Goal: Information Seeking & Learning: Learn about a topic

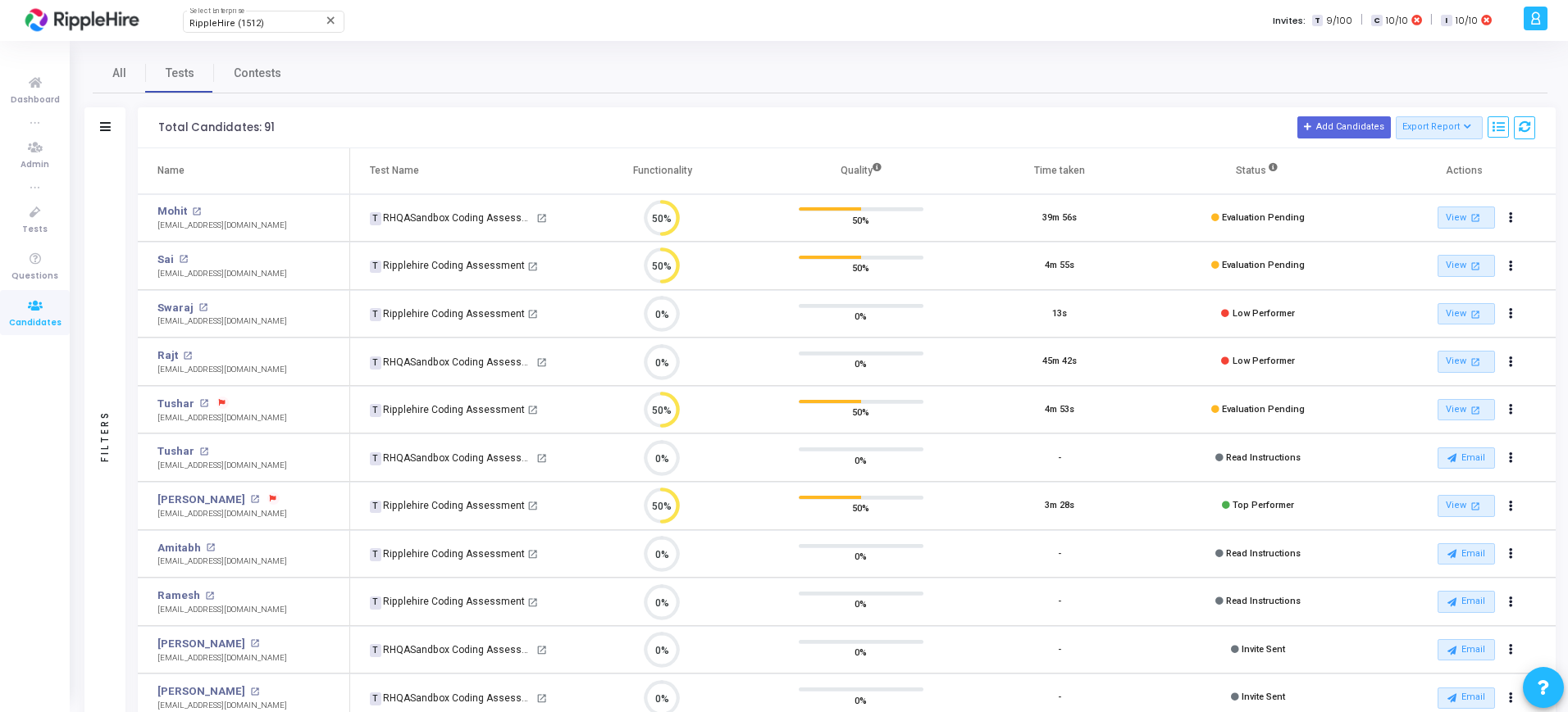
click at [259, 496] on div at bounding box center [269, 500] width 21 height 14
click at [250, 499] on mat-icon "open_in_new" at bounding box center [255, 500] width 9 height 9
click at [250, 495] on mat-icon "open_in_new" at bounding box center [255, 500] width 9 height 9
click at [194, 214] on mat-icon "open_in_new" at bounding box center [196, 212] width 9 height 9
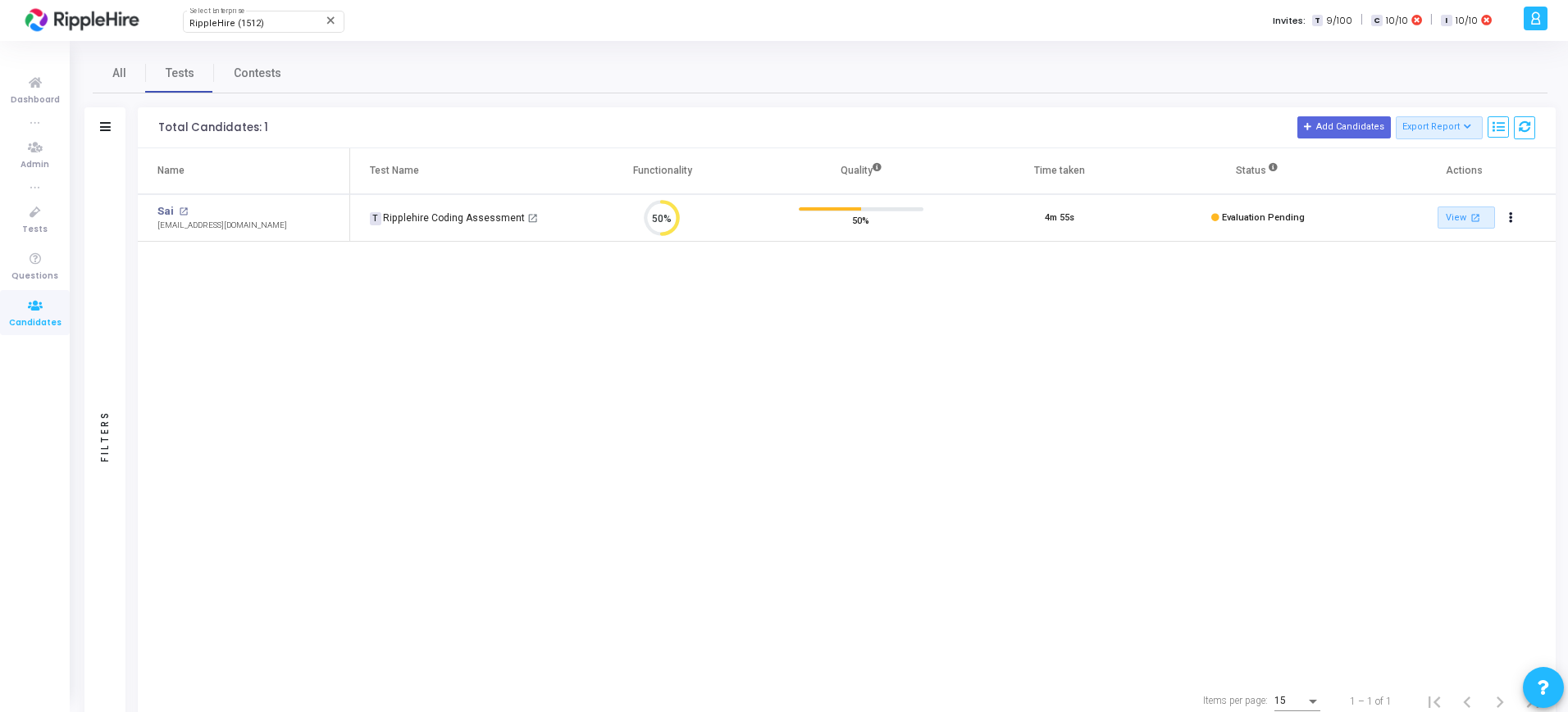
scroll to position [34, 42]
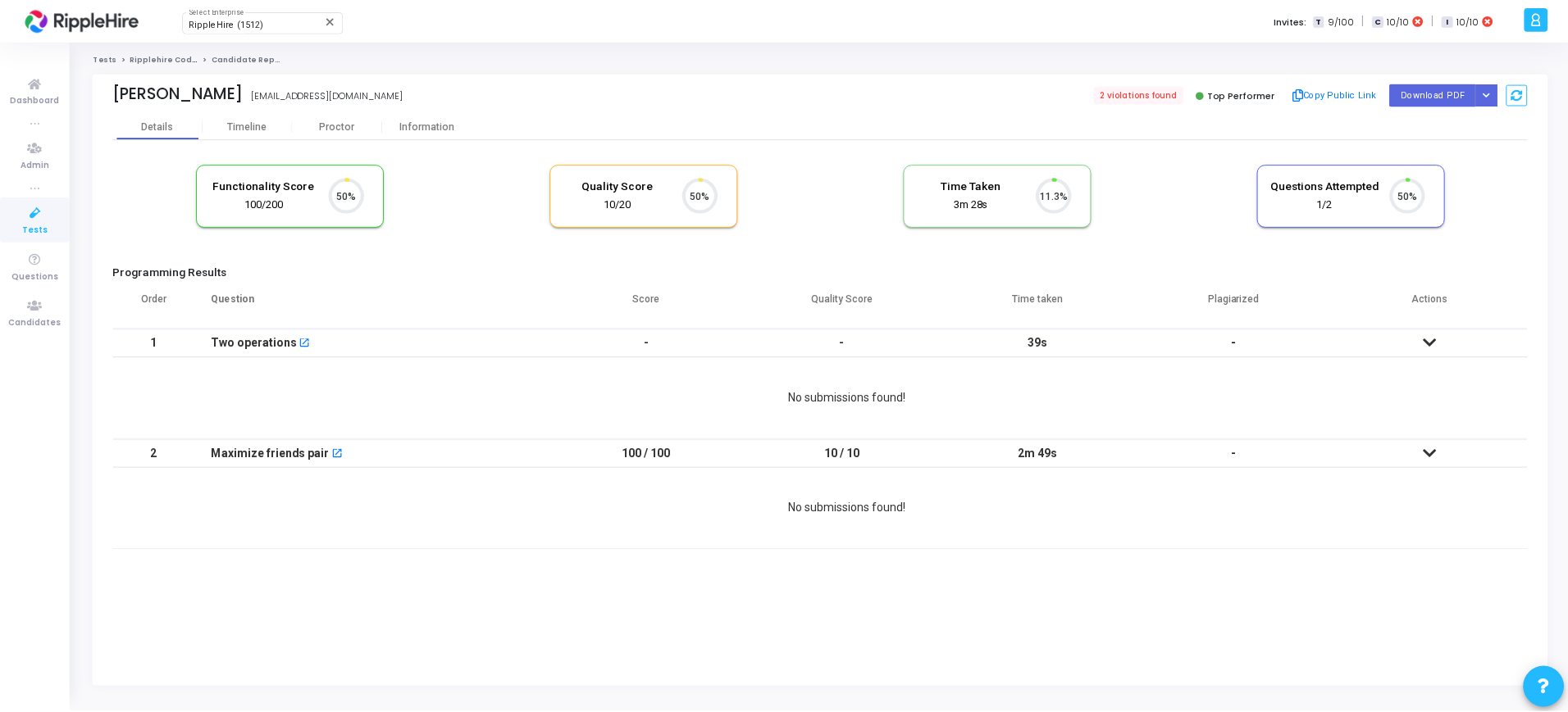
scroll to position [34, 42]
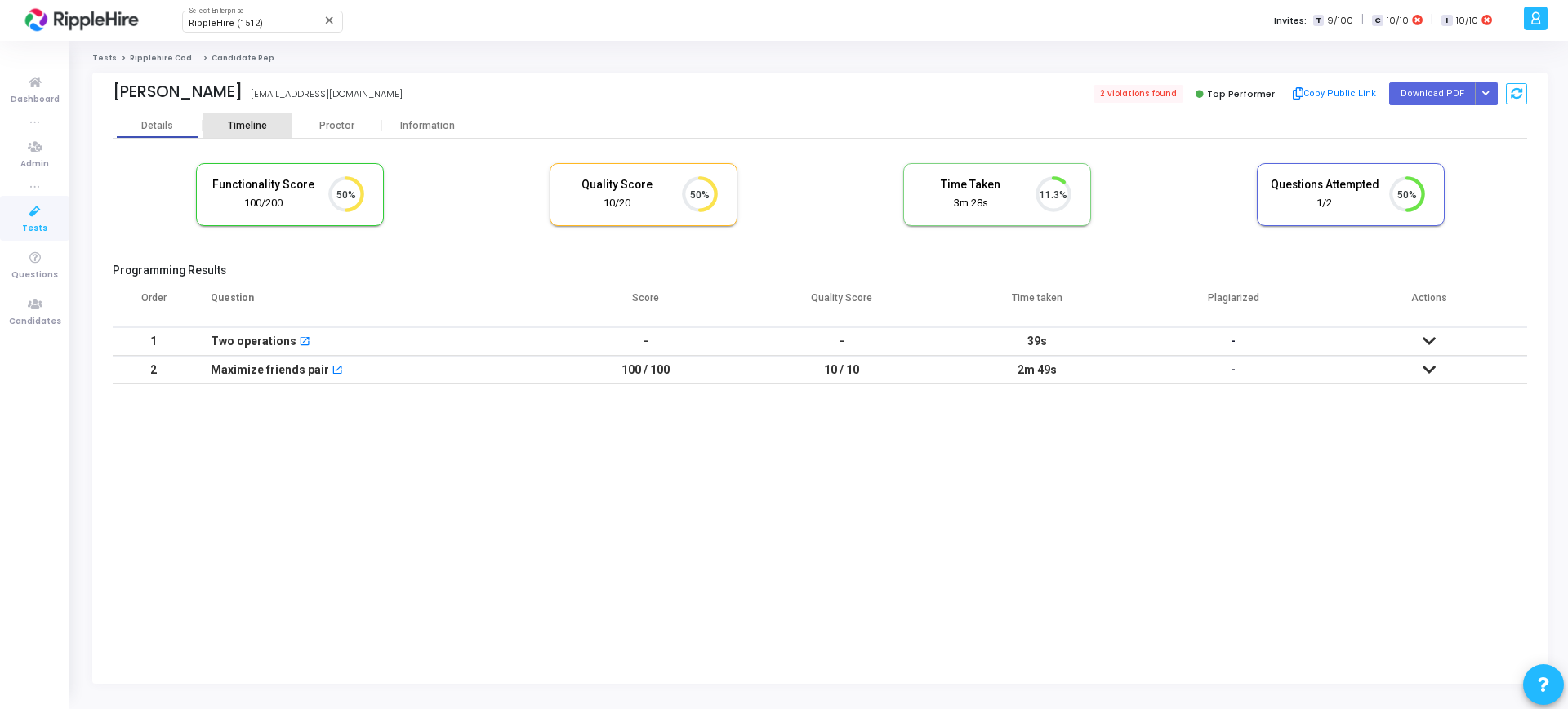
click at [240, 120] on div "Timeline" at bounding box center [248, 126] width 39 height 12
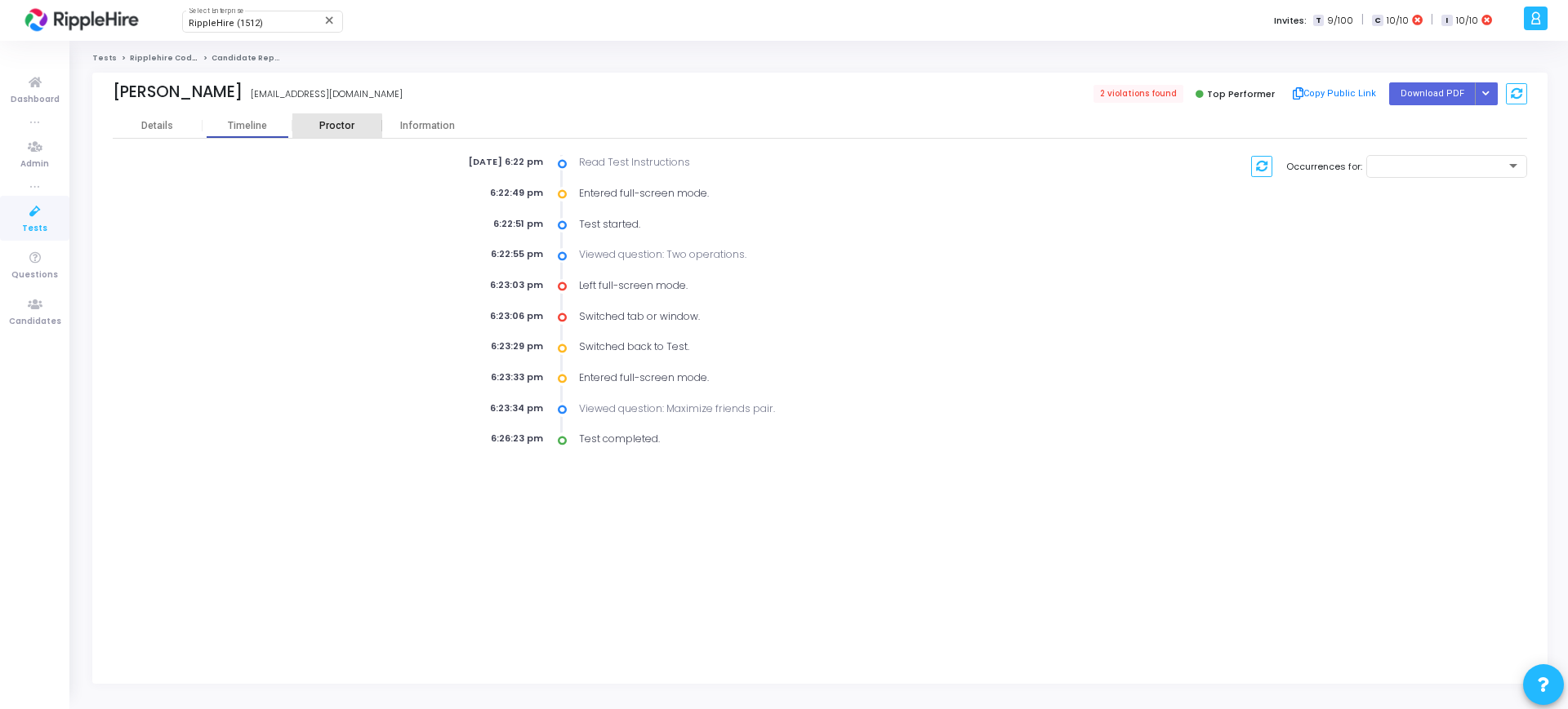
click at [336, 130] on div "Proctor" at bounding box center [337, 126] width 90 height 12
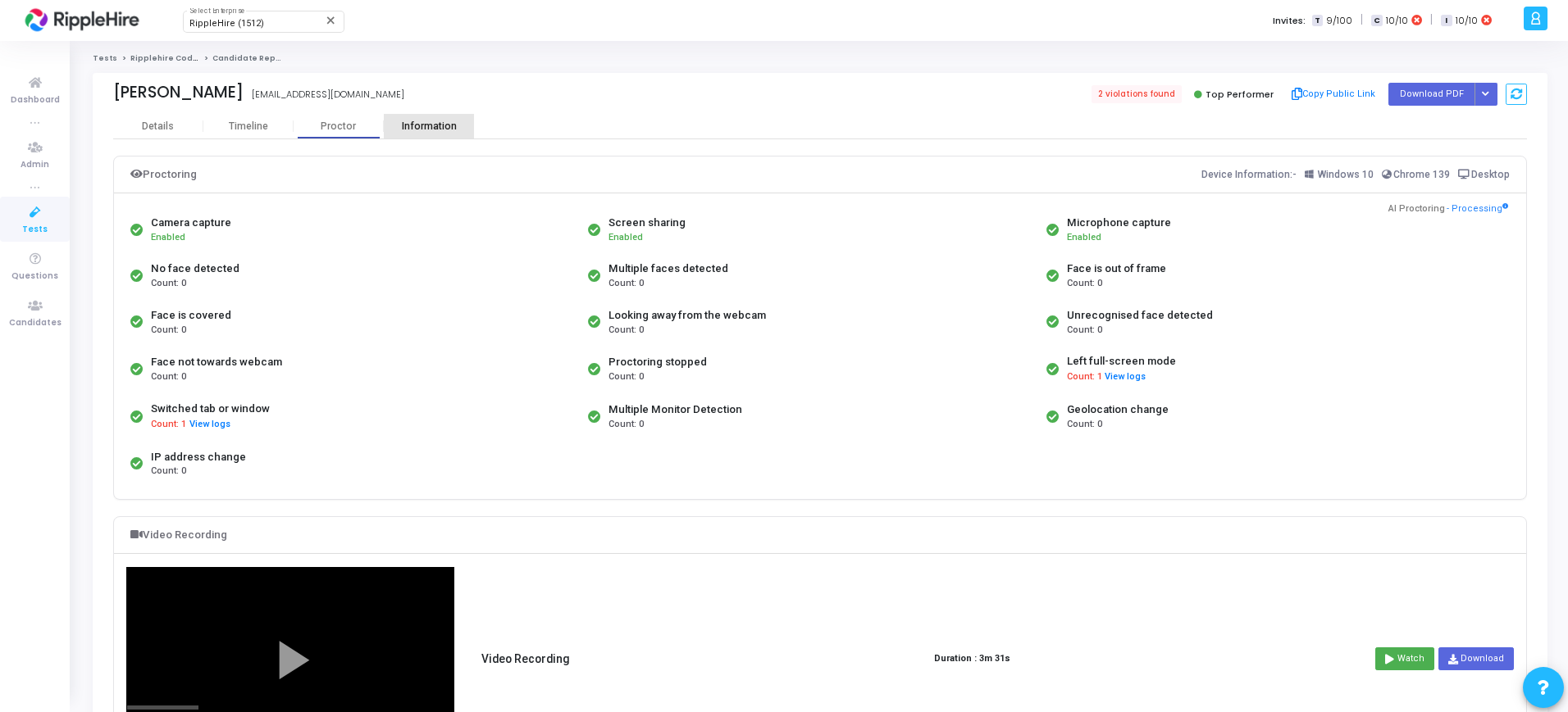
click at [442, 135] on div "Information" at bounding box center [428, 126] width 90 height 25
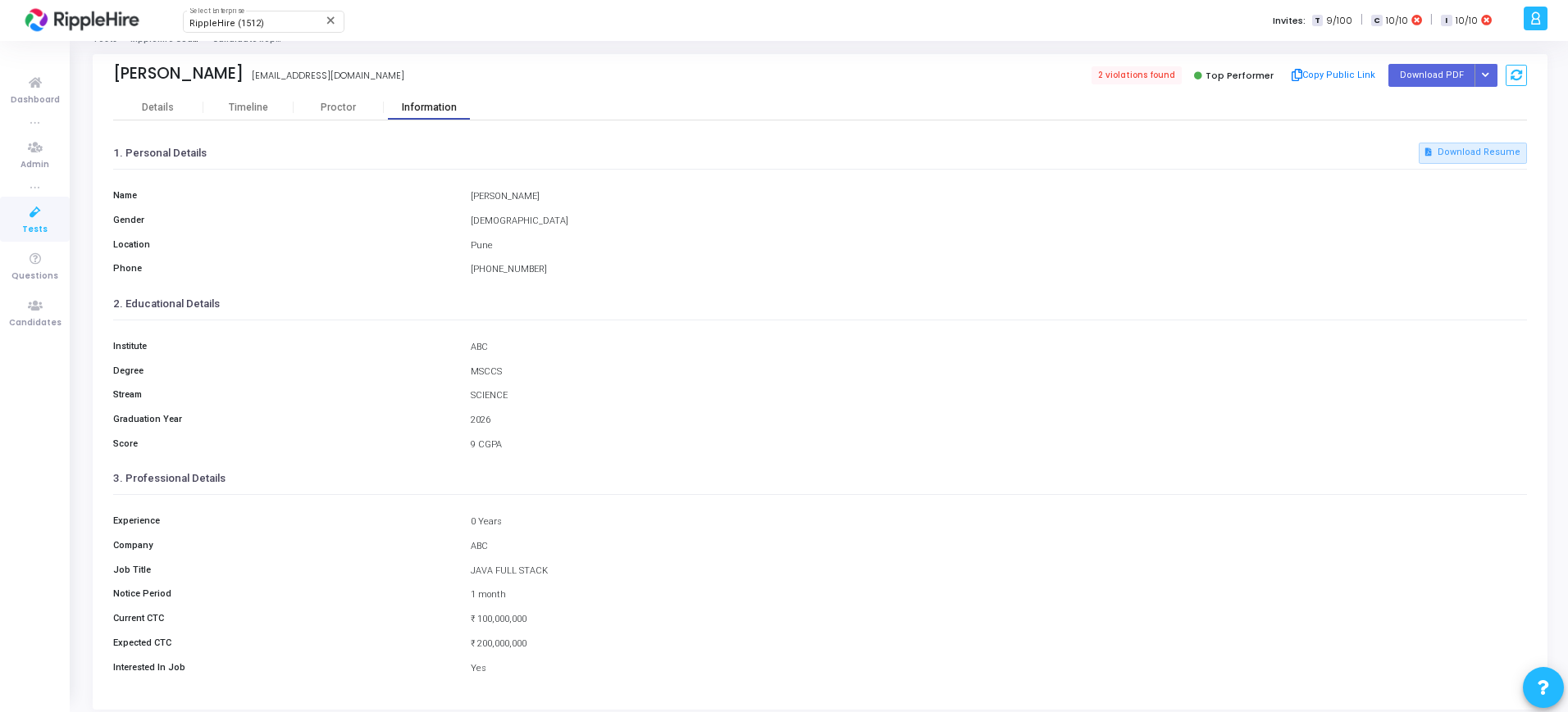
scroll to position [42, 0]
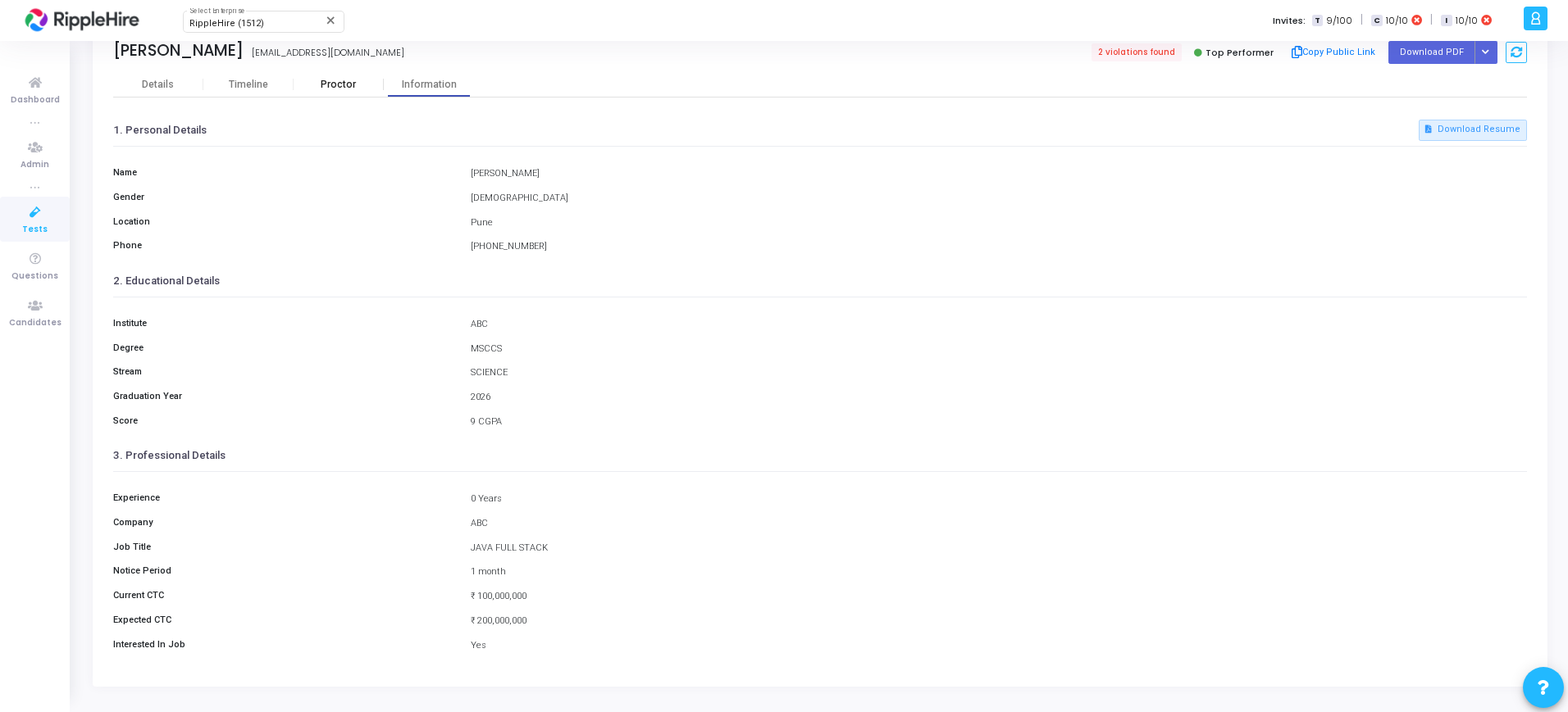
click at [334, 79] on div "Proctor" at bounding box center [338, 85] width 90 height 12
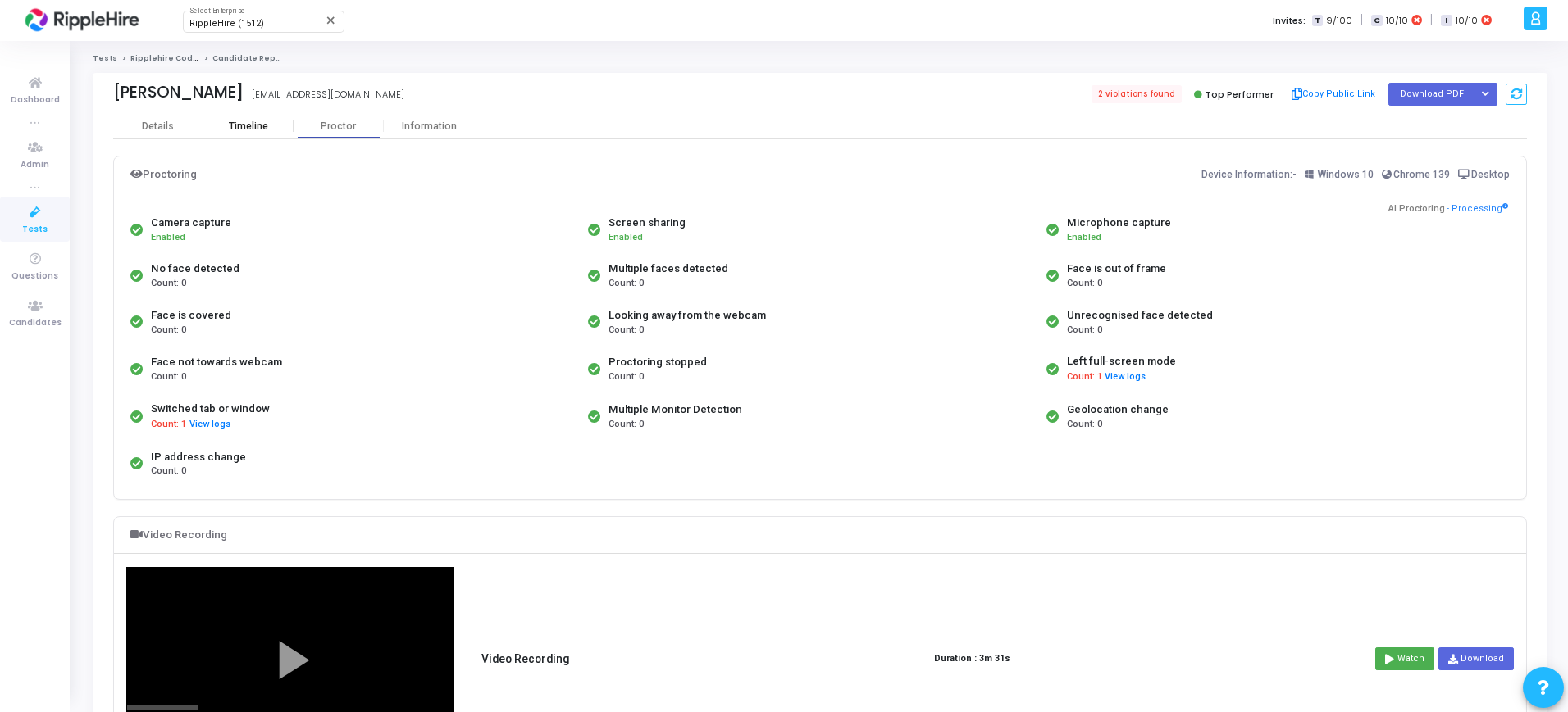
click at [243, 127] on div "Timeline" at bounding box center [249, 126] width 40 height 12
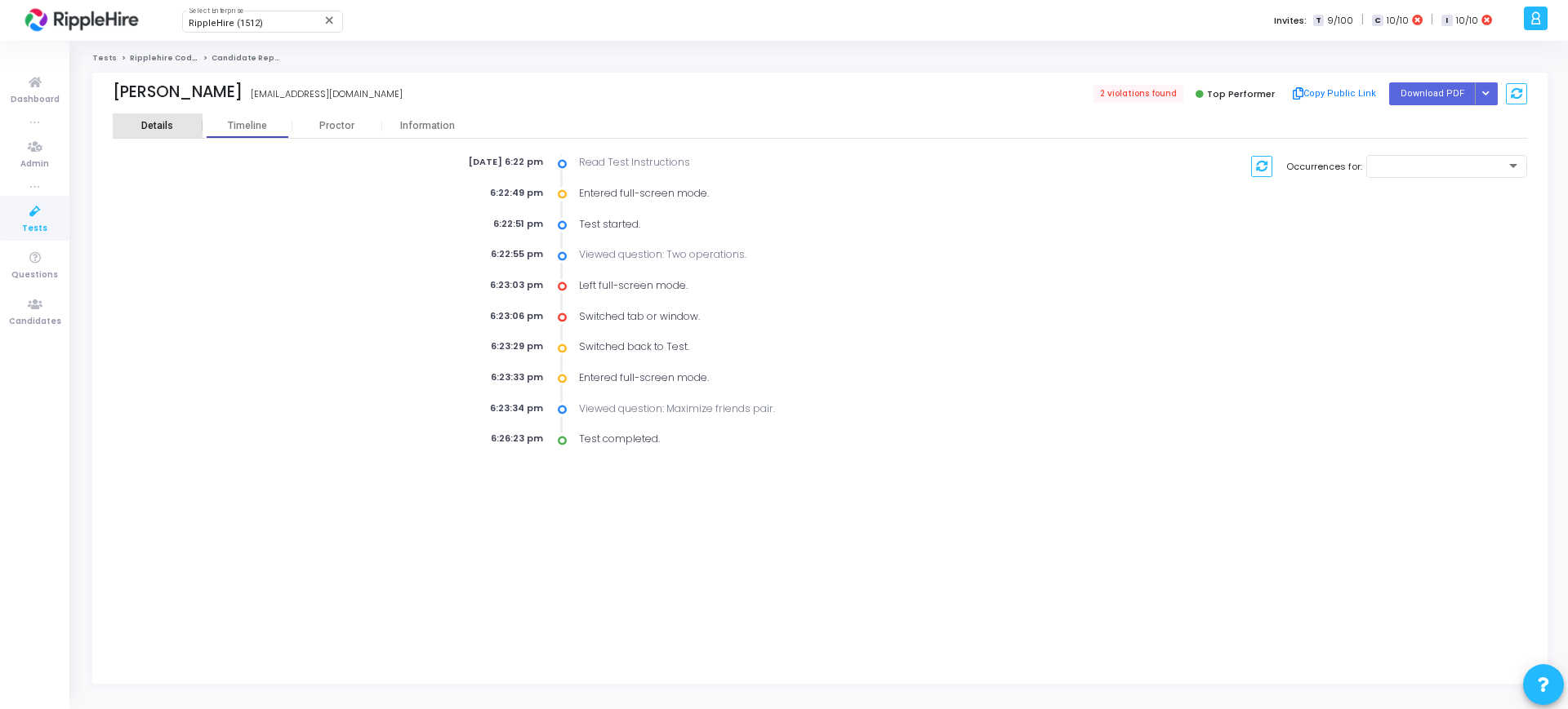
click at [185, 130] on div "Details" at bounding box center [158, 126] width 90 height 12
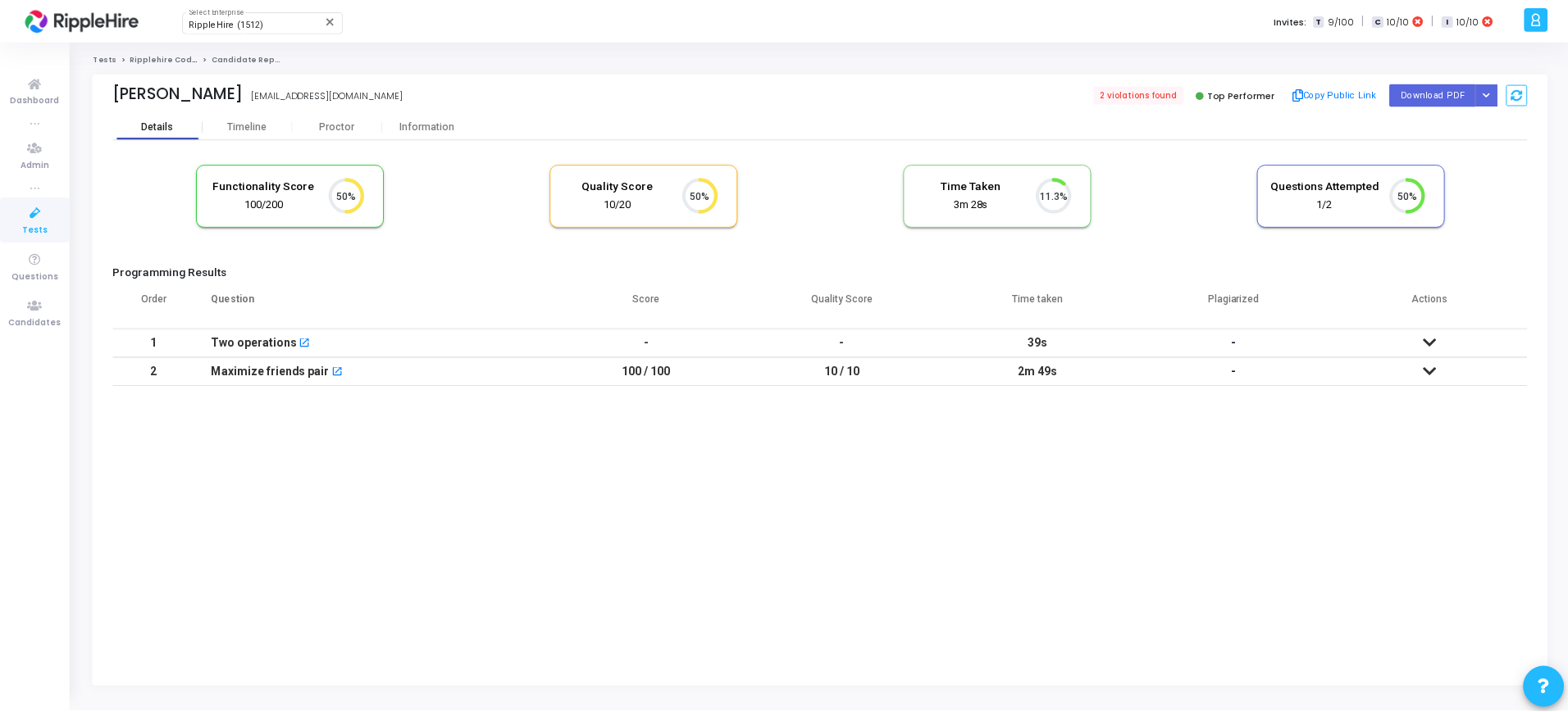
scroll to position [34, 42]
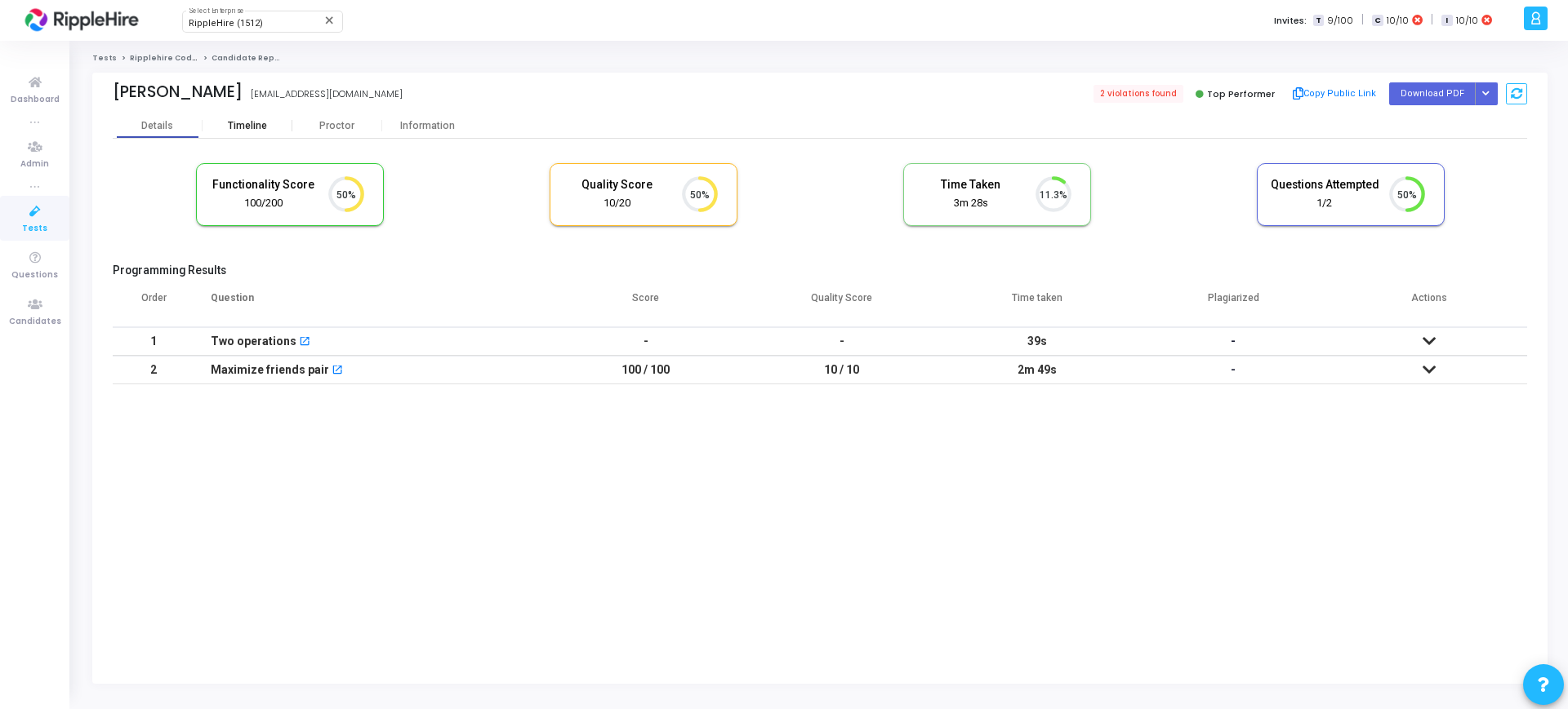
click at [231, 131] on div "Timeline" at bounding box center [247, 126] width 90 height 25
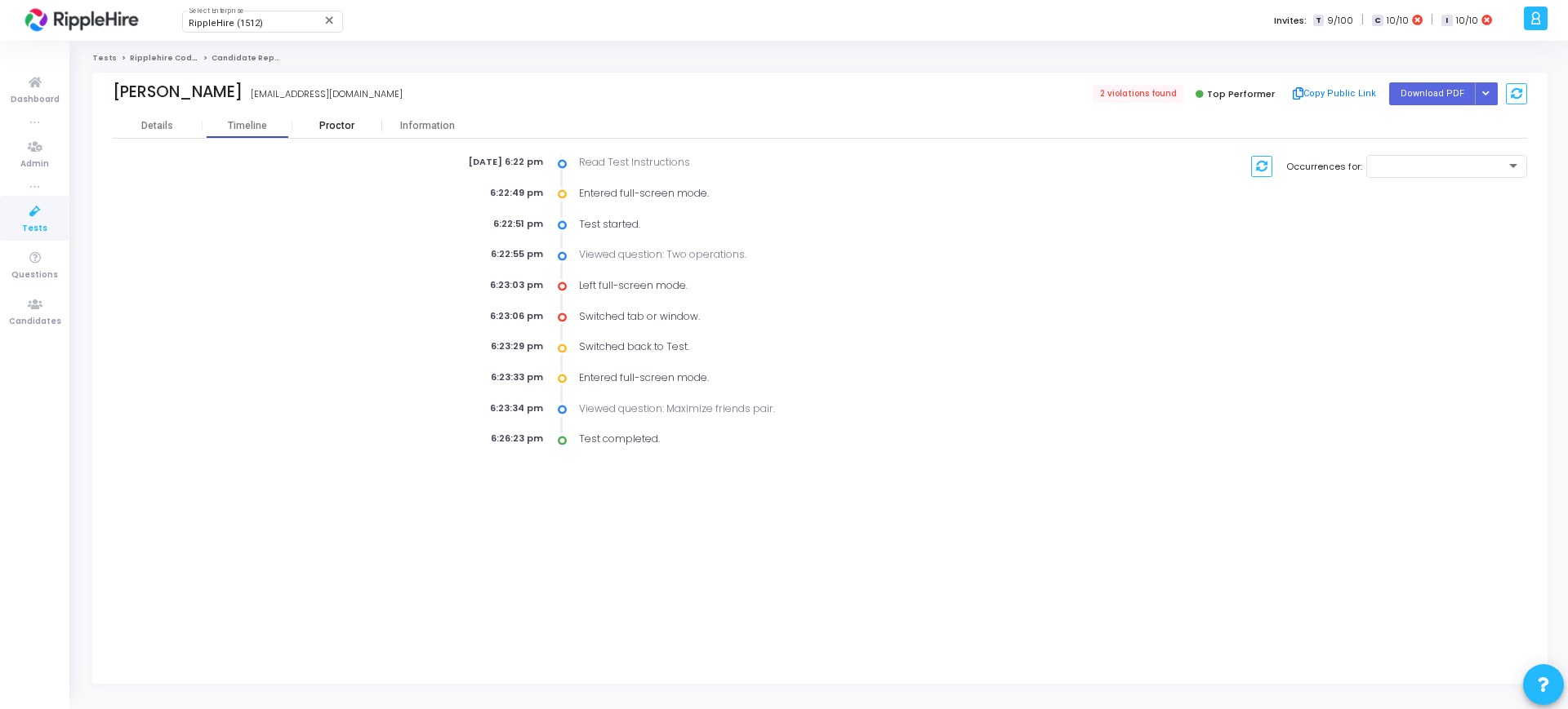
click at [334, 131] on div "Proctor" at bounding box center [337, 126] width 90 height 25
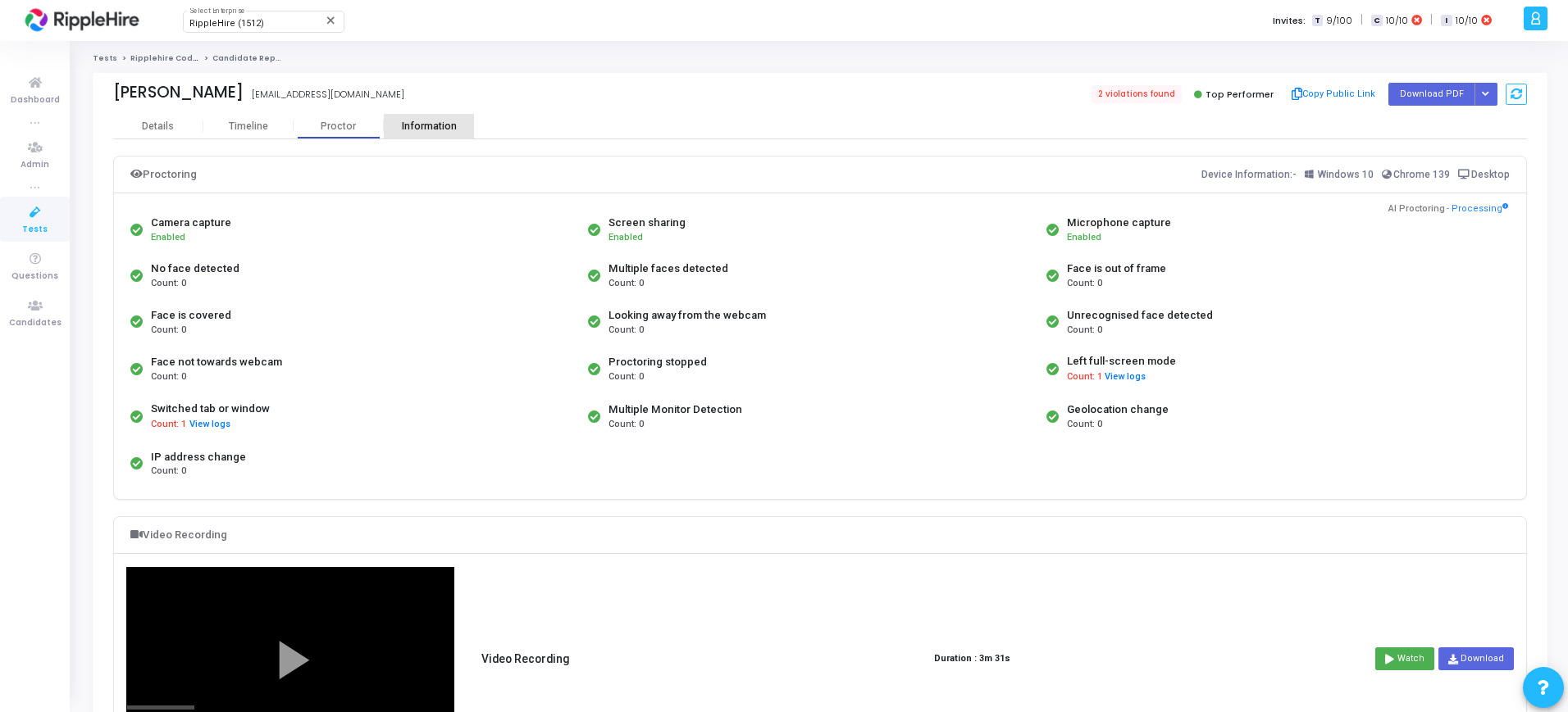
click at [413, 132] on div "Information" at bounding box center [428, 126] width 90 height 25
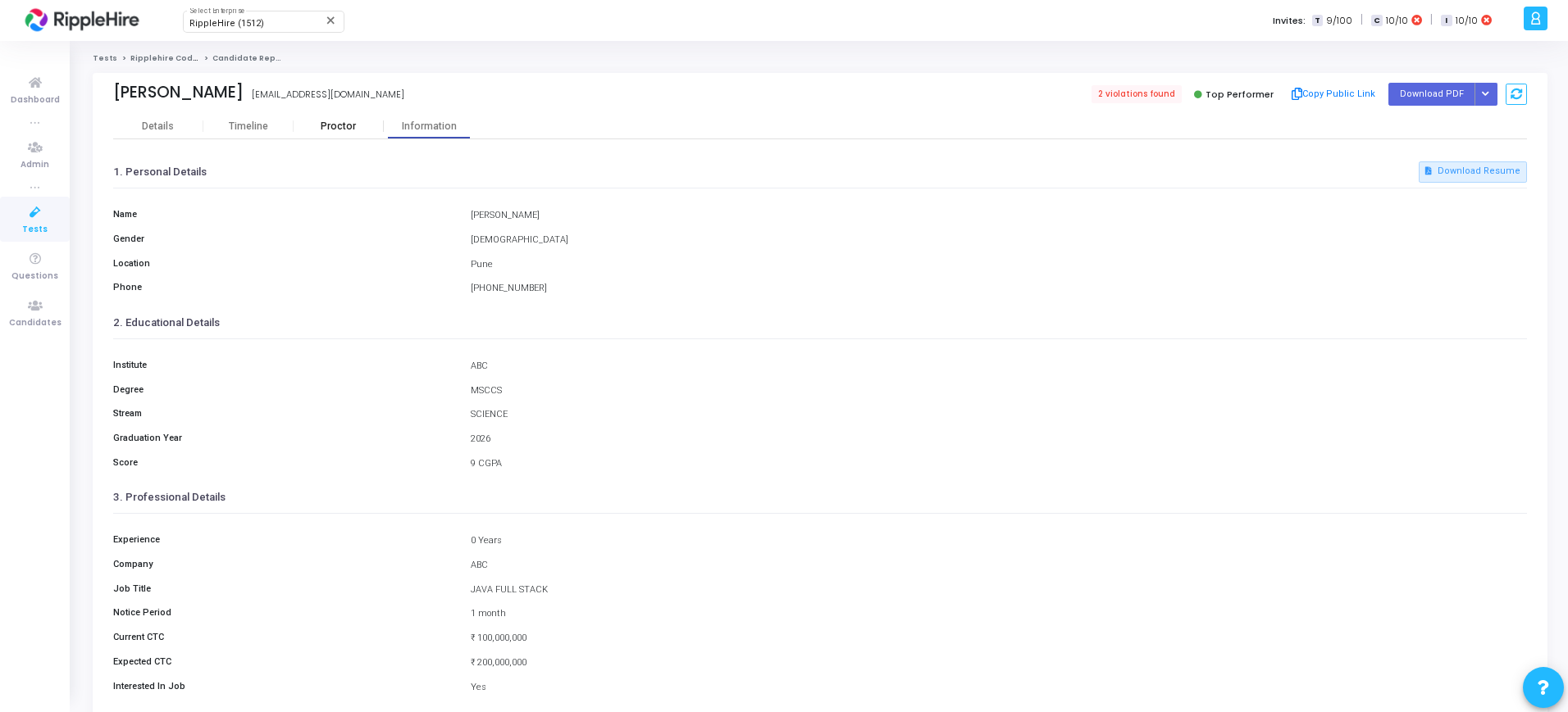
click at [342, 123] on div "Proctor" at bounding box center [338, 126] width 90 height 12
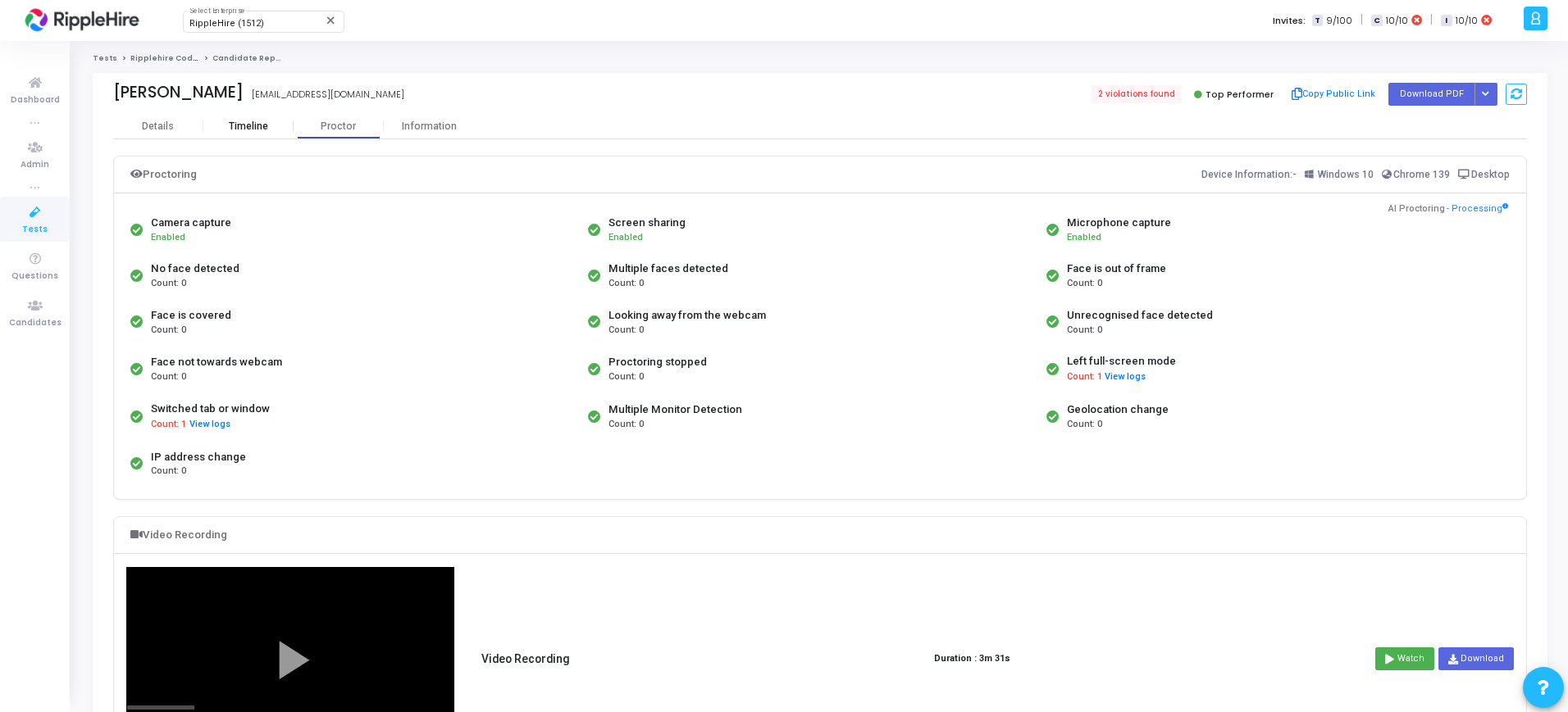
click at [260, 128] on div "Timeline" at bounding box center [249, 126] width 40 height 12
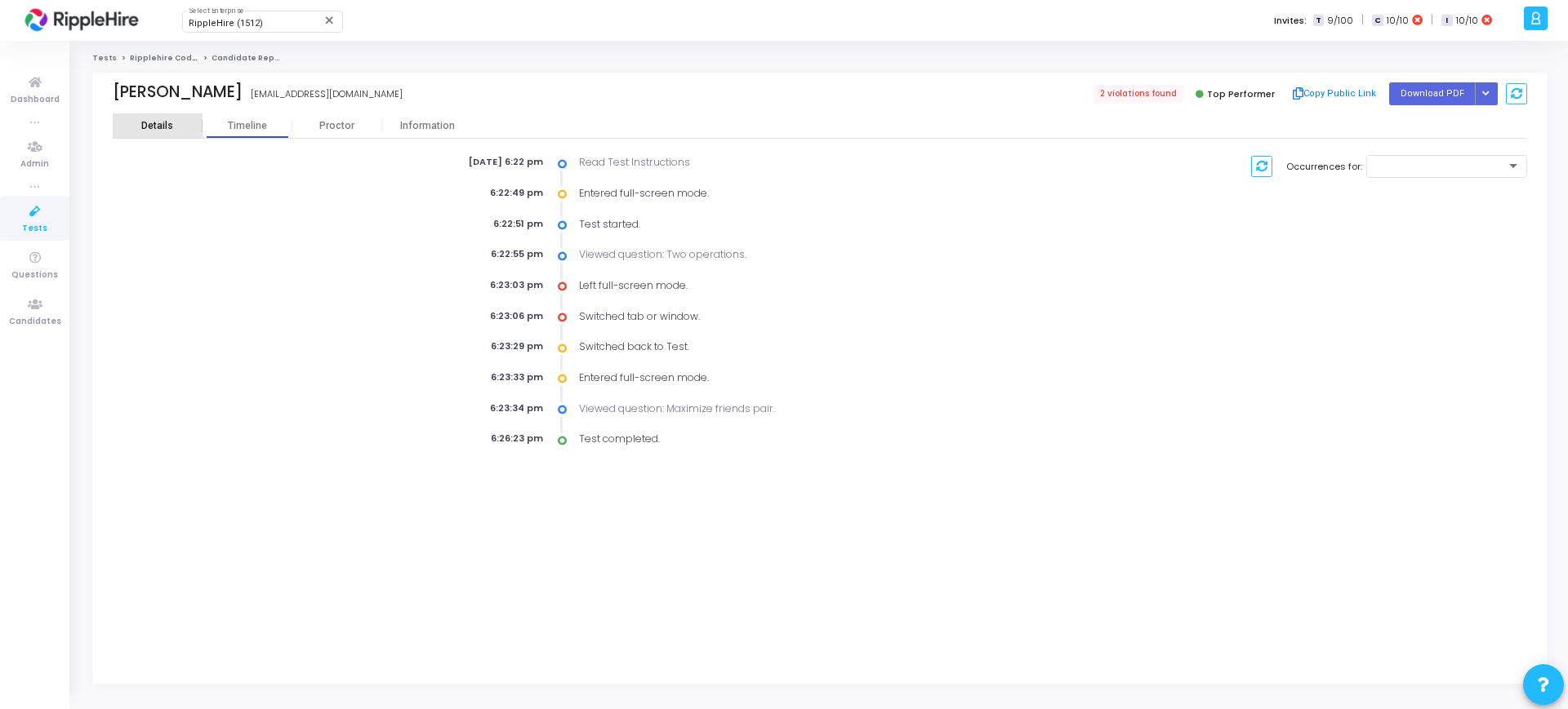
click at [171, 125] on div "Details" at bounding box center [157, 126] width 32 height 12
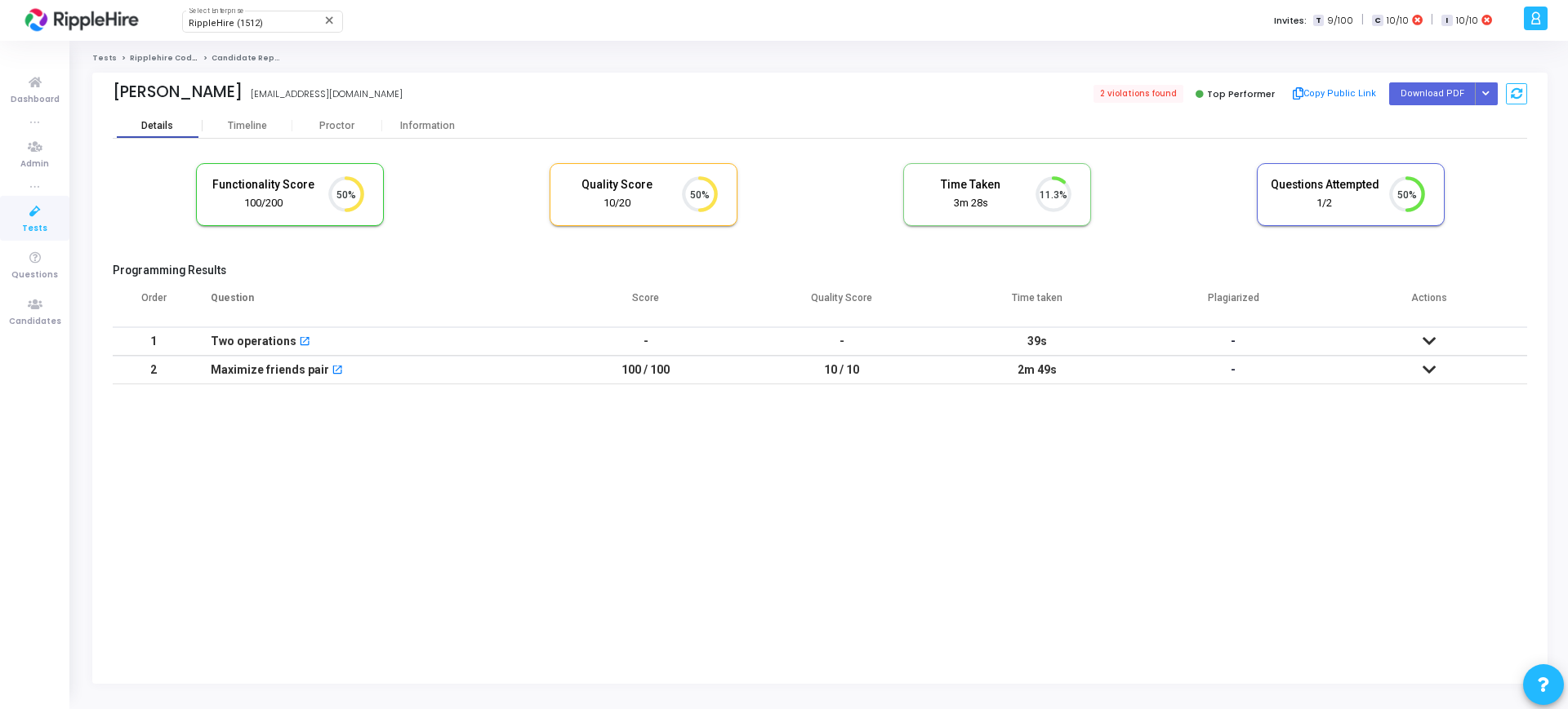
scroll to position [34, 42]
click at [714, 201] on icon at bounding box center [708, 194] width 16 height 32
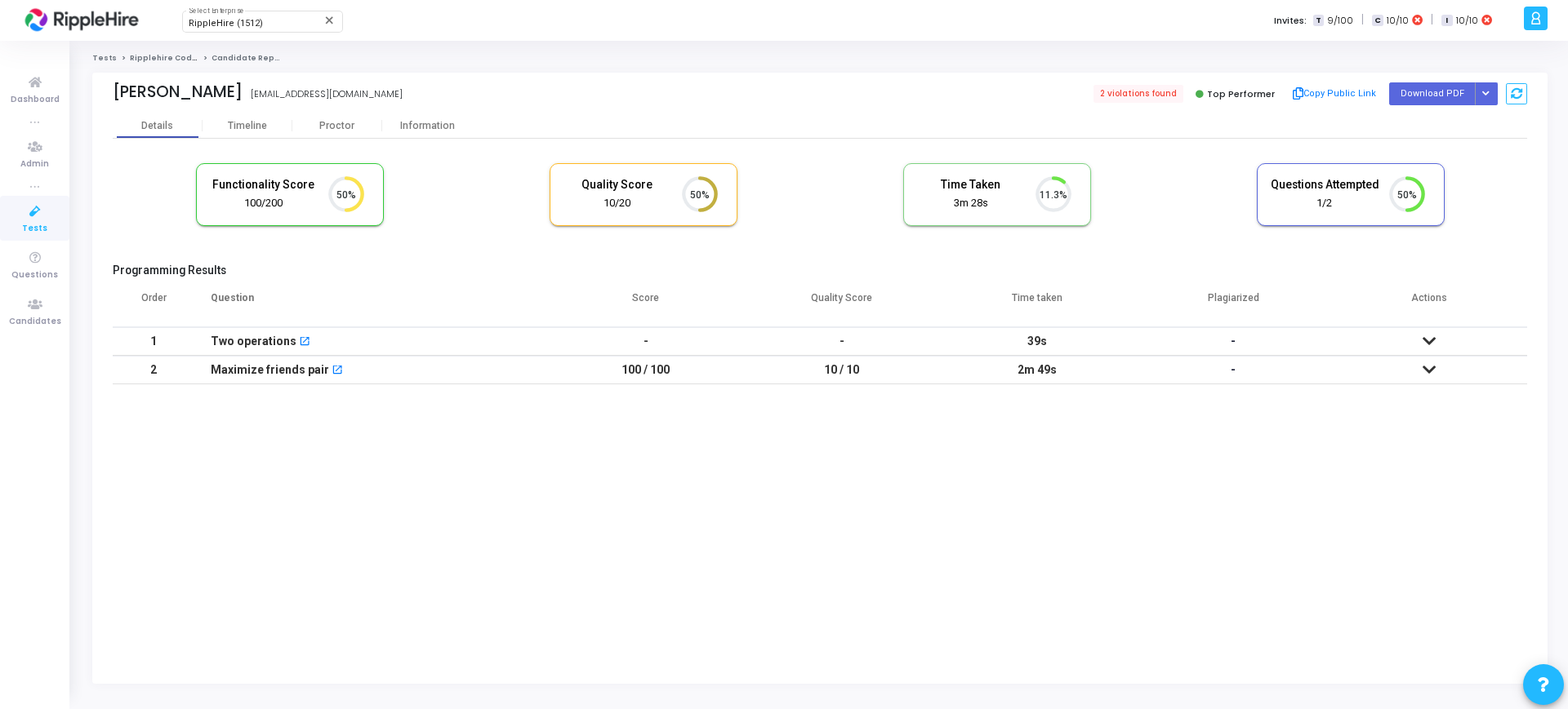
click at [714, 201] on icon at bounding box center [708, 194] width 16 height 32
click at [1057, 179] on icon at bounding box center [1059, 181] width 10 height 4
click at [1424, 199] on icon "50%" at bounding box center [1402, 195] width 48 height 43
click at [1420, 194] on icon "50%" at bounding box center [1402, 195] width 48 height 43
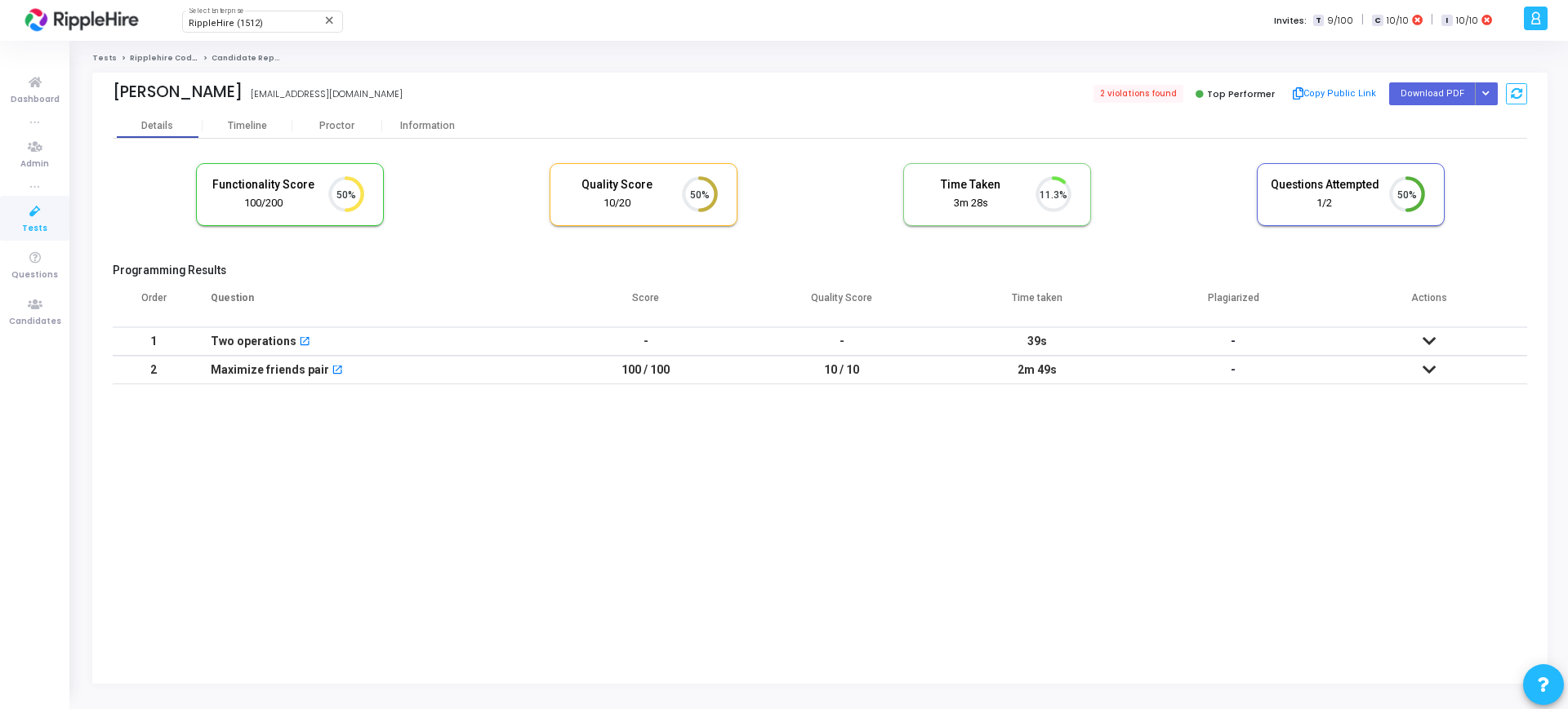
click at [1421, 197] on icon at bounding box center [1415, 194] width 16 height 32
click at [275, 128] on div "Timeline" at bounding box center [247, 126] width 90 height 12
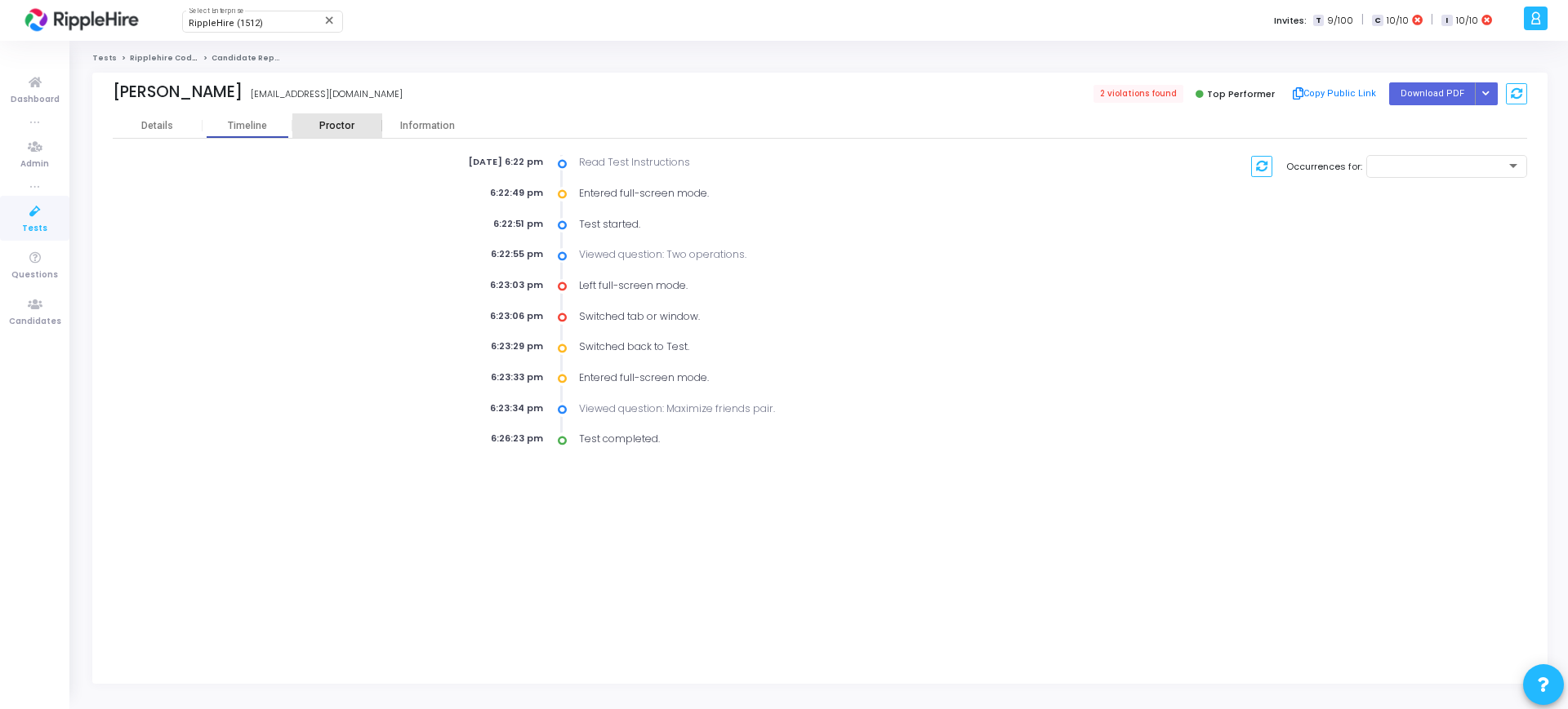
click at [327, 126] on div "Proctor" at bounding box center [337, 126] width 90 height 12
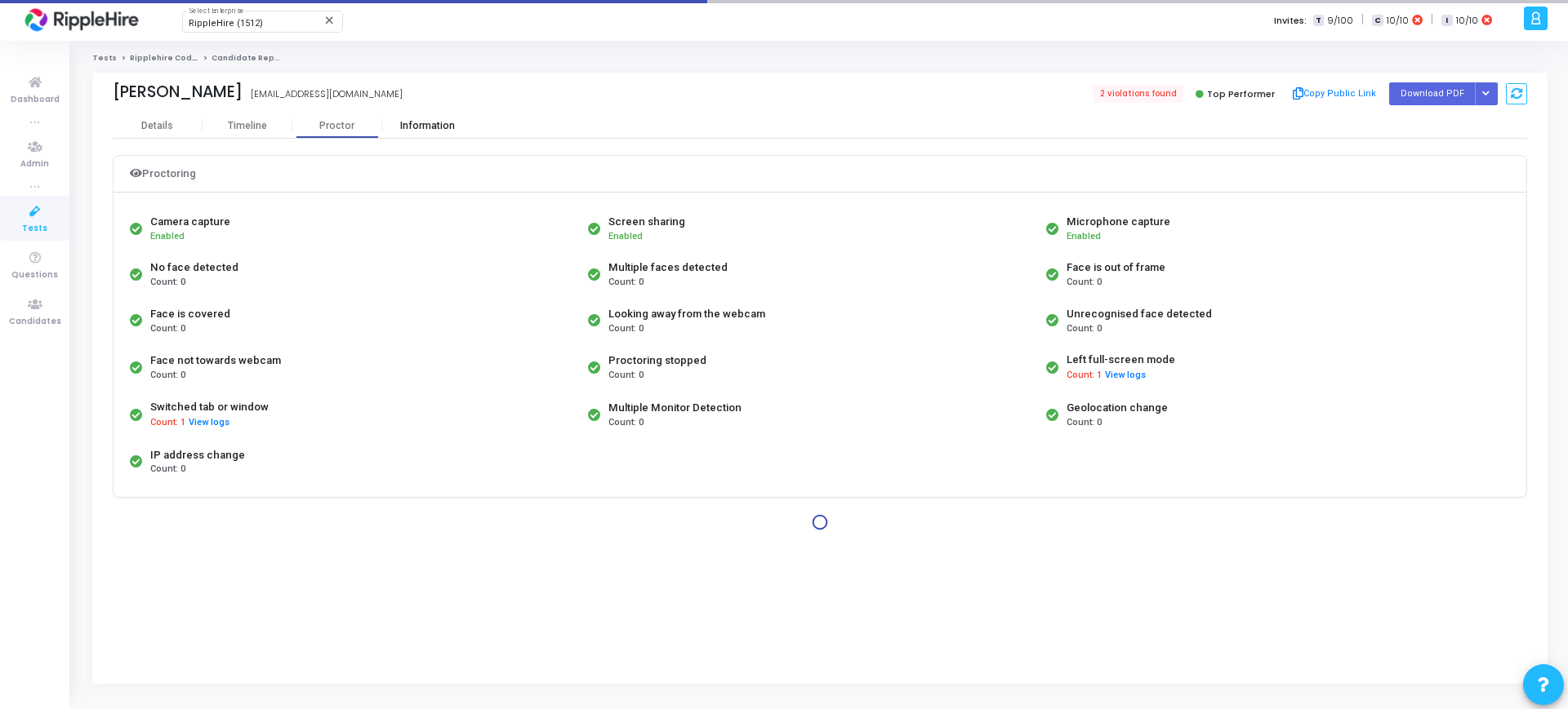
click at [446, 135] on div "Information" at bounding box center [427, 126] width 90 height 25
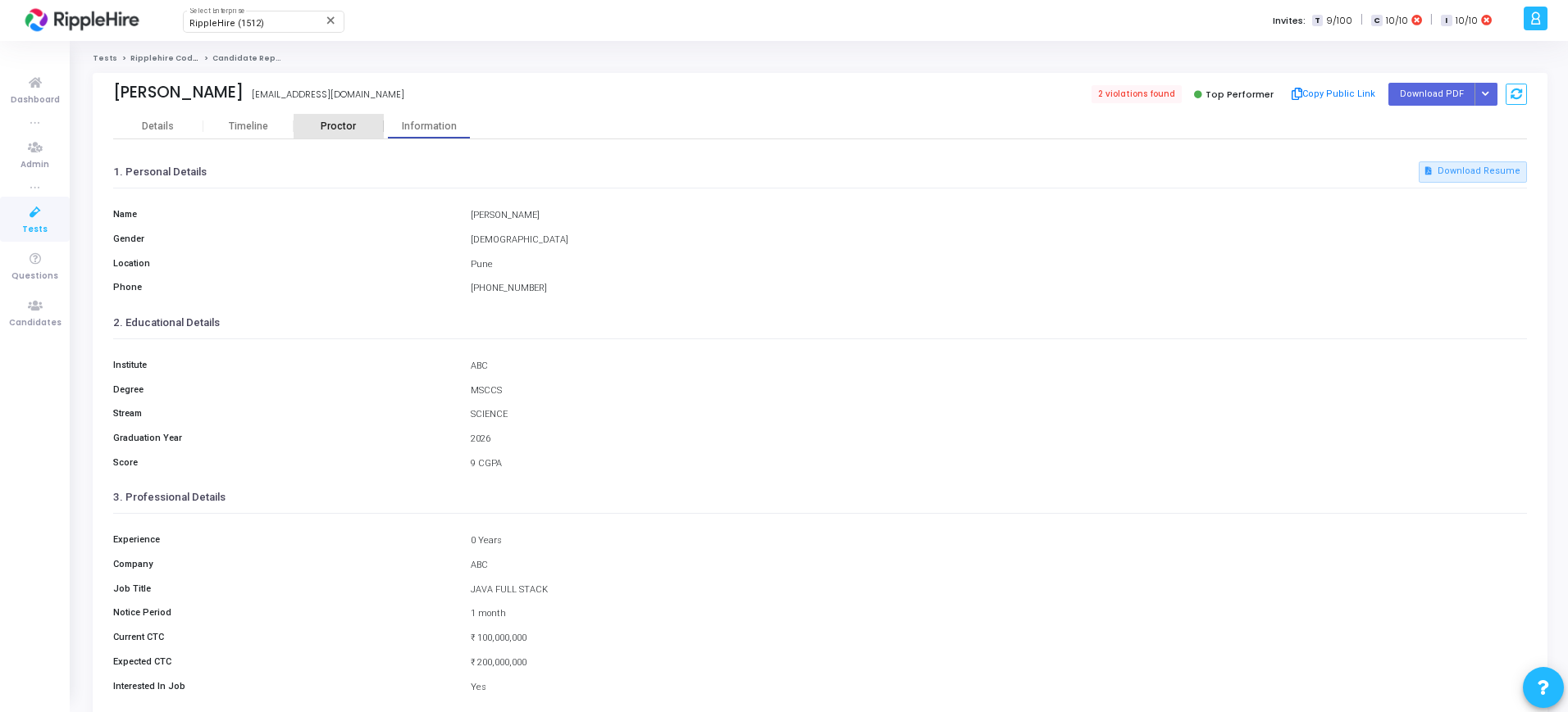
click at [339, 118] on div "Proctor" at bounding box center [338, 126] width 90 height 25
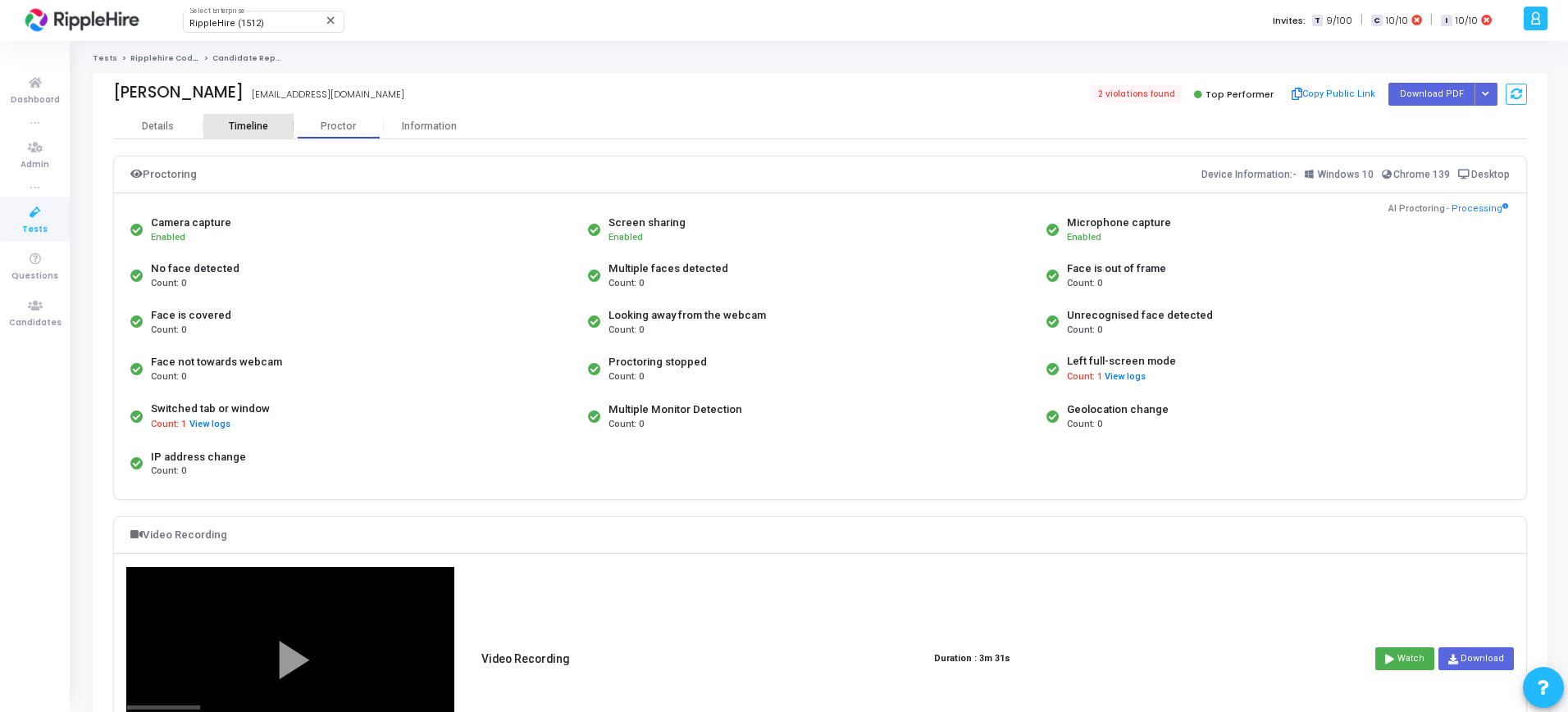
click at [258, 122] on div "Timeline" at bounding box center [249, 126] width 40 height 12
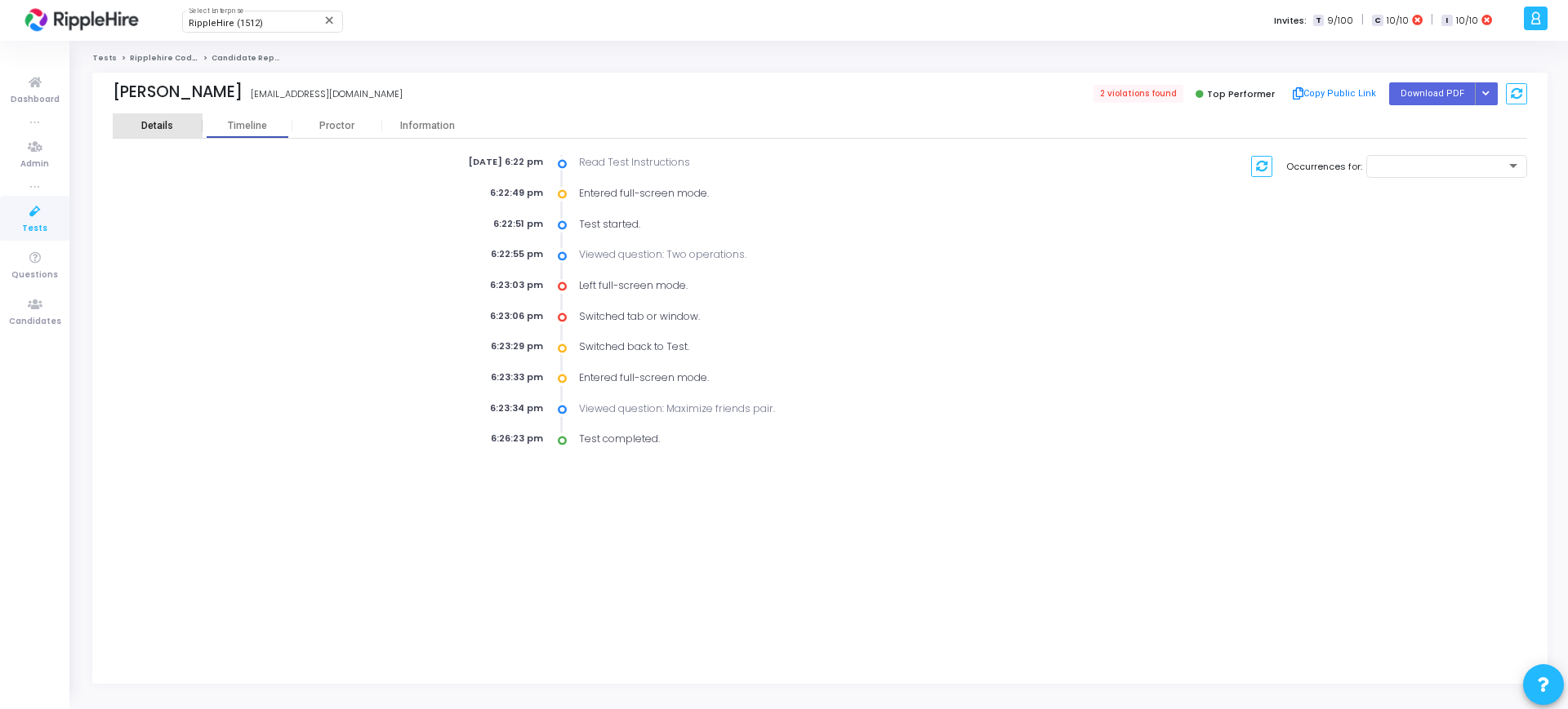
click at [159, 124] on div "Details" at bounding box center [157, 126] width 32 height 12
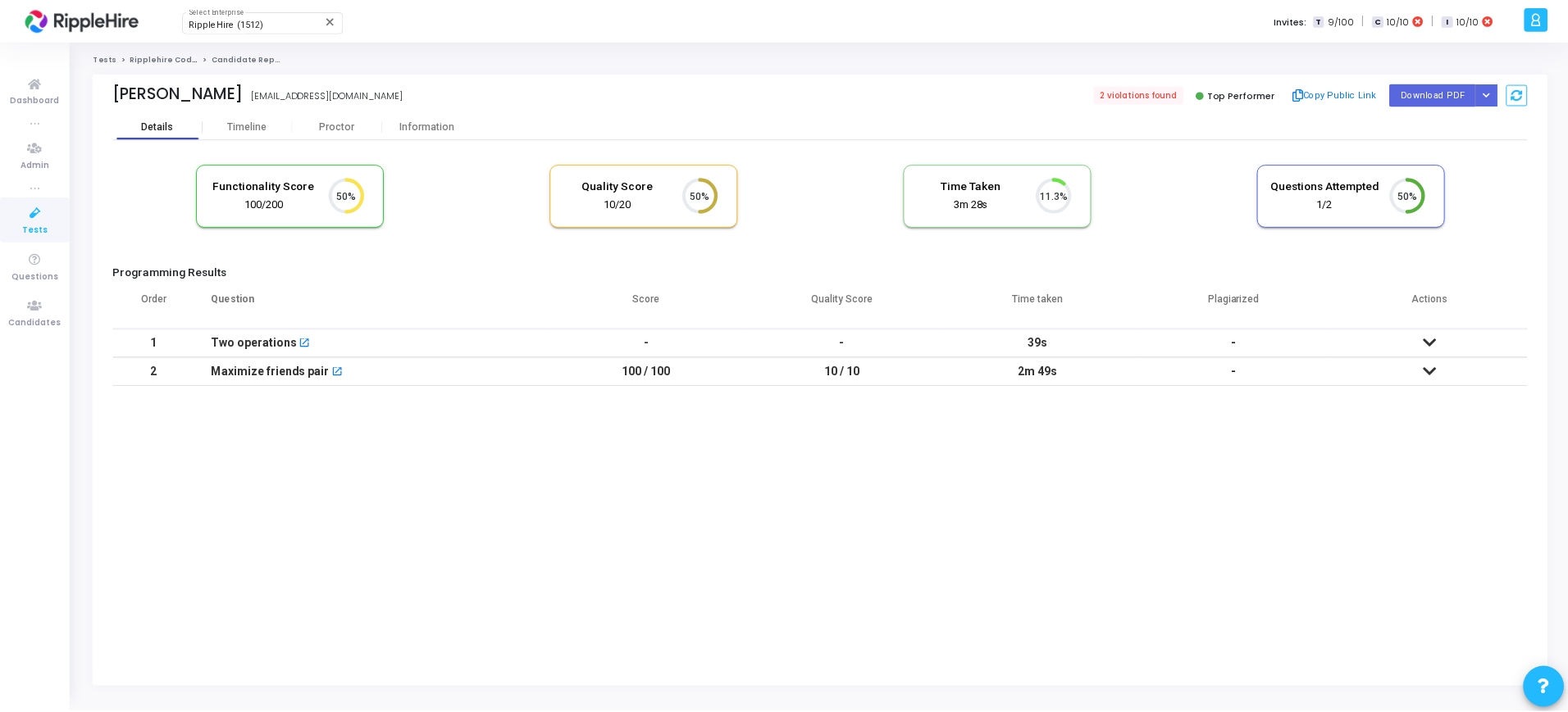
scroll to position [34, 42]
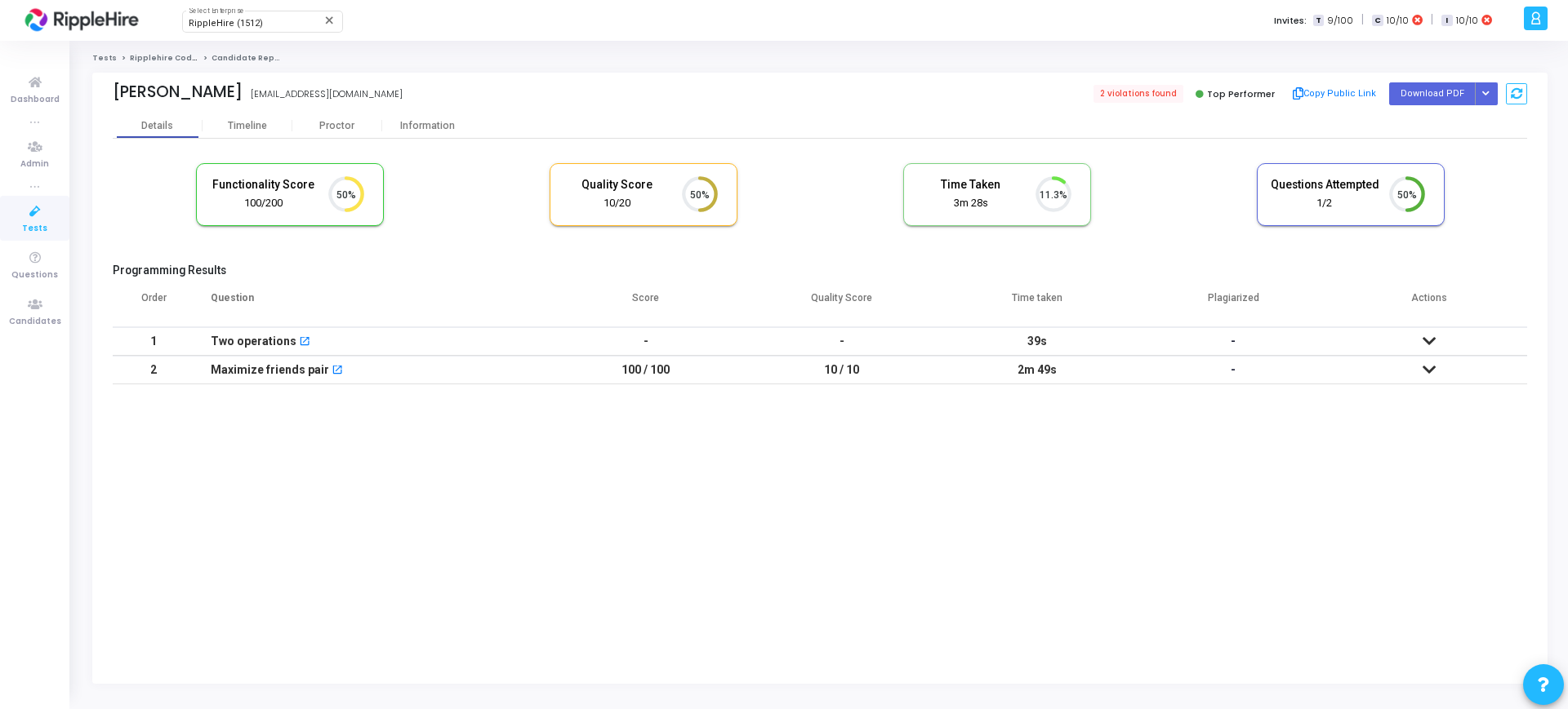
click at [1433, 370] on icon at bounding box center [1429, 369] width 13 height 11
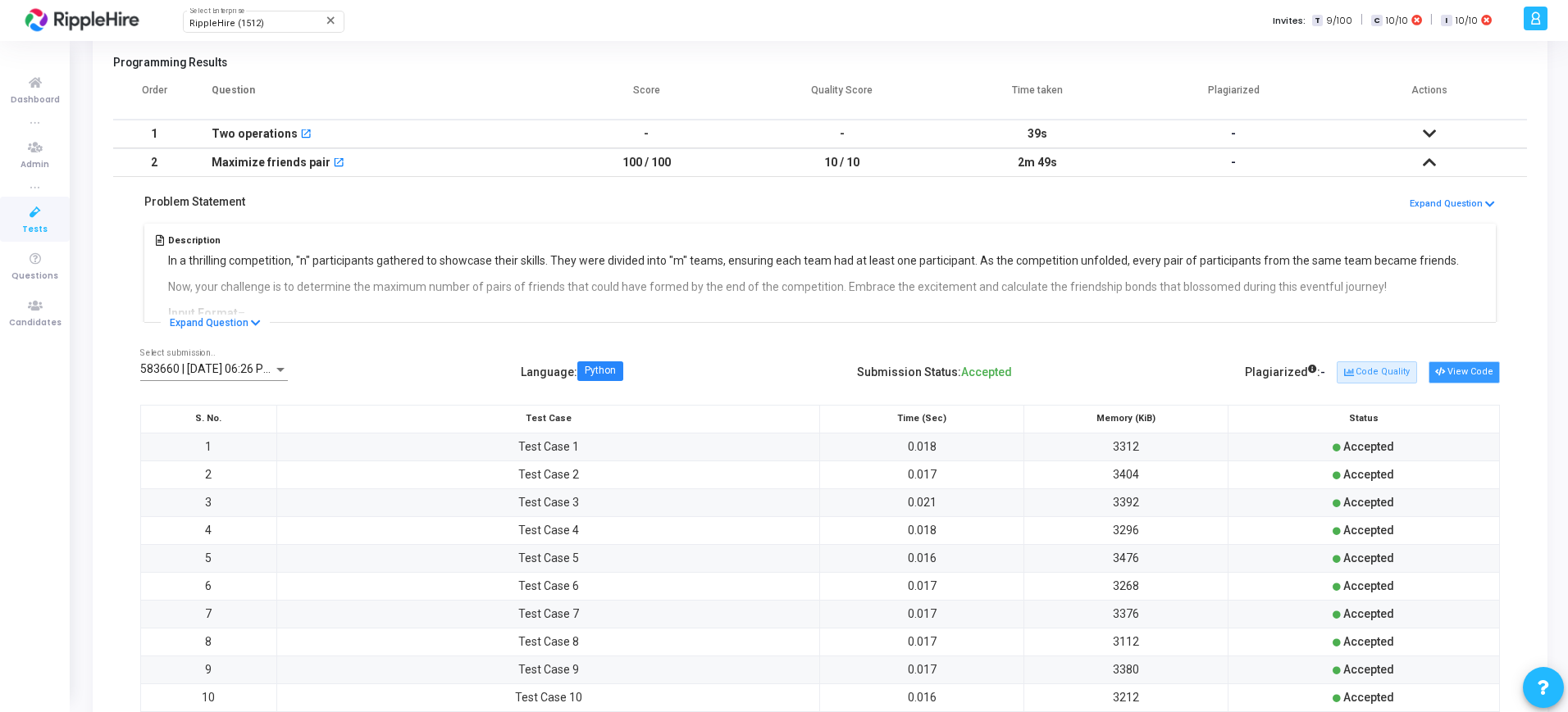
scroll to position [304, 0]
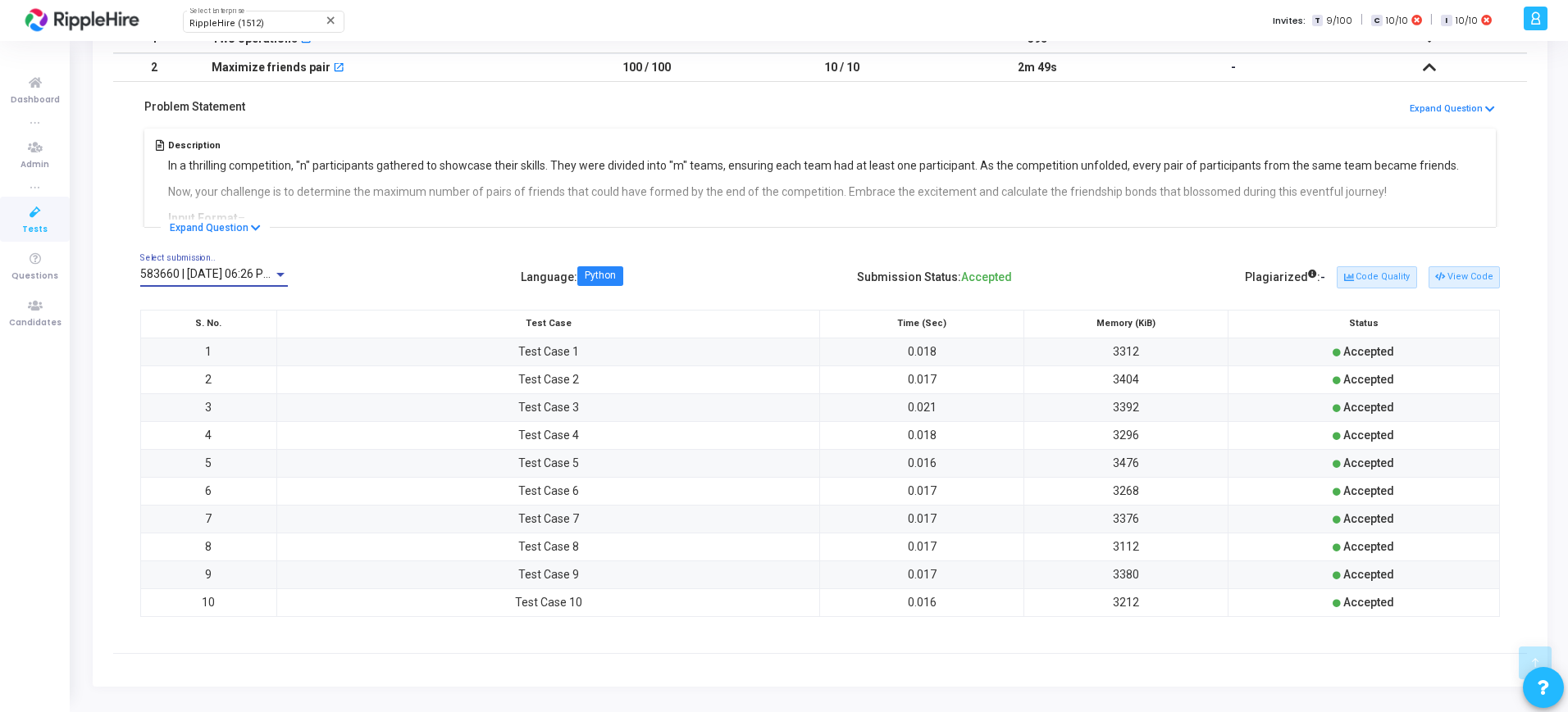
click at [193, 271] on span "583660 | [DATE] 06:26 PM IST (Best)" at bounding box center [233, 273] width 187 height 13
click at [489, 255] on div at bounding box center [784, 356] width 1568 height 712
drag, startPoint x: 901, startPoint y: 331, endPoint x: 1014, endPoint y: 328, distance: 113.0
click at [1014, 328] on th "Time (Sec)" at bounding box center [921, 323] width 204 height 28
drag, startPoint x: 1097, startPoint y: 318, endPoint x: 1171, endPoint y: 327, distance: 74.5
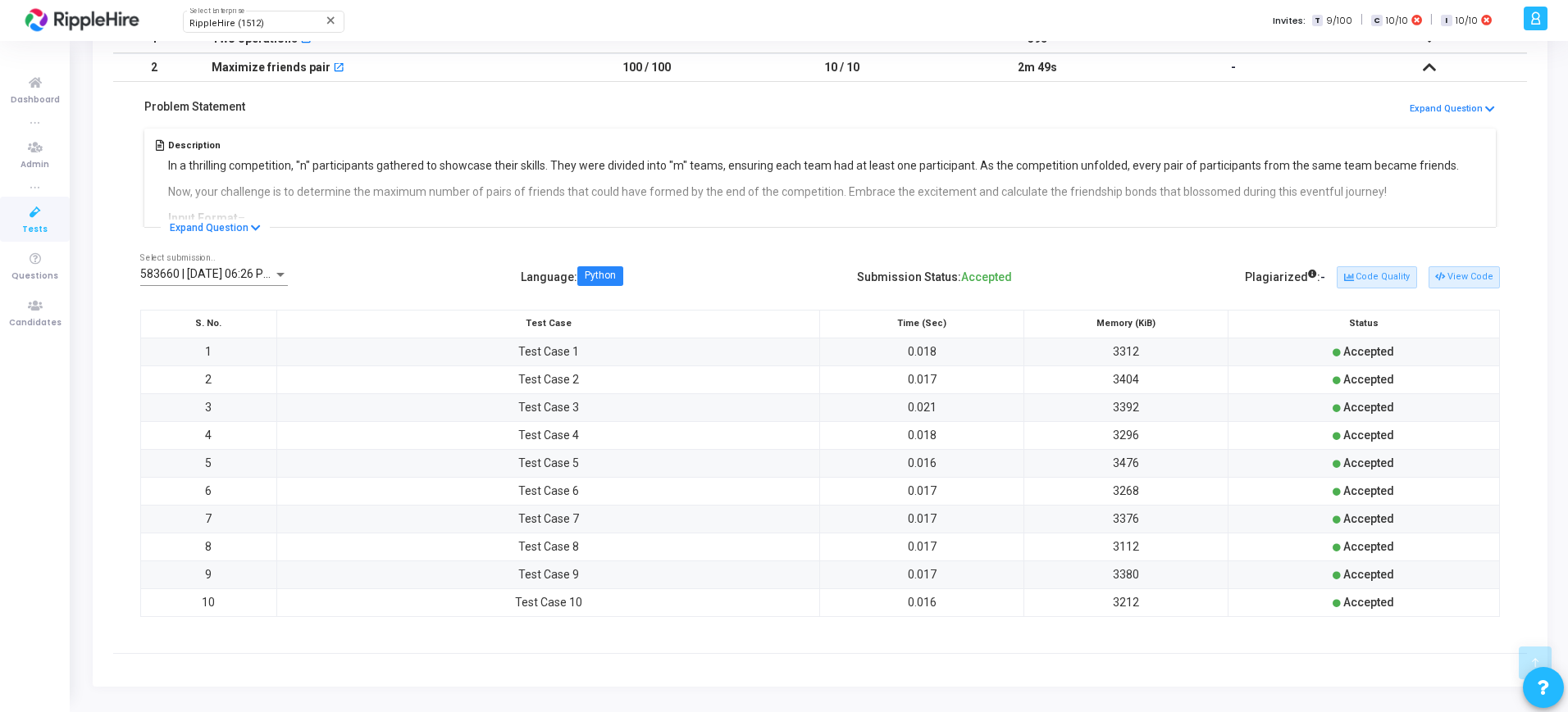
click at [1171, 327] on th "Memory (KiB)" at bounding box center [1126, 323] width 204 height 28
click at [1391, 265] on div "Plagiarized : - Code Quality View Code" at bounding box center [1372, 277] width 255 height 27
click at [1384, 285] on button "Code Quality" at bounding box center [1376, 277] width 79 height 21
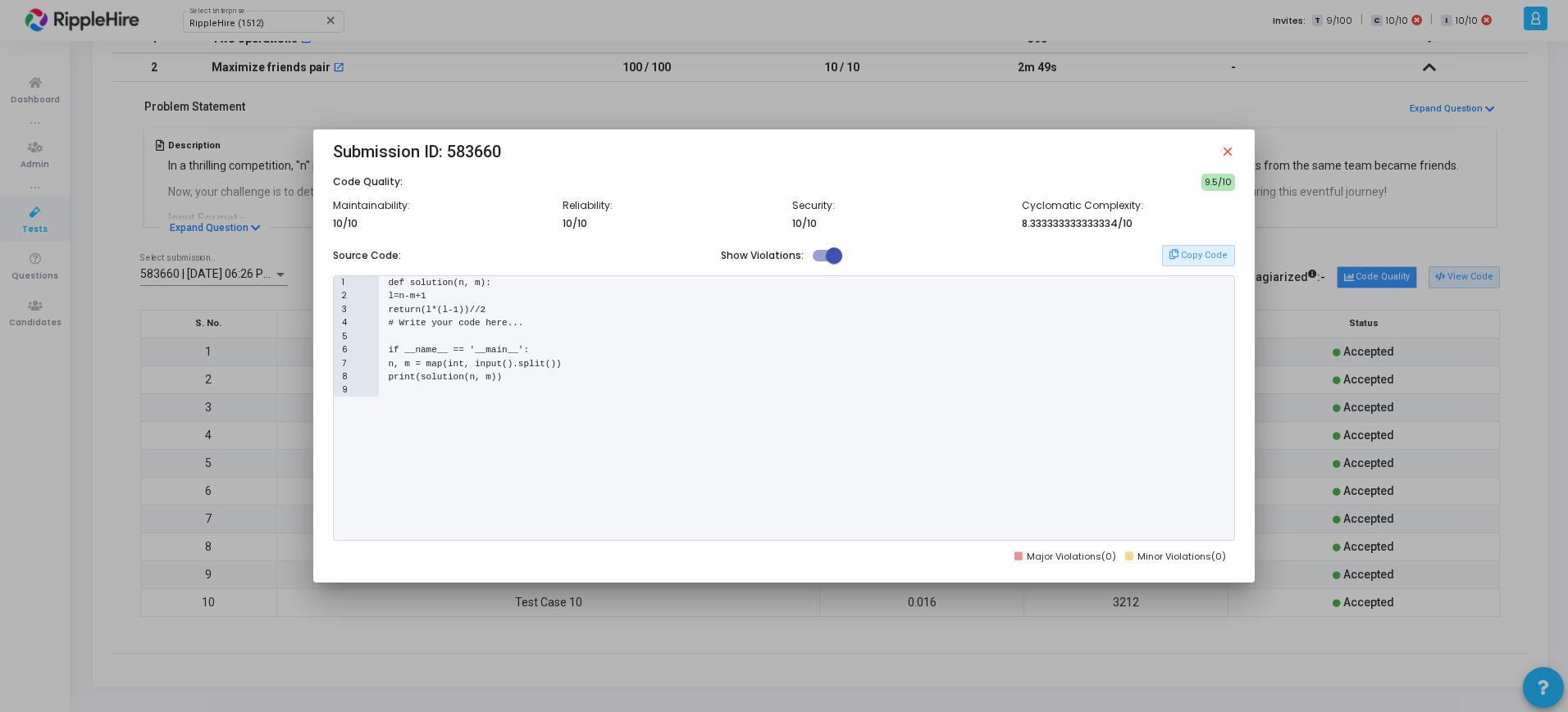
scroll to position [0, 0]
drag, startPoint x: 331, startPoint y: 207, endPoint x: 420, endPoint y: 209, distance: 89.0
click at [420, 209] on h6 "Maintainability:" at bounding box center [440, 206] width 213 height 12
click at [1018, 255] on div "Source Code: Show Violations: Copy Code" at bounding box center [784, 255] width 901 height 21
click at [1205, 256] on button "Copy Code" at bounding box center [1198, 255] width 72 height 21
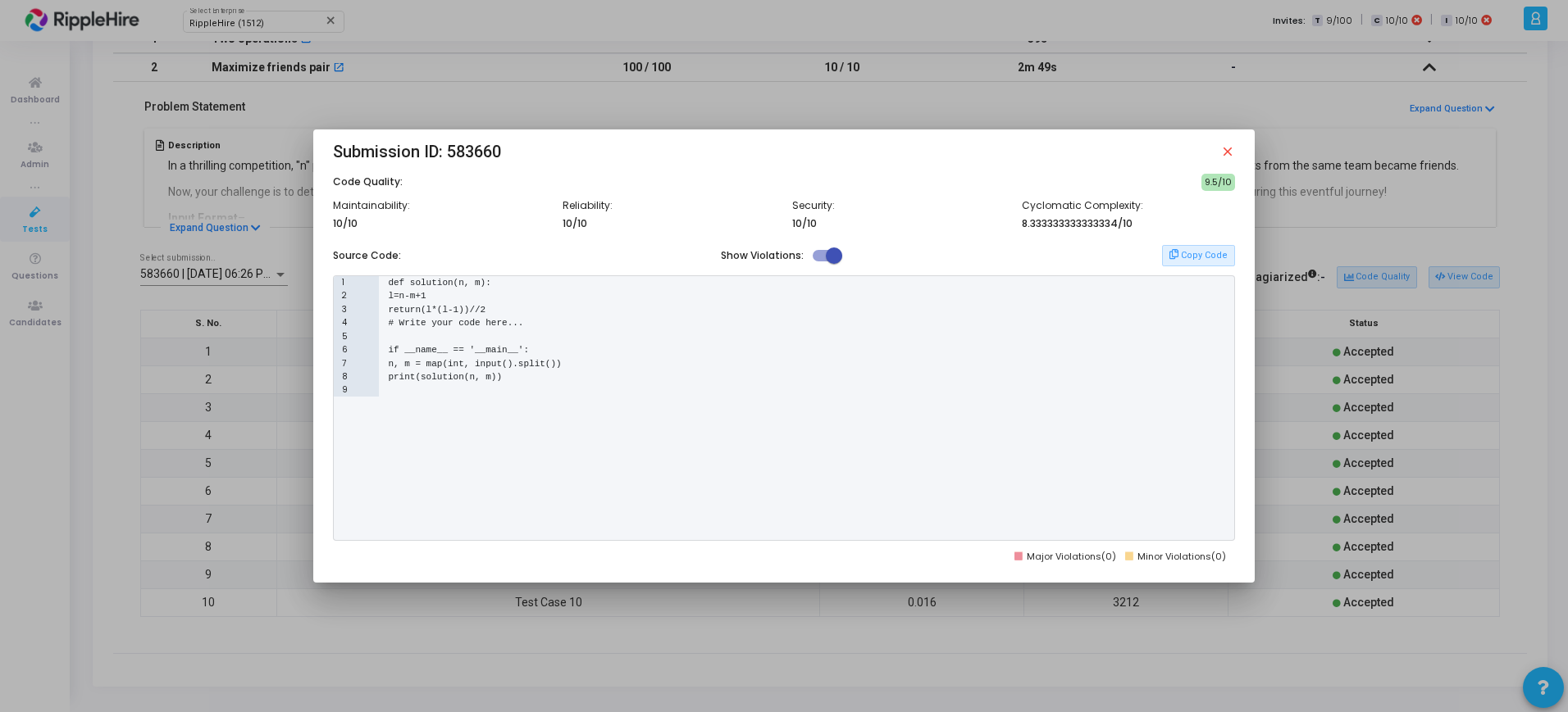
drag, startPoint x: 523, startPoint y: 377, endPoint x: 381, endPoint y: 282, distance: 170.8
click at [381, 282] on div "1 def solution(n, m): 2 l=n-m+1 3 return(l*(l-1))//2 4 # Write your code here..…" at bounding box center [784, 408] width 901 height 266
copy div "def solution(n, m): 2 l=n-m+1 3 return(l*(l-1))//2 4 # Write your code here... …"
click at [730, 342] on div "5" at bounding box center [784, 337] width 900 height 14
click at [1214, 253] on button "Copy Code" at bounding box center [1198, 255] width 72 height 21
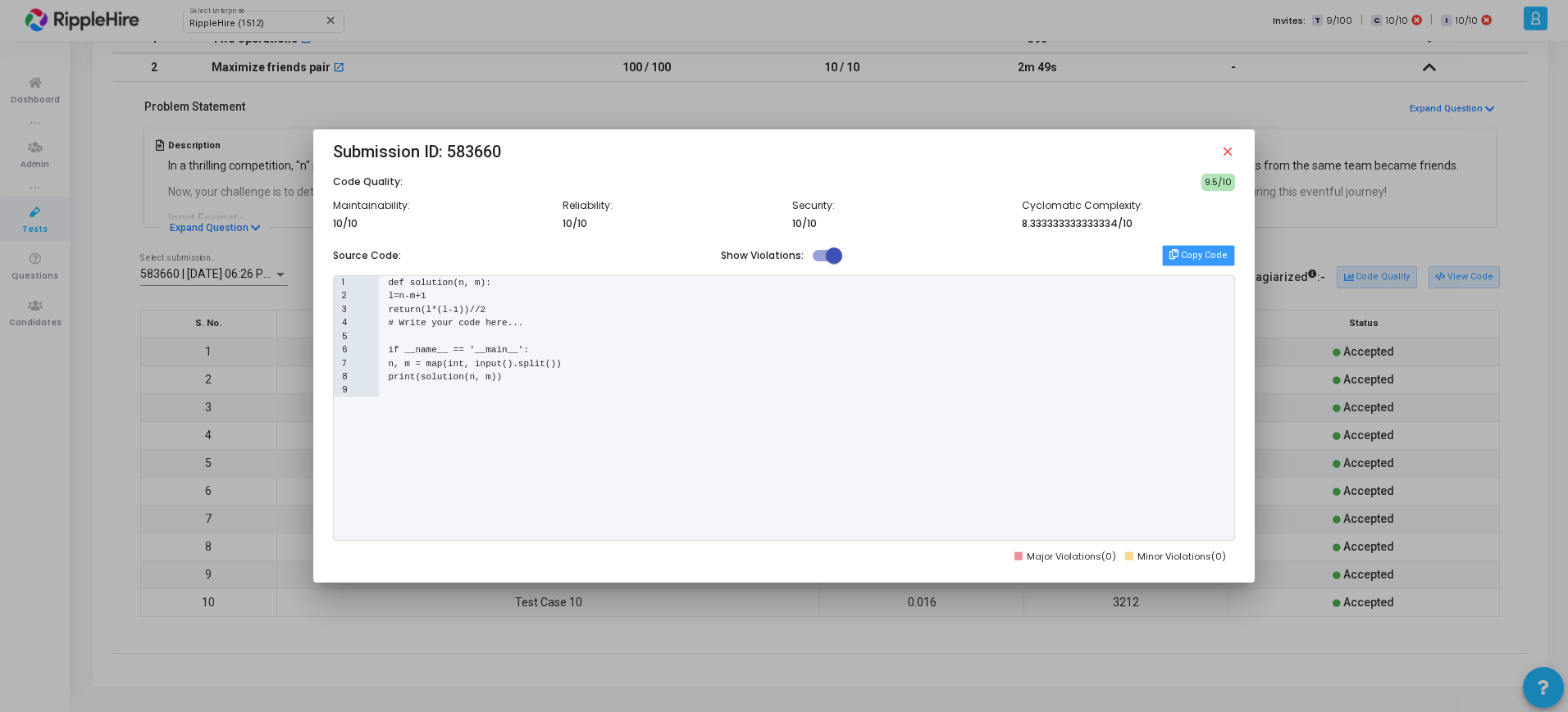
type textarea "def solution(n, m): l=n-m+1 return(l*(l-1))//2 # Write your code here... if __n…"
drag, startPoint x: 390, startPoint y: 286, endPoint x: 447, endPoint y: 382, distance: 111.6
click at [447, 382] on div "1 def solution(n, m): 2 l=n-m+1 3 return(l*(l-1))//2 4 # Write your code here..…" at bounding box center [784, 408] width 901 height 266
click at [830, 379] on div "8 print(solution(n, m))" at bounding box center [784, 377] width 900 height 14
click at [827, 254] on span at bounding box center [833, 255] width 16 height 16
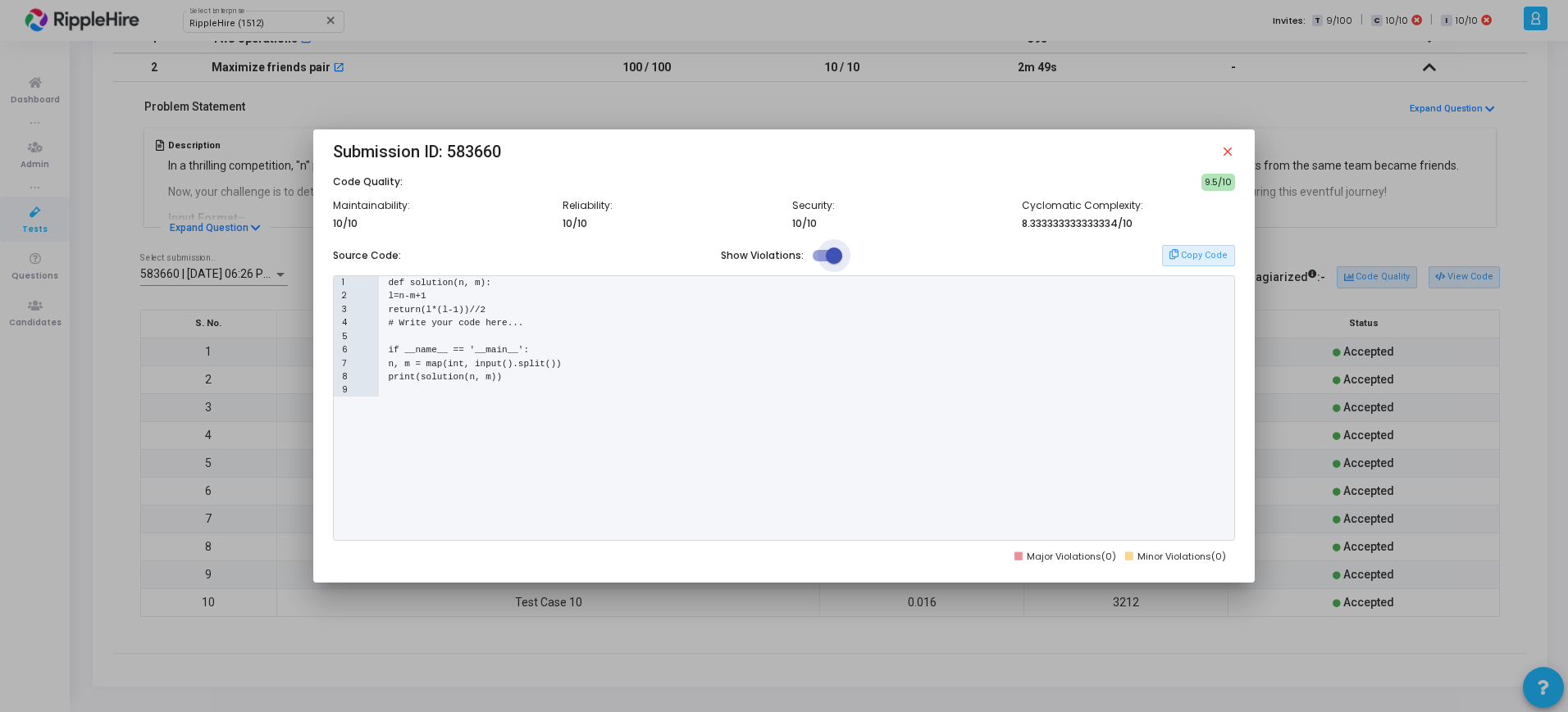
click at [821, 261] on input "checkbox" at bounding box center [820, 261] width 1 height 1
click at [830, 258] on span at bounding box center [827, 255] width 29 height 11
click at [821, 261] on input "checkbox" at bounding box center [820, 261] width 1 height 1
click at [830, 258] on span at bounding box center [833, 255] width 16 height 16
click at [821, 261] on input "checkbox" at bounding box center [820, 261] width 1 height 1
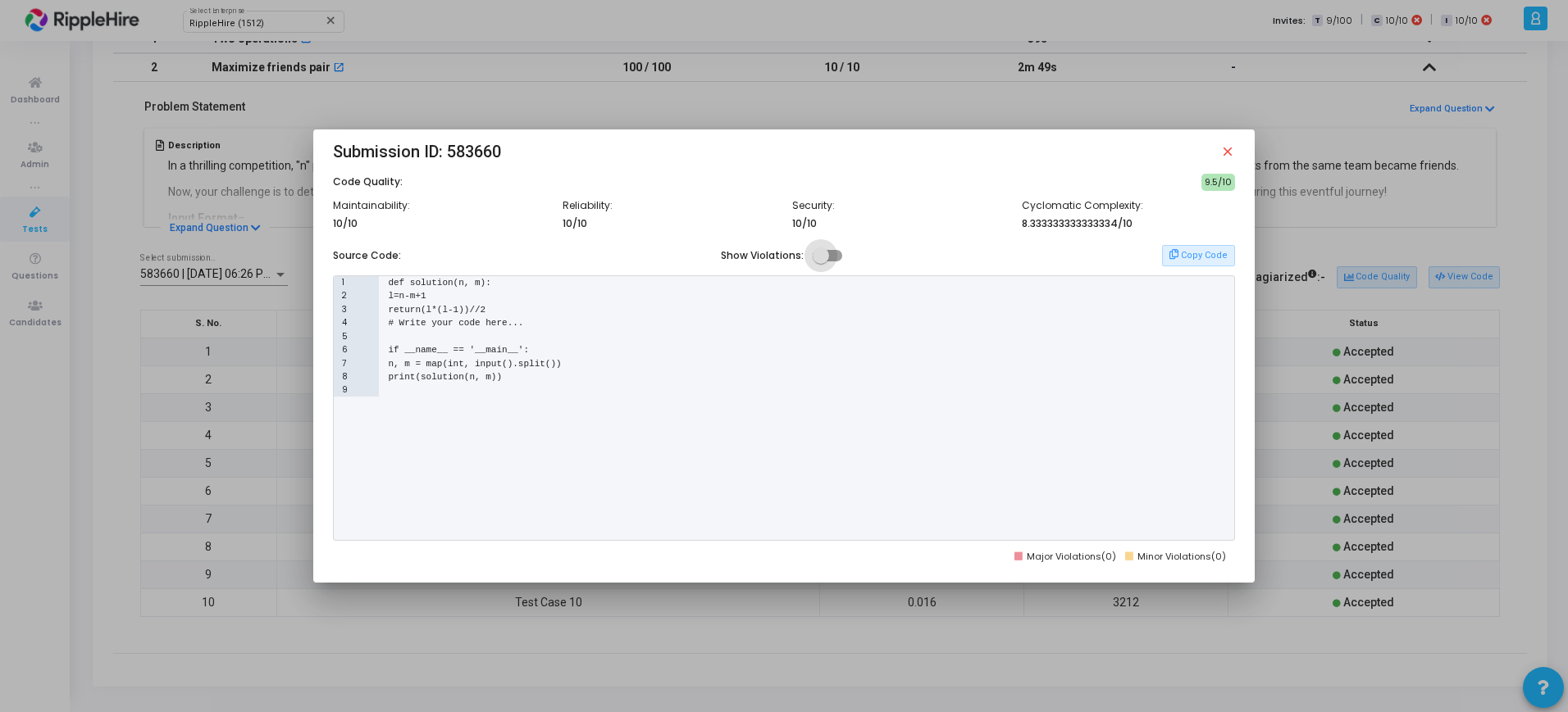
click at [830, 258] on span at bounding box center [827, 255] width 29 height 11
click at [821, 261] on input "checkbox" at bounding box center [820, 261] width 1 height 1
click at [830, 258] on span at bounding box center [833, 255] width 16 height 16
click at [821, 261] on input "checkbox" at bounding box center [820, 261] width 1 height 1
click at [830, 258] on span at bounding box center [827, 255] width 29 height 11
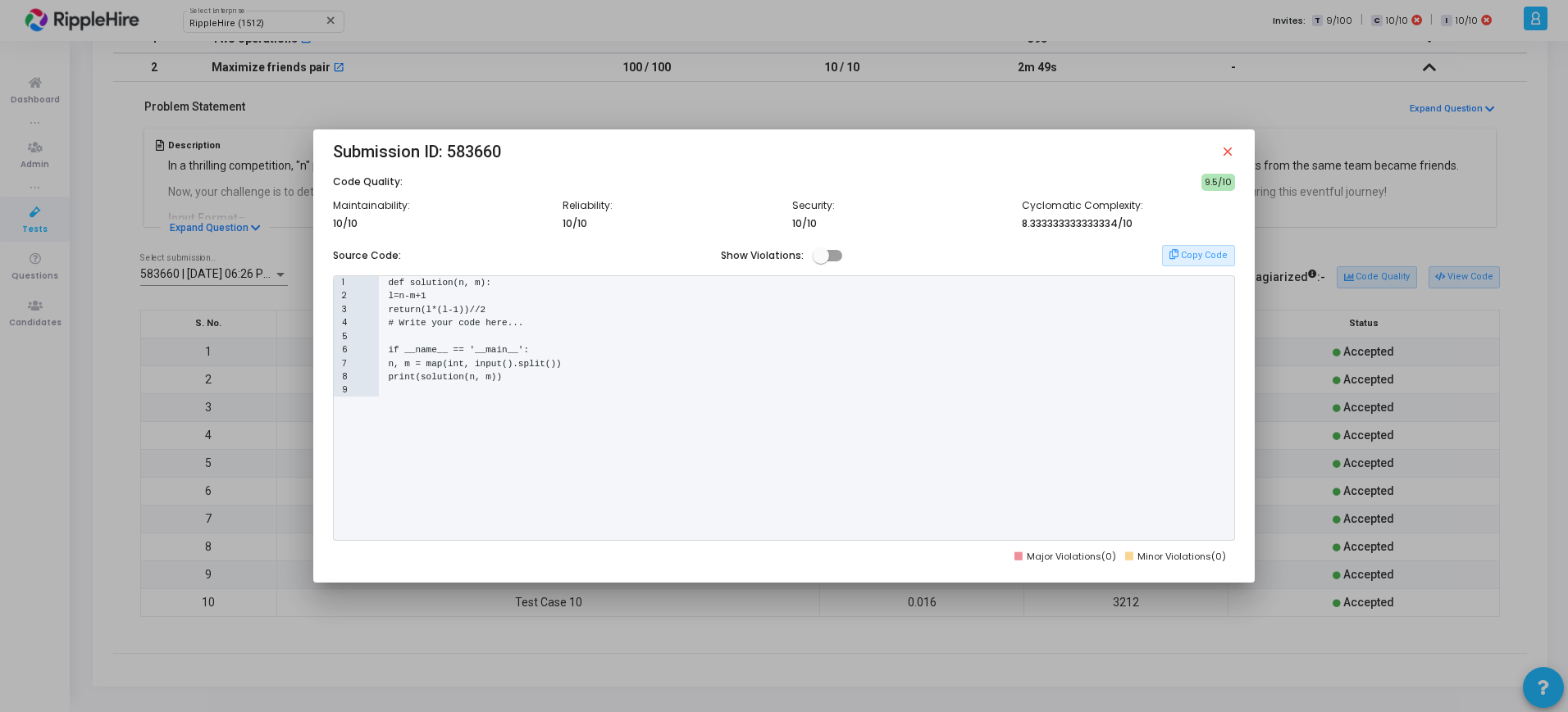
click at [821, 261] on input "checkbox" at bounding box center [820, 261] width 1 height 1
click at [830, 258] on span at bounding box center [833, 255] width 16 height 16
click at [821, 261] on input "checkbox" at bounding box center [820, 261] width 1 height 1
checkbox input "false"
click at [1227, 155] on mat-icon "close" at bounding box center [1227, 151] width 15 height 15
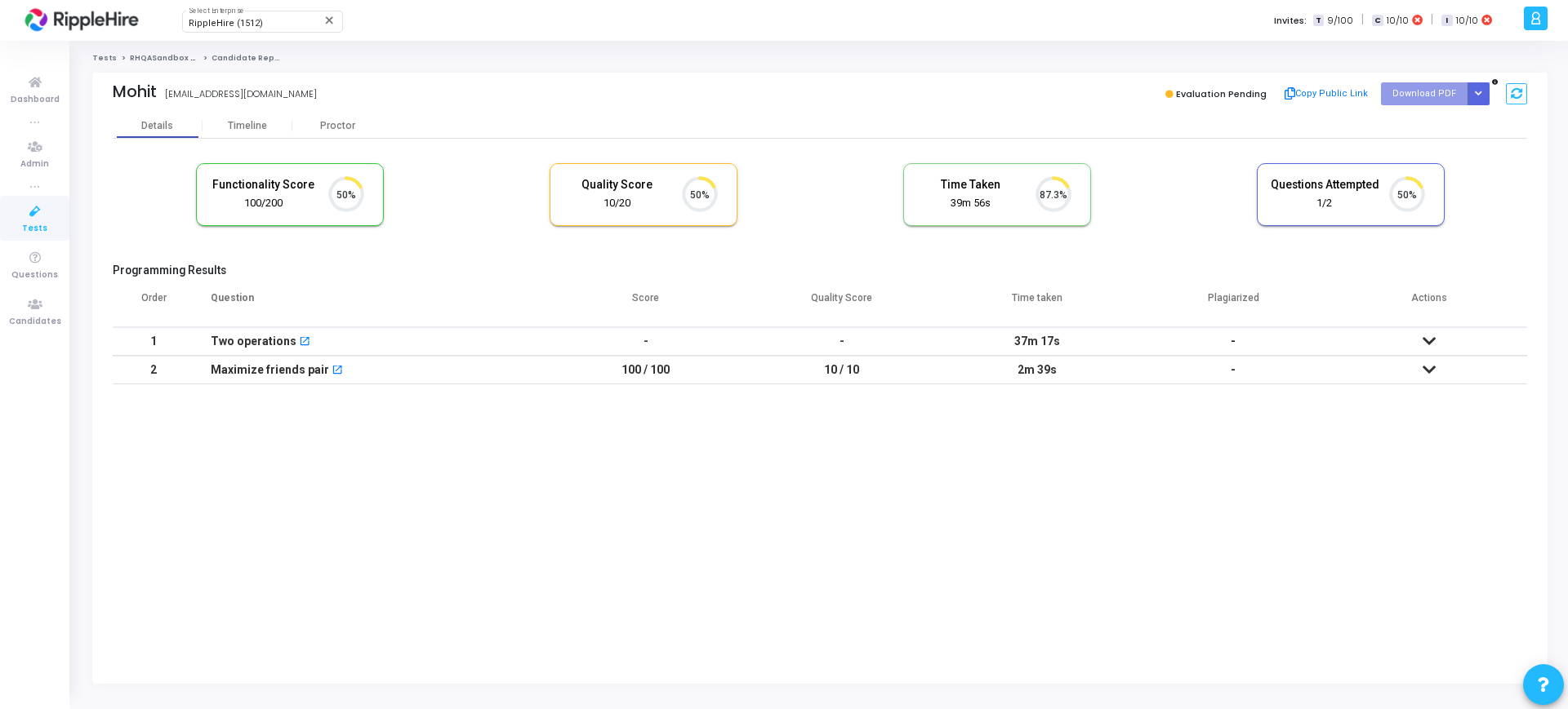
scroll to position [34, 42]
click at [1427, 341] on icon at bounding box center [1429, 341] width 13 height 11
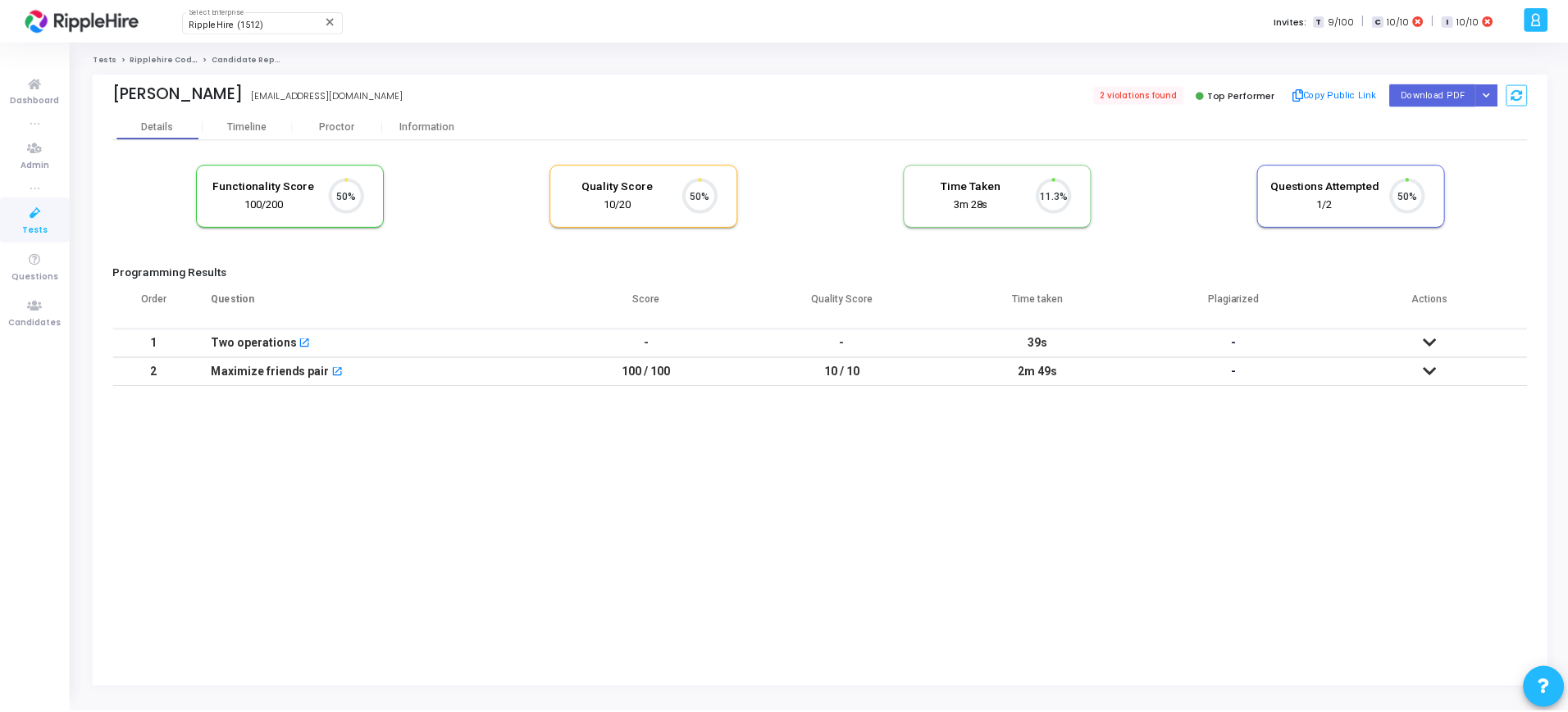
scroll to position [34, 42]
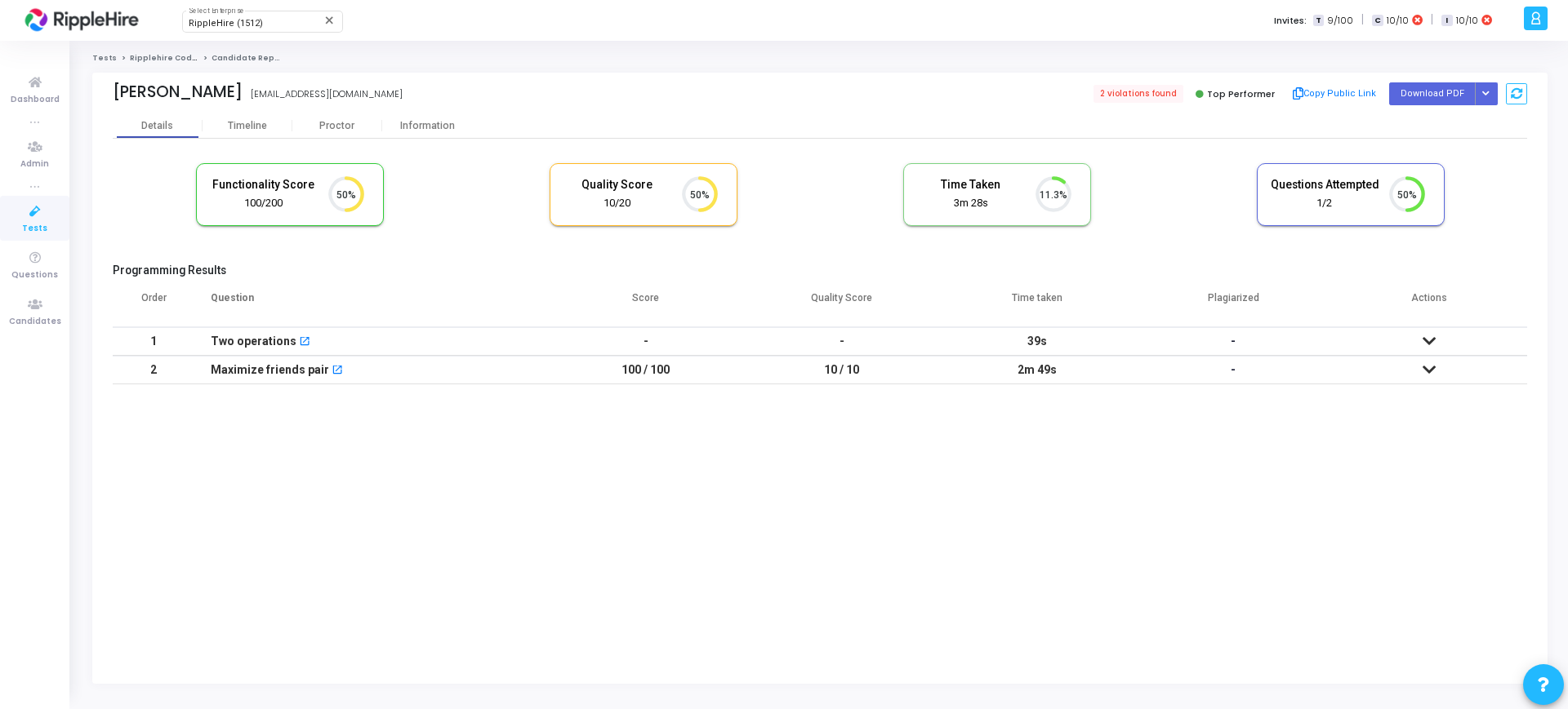
click at [1429, 369] on icon at bounding box center [1429, 369] width 13 height 11
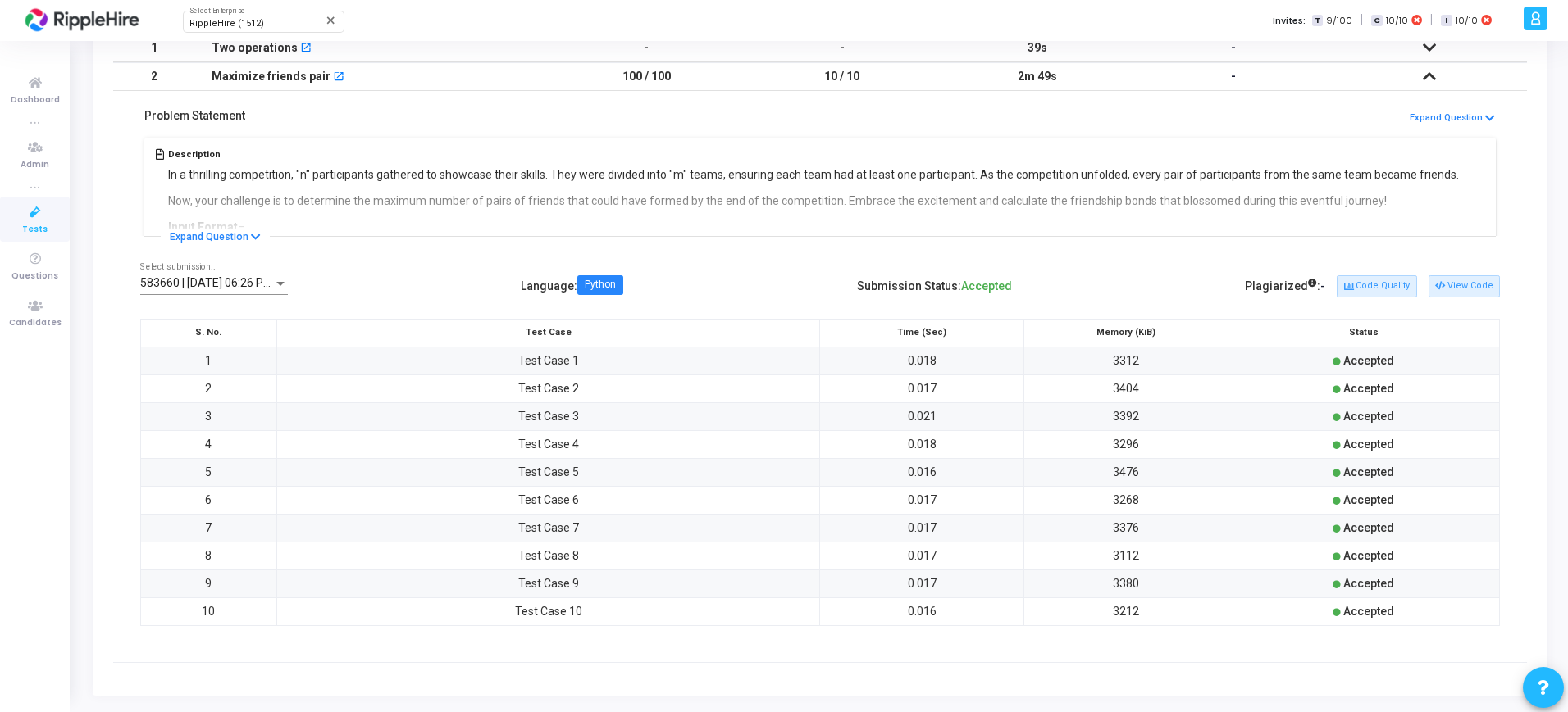
scroll to position [304, 0]
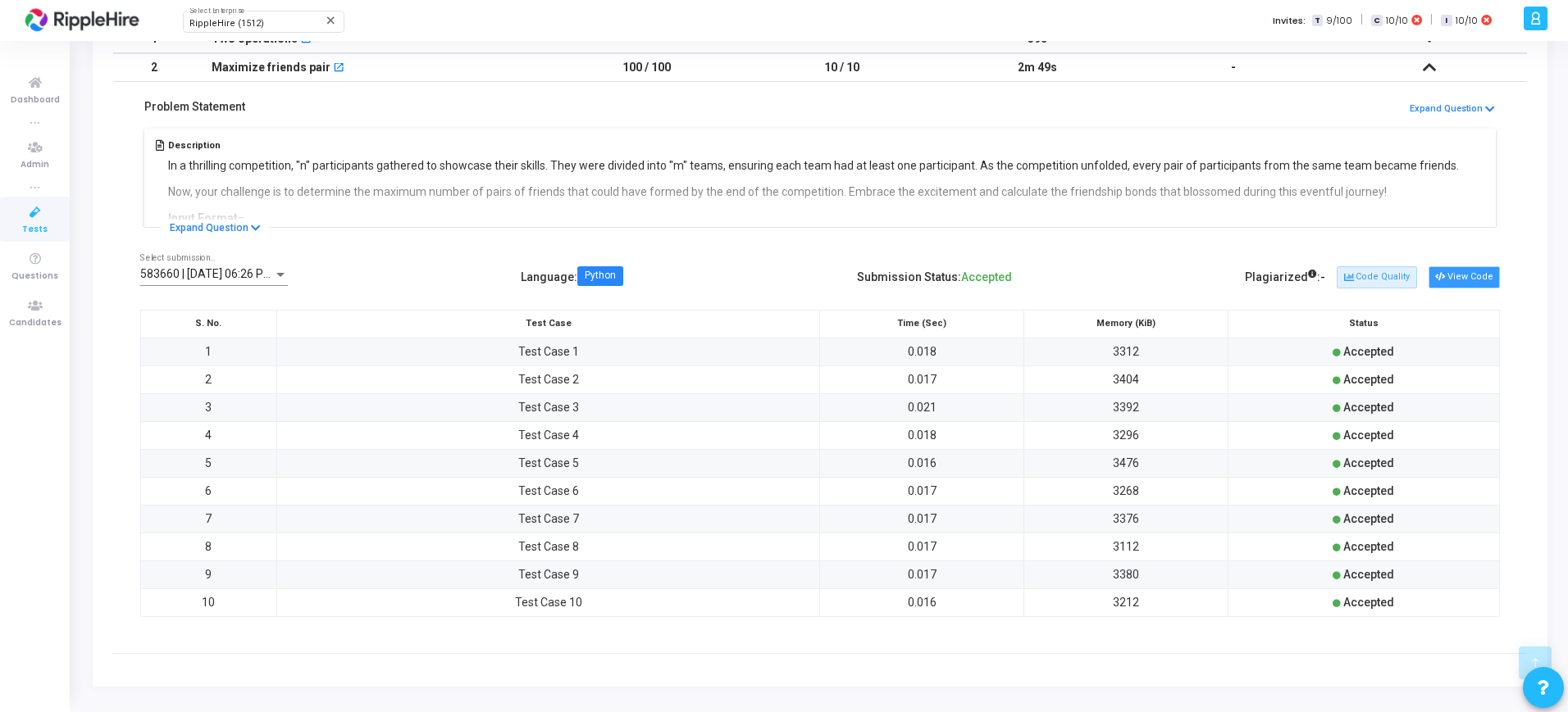
click at [1460, 273] on button "View Code" at bounding box center [1464, 277] width 71 height 21
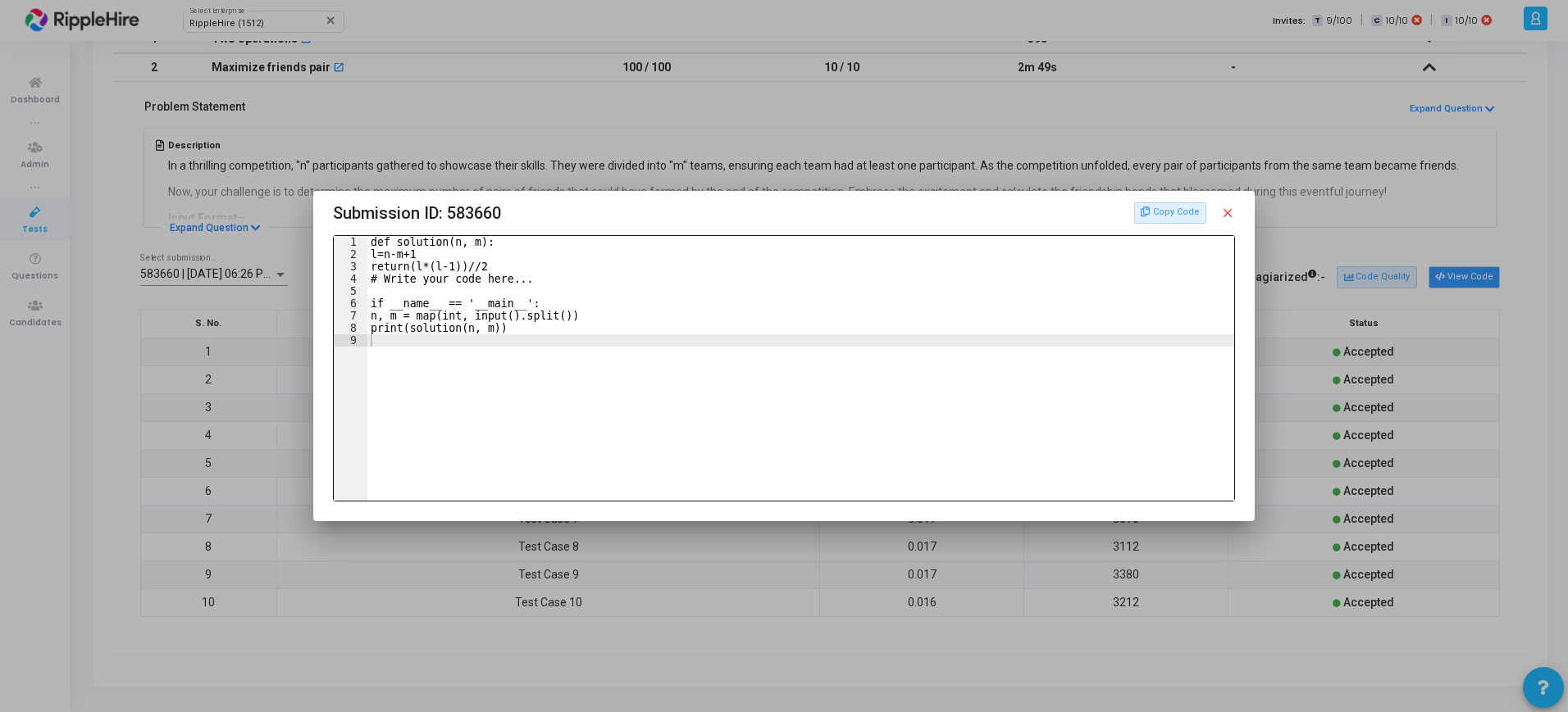
scroll to position [0, 0]
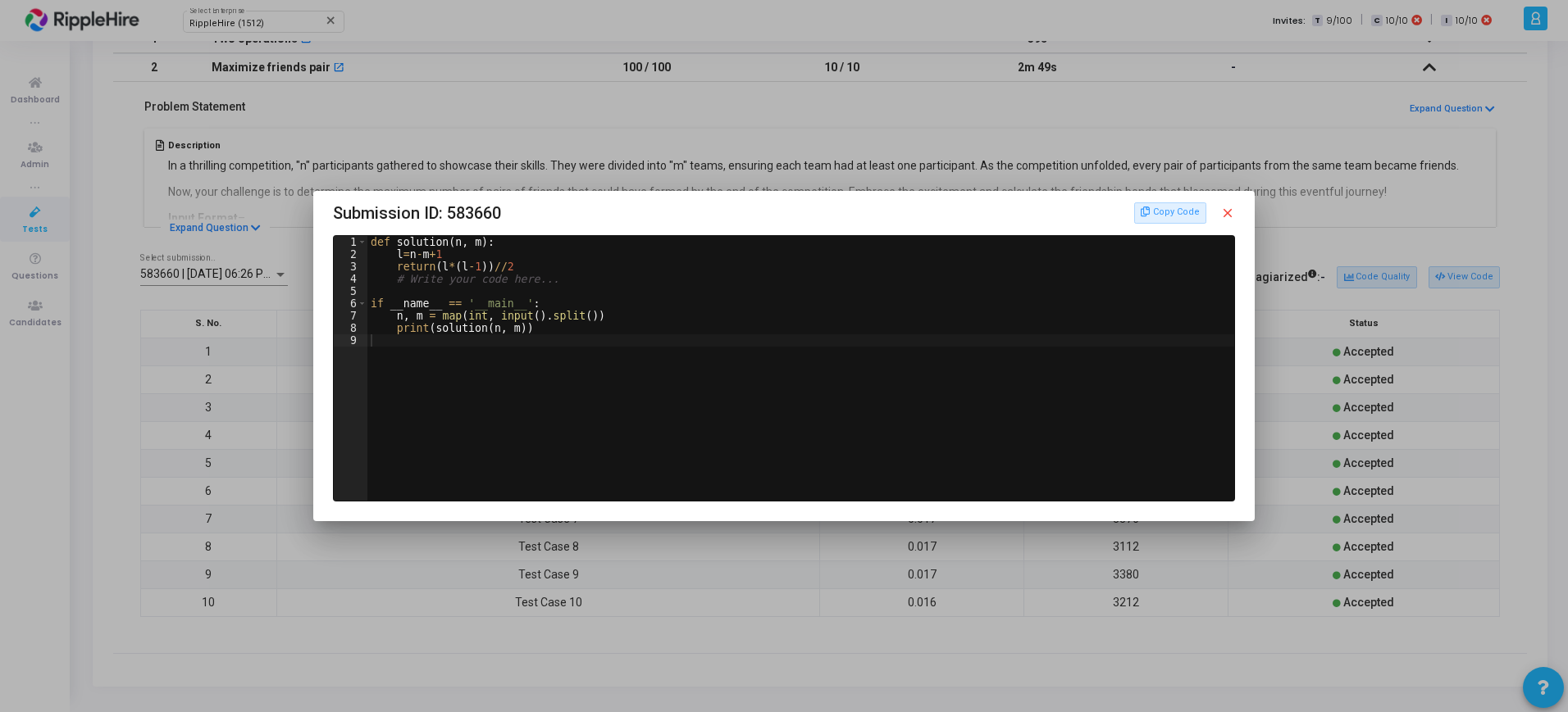
click at [1230, 206] on mat-icon "close" at bounding box center [1227, 212] width 15 height 15
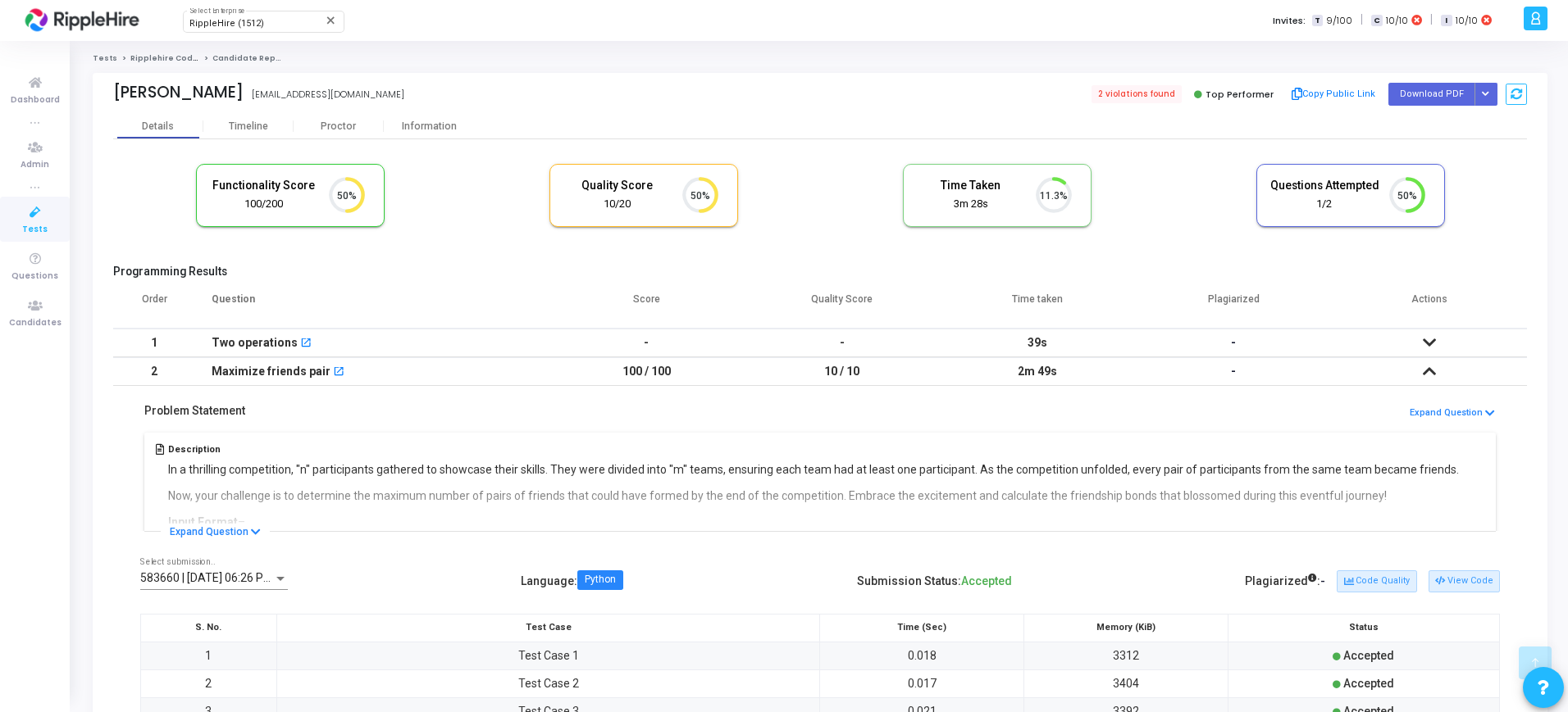
scroll to position [304, 0]
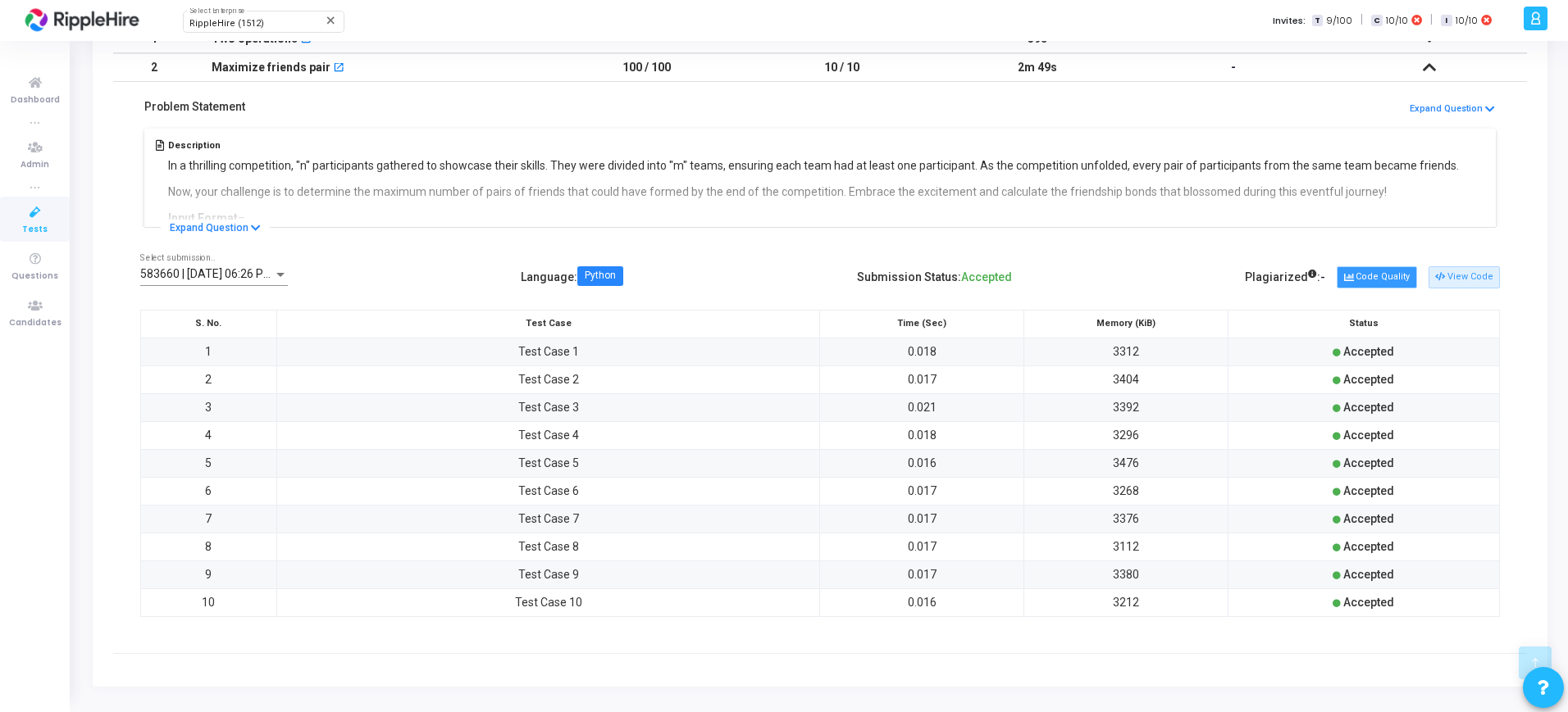
click at [1377, 269] on button "Code Quality" at bounding box center [1376, 277] width 79 height 21
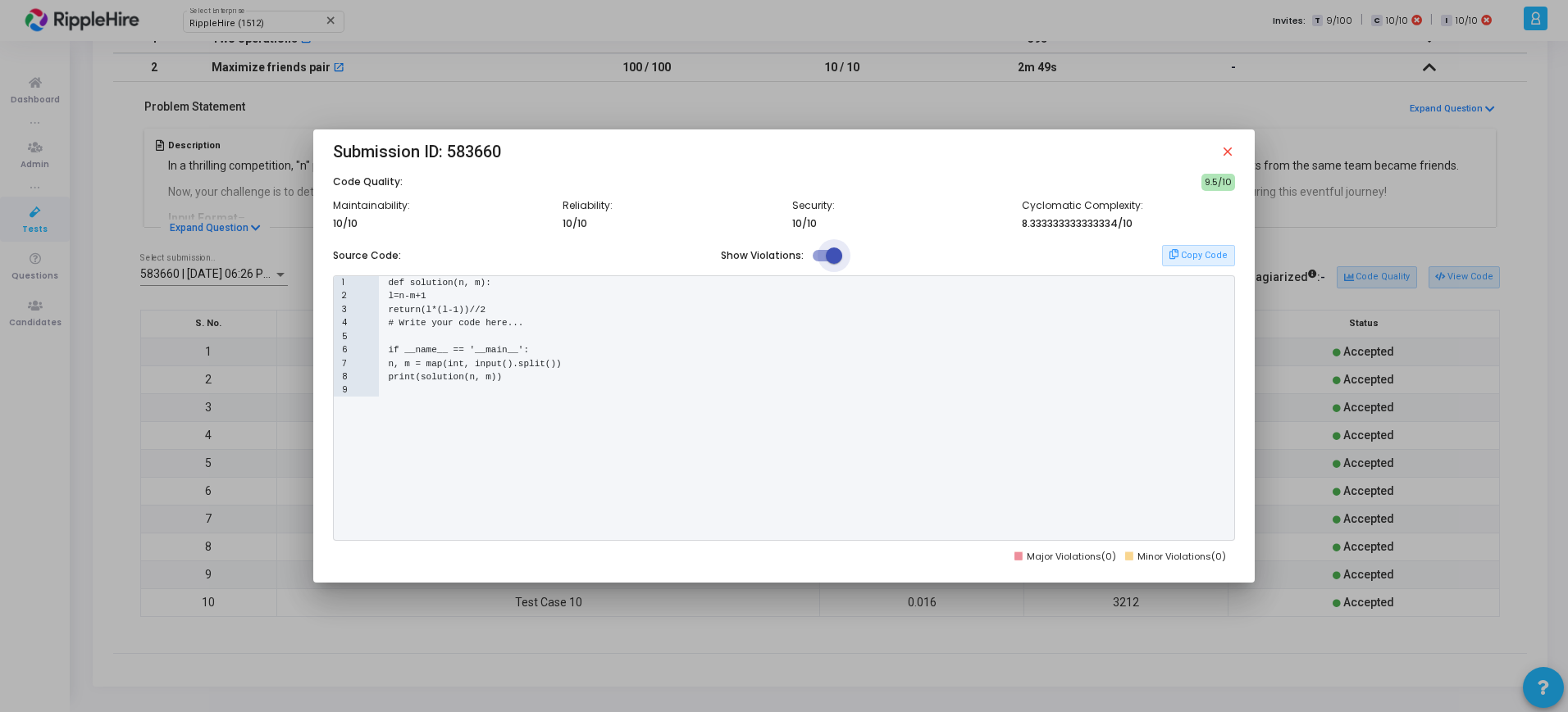
click at [836, 258] on span at bounding box center [833, 255] width 16 height 16
click at [821, 261] on input "checkbox" at bounding box center [820, 261] width 1 height 1
checkbox input "false"
click at [1225, 153] on mat-icon "close" at bounding box center [1227, 151] width 15 height 15
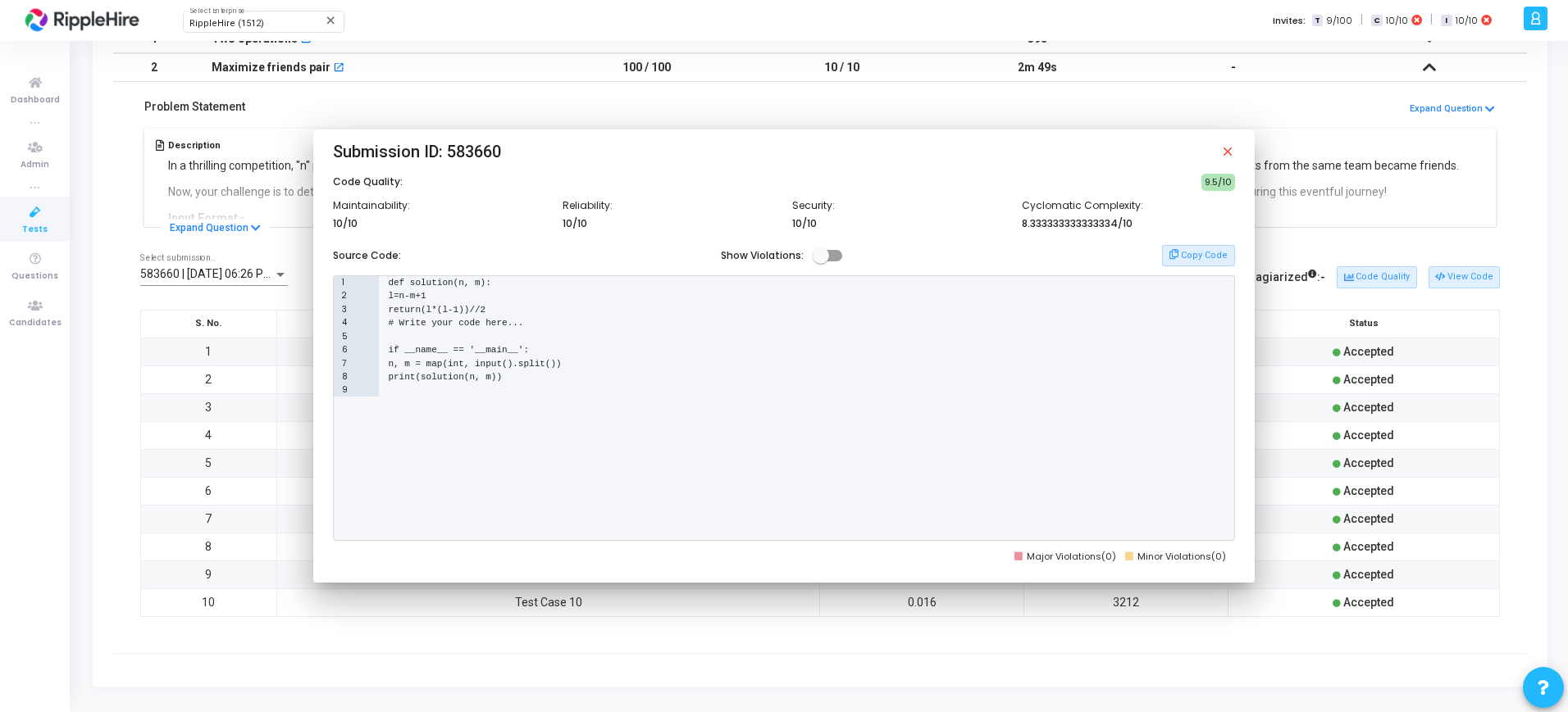
scroll to position [304, 0]
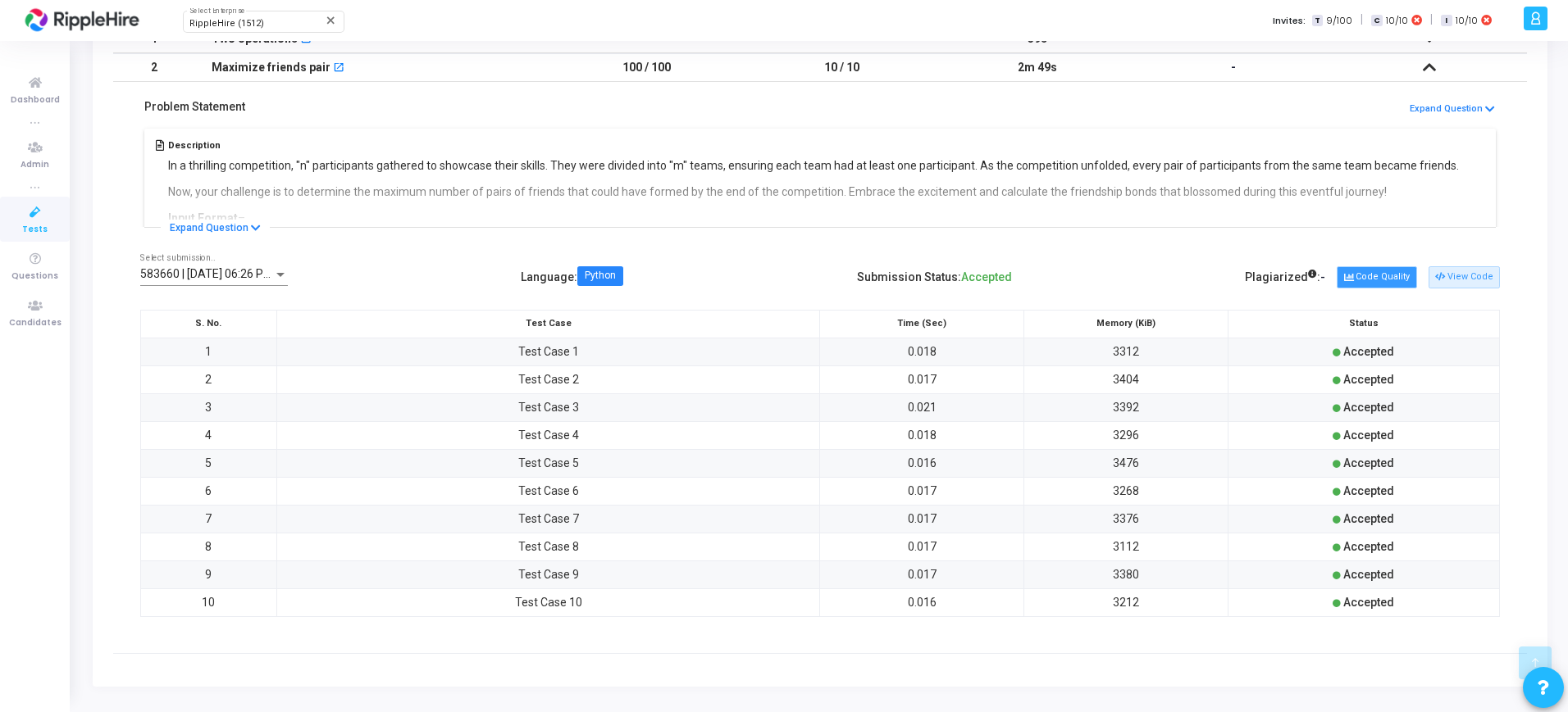
click at [1395, 282] on button "Code Quality" at bounding box center [1376, 277] width 79 height 21
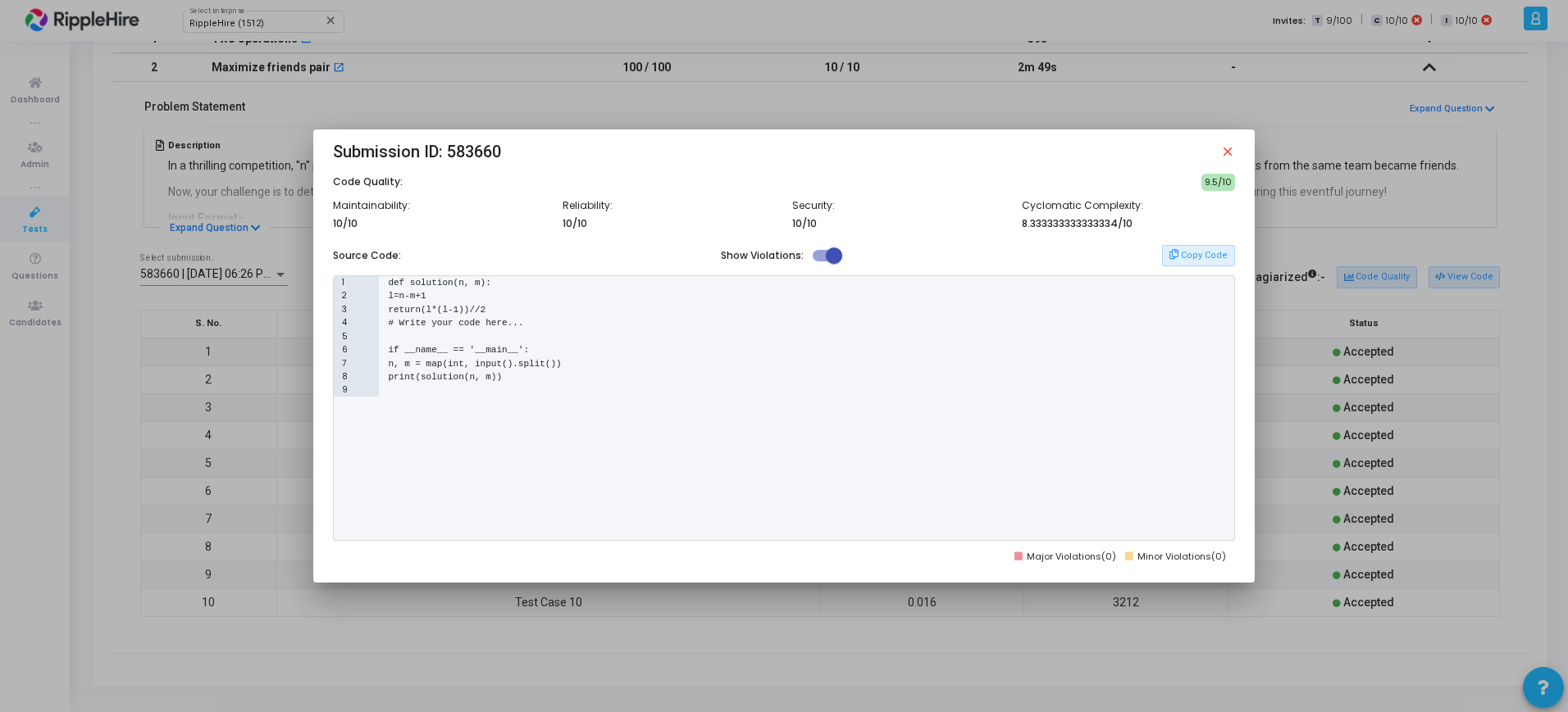
click at [823, 258] on span at bounding box center [827, 255] width 29 height 11
click at [821, 261] on input "checkbox" at bounding box center [820, 261] width 1 height 1
click at [574, 326] on div "4 # Write your code here..." at bounding box center [784, 323] width 900 height 14
click at [500, 350] on pre "if __name__ == '__main__':" at bounding box center [458, 350] width 141 height 14
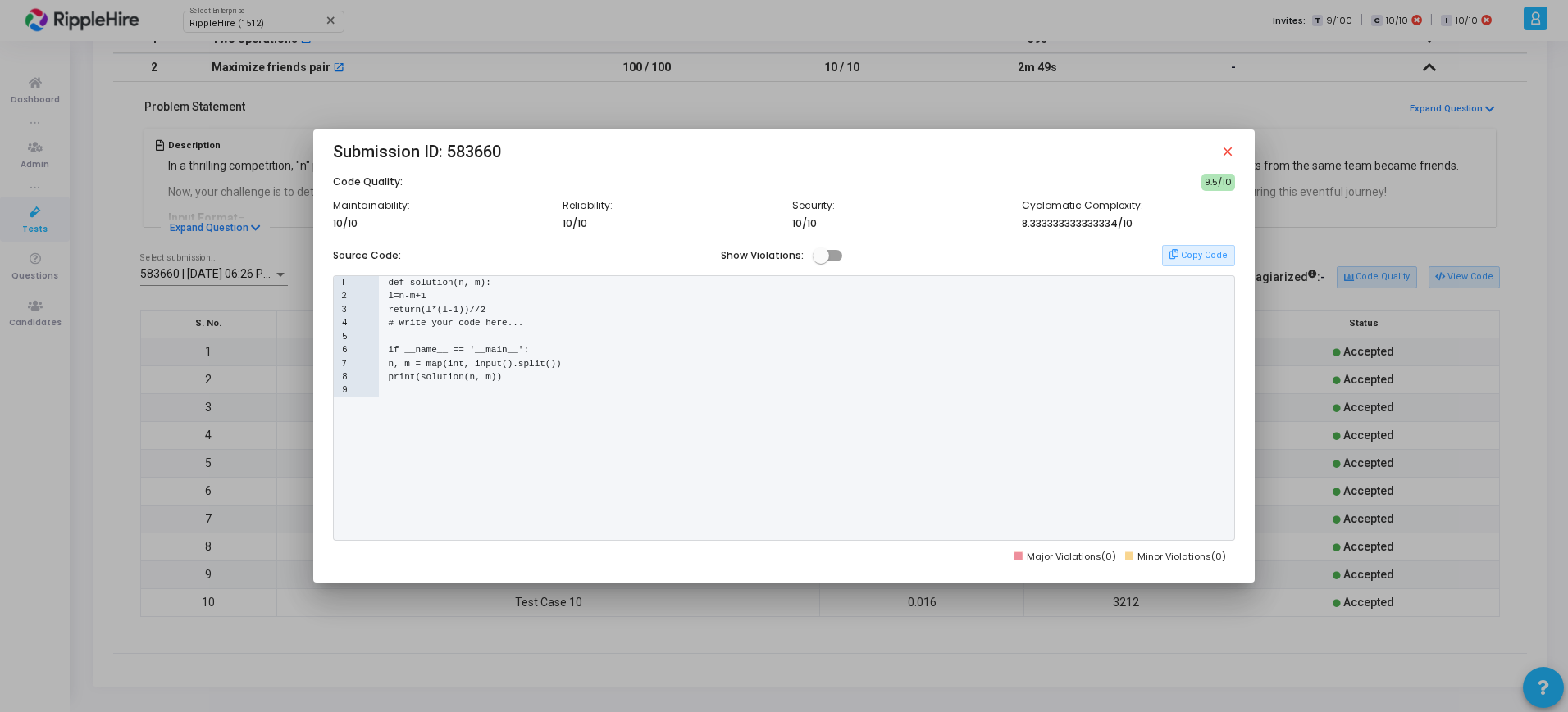
click at [500, 350] on pre "if __name__ == '__main__':" at bounding box center [458, 350] width 141 height 14
click at [548, 325] on div "4 # Write your code here..." at bounding box center [784, 323] width 900 height 14
click at [833, 257] on span at bounding box center [827, 255] width 29 height 11
click at [821, 261] on input "checkbox" at bounding box center [820, 261] width 1 height 1
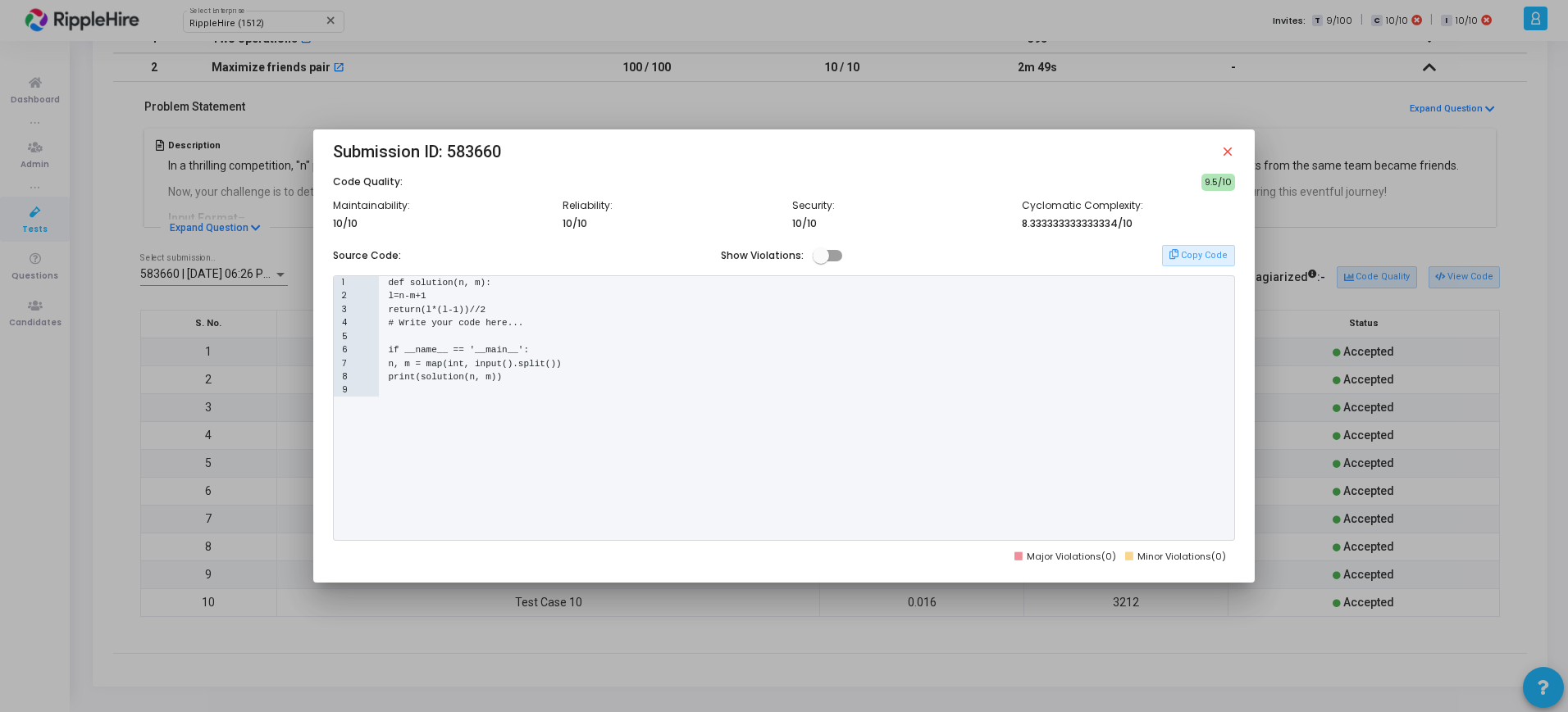
checkbox input "true"
click at [600, 335] on div "5" at bounding box center [784, 337] width 900 height 14
click at [1230, 151] on mat-icon "close" at bounding box center [1227, 151] width 15 height 15
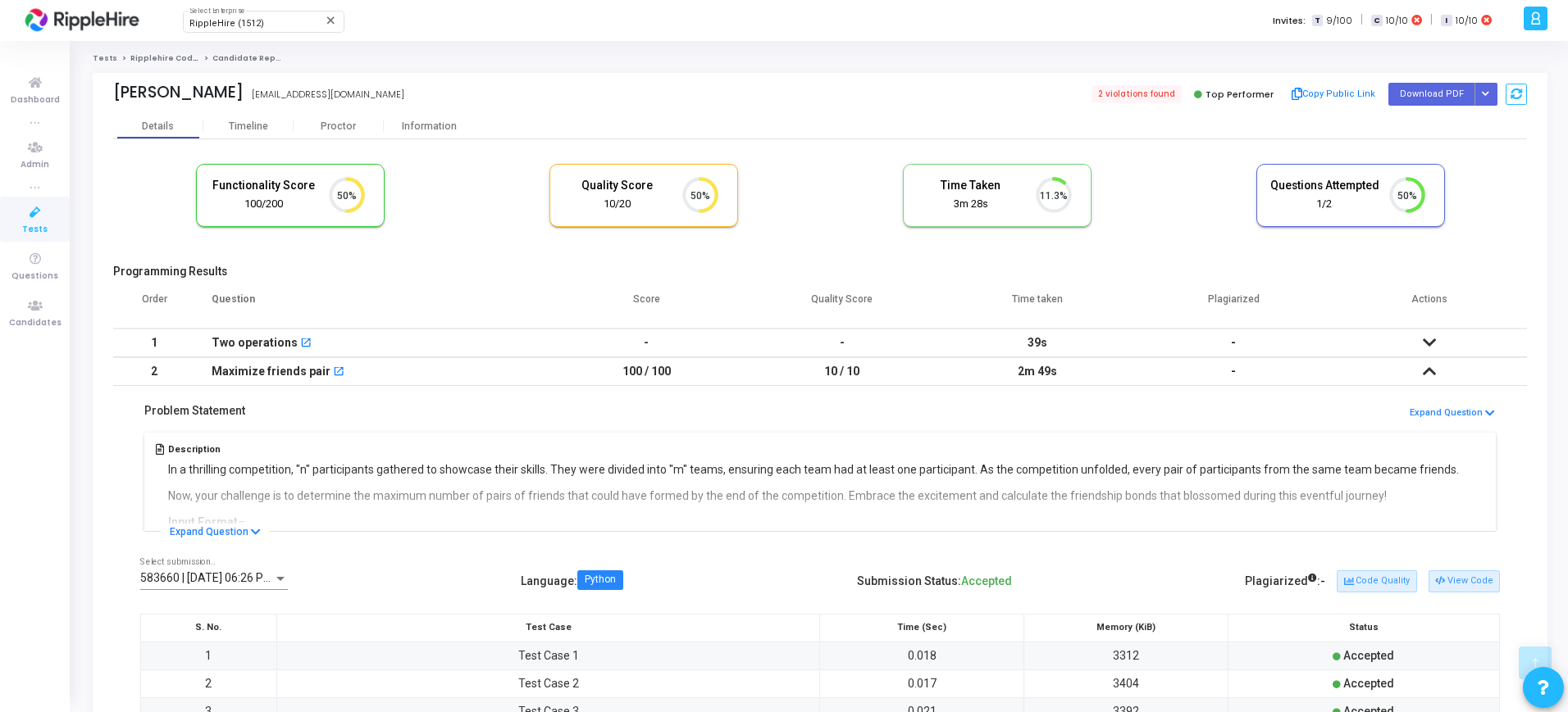
scroll to position [304, 0]
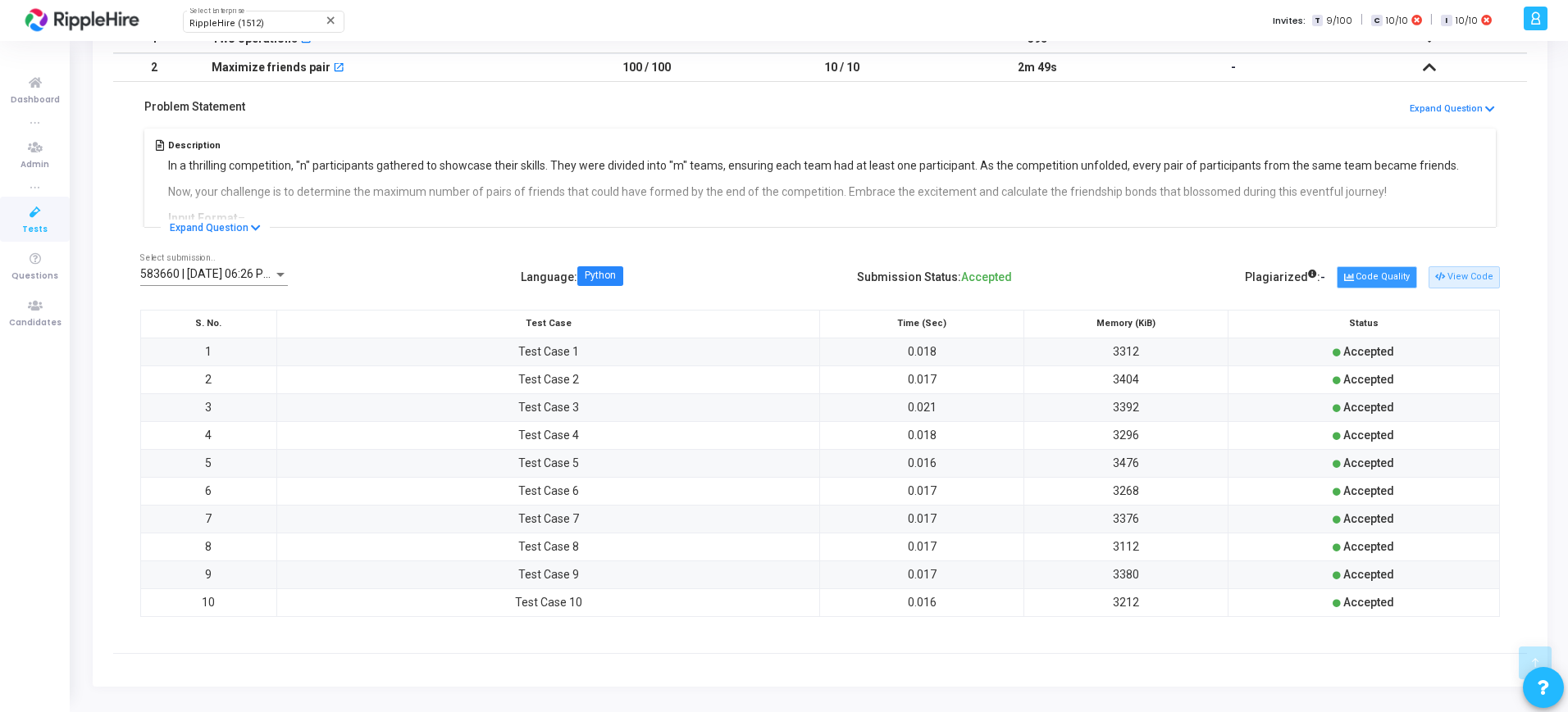
click at [1376, 275] on button "Code Quality" at bounding box center [1376, 277] width 79 height 21
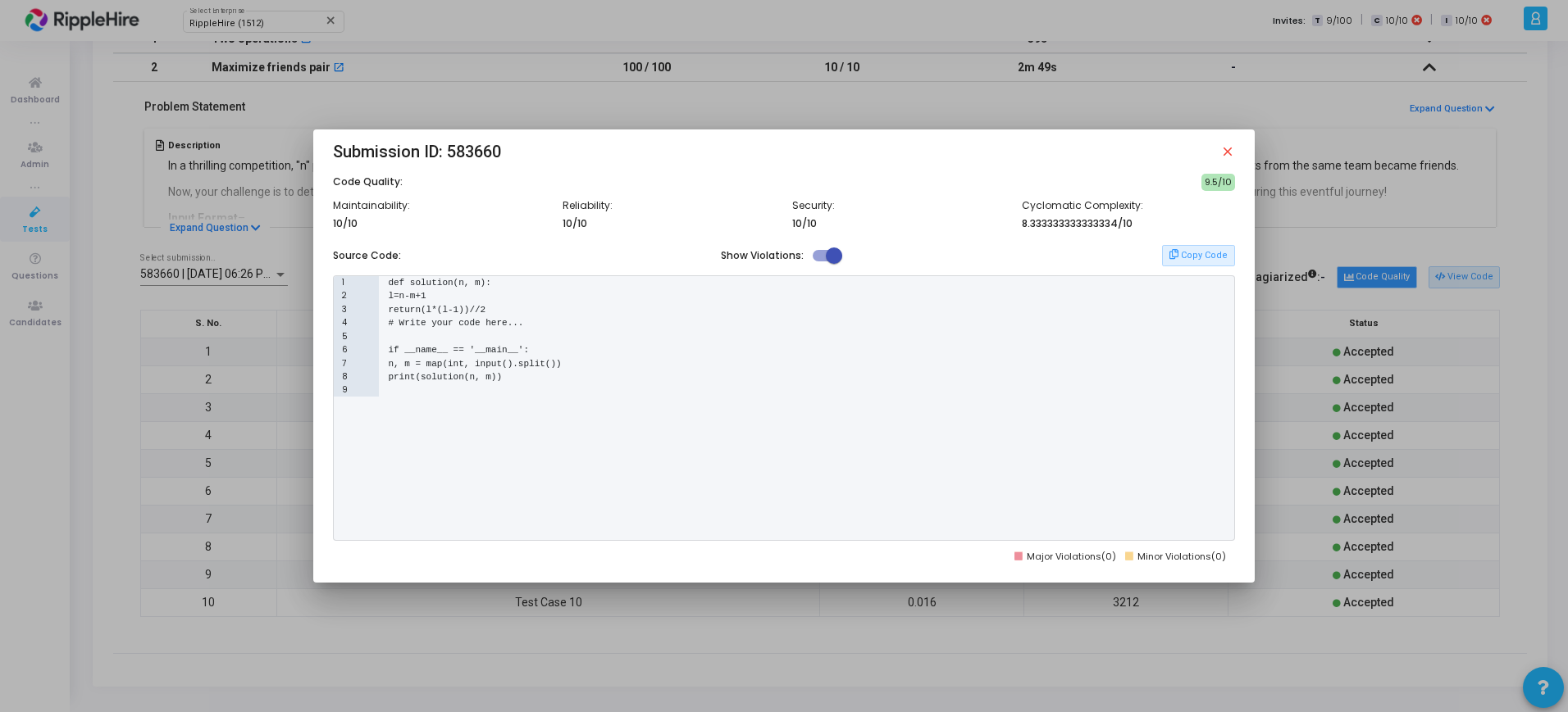
scroll to position [0, 0]
click at [1229, 149] on mat-icon "close" at bounding box center [1227, 151] width 15 height 15
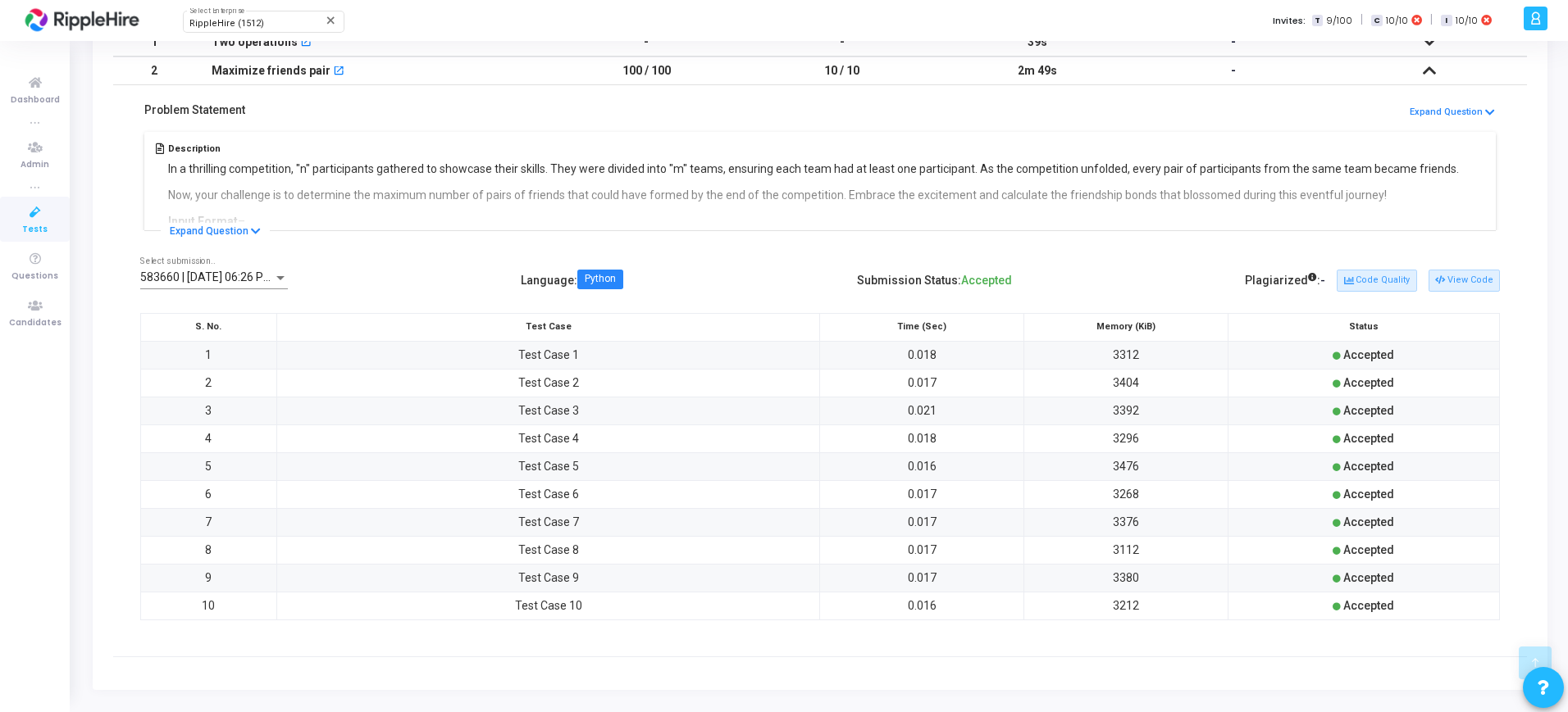
scroll to position [304, 0]
click at [1380, 285] on button "Code Quality" at bounding box center [1376, 277] width 79 height 21
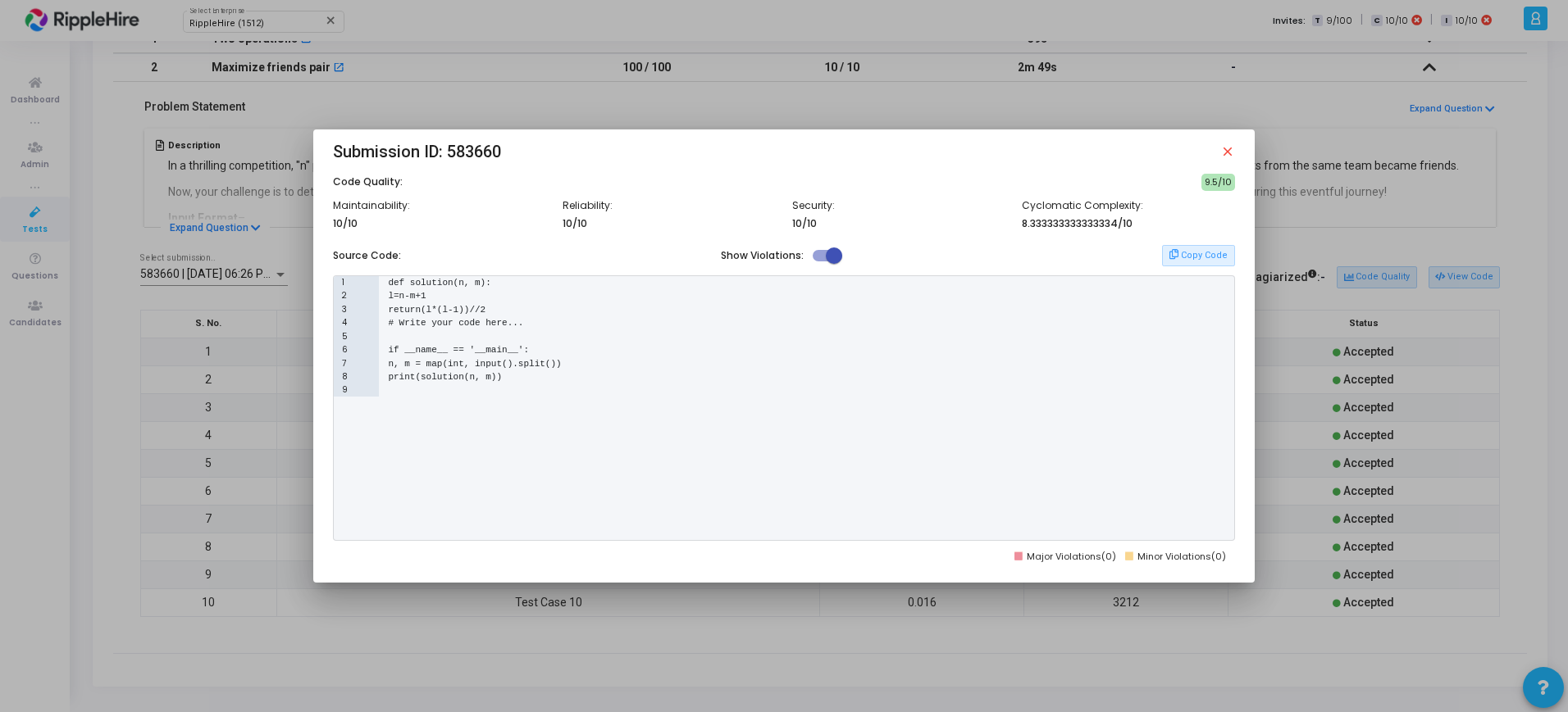
drag, startPoint x: 1206, startPoint y: 183, endPoint x: 1238, endPoint y: 180, distance: 32.1
click at [1238, 180] on mat-dialog-content "Code Quality: 9.5/10 Maintainability: 10/10 Reliability: 10/10 Security: 10/10 …" at bounding box center [783, 368] width 940 height 390
click at [1237, 208] on div "Cyclomatic Complexity: 8.333333333333334/10" at bounding box center [1128, 220] width 230 height 40
drag, startPoint x: 1239, startPoint y: 181, endPoint x: 1202, endPoint y: 179, distance: 37.1
click at [1202, 179] on mat-dialog-content "Code Quality: 9.5/10 Maintainability: 10/10 Reliability: 10/10 Security: 10/10 …" at bounding box center [783, 368] width 940 height 390
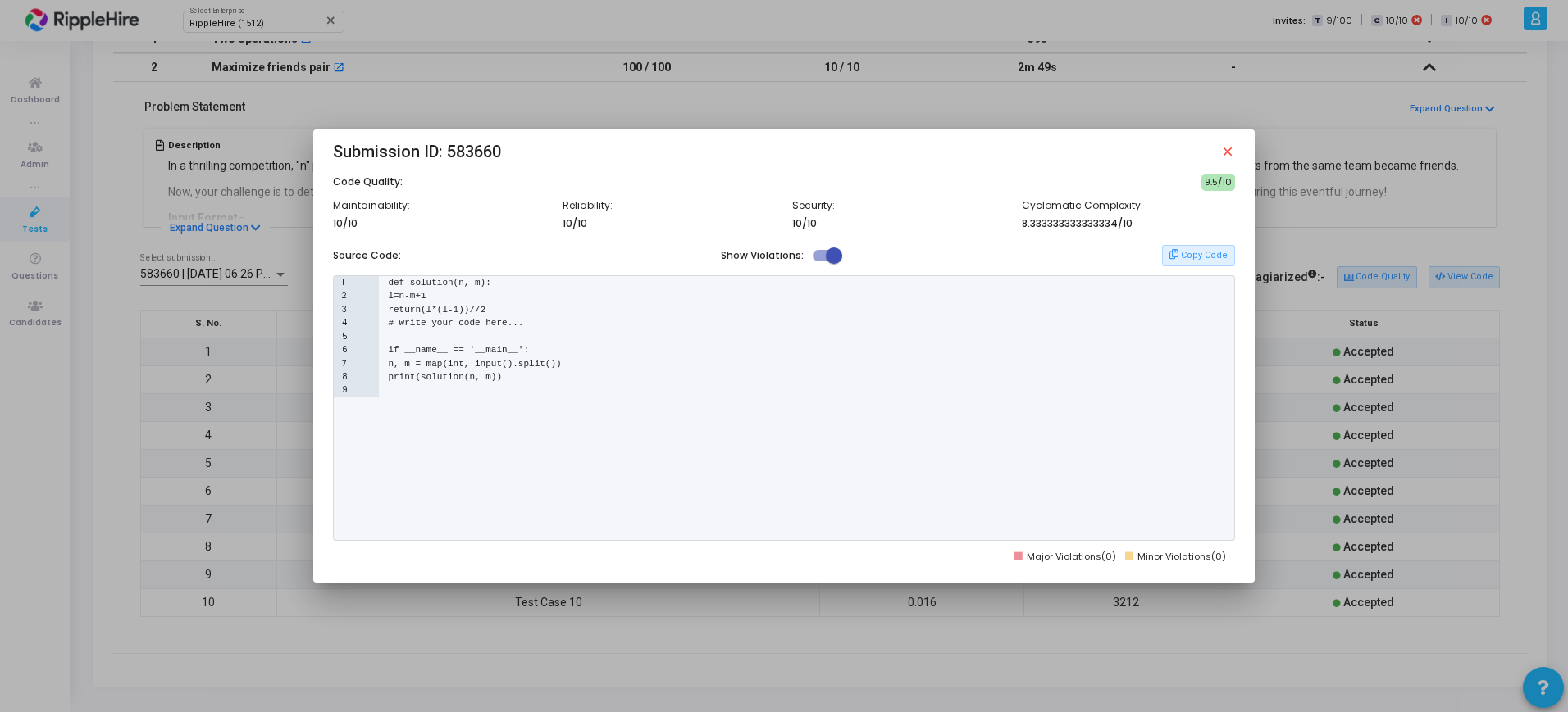
copy h6 "9.5/10"
click at [1235, 148] on mat-icon "close" at bounding box center [1227, 151] width 15 height 15
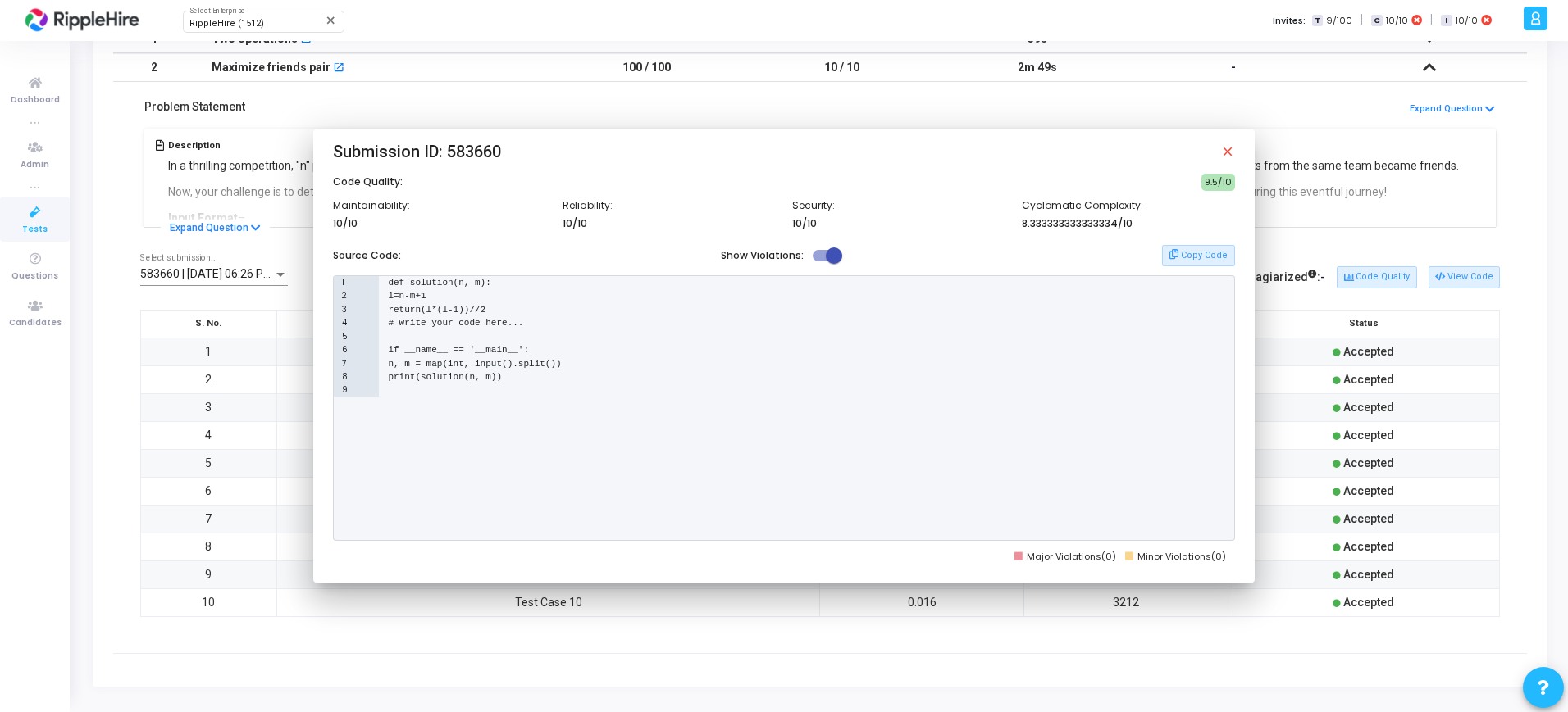
scroll to position [304, 0]
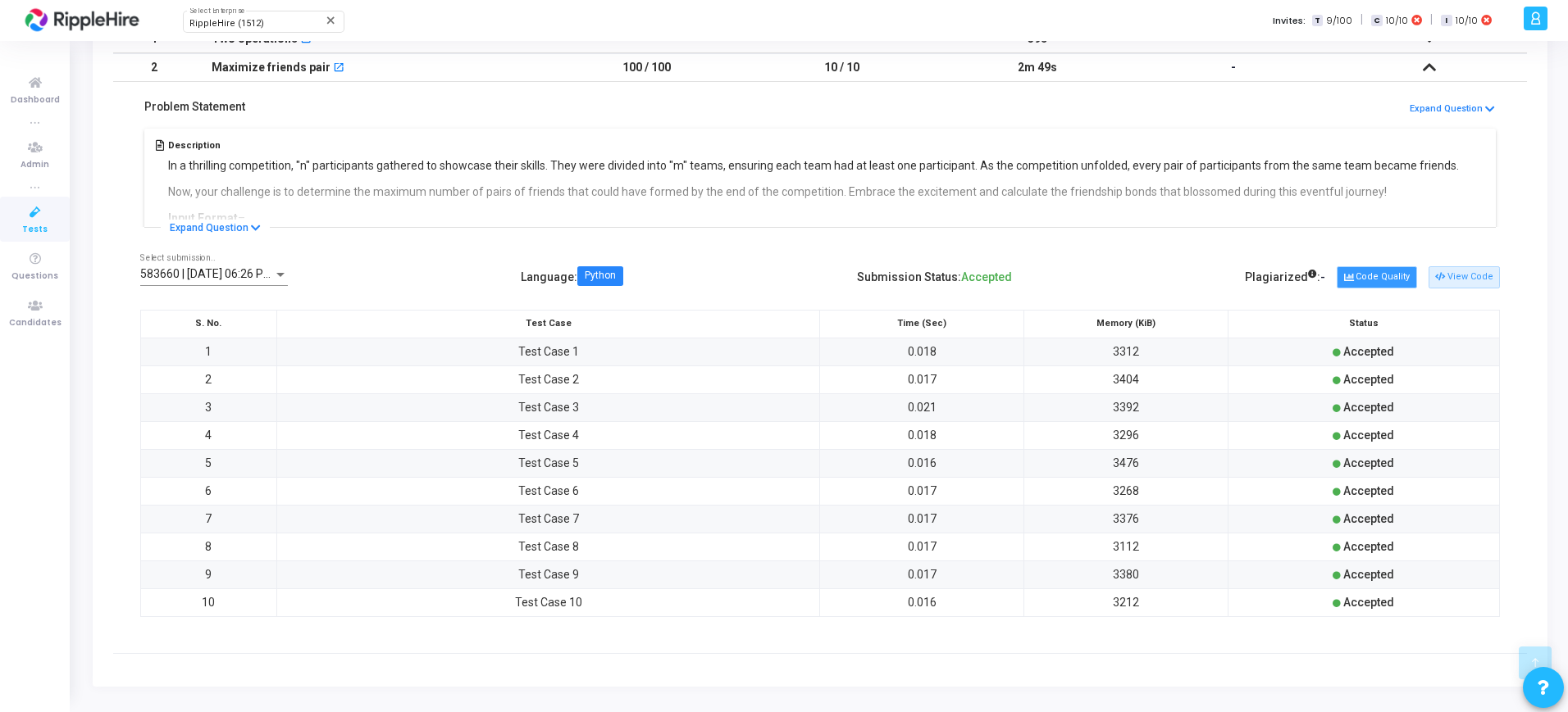
click at [1388, 269] on button "Code Quality" at bounding box center [1376, 277] width 79 height 21
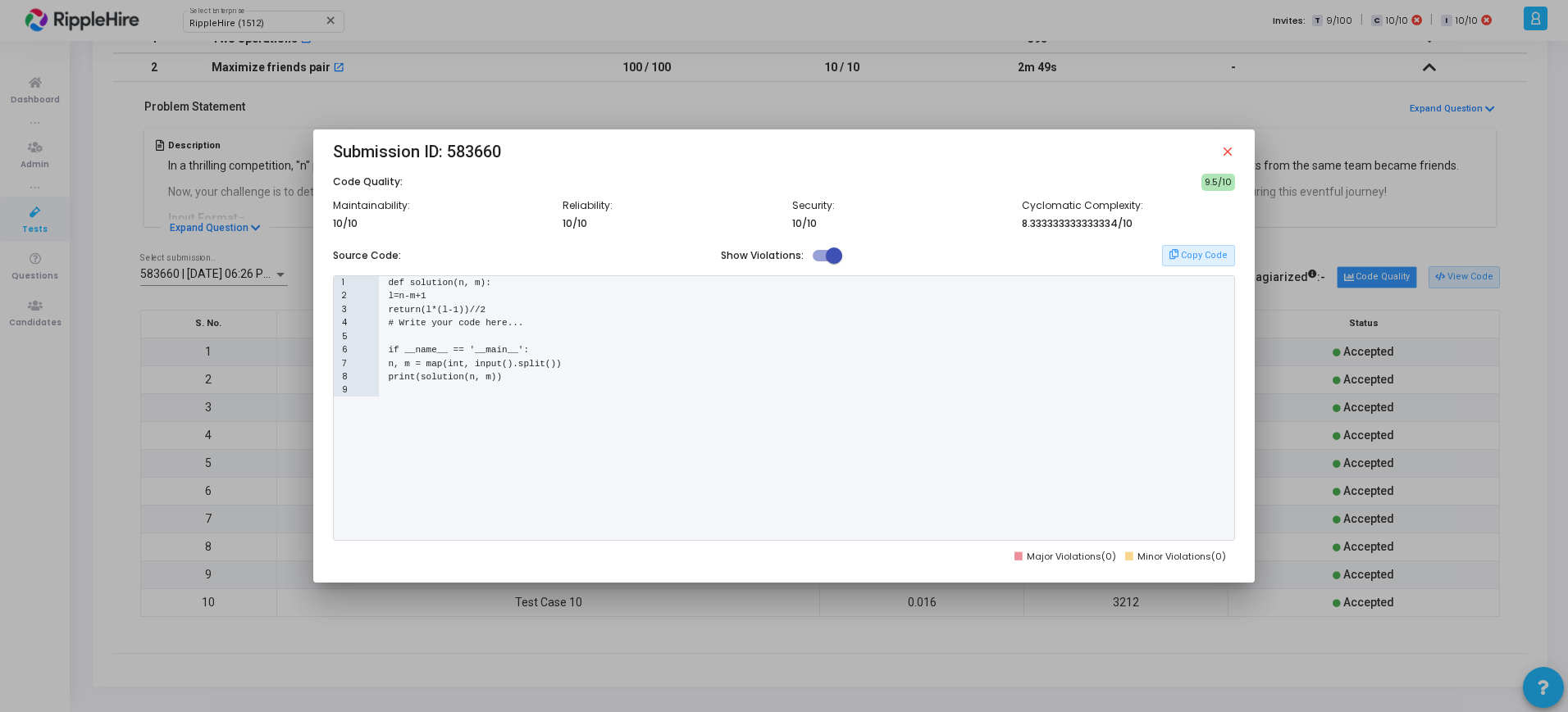
scroll to position [0, 0]
click at [1232, 153] on mat-icon "close" at bounding box center [1227, 151] width 15 height 15
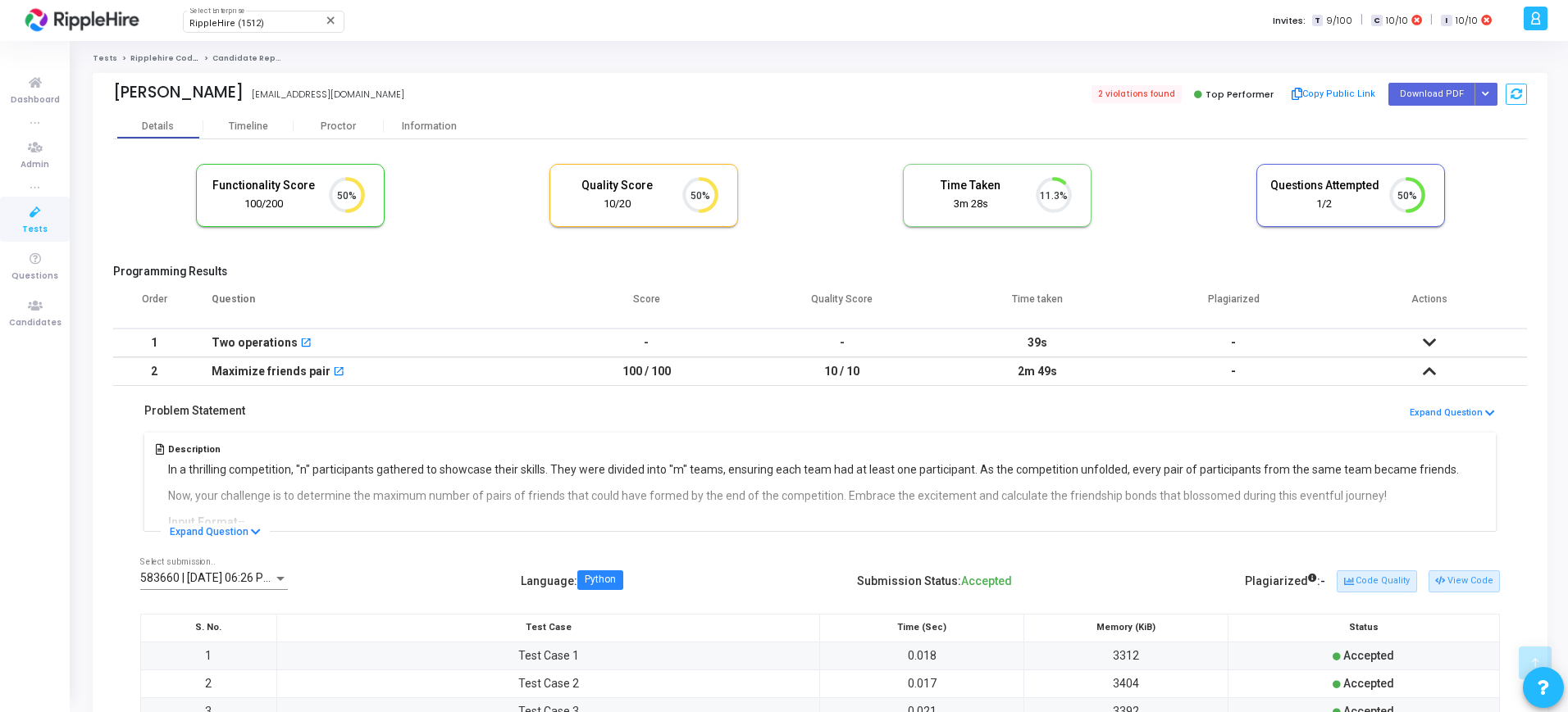
scroll to position [304, 0]
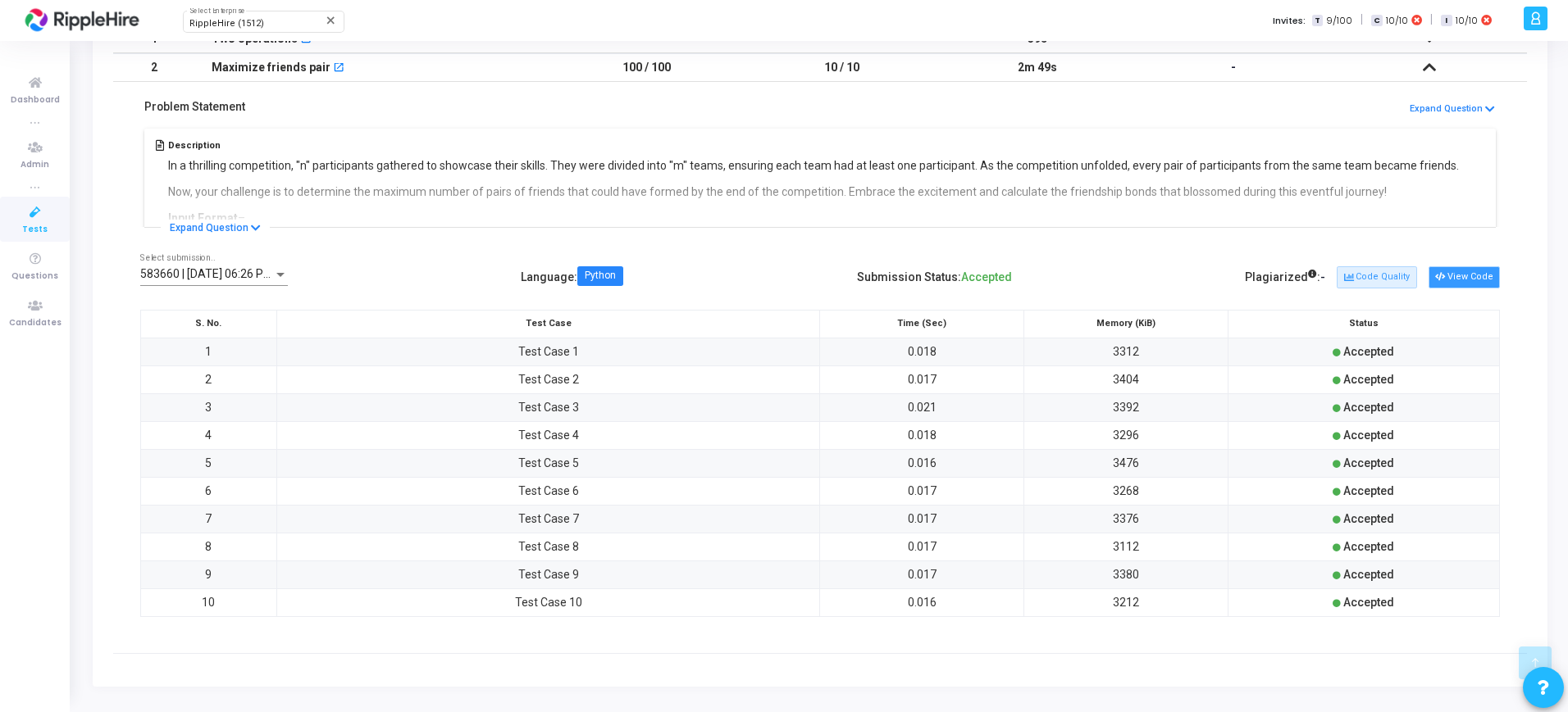
click at [1452, 276] on button "View Code" at bounding box center [1464, 277] width 71 height 21
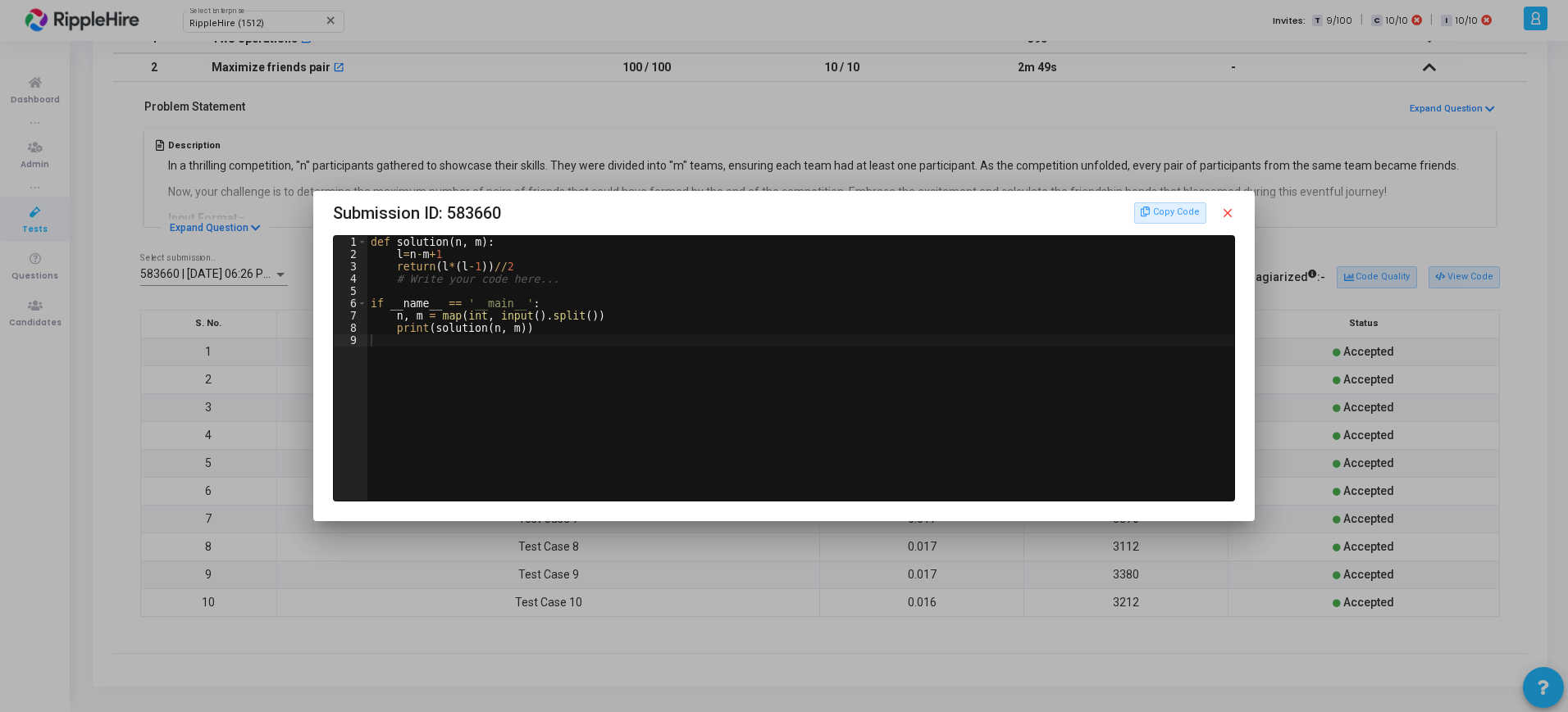
click at [1232, 209] on mat-icon "close" at bounding box center [1227, 212] width 15 height 15
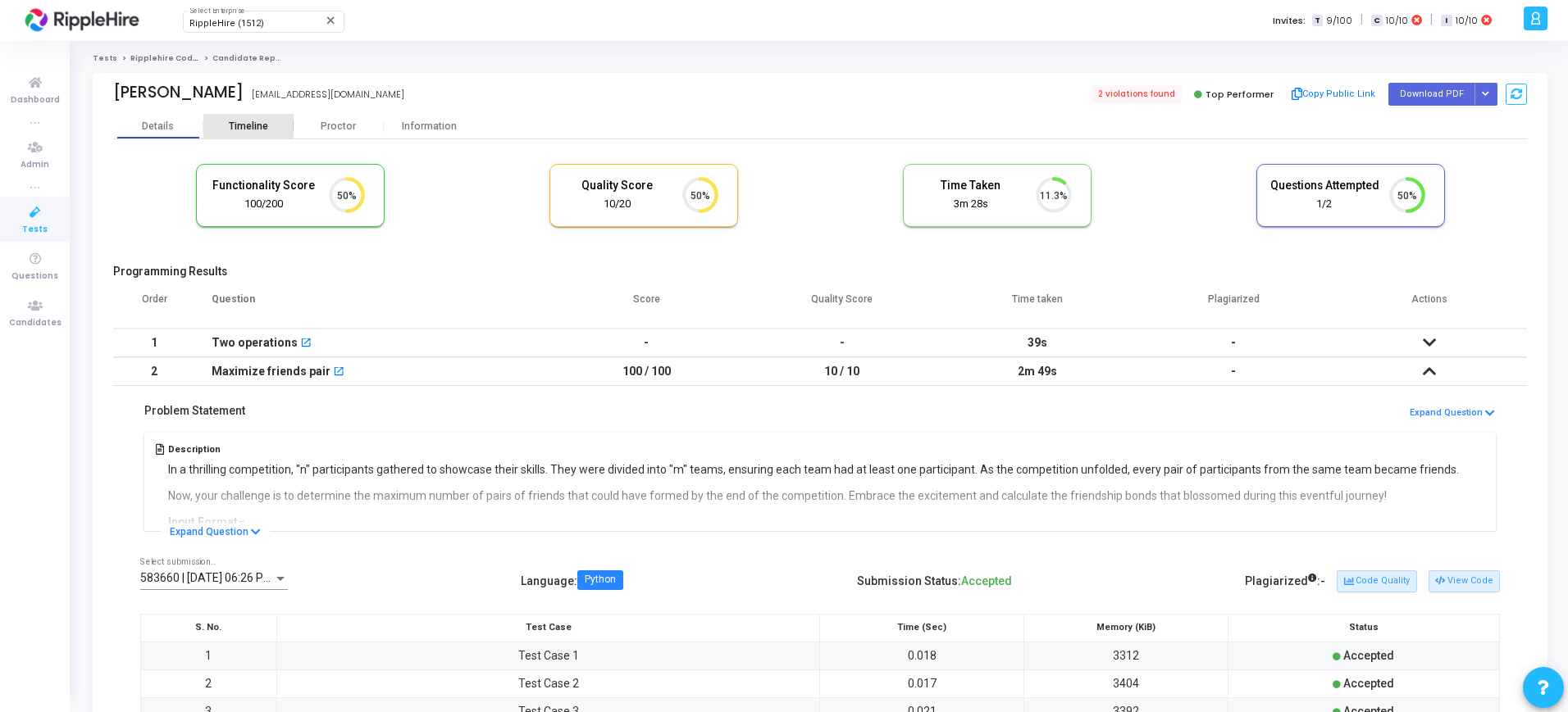
click at [237, 121] on div "Timeline" at bounding box center [249, 126] width 40 height 12
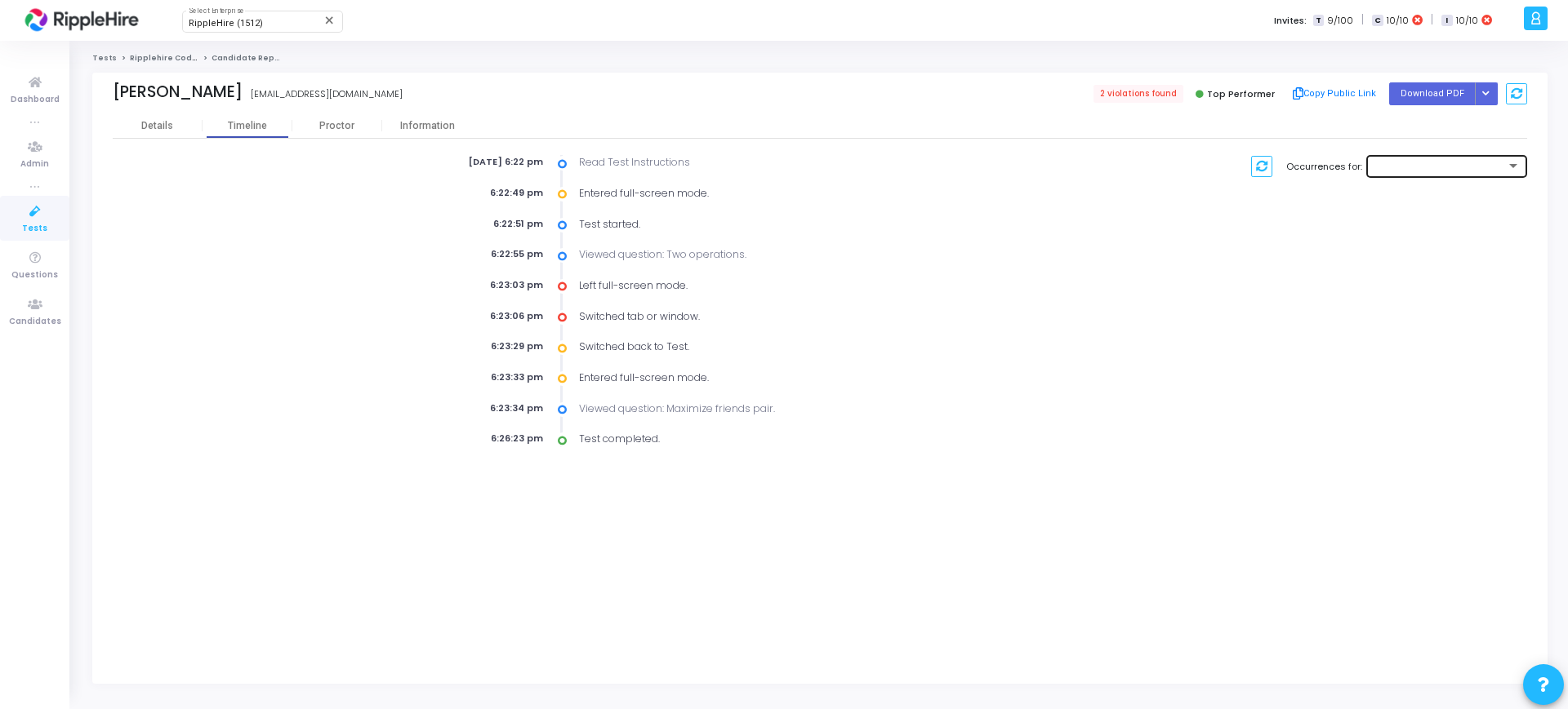
click at [1481, 167] on div at bounding box center [1439, 166] width 132 height 9
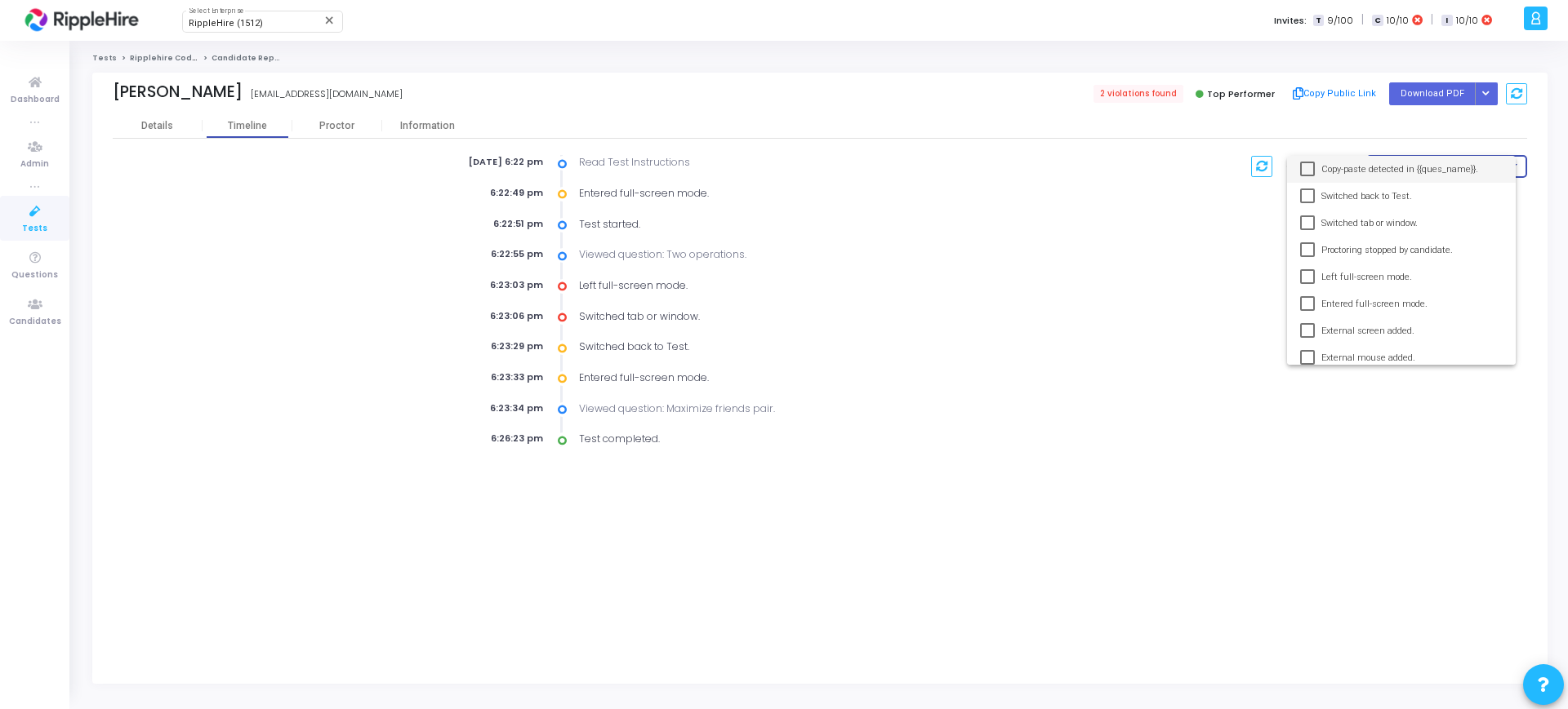
click at [1084, 277] on div at bounding box center [784, 354] width 1568 height 709
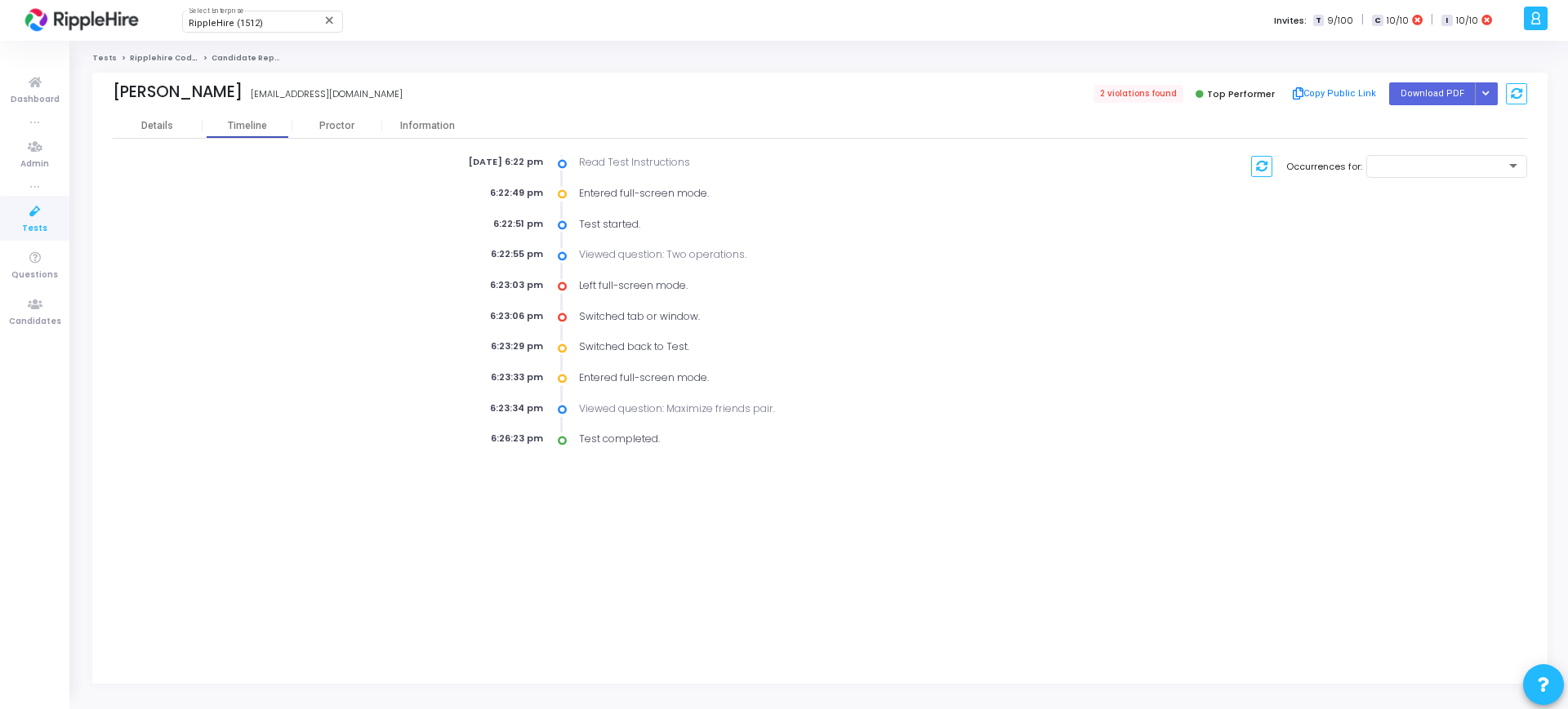
click at [562, 164] on icon at bounding box center [562, 164] width 9 height 15
click at [635, 158] on div "Read Test Instructions" at bounding box center [810, 162] width 481 height 15
click at [344, 127] on div "Proctor" at bounding box center [337, 126] width 90 height 12
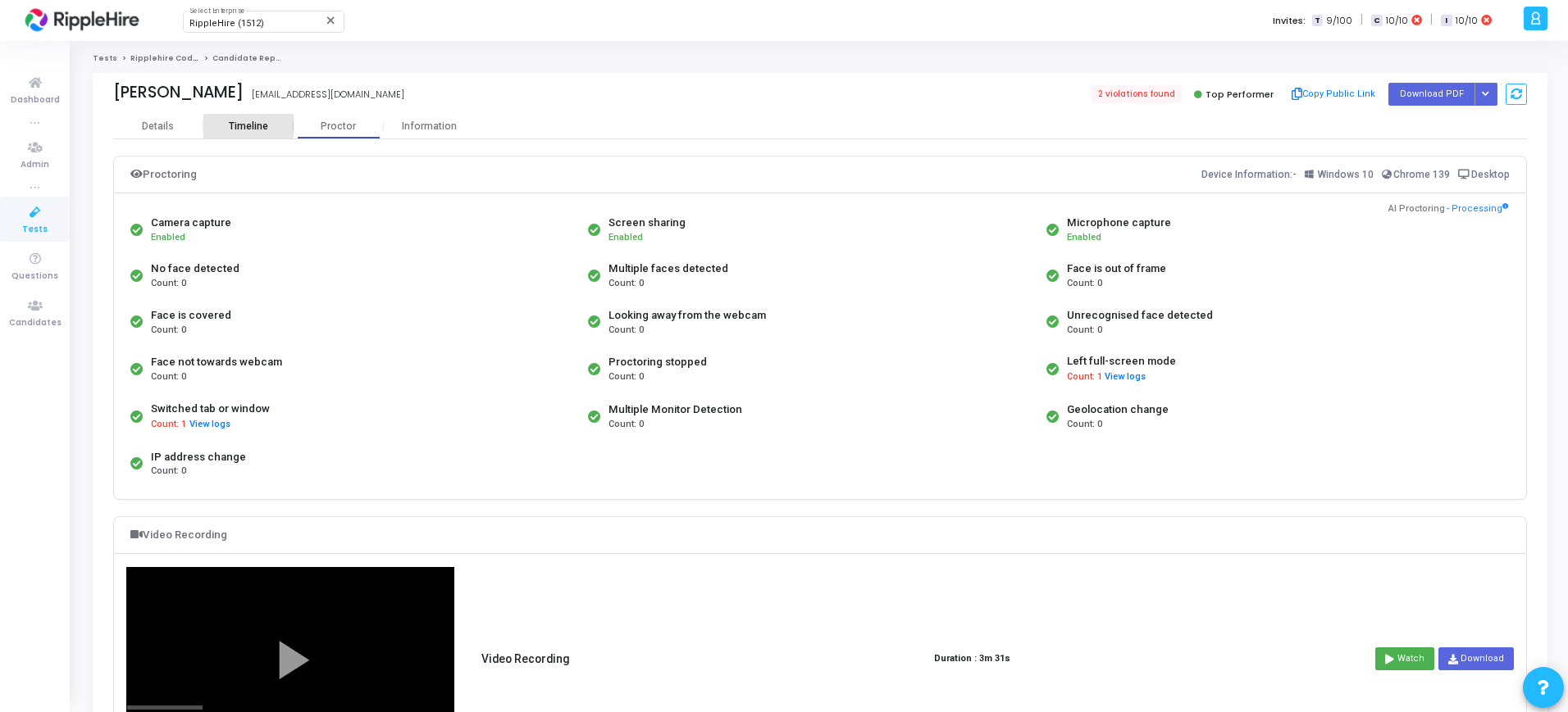
click at [274, 126] on div "Timeline" at bounding box center [248, 126] width 90 height 12
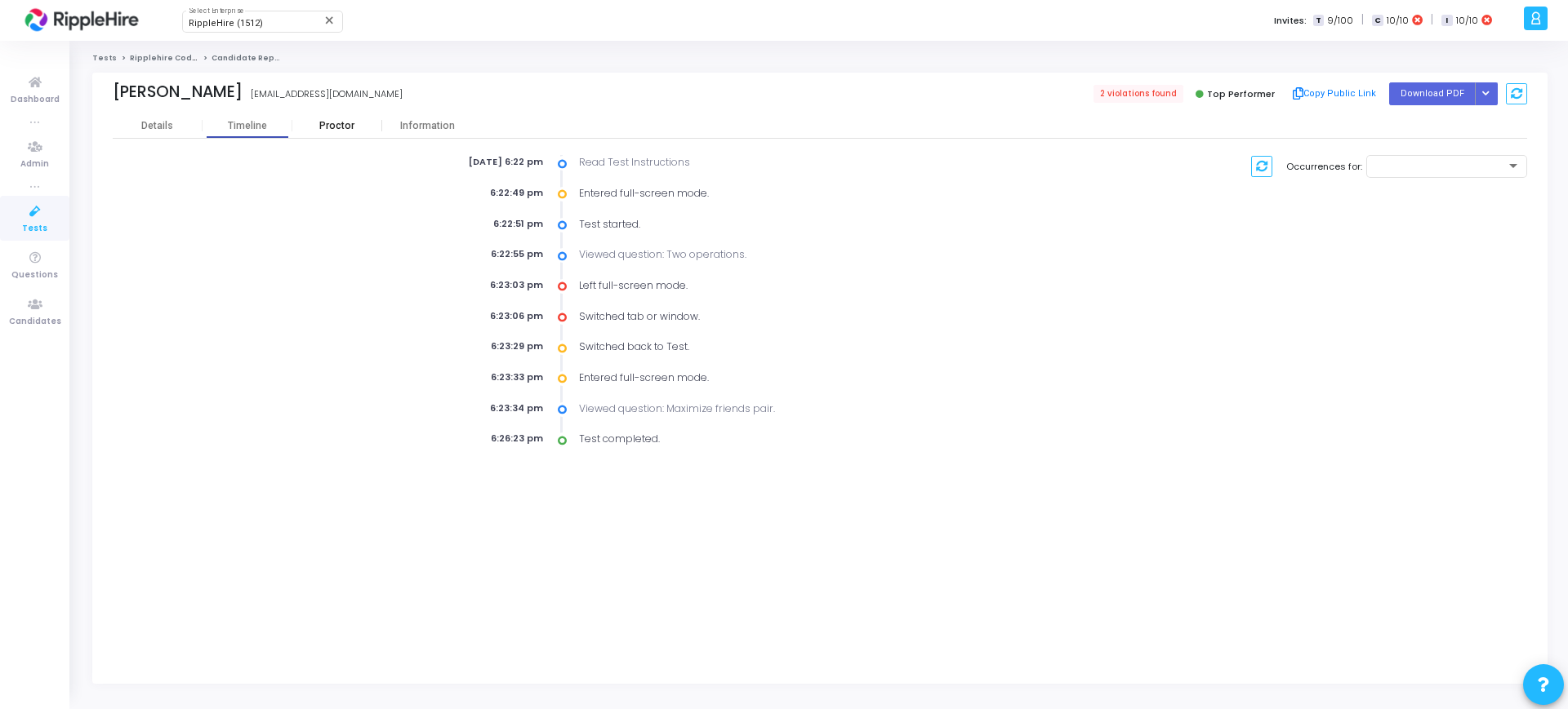
click at [367, 122] on div "Proctor" at bounding box center [337, 126] width 90 height 12
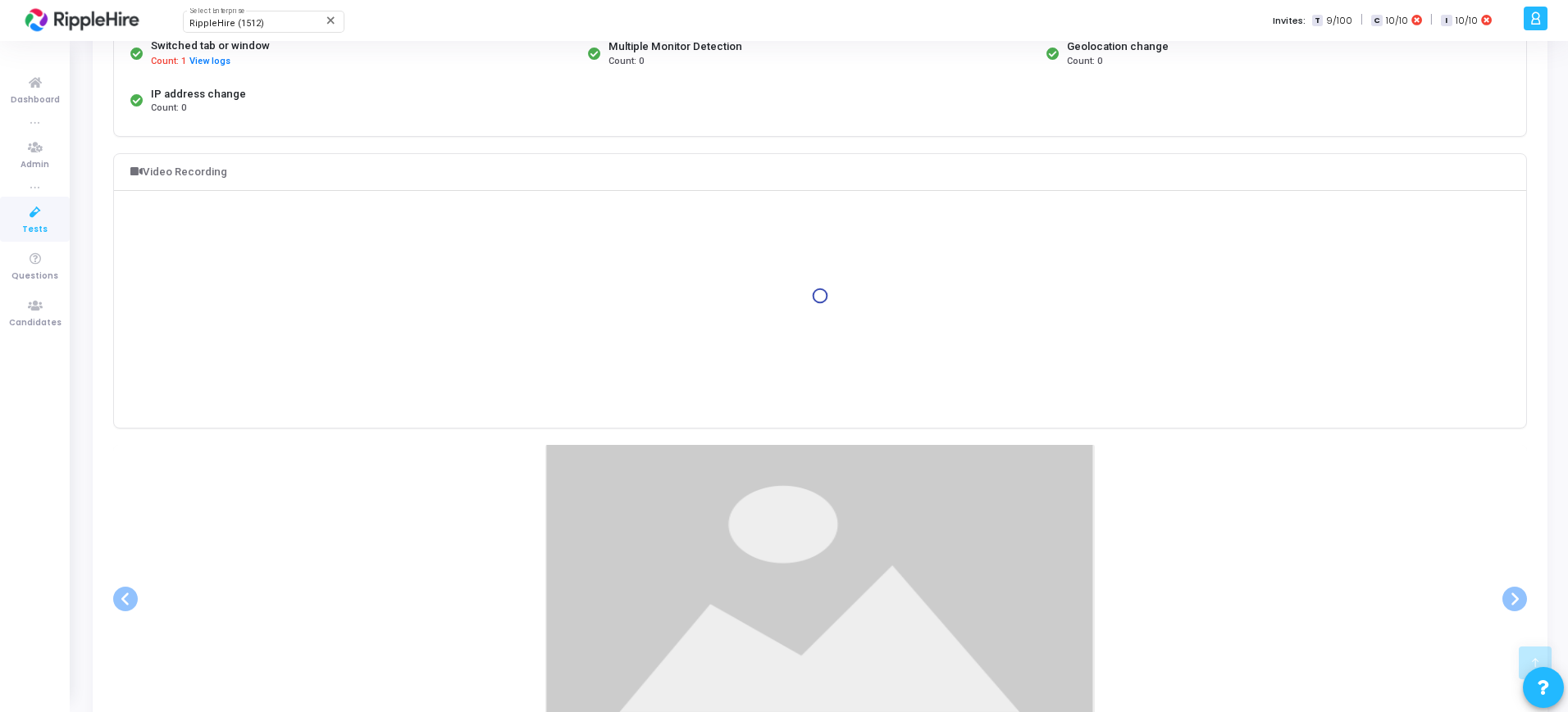
scroll to position [437, 0]
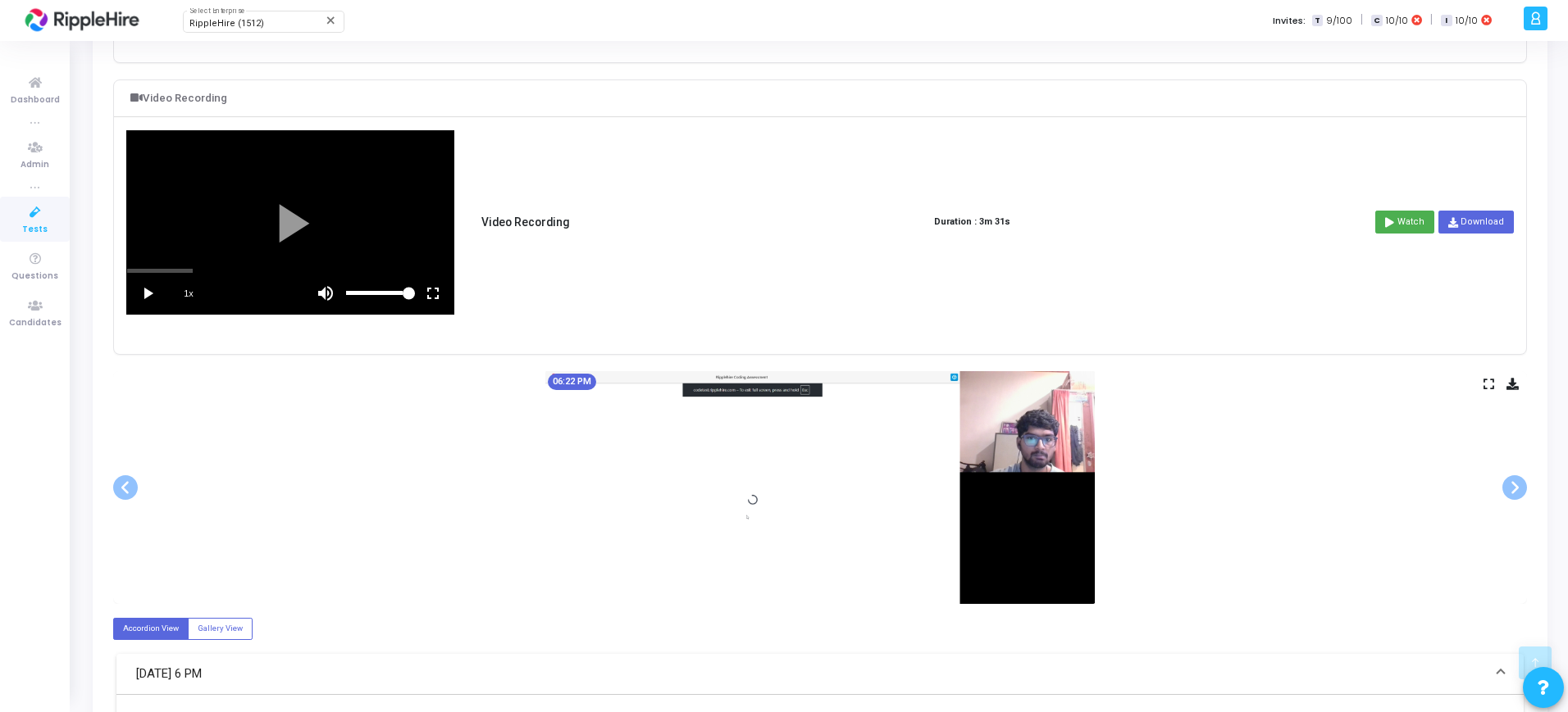
click at [149, 286] on vg-play-pause at bounding box center [148, 293] width 41 height 41
click at [436, 297] on vg-fullscreen at bounding box center [433, 293] width 41 height 41
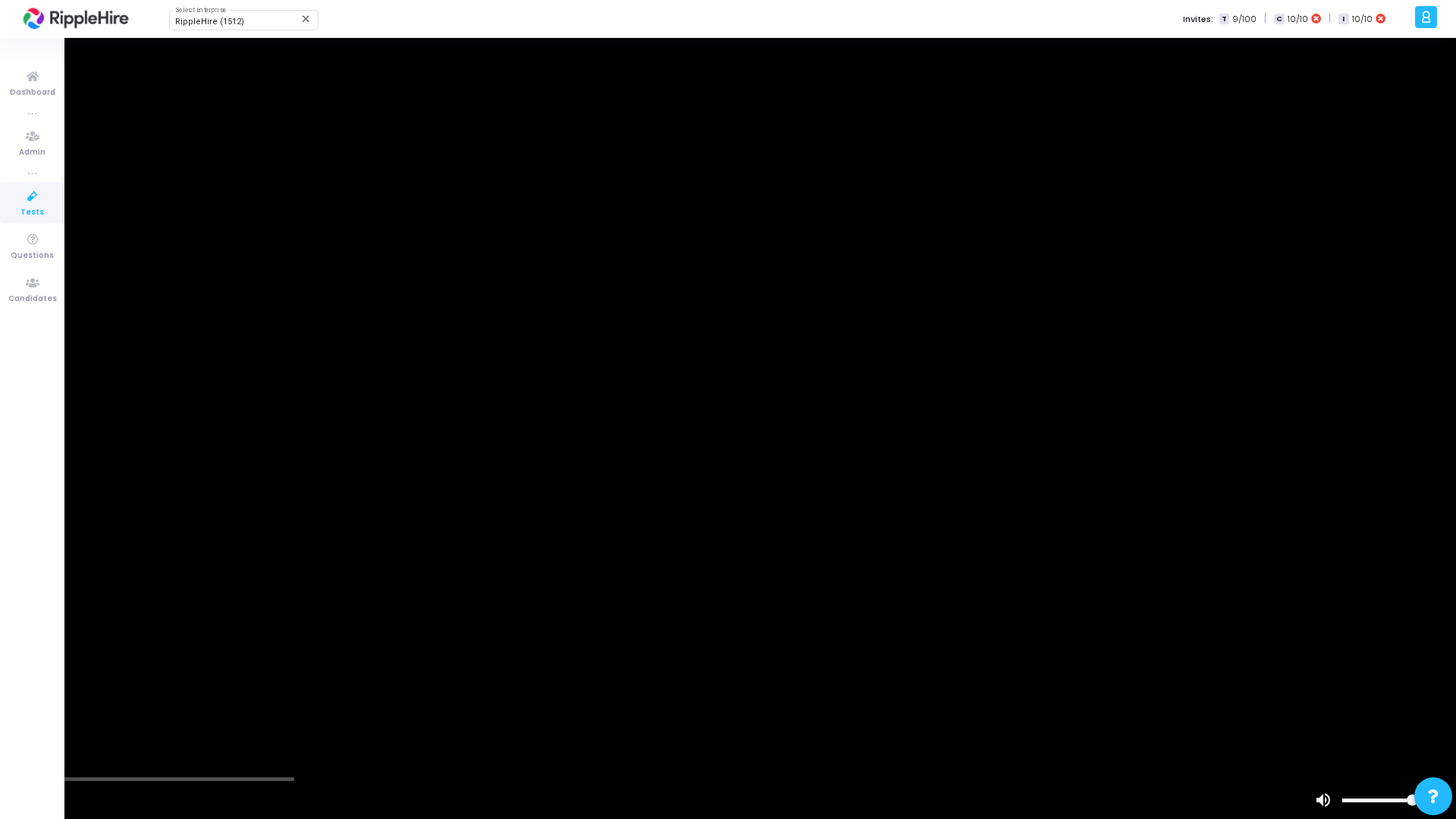
click at [278, 658] on div at bounding box center [728, 410] width 1456 height 819
click at [257, 658] on div "scrub bar" at bounding box center [728, 778] width 1456 height 4
click at [20, 658] on vg-play-pause at bounding box center [19, 800] width 38 height 38
click at [338, 658] on div at bounding box center [728, 410] width 1456 height 819
click at [273, 658] on div "scrub bar" at bounding box center [728, 778] width 1456 height 4
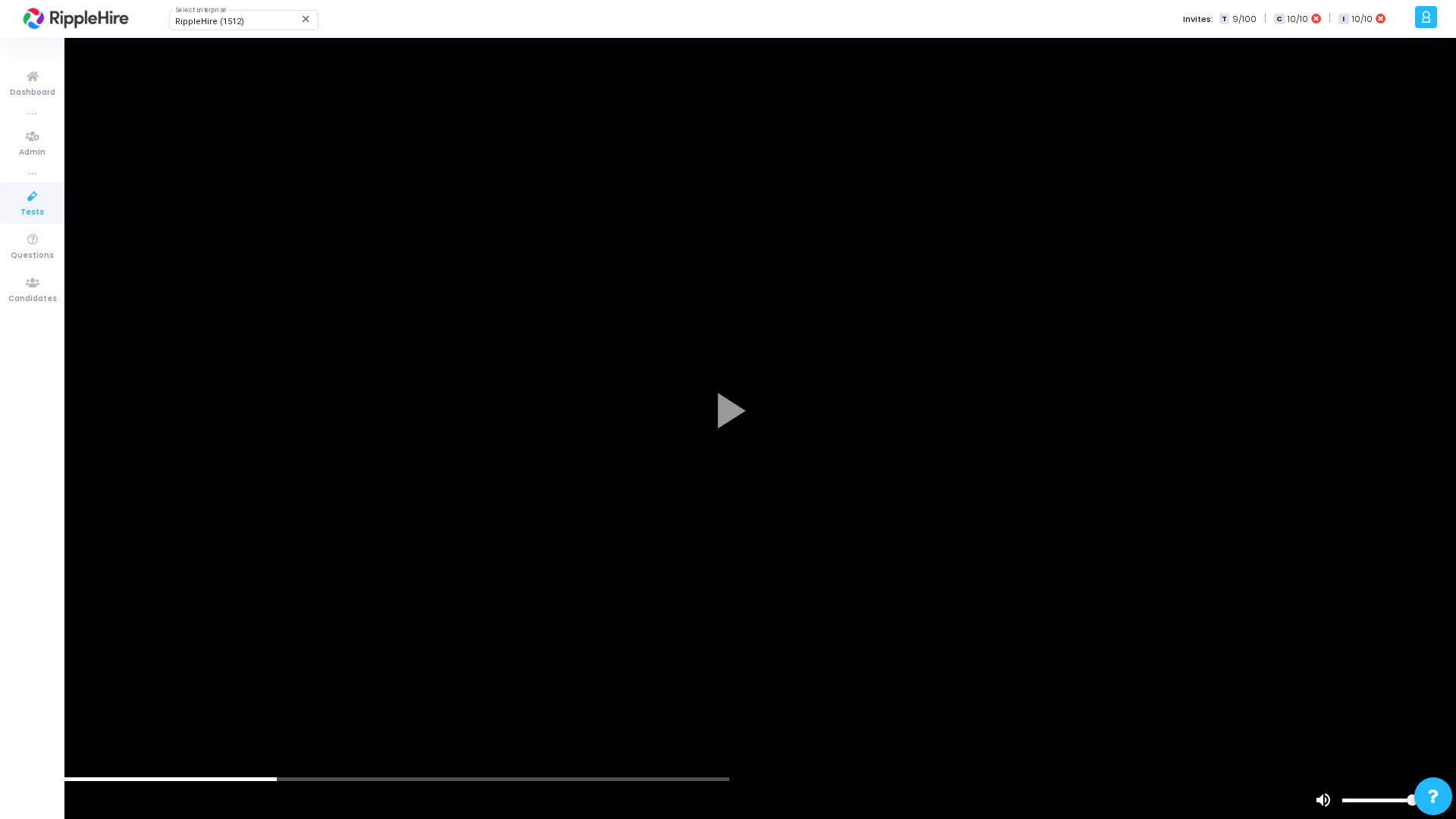
click at [19, 658] on vg-play-pause at bounding box center [19, 800] width 38 height 38
drag, startPoint x: 277, startPoint y: 779, endPoint x: 387, endPoint y: 778, distance: 110.0
click at [387, 658] on div "scrub bar" at bounding box center [728, 778] width 1456 height 4
click at [536, 658] on div at bounding box center [728, 410] width 1456 height 819
drag, startPoint x: 540, startPoint y: 772, endPoint x: 606, endPoint y: 774, distance: 66.0
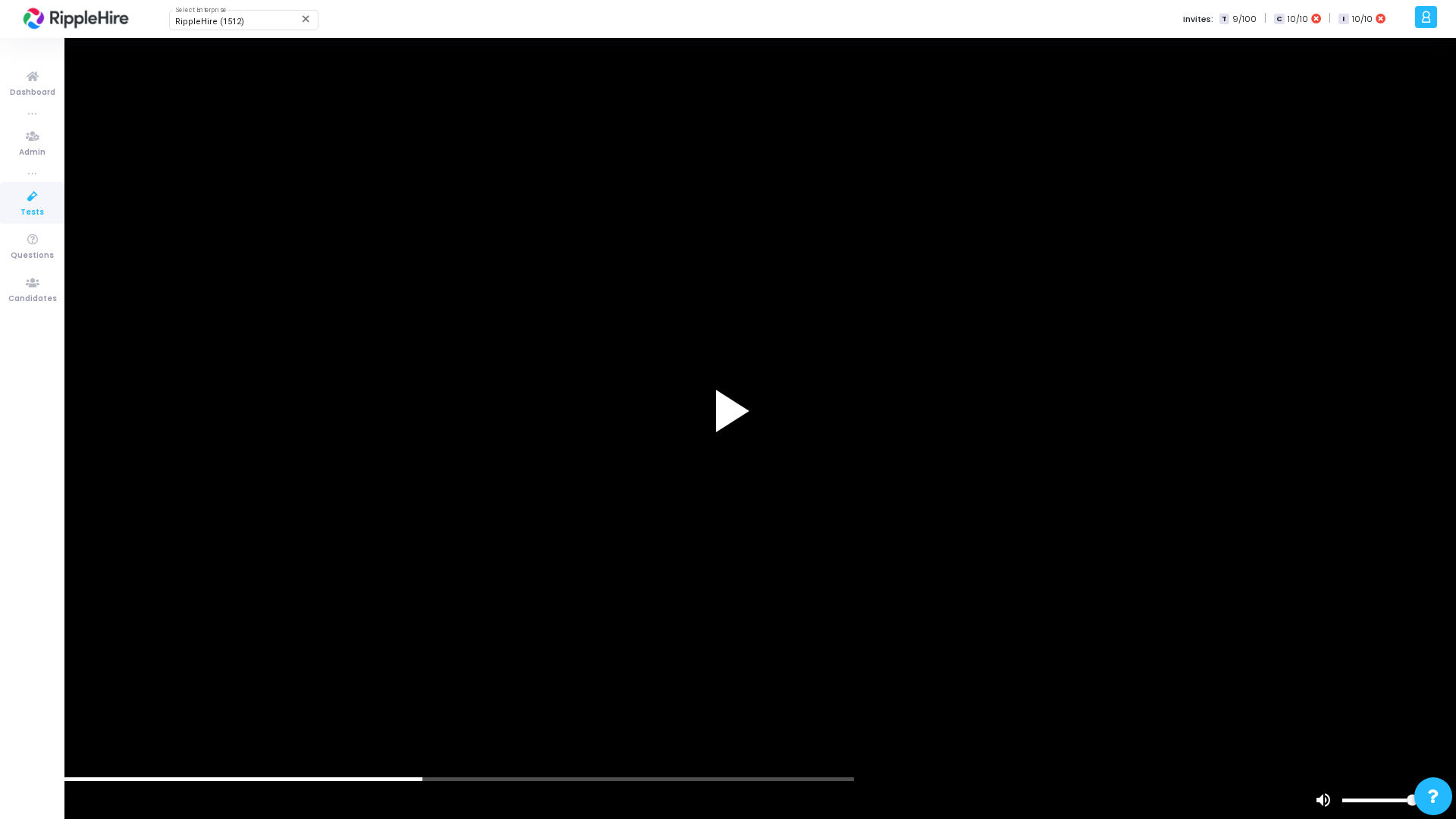
click at [606, 658] on div at bounding box center [728, 410] width 1456 height 819
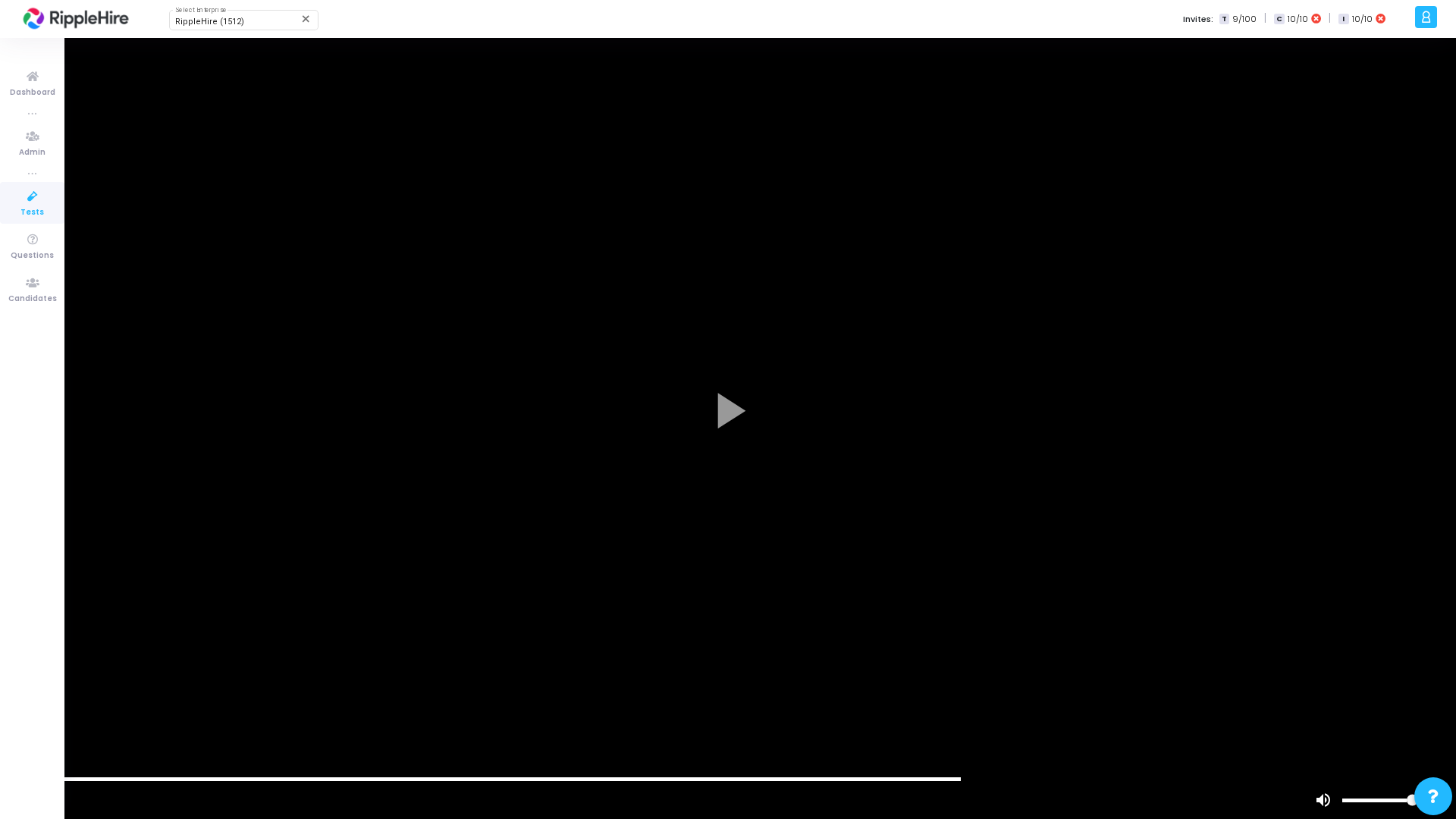
drag, startPoint x: 422, startPoint y: 783, endPoint x: 872, endPoint y: 793, distance: 450.1
click at [872, 658] on div "scrub bar" at bounding box center [690, 800] width 1123 height 38
click at [1219, 658] on div "scrub bar" at bounding box center [690, 800] width 1123 height 38
click at [1223, 658] on div "scrub bar" at bounding box center [690, 800] width 1123 height 38
click at [941, 658] on div at bounding box center [728, 410] width 1456 height 819
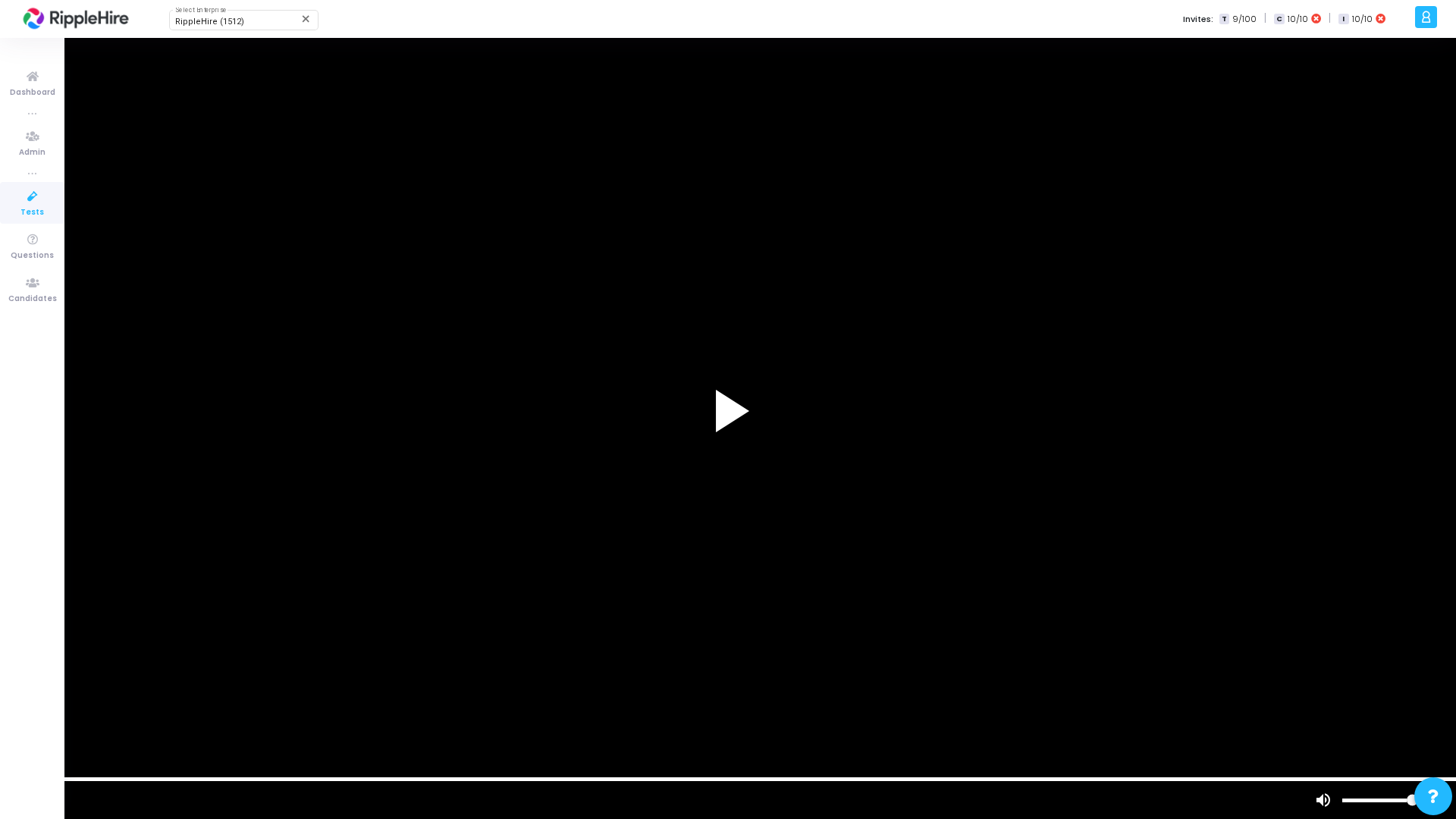
click at [1294, 658] on div at bounding box center [728, 410] width 1456 height 819
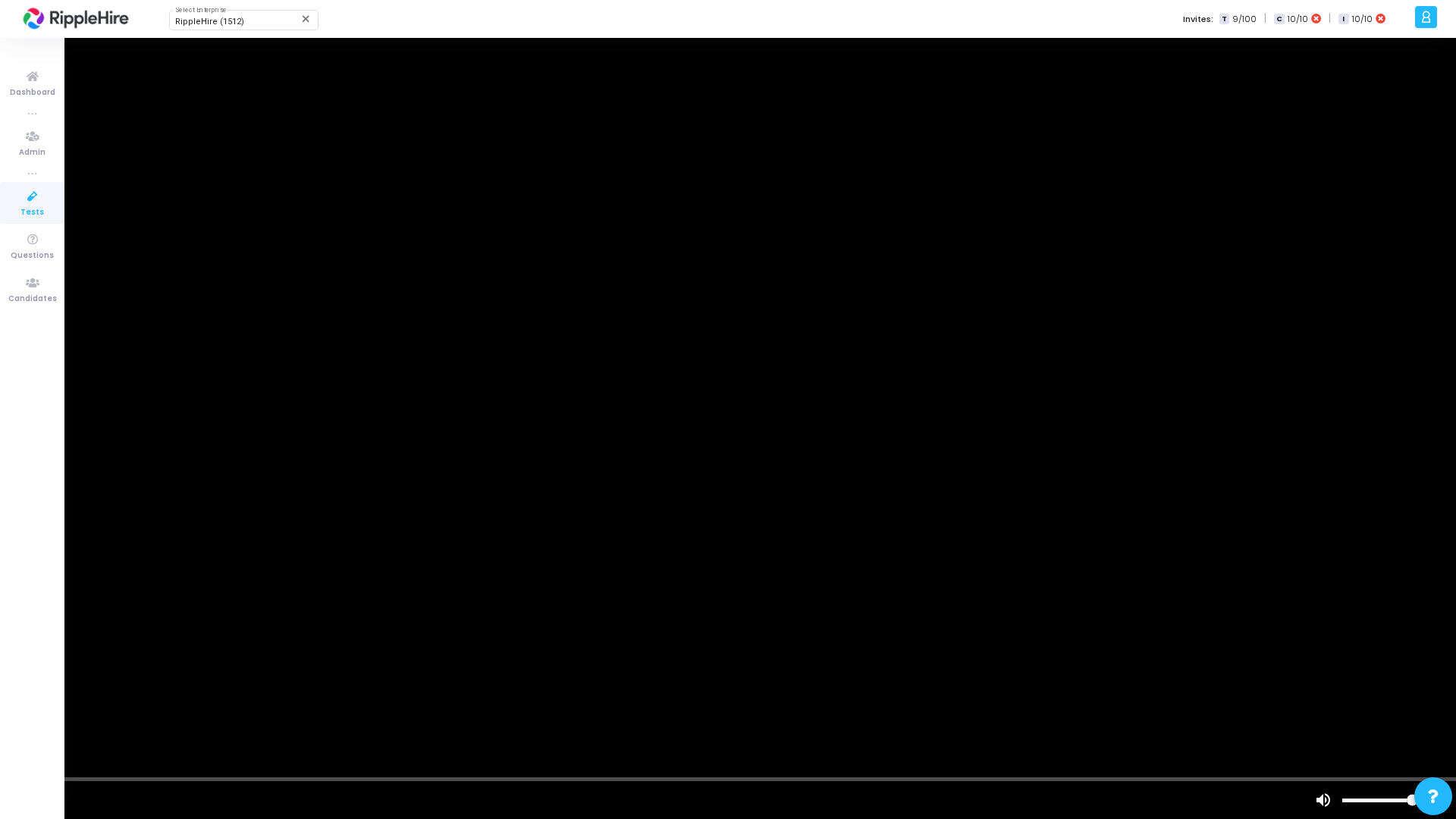
drag, startPoint x: 21, startPoint y: 775, endPoint x: 664, endPoint y: 809, distance: 643.9
click at [664, 658] on vg-player "1x" at bounding box center [728, 410] width 1456 height 819
drag, startPoint x: 42, startPoint y: 770, endPoint x: 112, endPoint y: 775, distance: 70.2
click at [112, 658] on div at bounding box center [728, 410] width 1456 height 819
click at [125, 658] on div at bounding box center [728, 410] width 1456 height 819
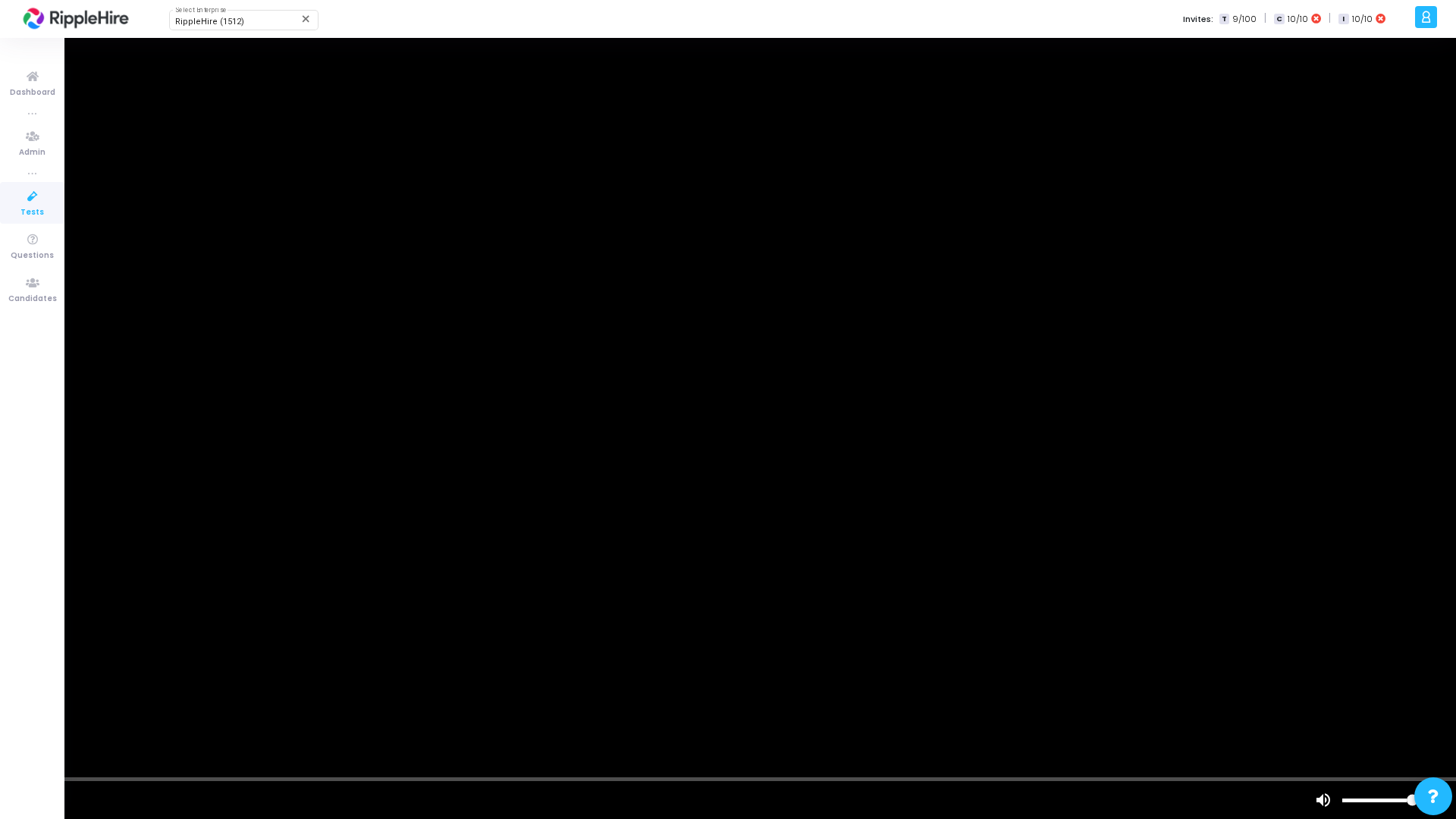
click at [701, 658] on div at bounding box center [728, 410] width 1456 height 819
click at [702, 658] on div at bounding box center [728, 410] width 1456 height 819
drag, startPoint x: 85, startPoint y: 776, endPoint x: 142, endPoint y: 774, distance: 57.0
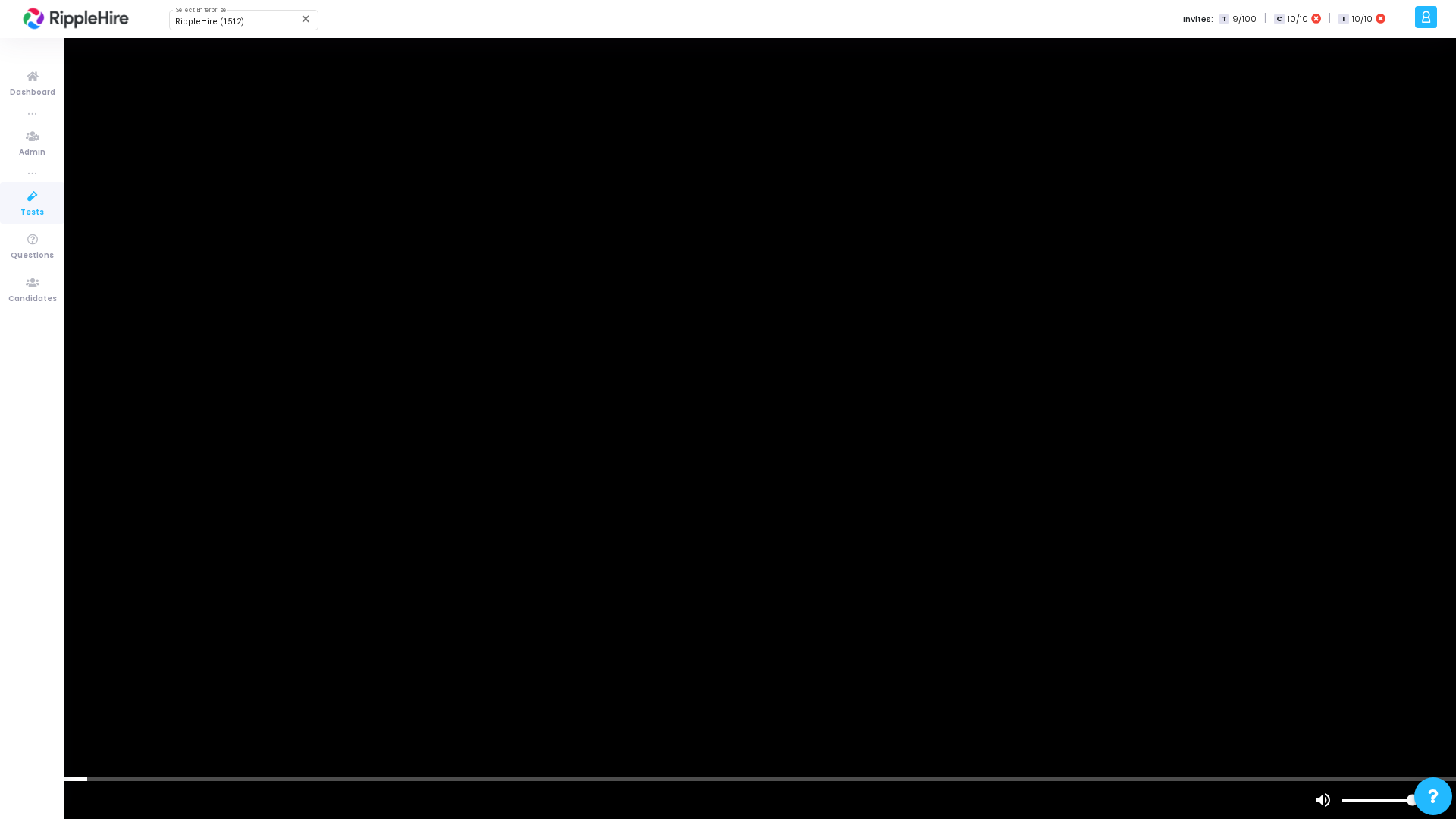
click at [142, 658] on div at bounding box center [728, 410] width 1456 height 819
click at [146, 658] on div at bounding box center [728, 410] width 1456 height 819
click at [151, 658] on div "scrub bar" at bounding box center [728, 778] width 1456 height 4
click at [252, 658] on div "scrub bar" at bounding box center [728, 778] width 1456 height 4
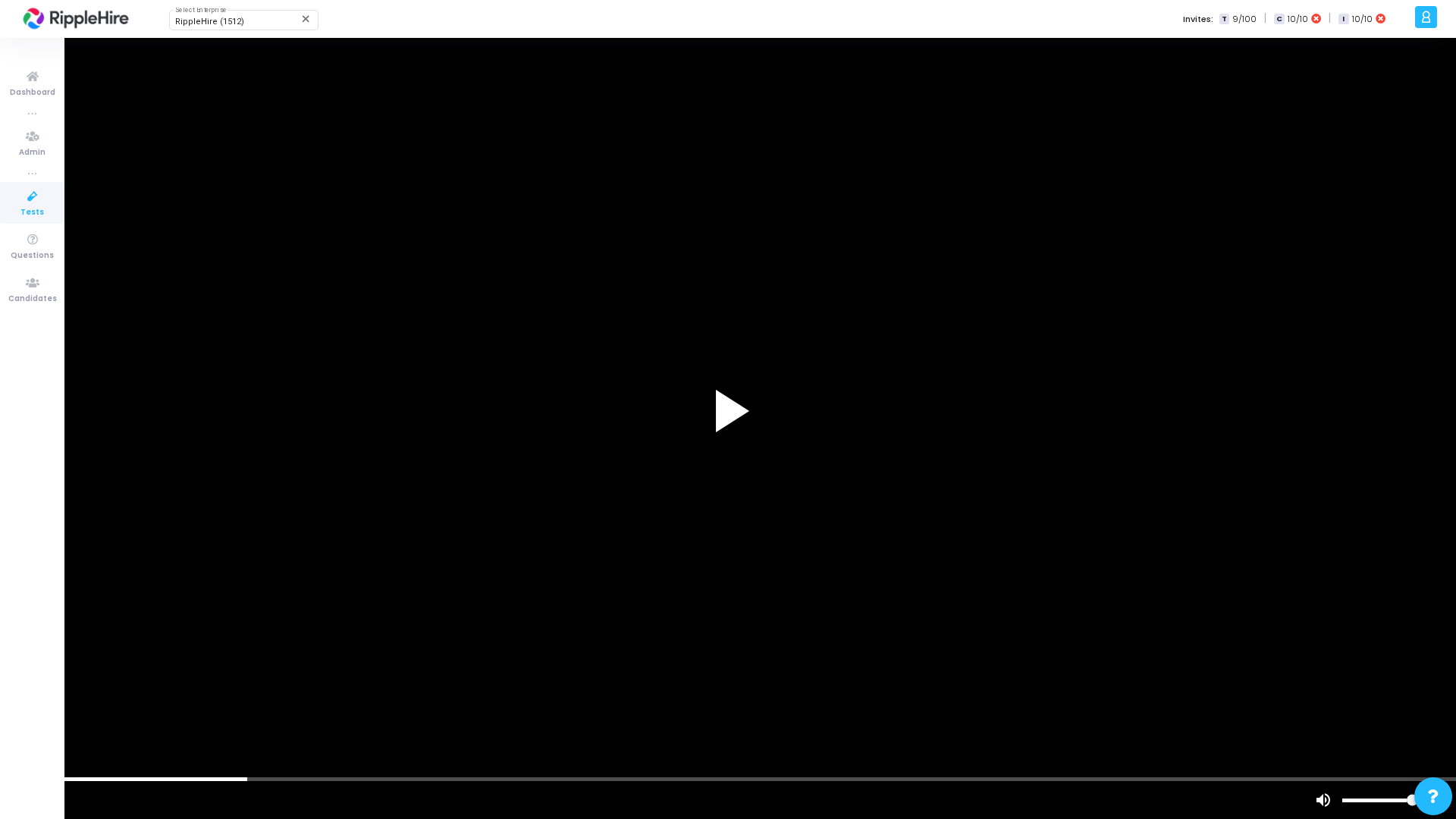
click at [423, 658] on div at bounding box center [728, 410] width 1456 height 819
click at [426, 658] on div "scrub bar" at bounding box center [690, 800] width 1123 height 38
click at [613, 658] on div "scrub bar" at bounding box center [728, 778] width 1456 height 4
click at [1298, 658] on div "scrub bar" at bounding box center [728, 778] width 1456 height 4
click at [1297, 658] on div "scrub bar" at bounding box center [728, 778] width 1456 height 4
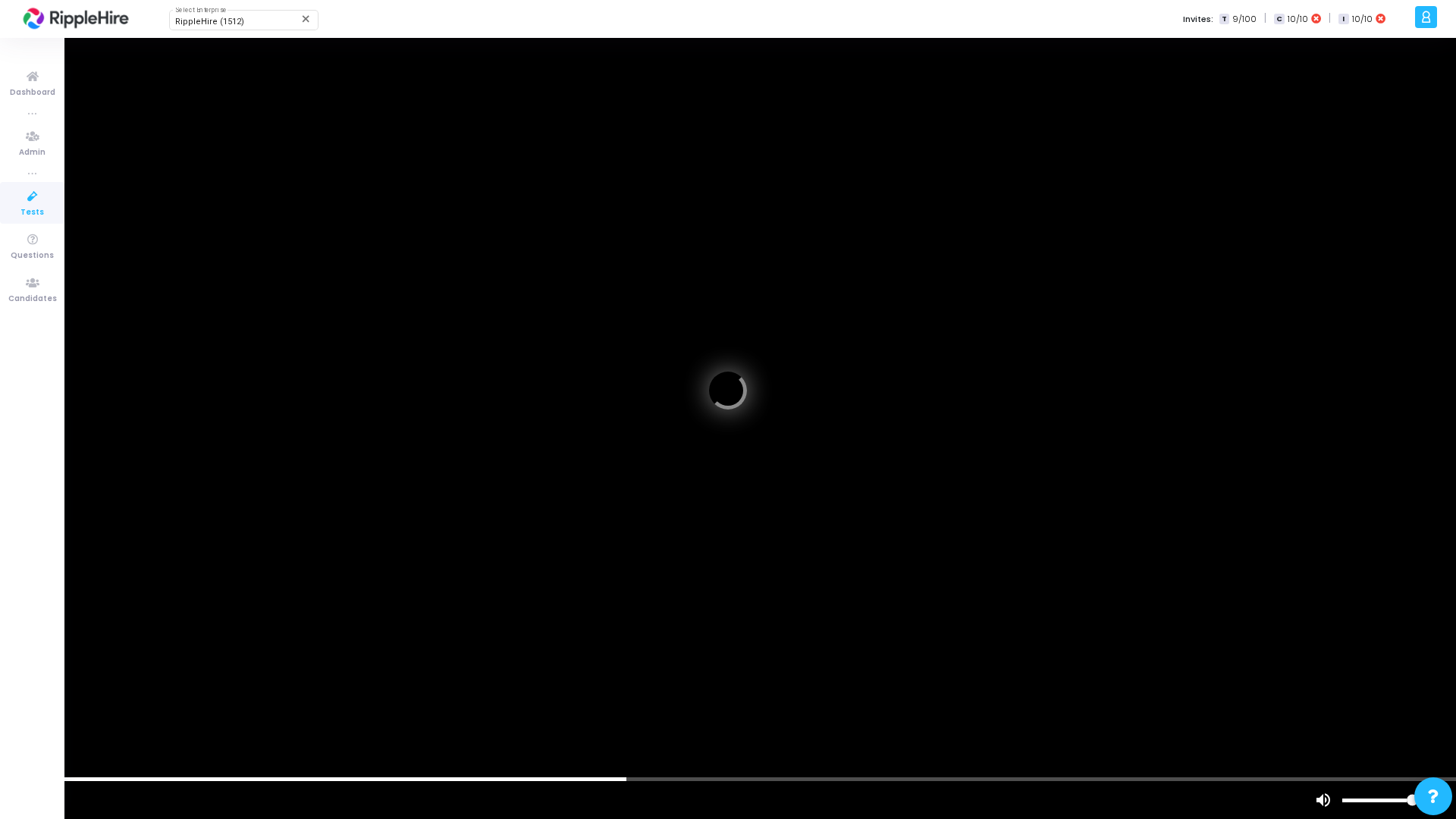
click at [1297, 658] on div "scrub bar" at bounding box center [728, 778] width 1456 height 4
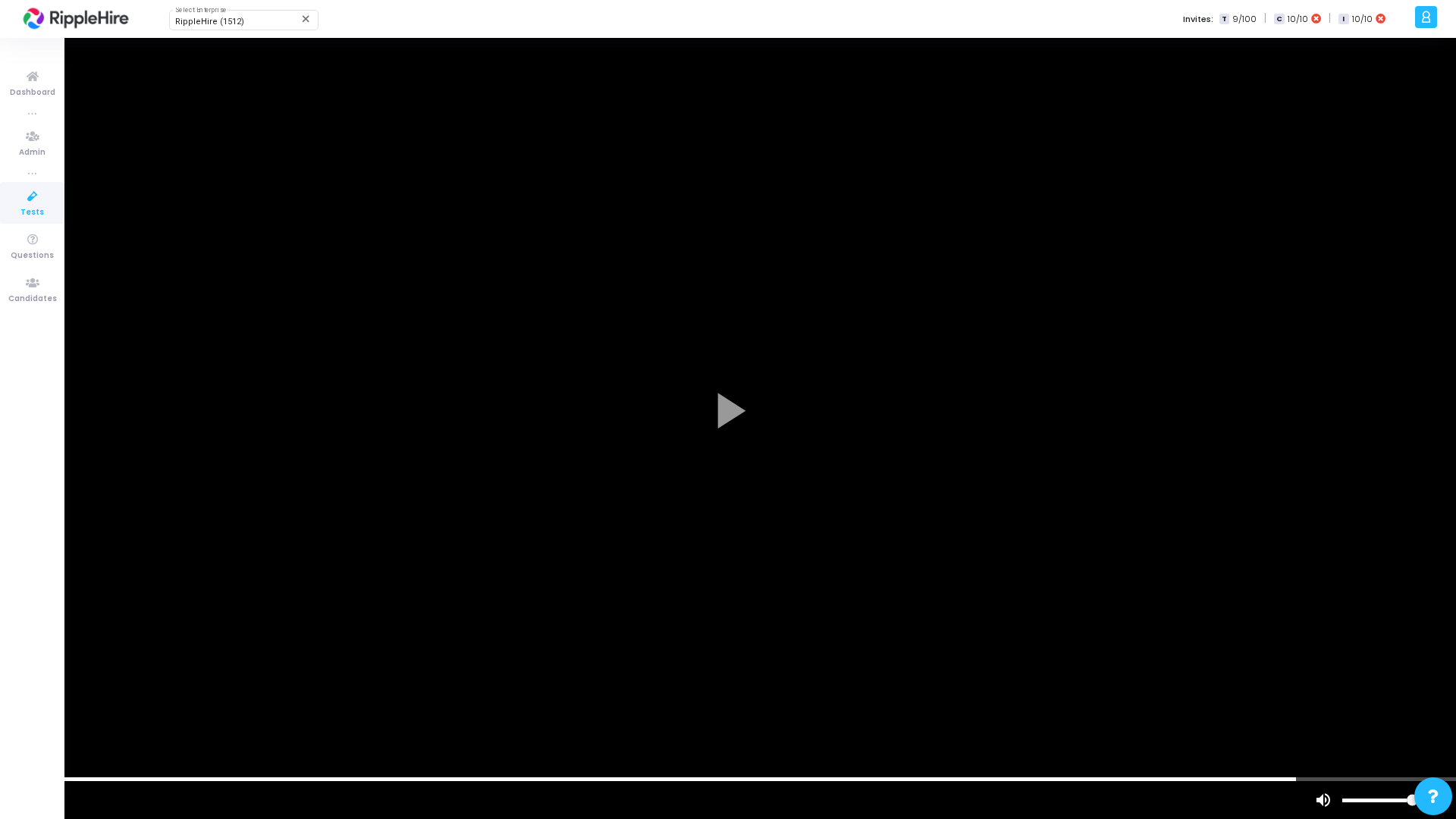
click at [1297, 658] on div "scrub bar" at bounding box center [728, 778] width 1456 height 4
click at [14, 658] on vg-play-pause at bounding box center [19, 800] width 38 height 38
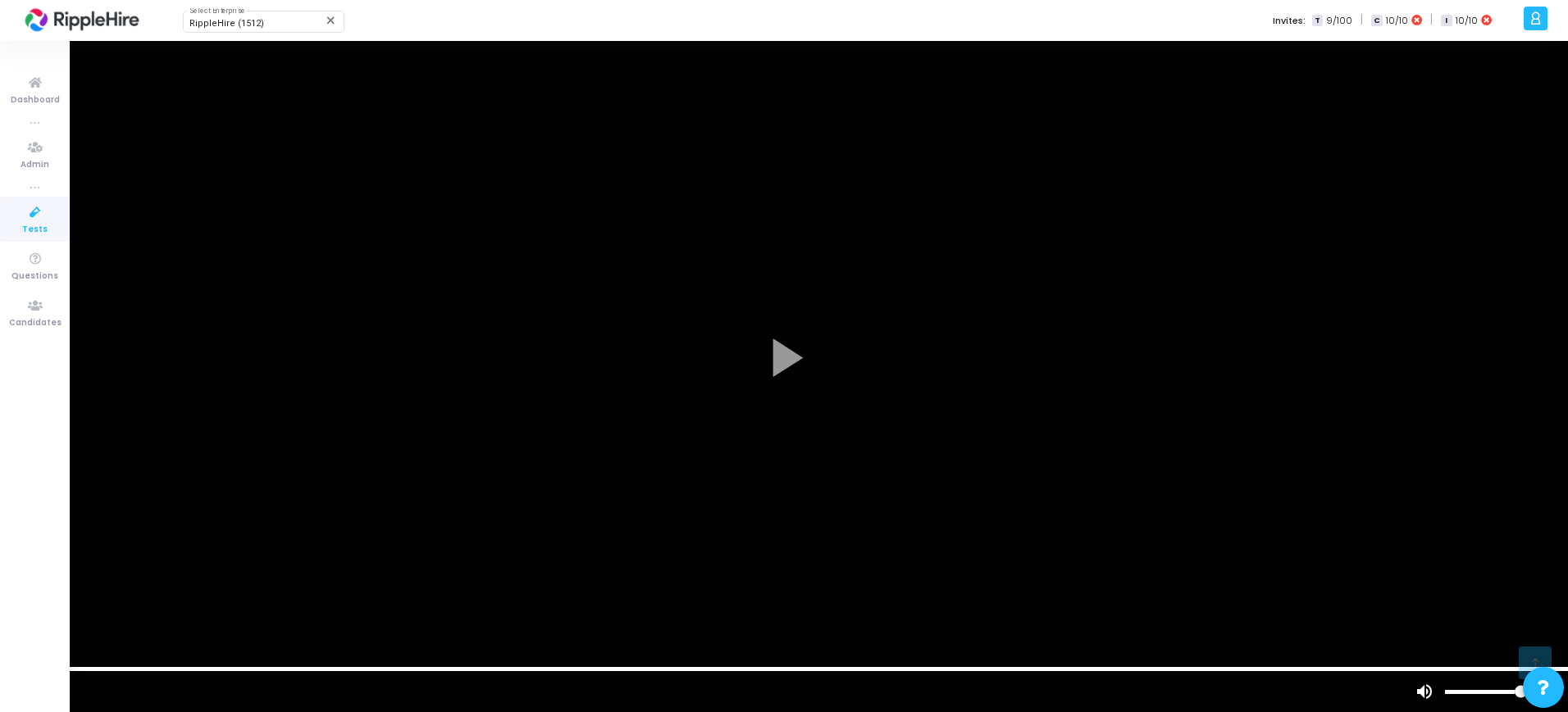
scroll to position [617, 0]
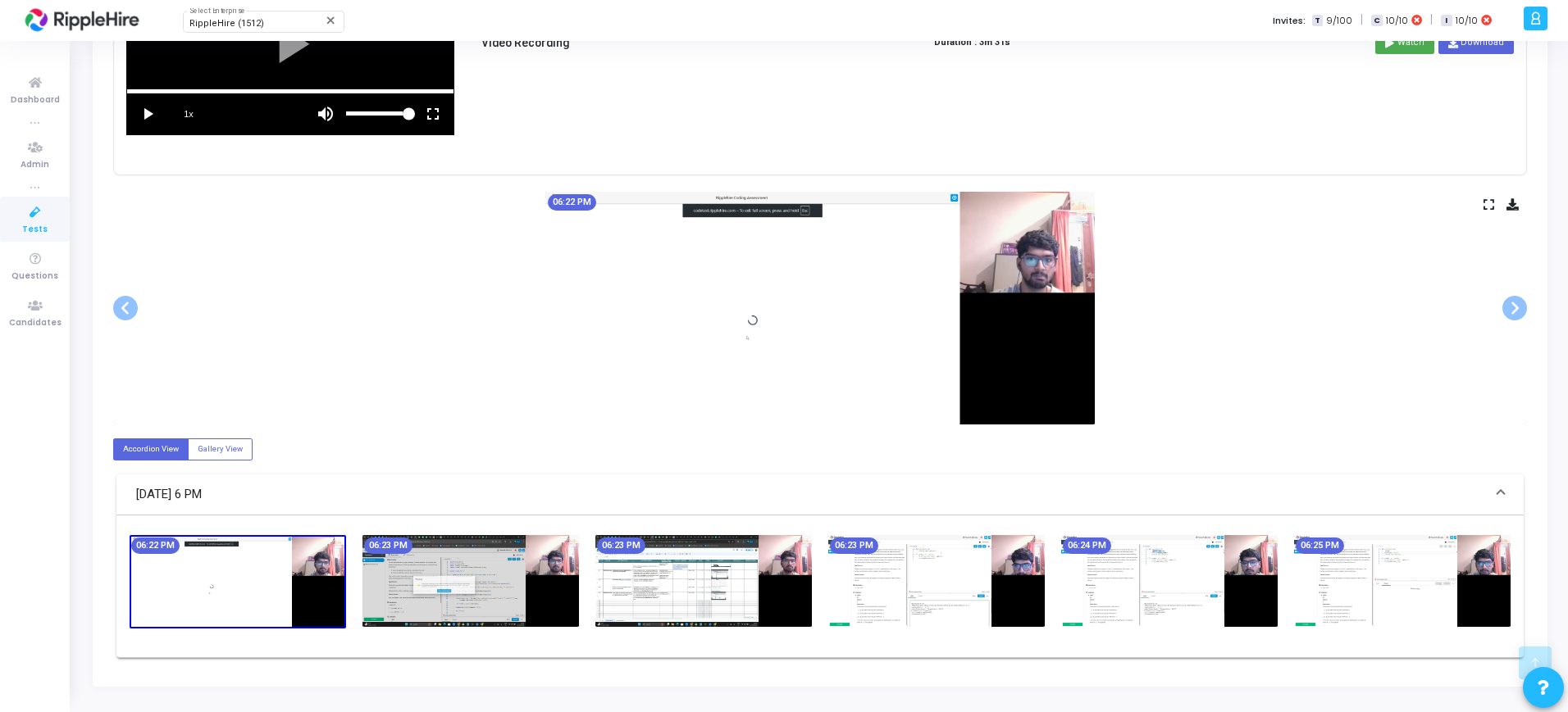
click at [427, 576] on img at bounding box center [470, 580] width 217 height 92
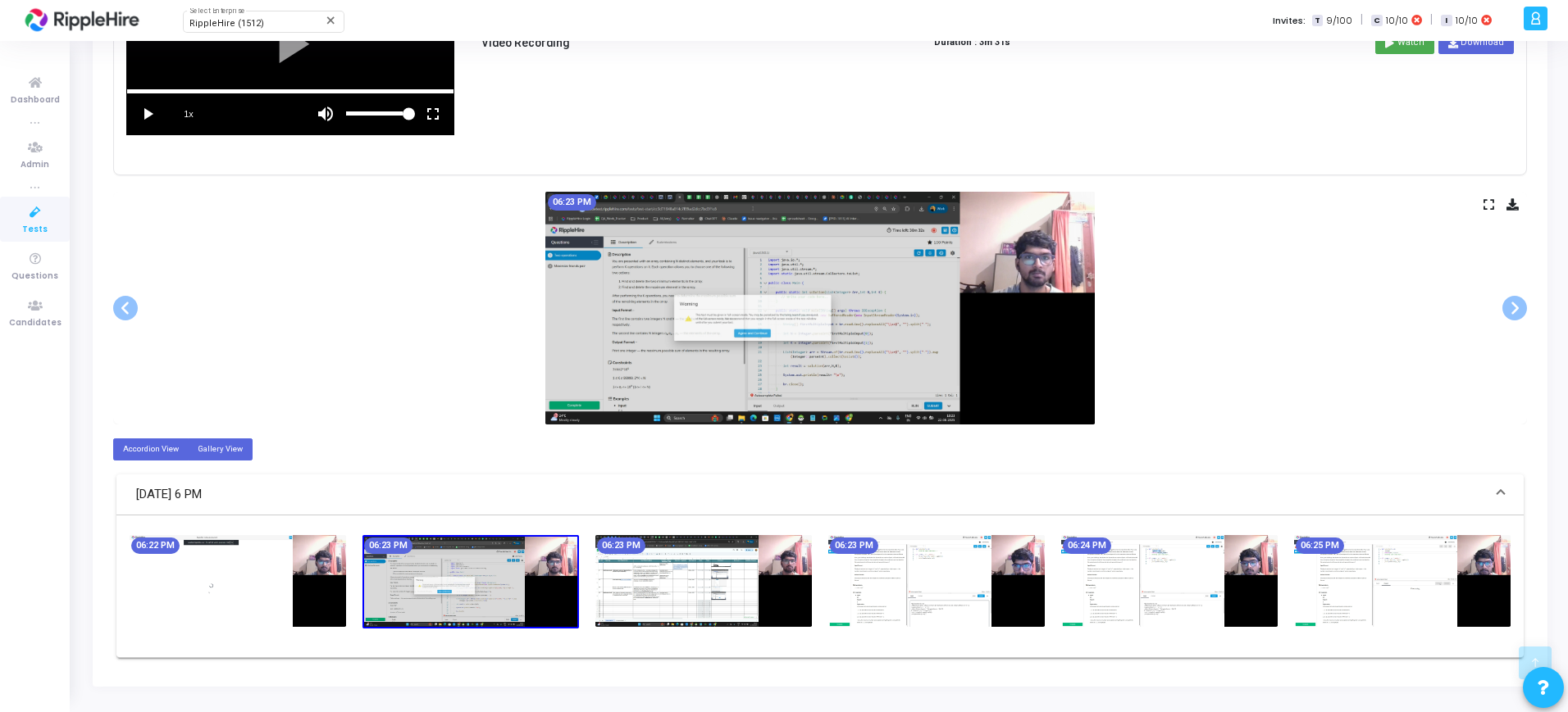
click at [225, 451] on label "Gallery View" at bounding box center [219, 450] width 65 height 22
click at [208, 451] on input "Gallery View" at bounding box center [203, 449] width 10 height 10
radio input "true"
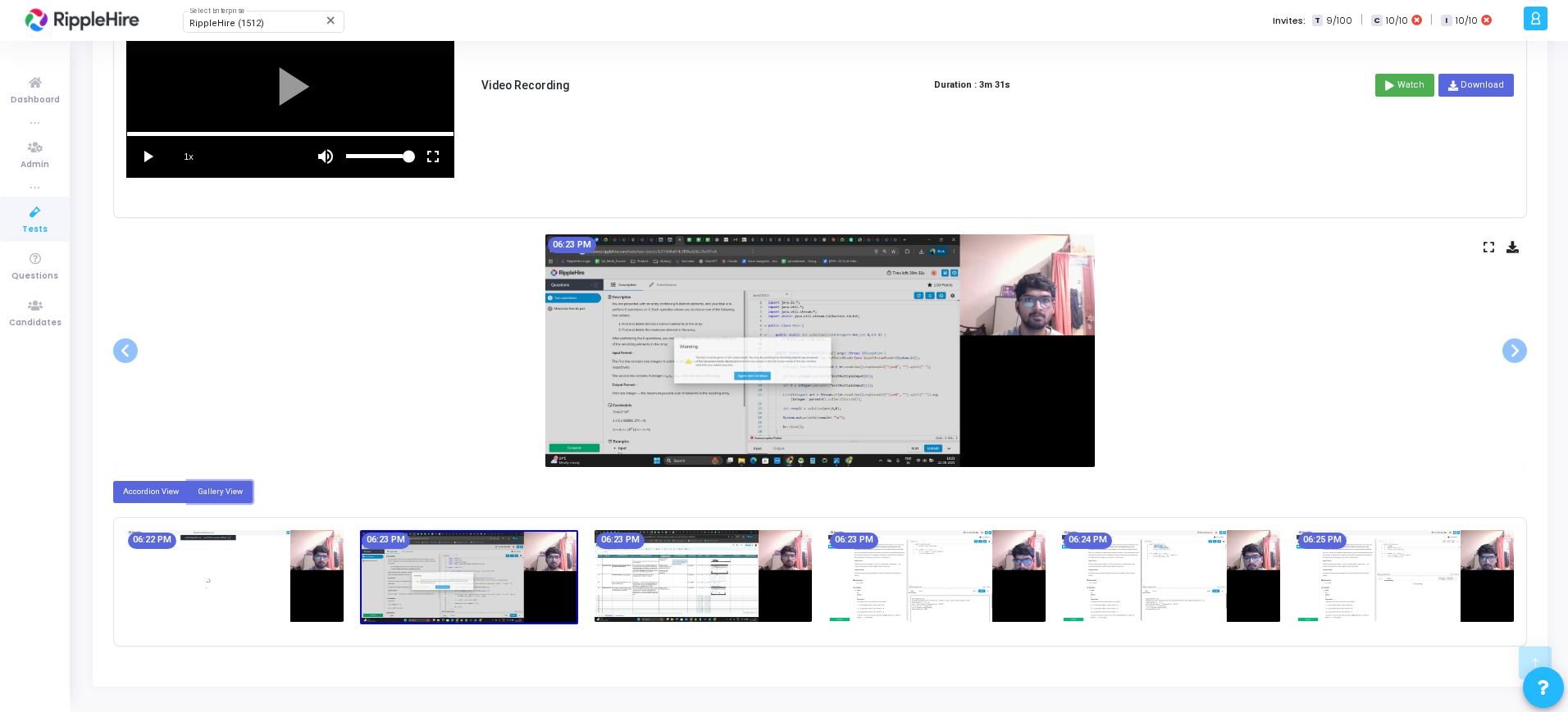
click at [134, 498] on label "Accordion View" at bounding box center [151, 493] width 76 height 22
click at [133, 497] on input "Accordion View" at bounding box center [128, 491] width 10 height 10
radio input "true"
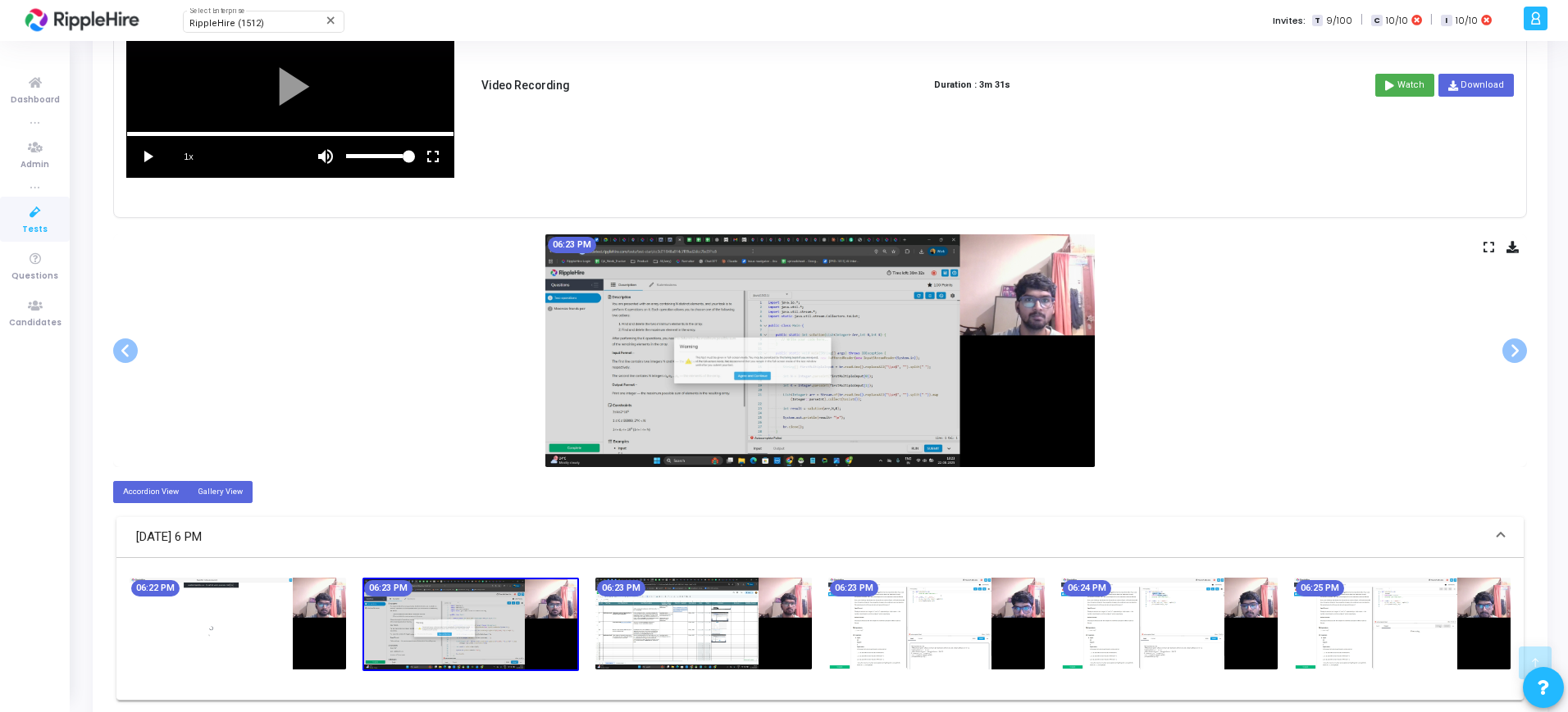
click at [206, 490] on label "Gallery View" at bounding box center [219, 493] width 65 height 22
click at [206, 490] on input "Gallery View" at bounding box center [203, 491] width 10 height 10
radio input "true"
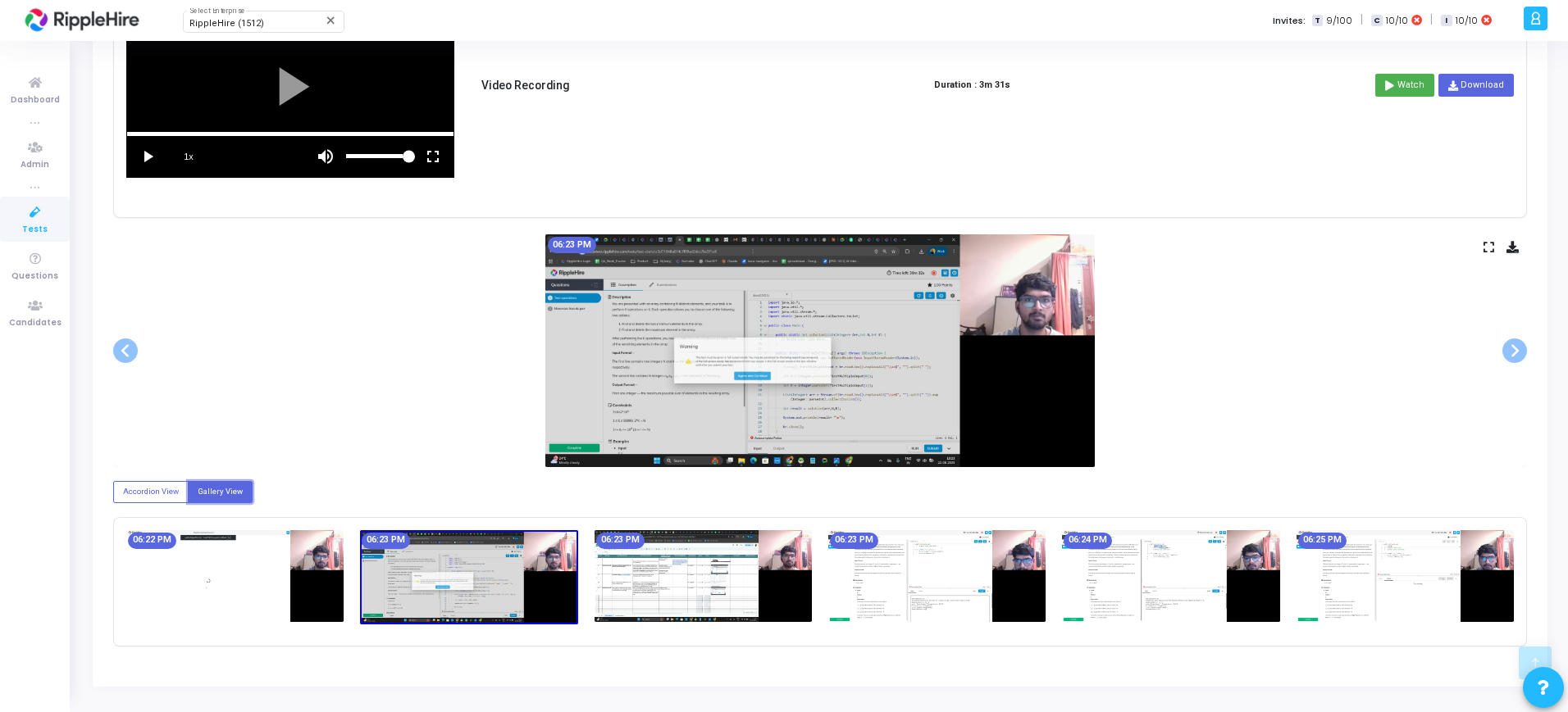
click at [212, 600] on img at bounding box center [235, 577] width 218 height 93
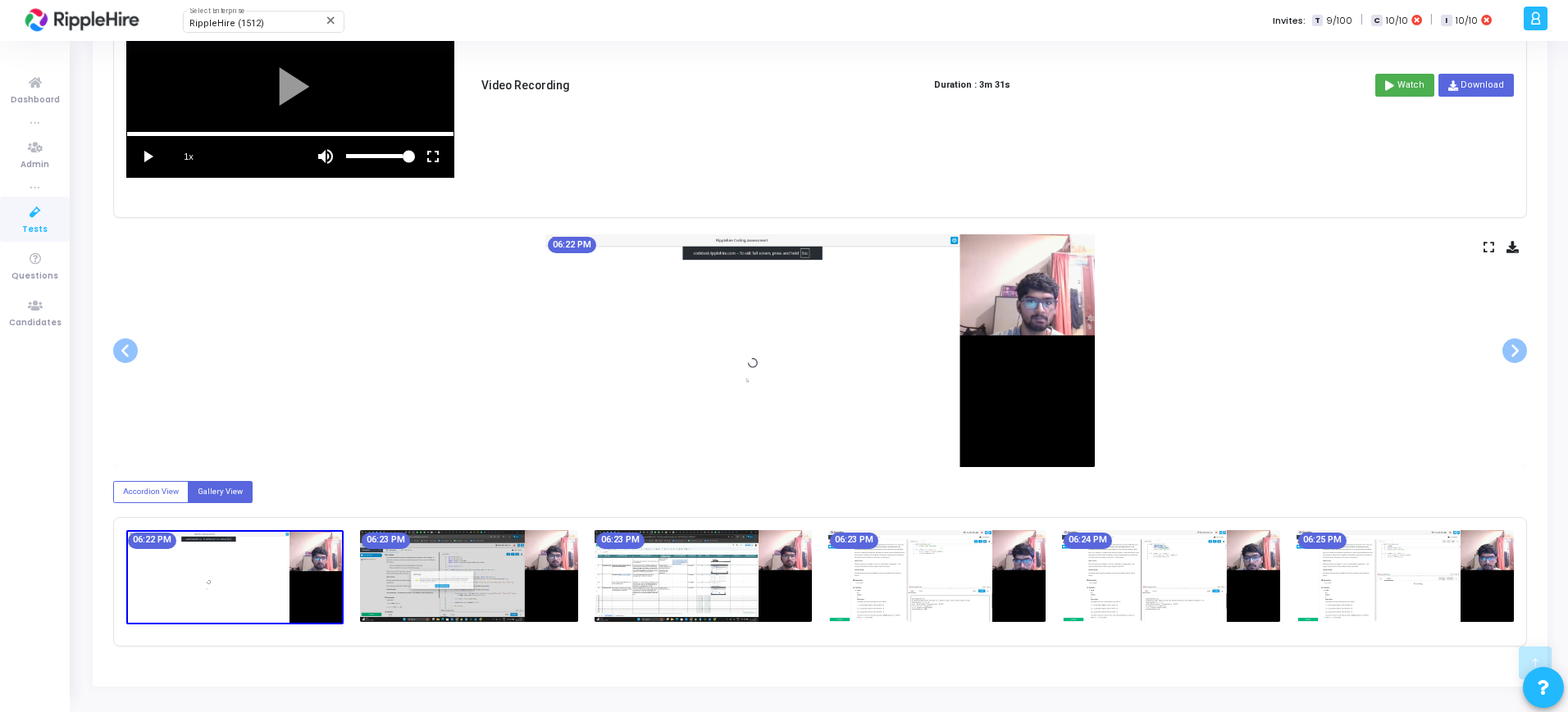
click at [360, 600] on div "06:23 PM" at bounding box center [469, 578] width 234 height 95
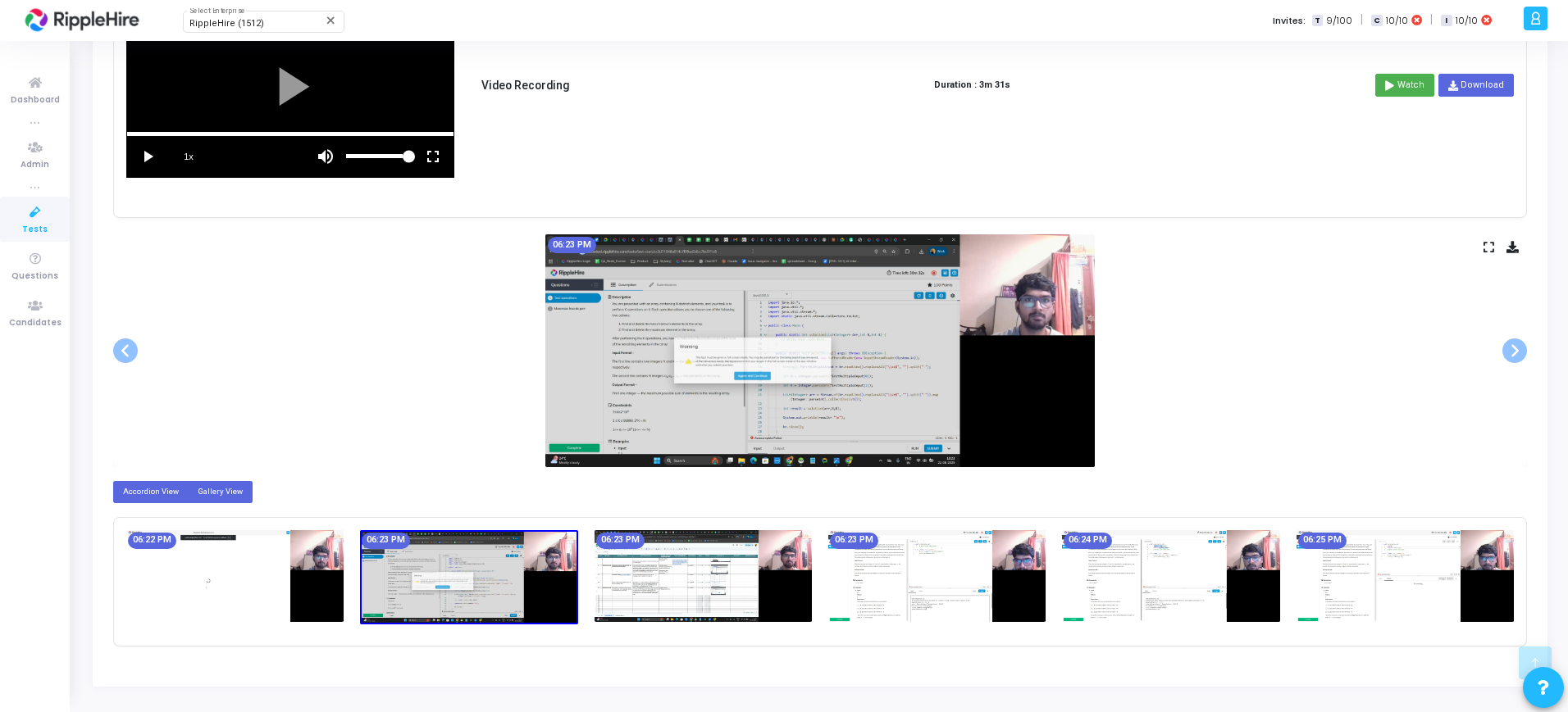
click at [159, 494] on label "Accordion View" at bounding box center [151, 493] width 76 height 22
click at [133, 494] on input "Accordion View" at bounding box center [128, 491] width 10 height 10
radio input "true"
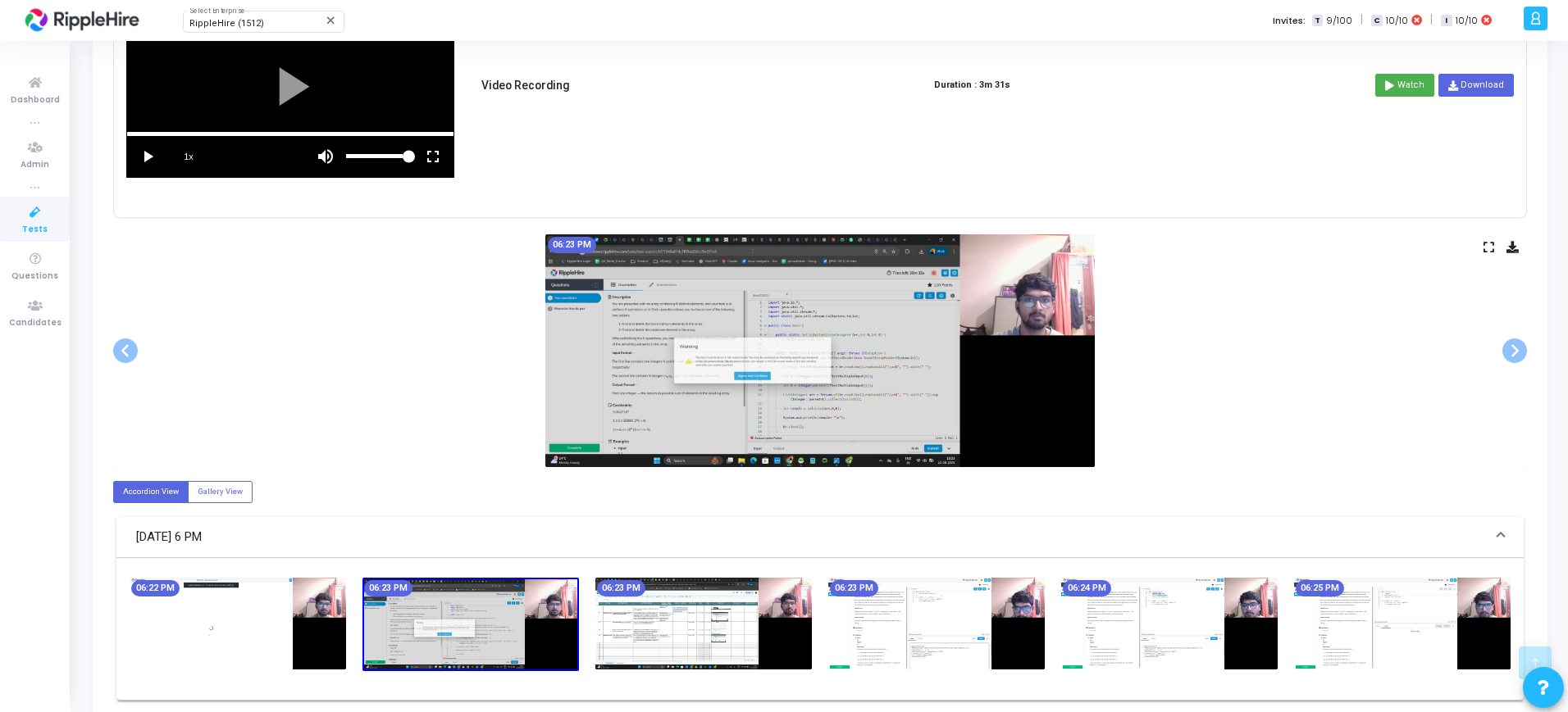
click at [447, 624] on img at bounding box center [470, 624] width 217 height 94
click at [657, 640] on img at bounding box center [704, 623] width 217 height 92
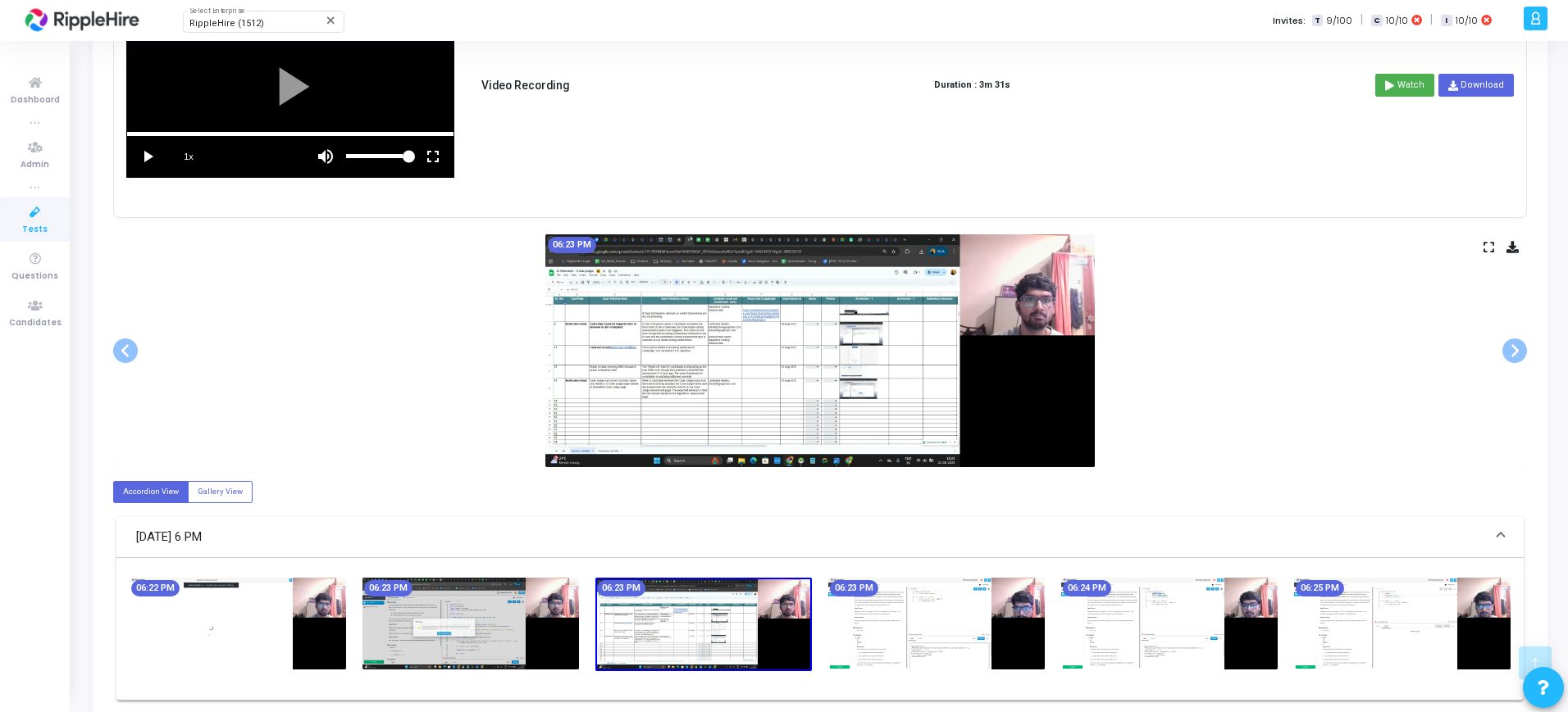
click at [901, 645] on img at bounding box center [937, 623] width 217 height 92
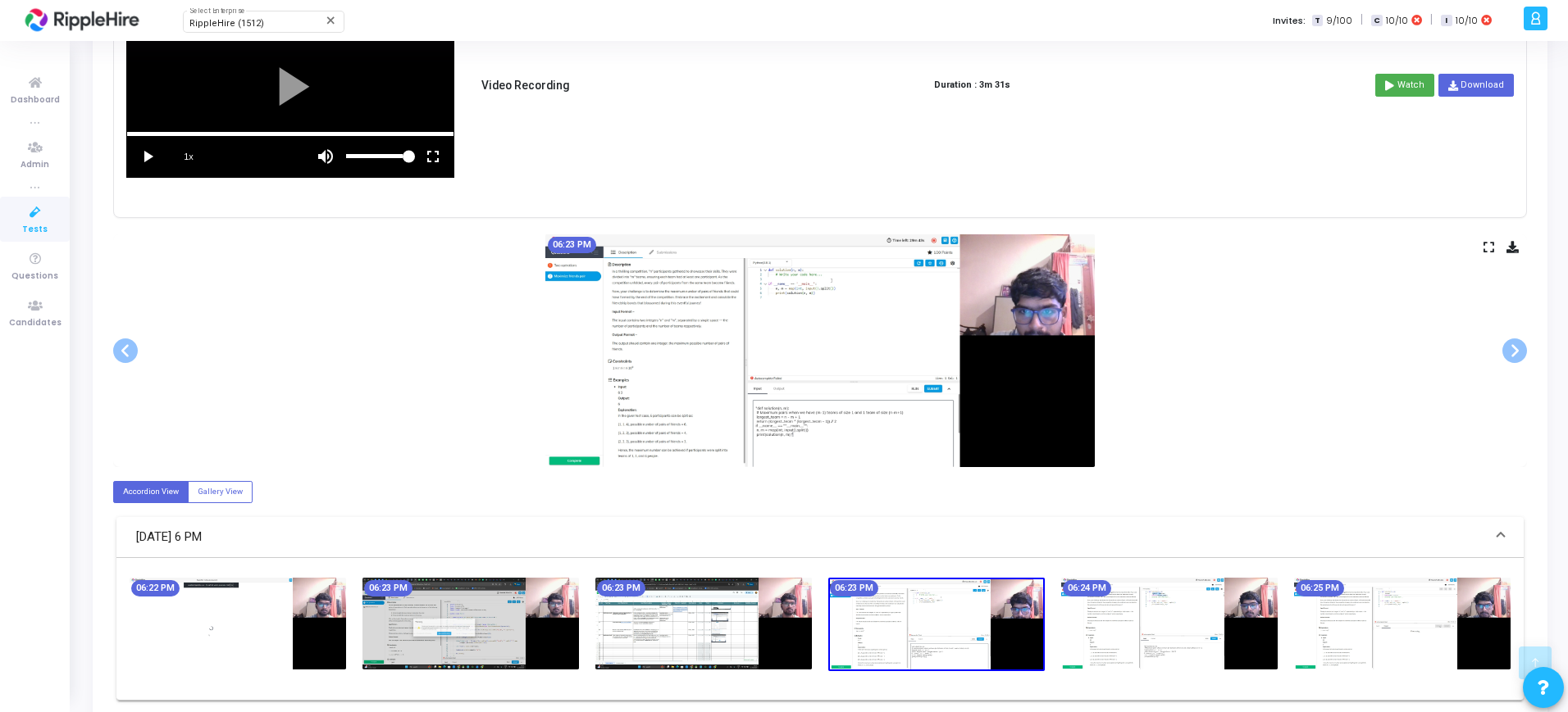
click at [1009, 628] on img at bounding box center [937, 624] width 217 height 94
click at [1149, 634] on img at bounding box center [1170, 623] width 217 height 92
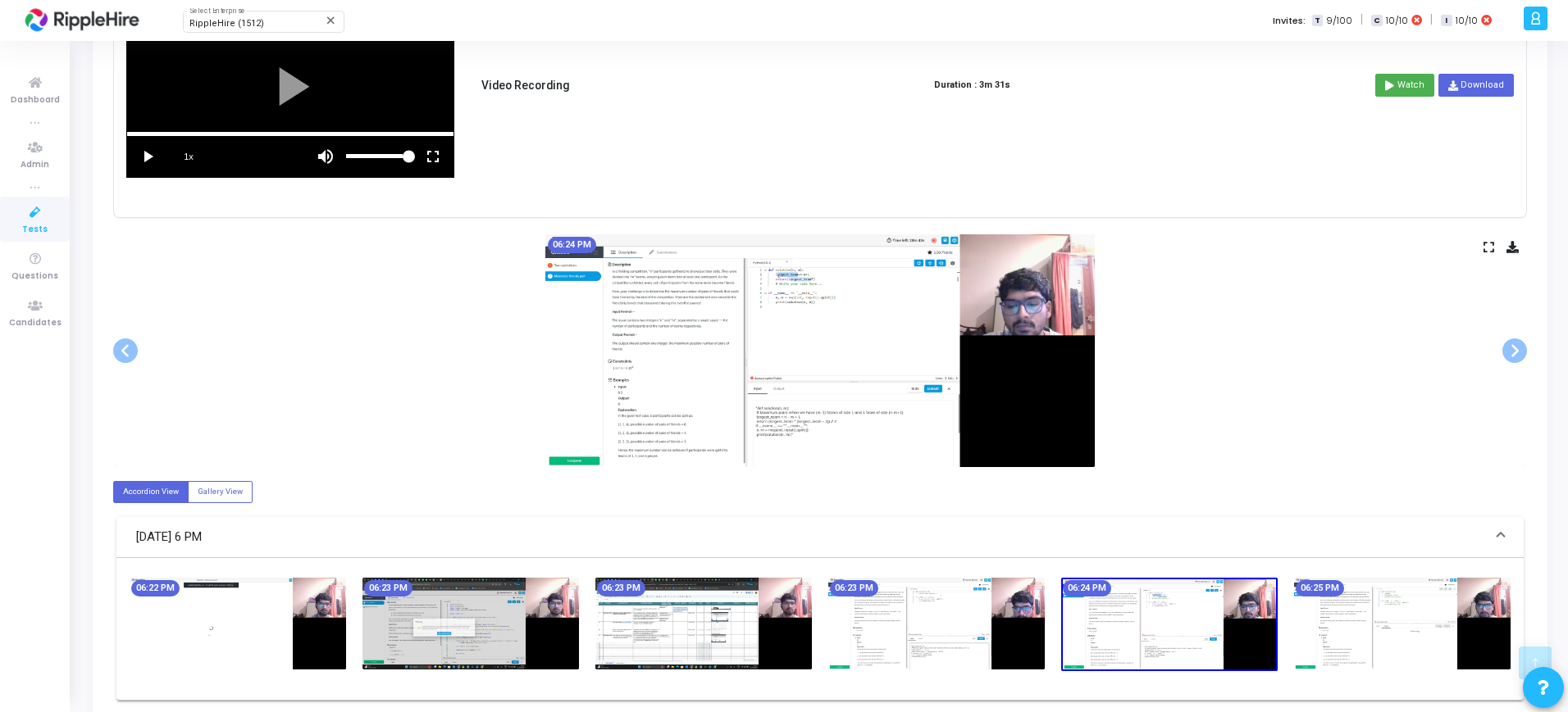
click at [1393, 618] on img at bounding box center [1402, 623] width 217 height 92
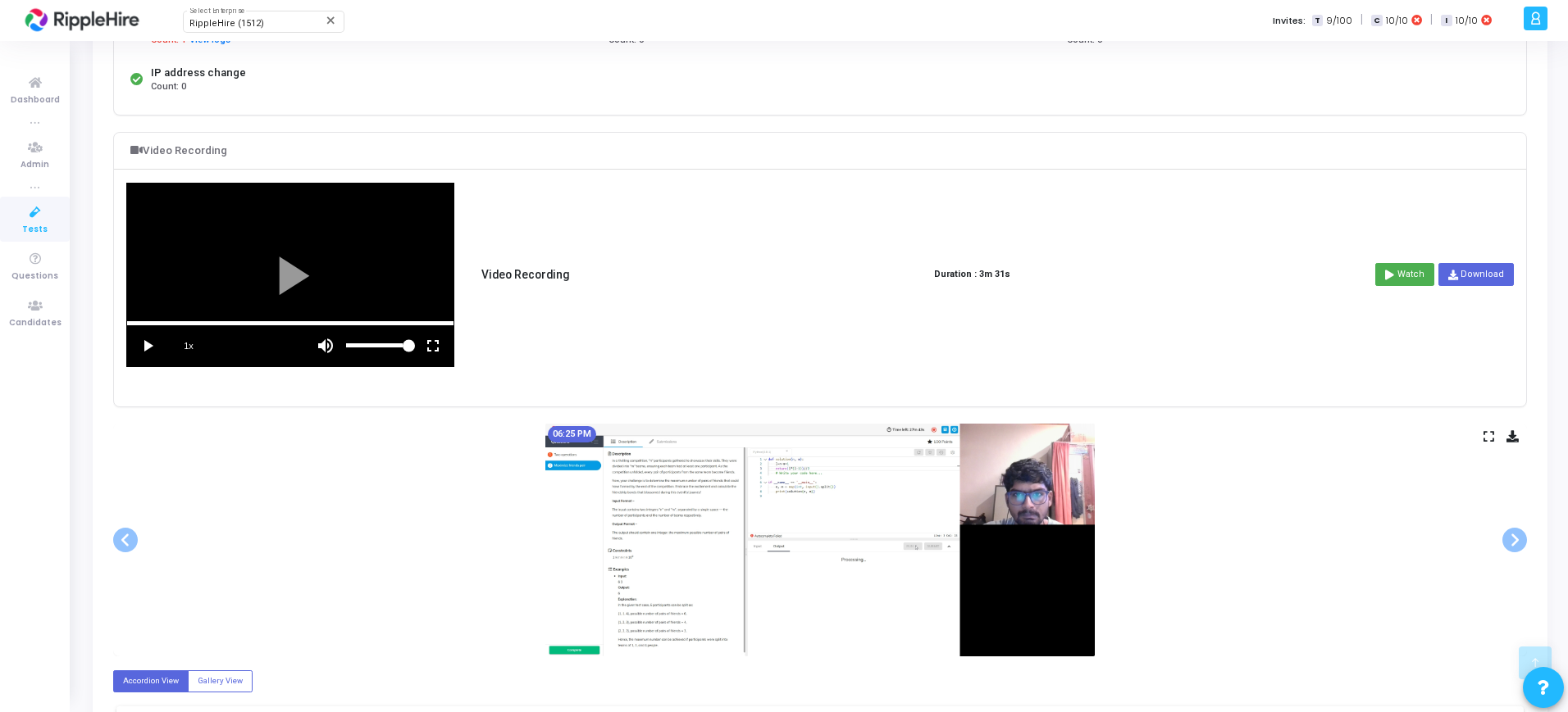
scroll to position [369, 0]
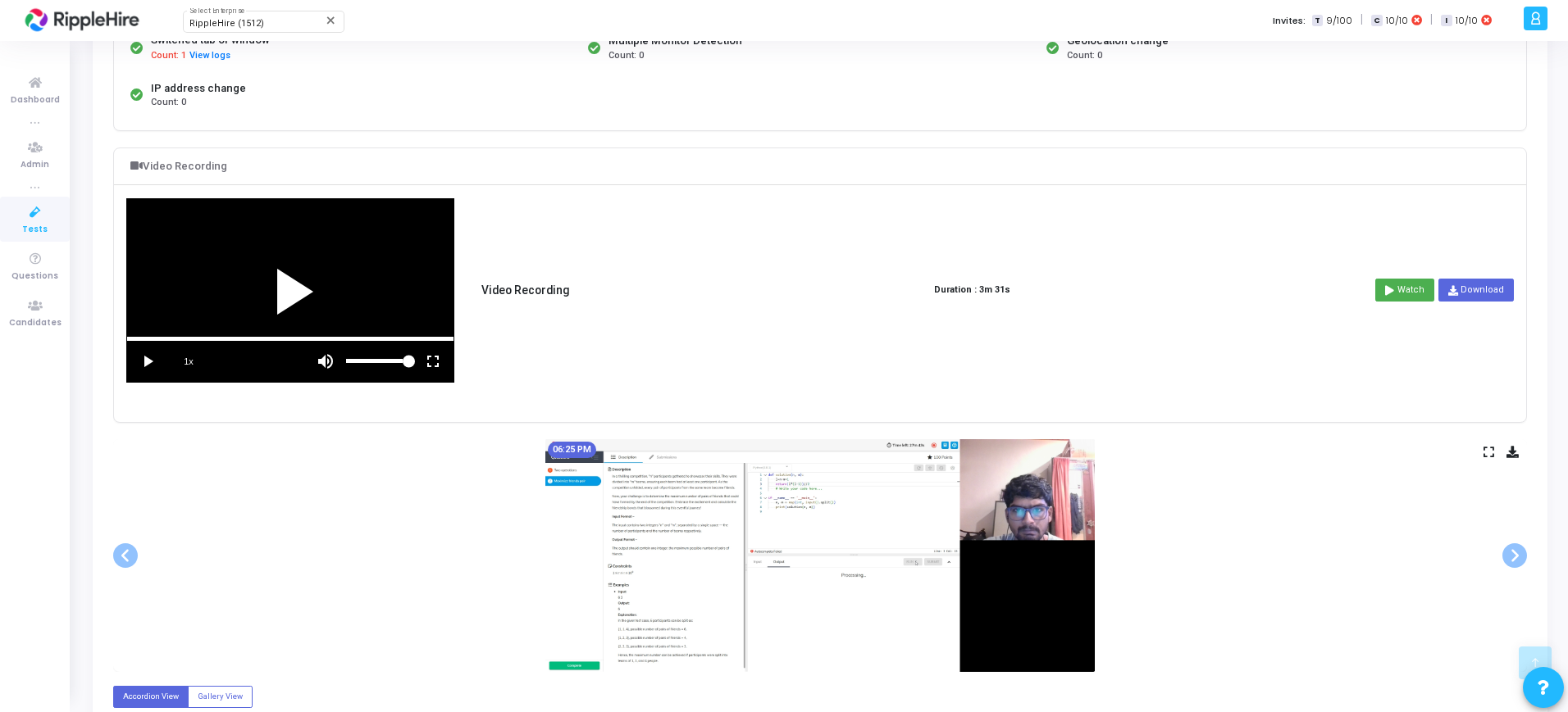
click at [365, 257] on div at bounding box center [290, 291] width 326 height 183
click at [1487, 289] on link "Download" at bounding box center [1476, 290] width 76 height 23
click at [1393, 286] on icon at bounding box center [1389, 291] width 9 height 9
click at [237, 335] on div at bounding box center [290, 291] width 326 height 183
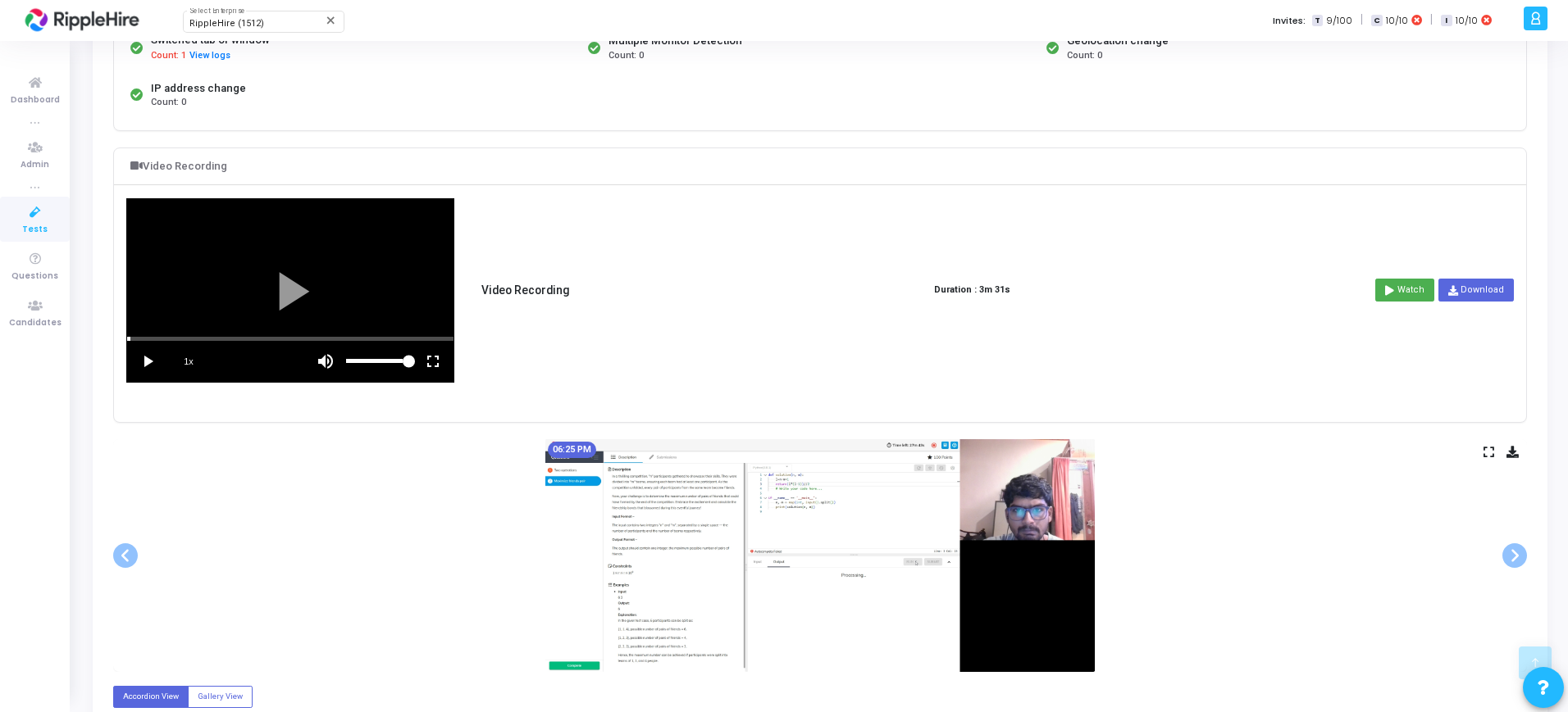
click at [284, 339] on div "scrub bar" at bounding box center [290, 339] width 326 height 4
click at [146, 357] on vg-play-pause at bounding box center [148, 362] width 41 height 41
click at [377, 337] on div "scrub bar" at bounding box center [290, 339] width 326 height 4
click at [1393, 293] on icon at bounding box center [1388, 291] width 9 height 9
click at [1399, 293] on button "Watch" at bounding box center [1405, 290] width 59 height 23
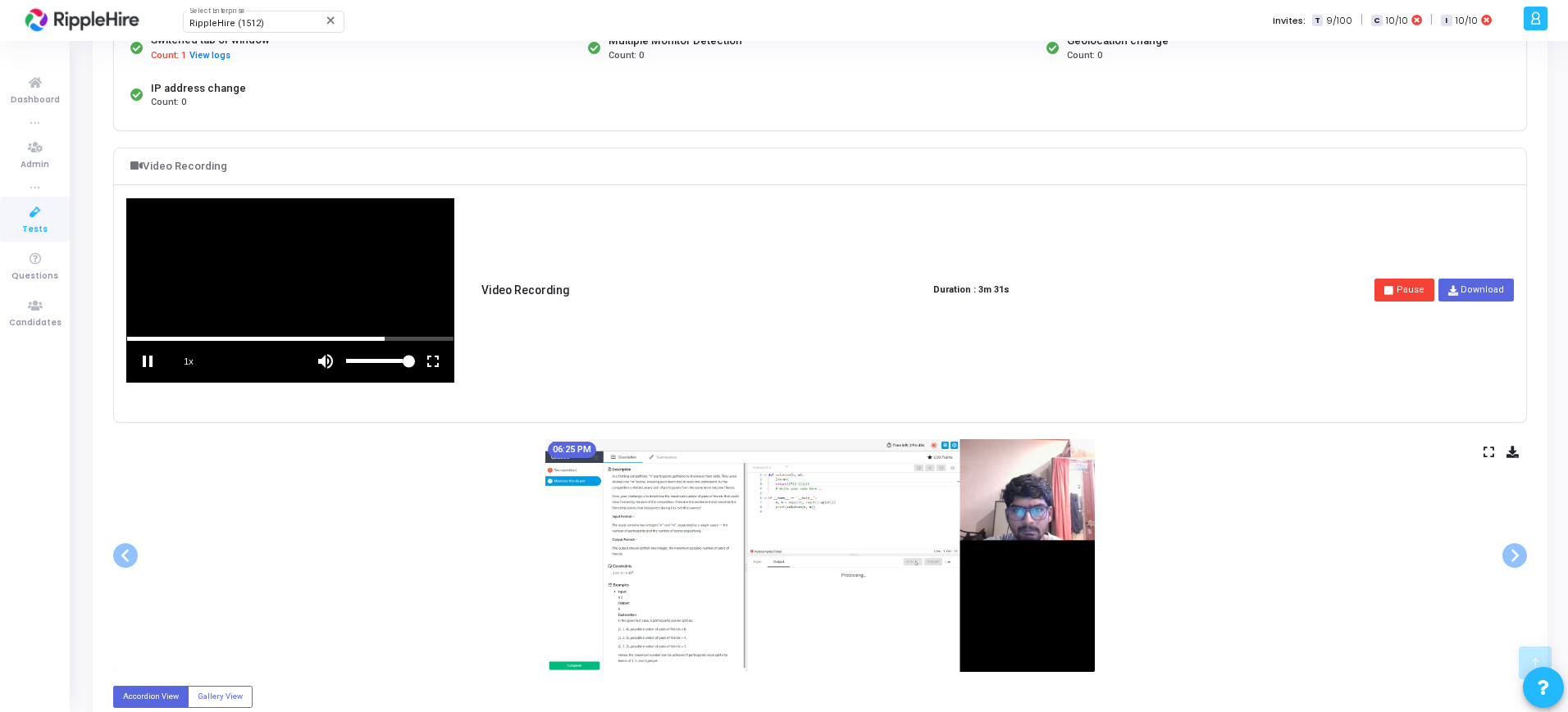
click at [1393, 293] on icon at bounding box center [1388, 291] width 9 height 9
click at [1399, 293] on button "Watch" at bounding box center [1405, 290] width 59 height 23
click at [1393, 293] on icon at bounding box center [1388, 291] width 9 height 9
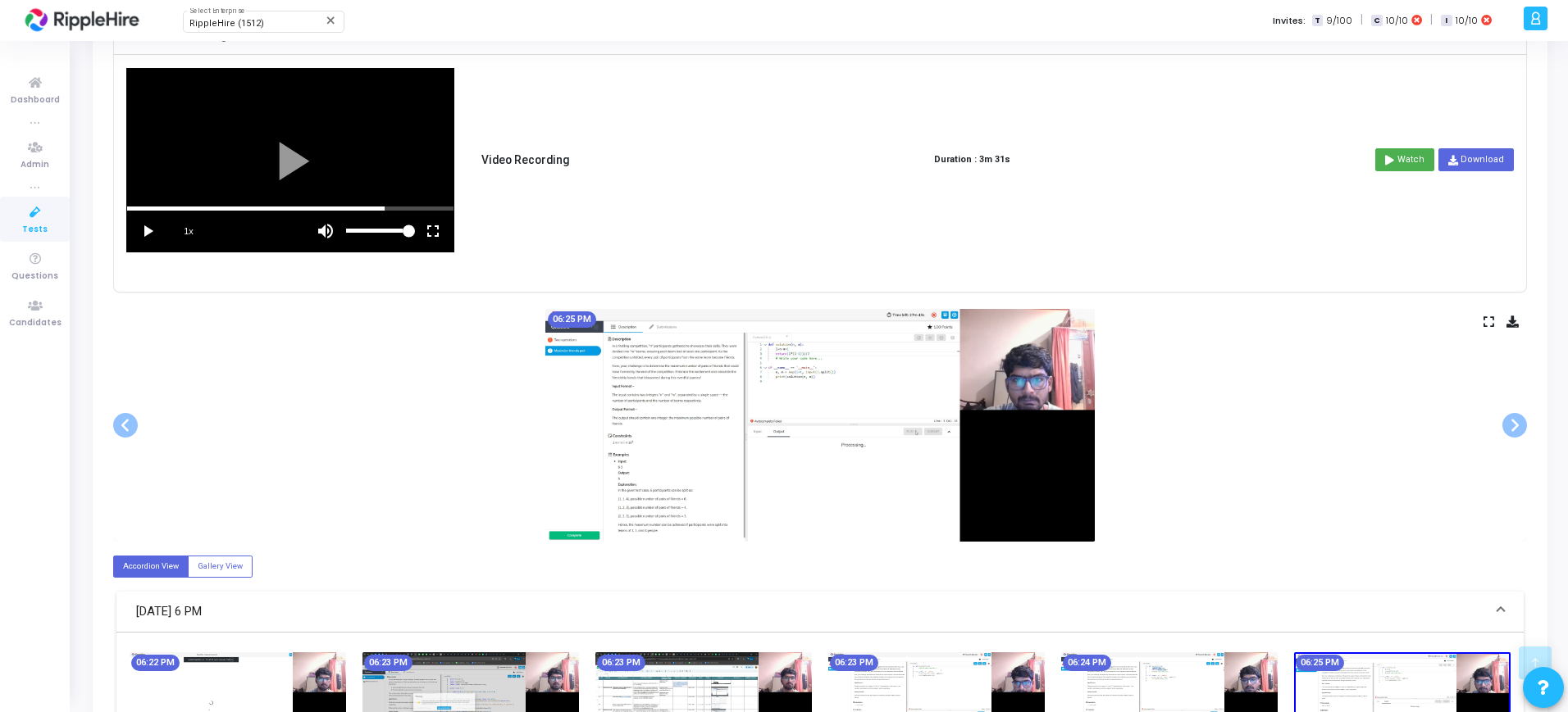
scroll to position [206, 0]
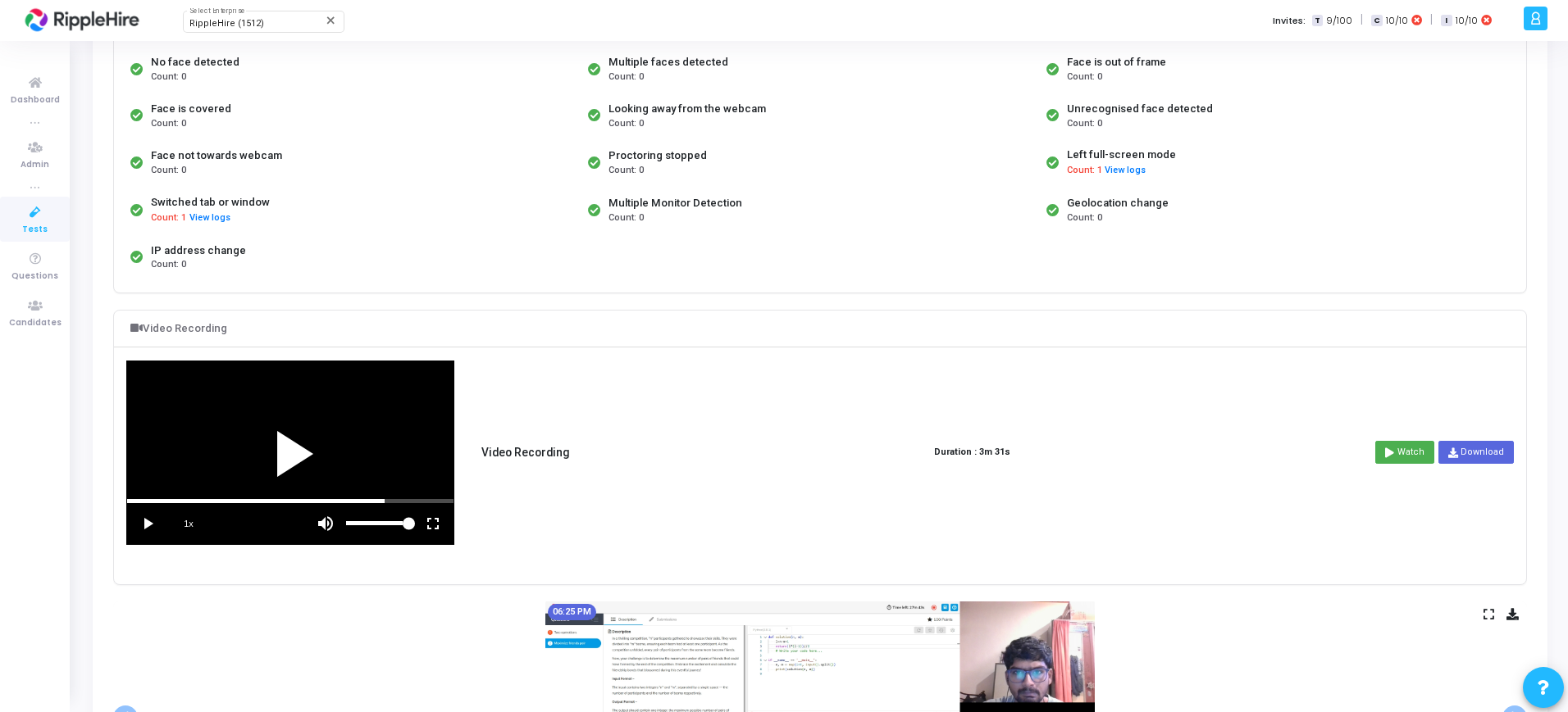
click at [378, 405] on div at bounding box center [290, 452] width 326 height 183
click at [446, 525] on vg-fullscreen at bounding box center [433, 524] width 41 height 41
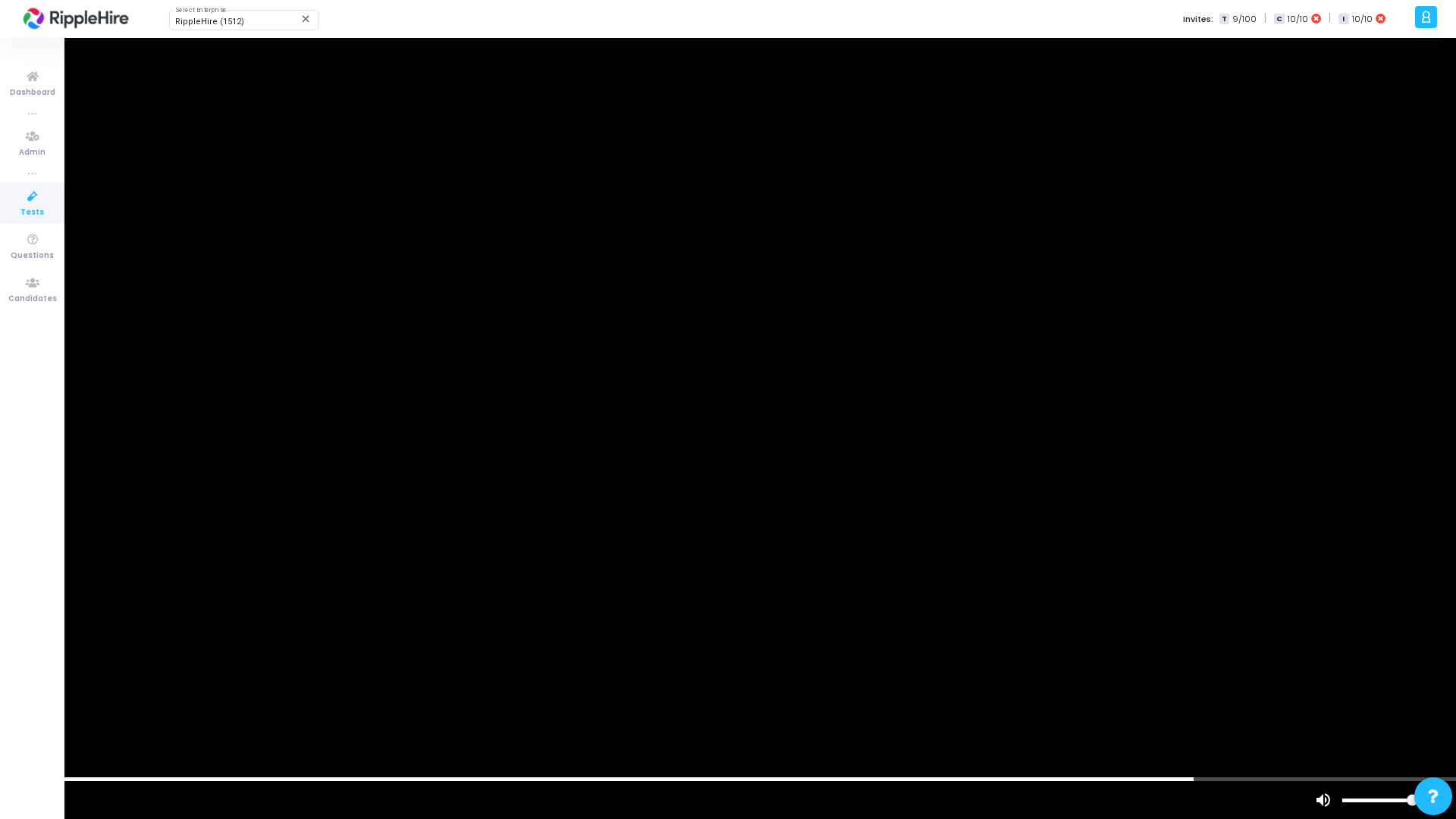
click at [21, 658] on vg-play-pause at bounding box center [19, 800] width 38 height 38
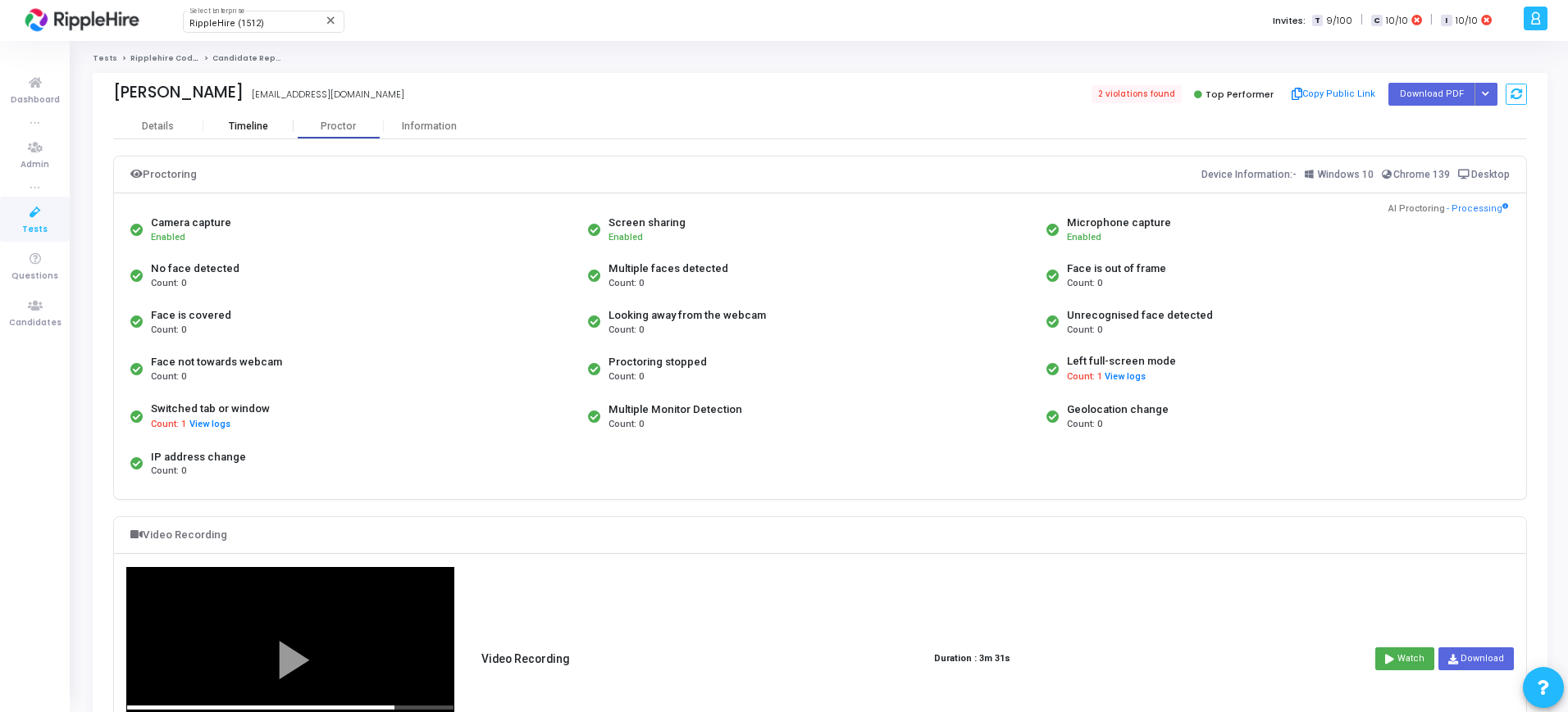
click at [254, 121] on div "Timeline" at bounding box center [249, 126] width 40 height 12
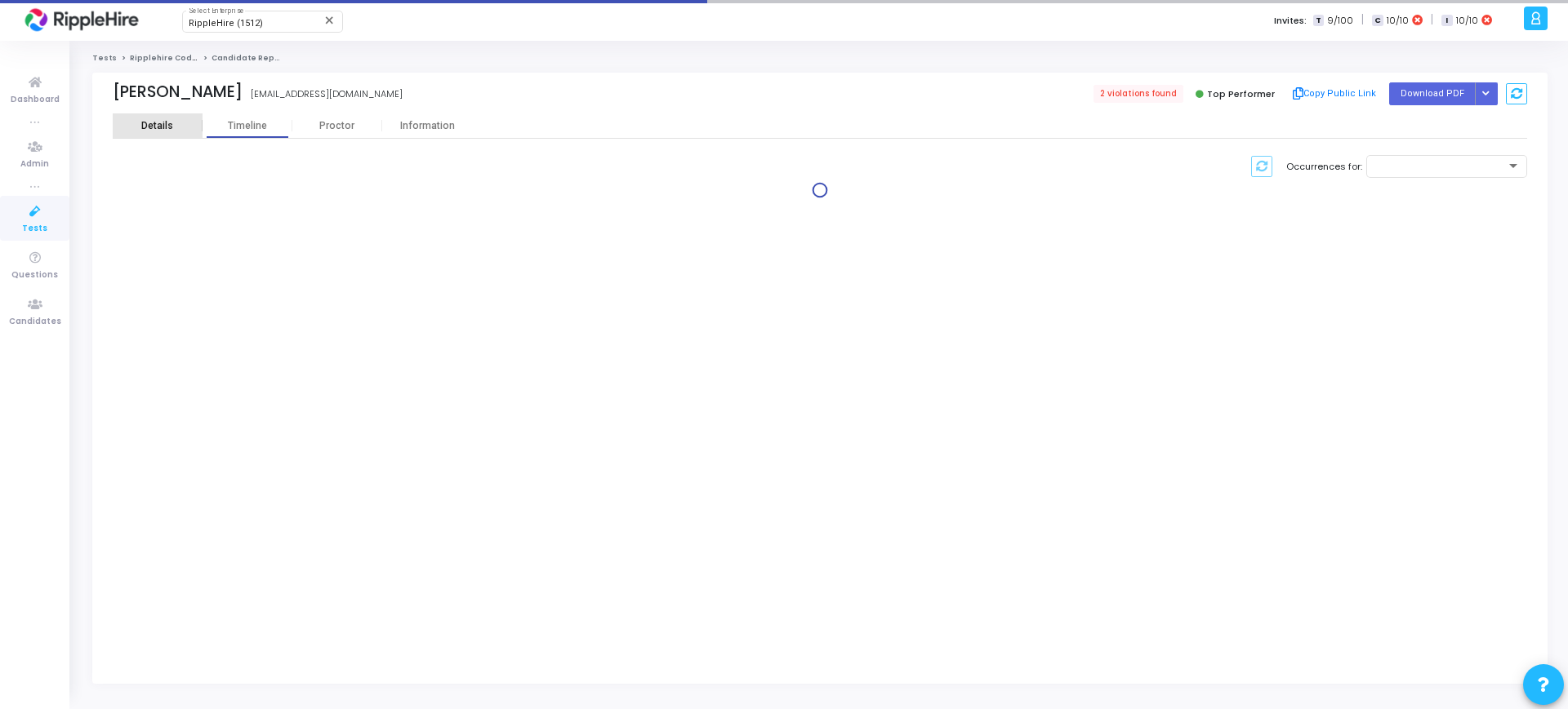
click at [164, 122] on div "Details" at bounding box center [157, 126] width 32 height 12
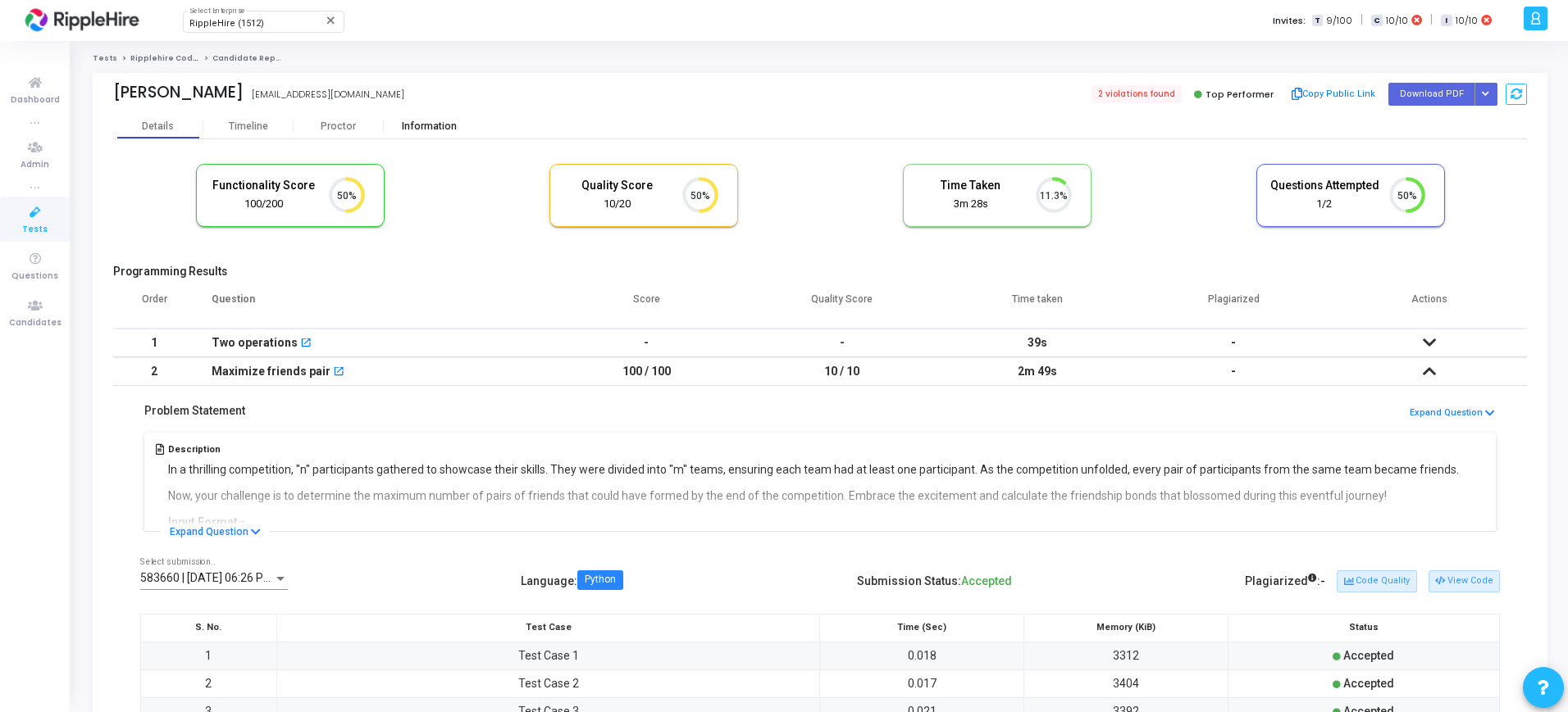
click at [420, 119] on div "Information" at bounding box center [428, 126] width 90 height 25
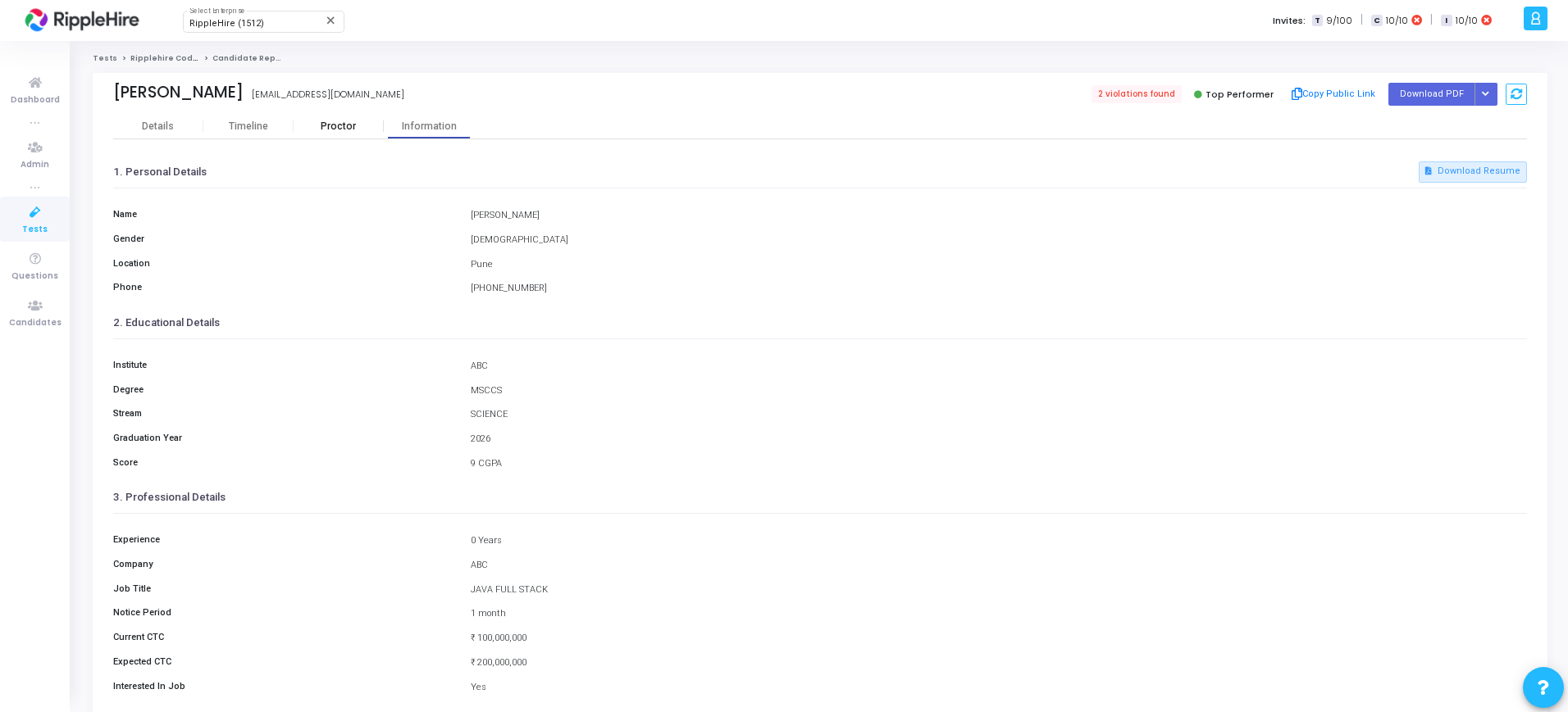
click at [341, 122] on div "Proctor" at bounding box center [338, 126] width 90 height 12
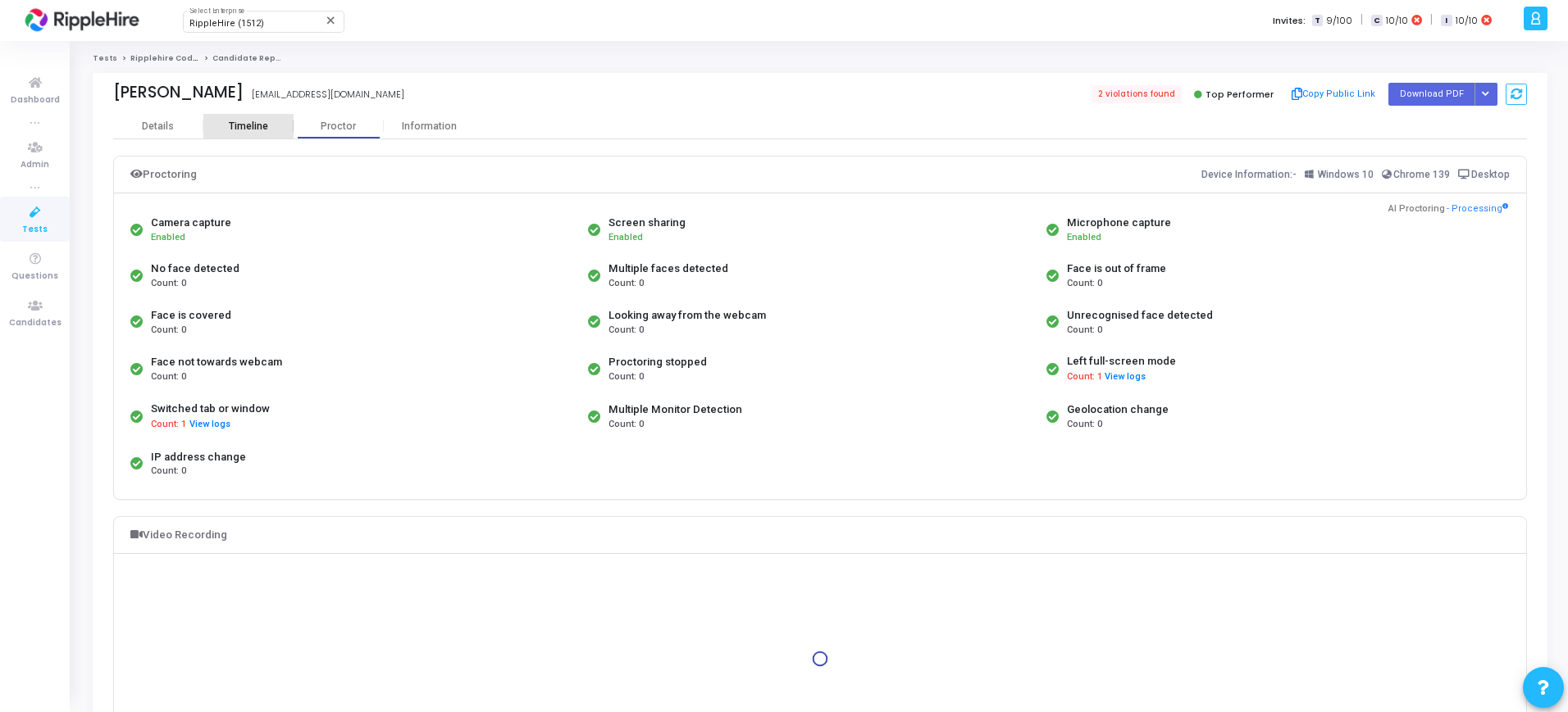
click at [249, 116] on div "Timeline" at bounding box center [248, 126] width 90 height 25
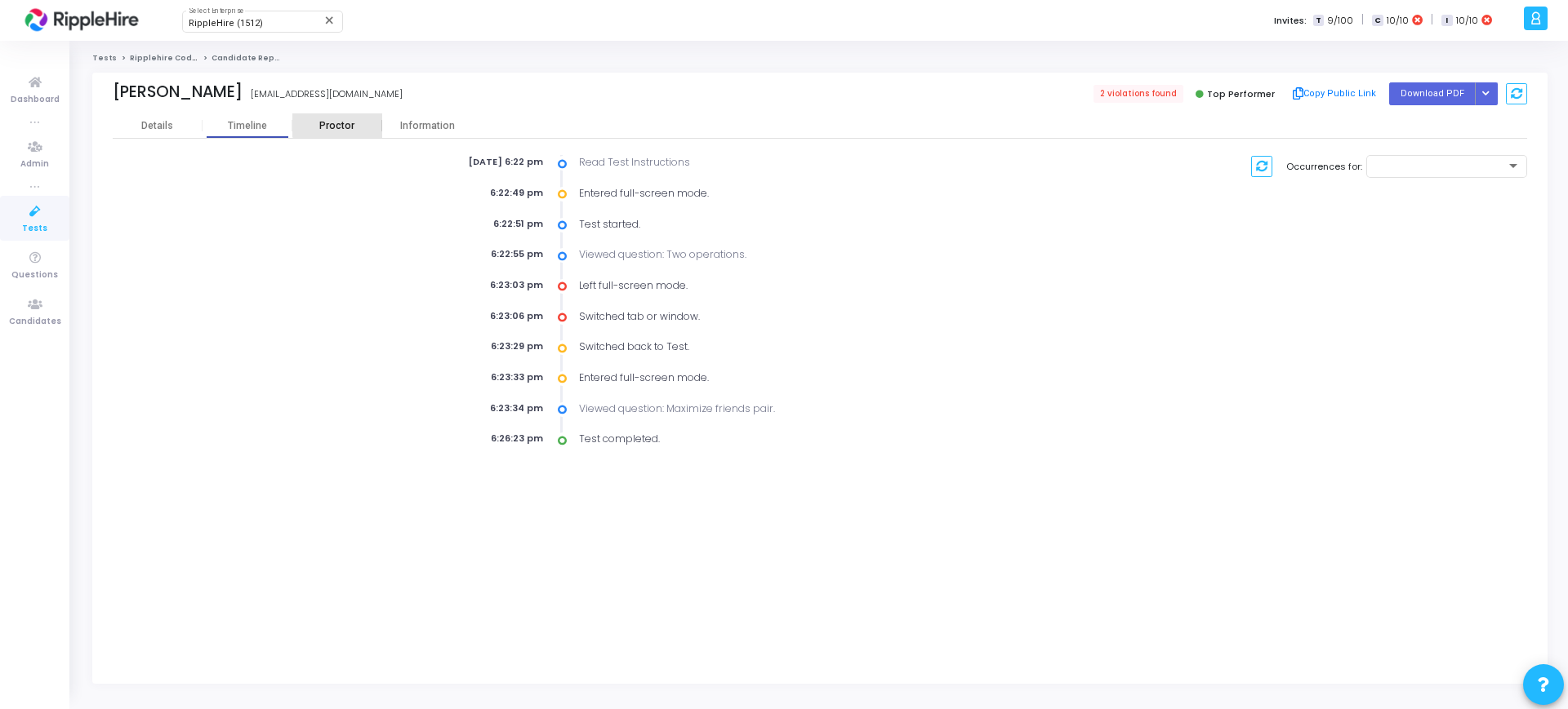
click at [344, 118] on div "Proctor" at bounding box center [337, 126] width 90 height 25
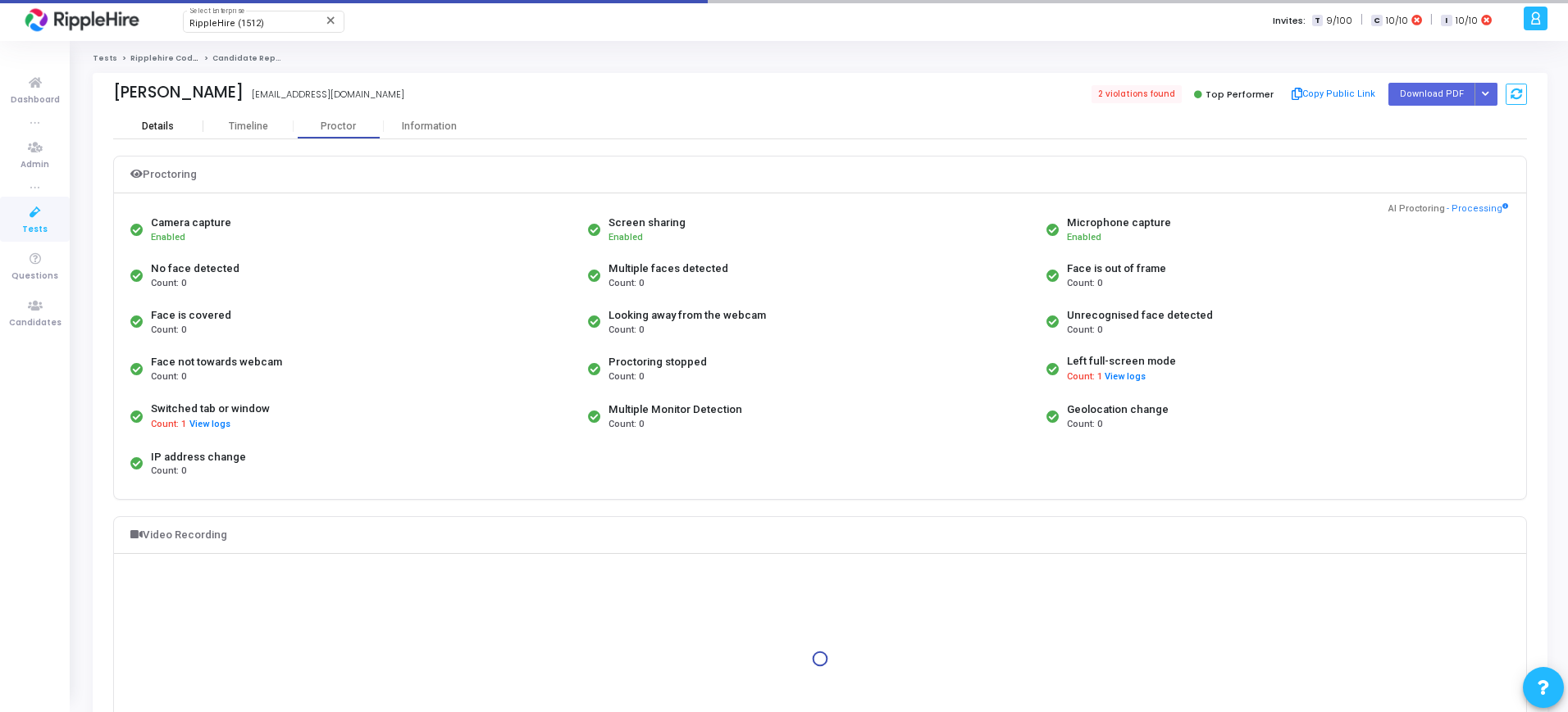
click at [199, 126] on div "Details" at bounding box center [158, 126] width 90 height 12
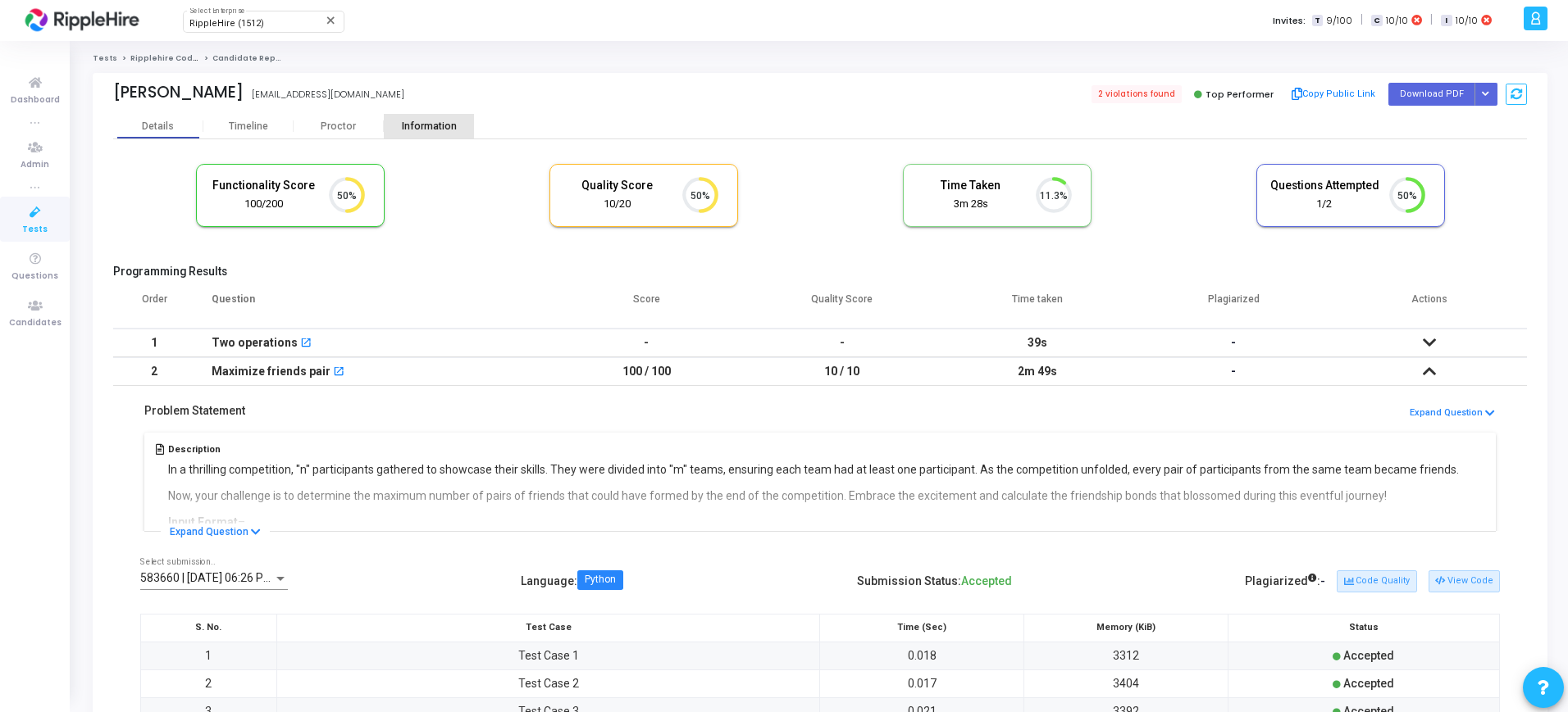
click at [412, 123] on div "Information" at bounding box center [428, 126] width 90 height 12
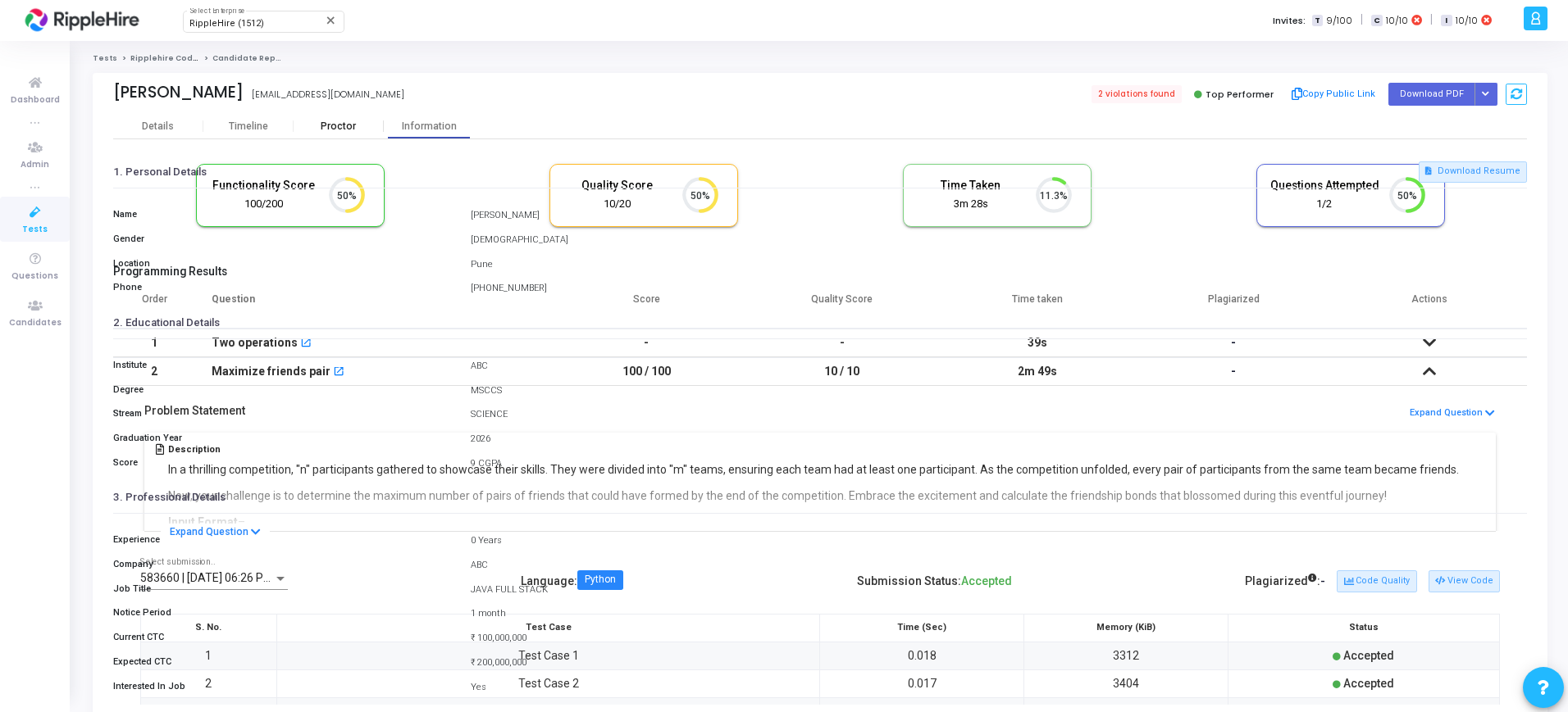
click at [330, 121] on div "Proctor" at bounding box center [338, 126] width 90 height 12
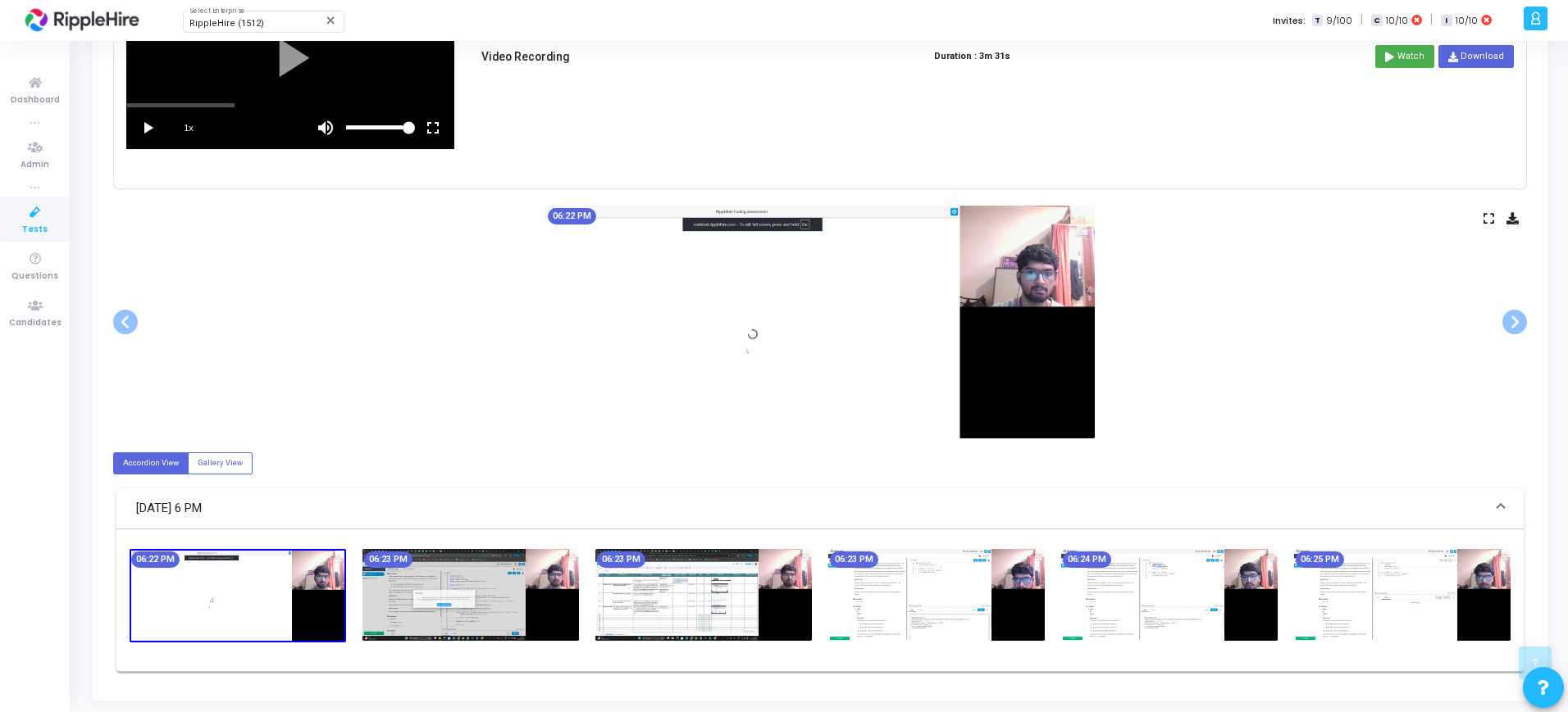
scroll to position [617, 0]
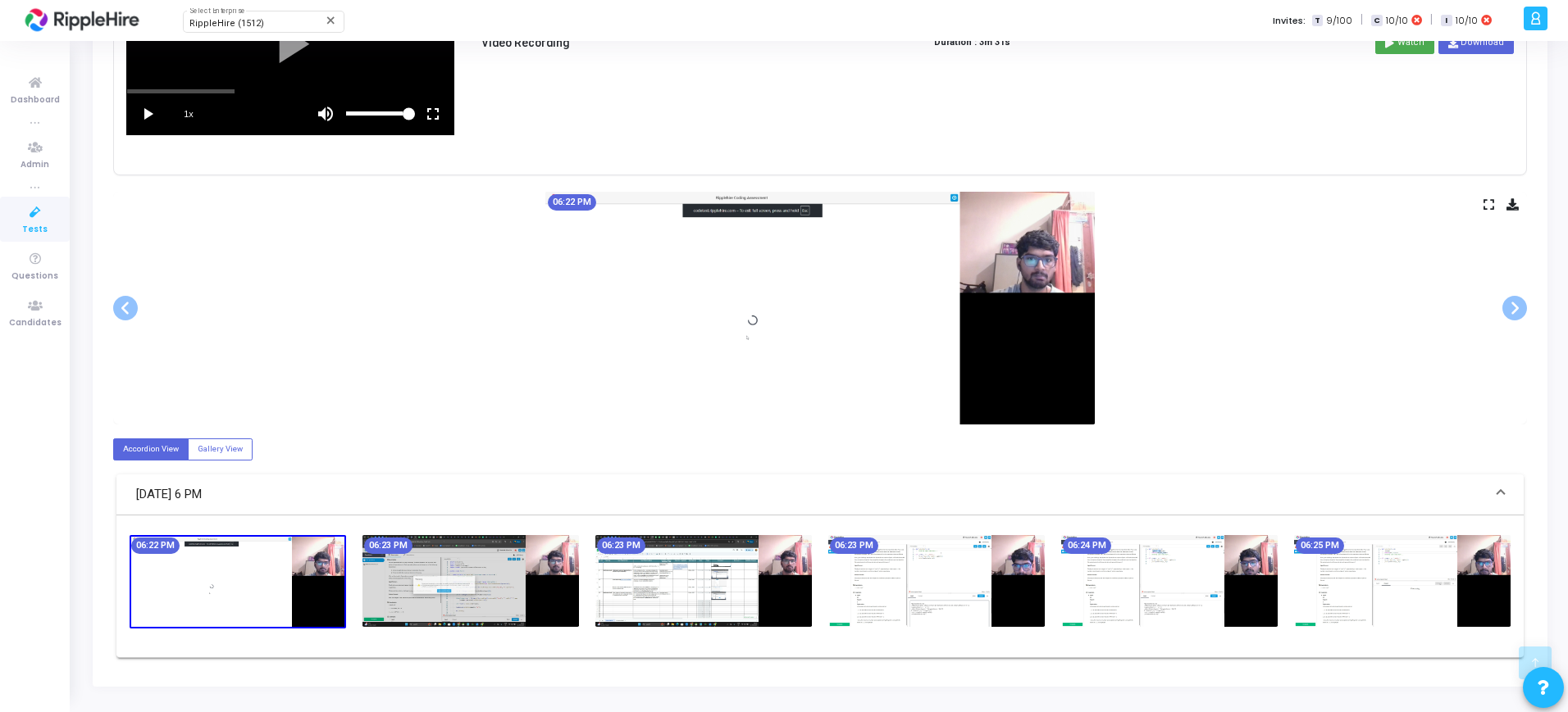
click at [489, 555] on img at bounding box center [470, 580] width 217 height 92
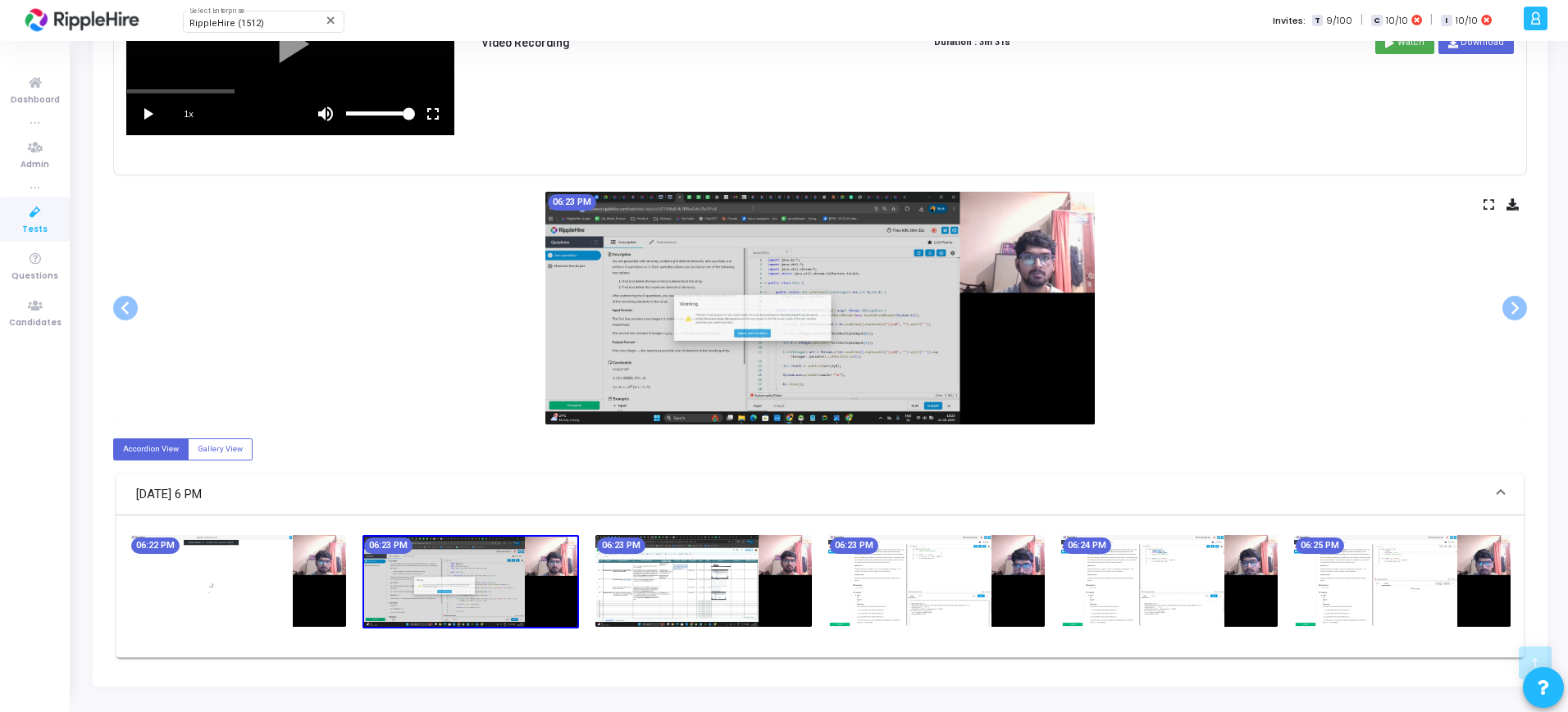
click at [652, 586] on img at bounding box center [704, 580] width 217 height 92
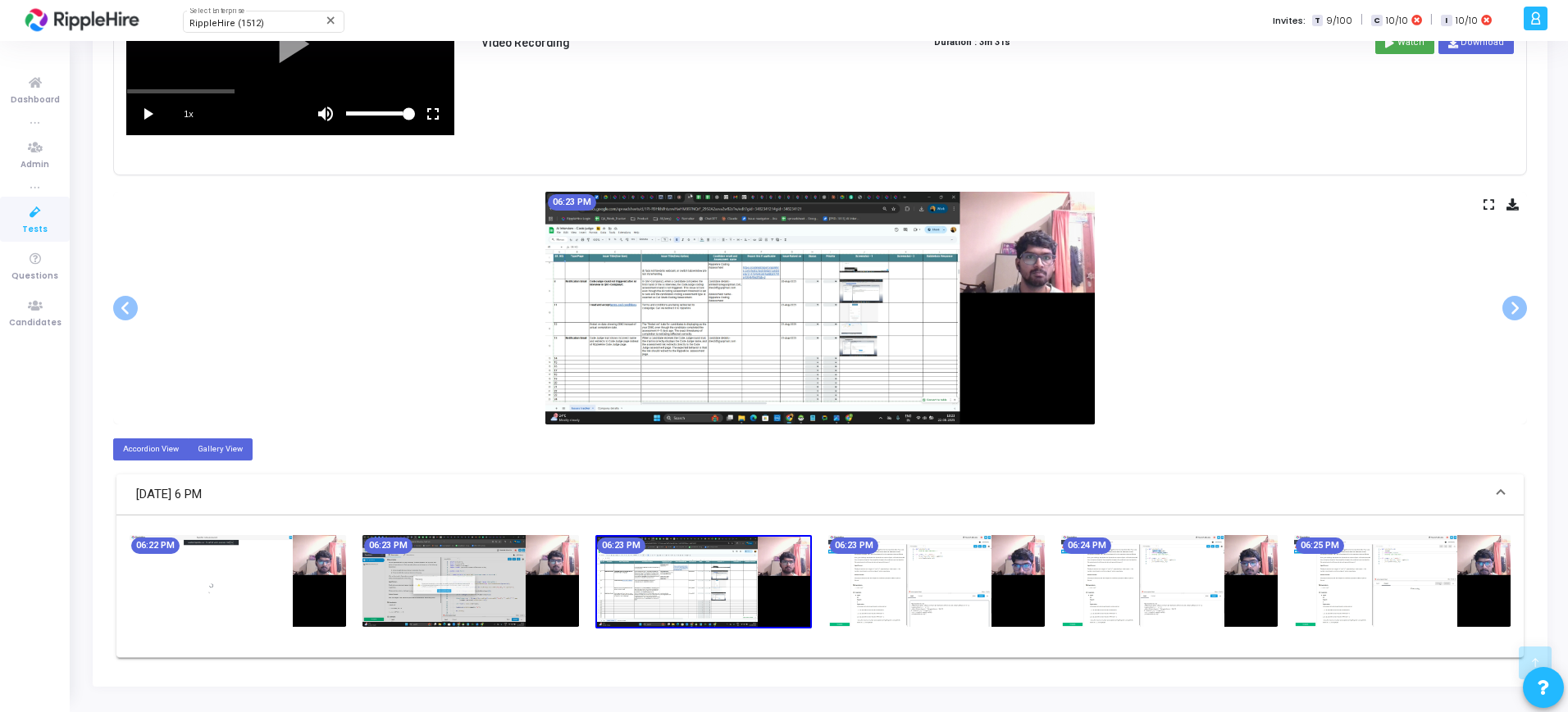
click at [215, 452] on label "Gallery View" at bounding box center [219, 450] width 65 height 22
click at [208, 452] on input "Gallery View" at bounding box center [203, 449] width 10 height 10
radio input "true"
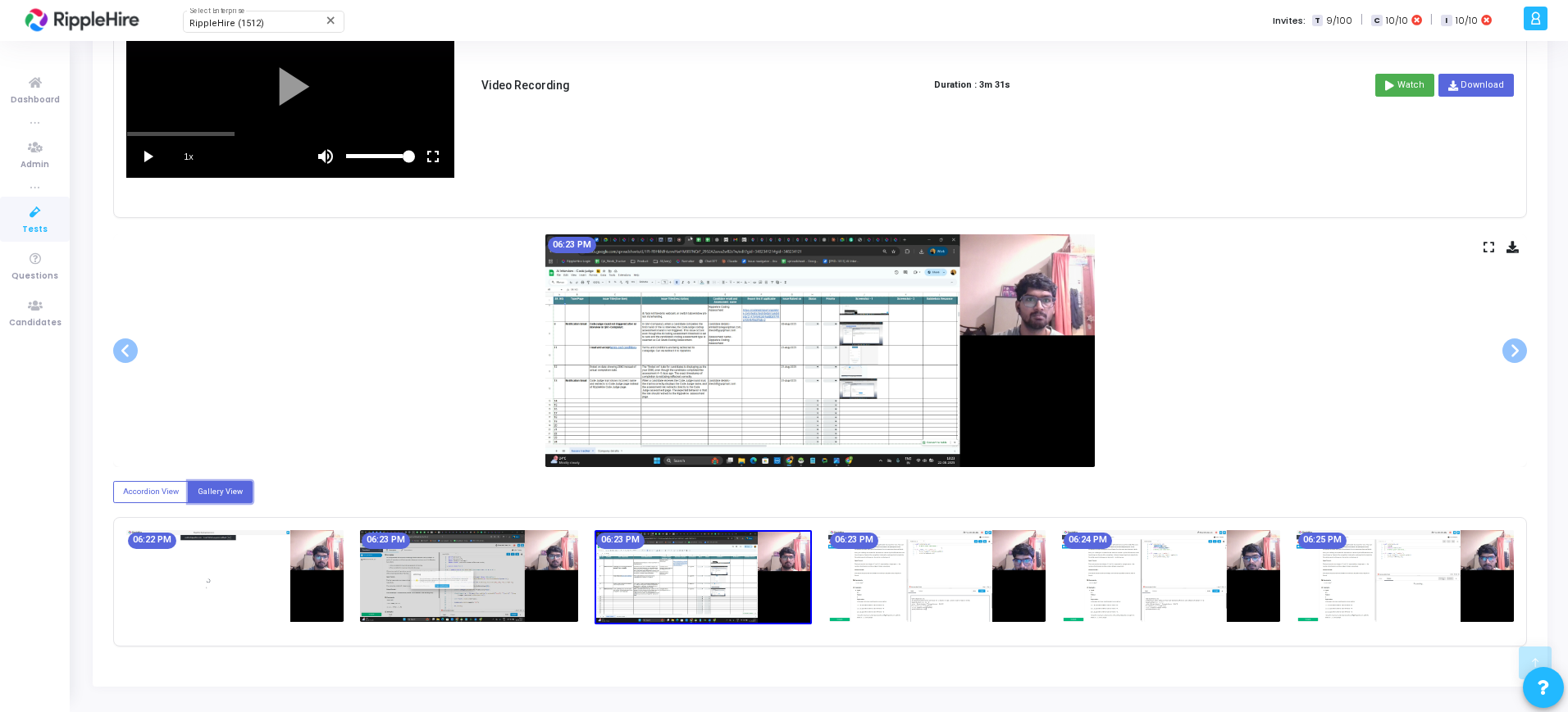
scroll to position [574, 0]
click at [126, 484] on label "Accordion View" at bounding box center [151, 493] width 76 height 22
click at [126, 486] on input "Accordion View" at bounding box center [128, 491] width 10 height 10
radio input "true"
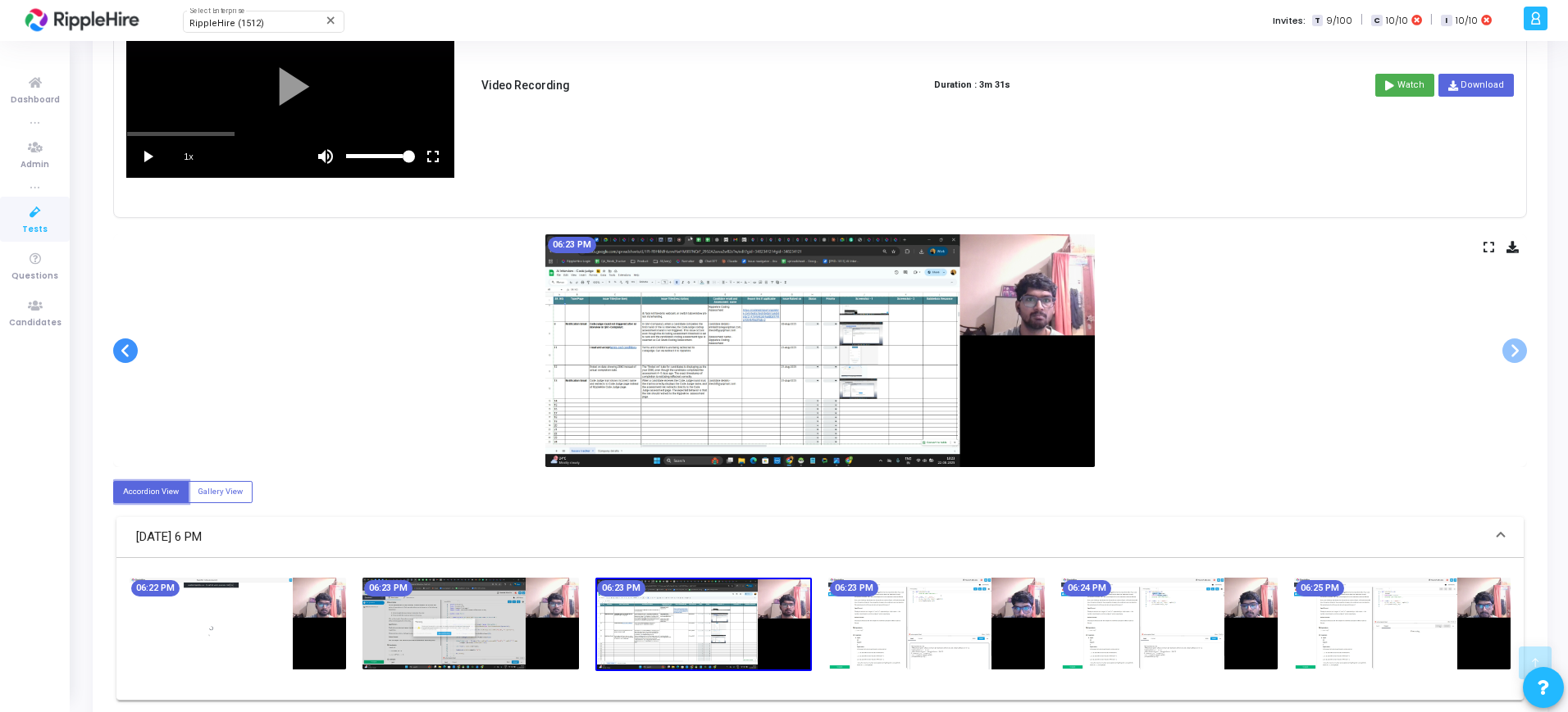
click at [121, 353] on span at bounding box center [126, 351] width 25 height 25
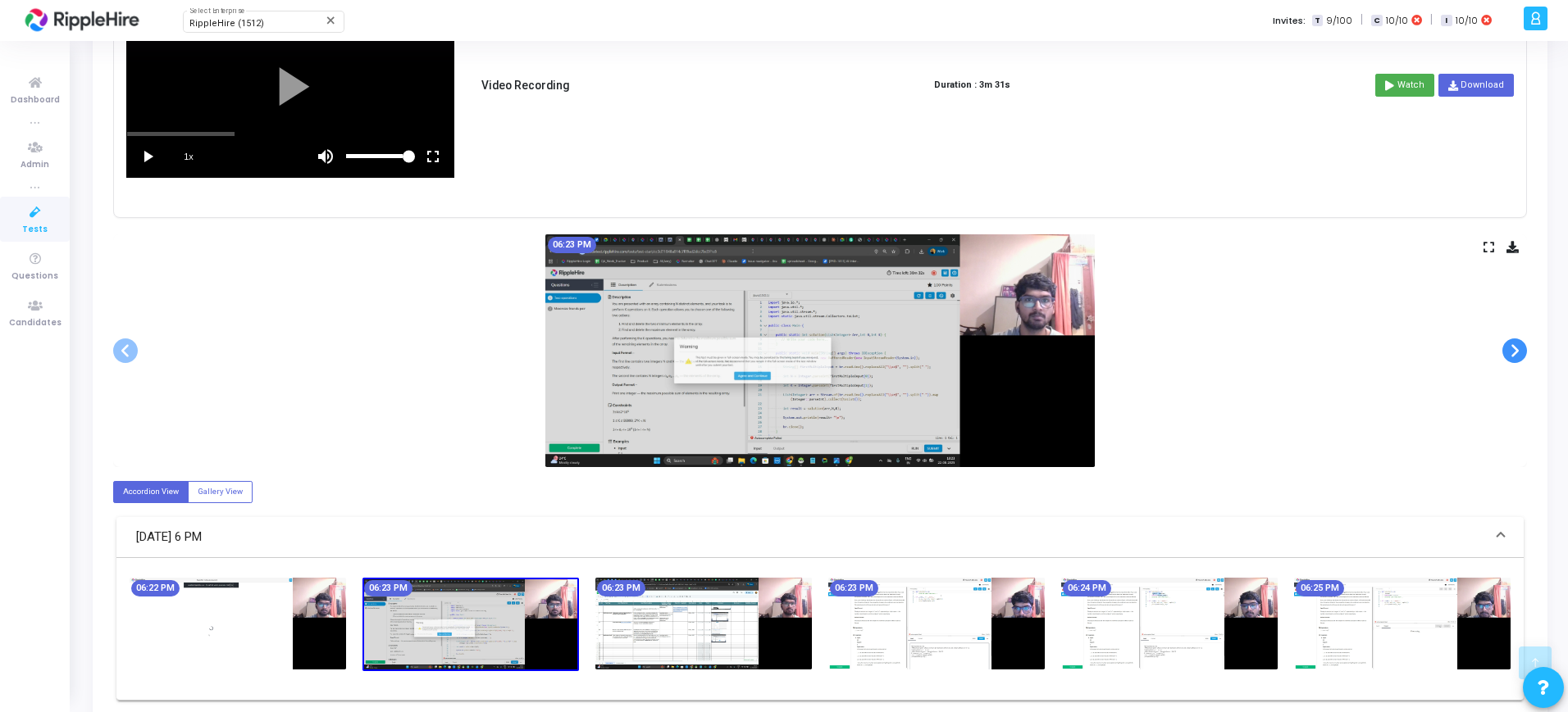
click at [1508, 353] on span at bounding box center [1514, 351] width 25 height 25
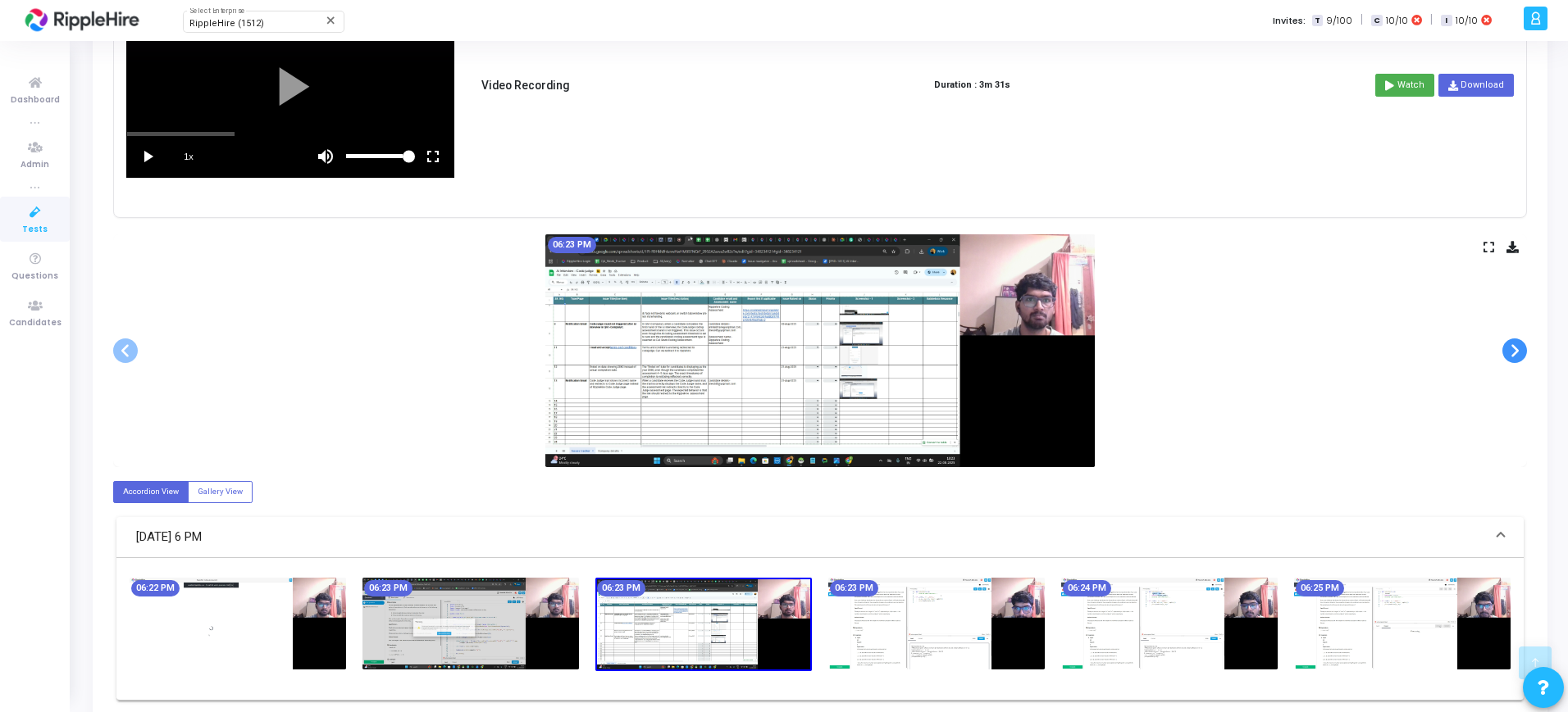
click at [1508, 353] on span at bounding box center [1514, 351] width 25 height 25
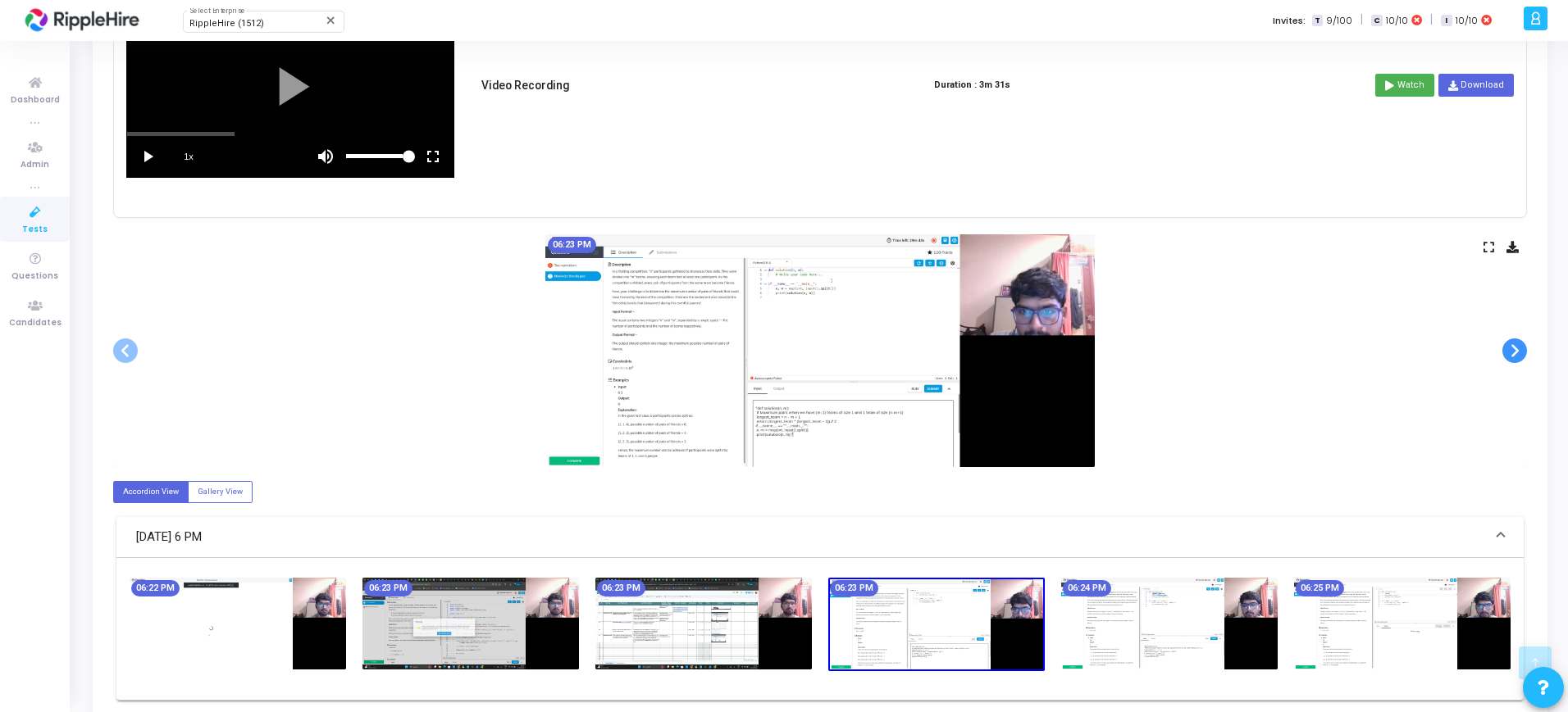
click at [1508, 353] on span at bounding box center [1514, 351] width 25 height 25
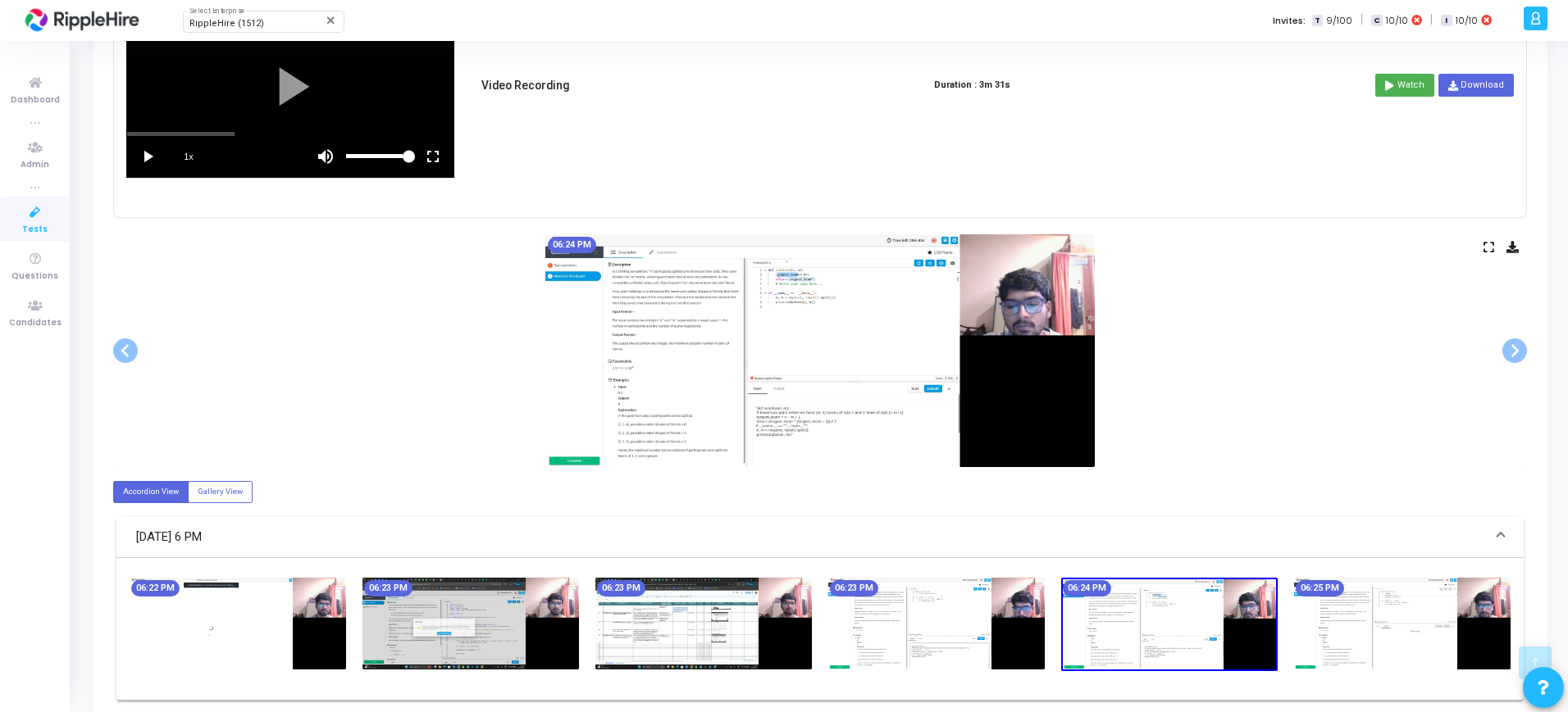
click at [1491, 254] on div "06:24 PM" at bounding box center [820, 351] width 1413 height 233
click at [1488, 242] on icon at bounding box center [1488, 247] width 10 height 9
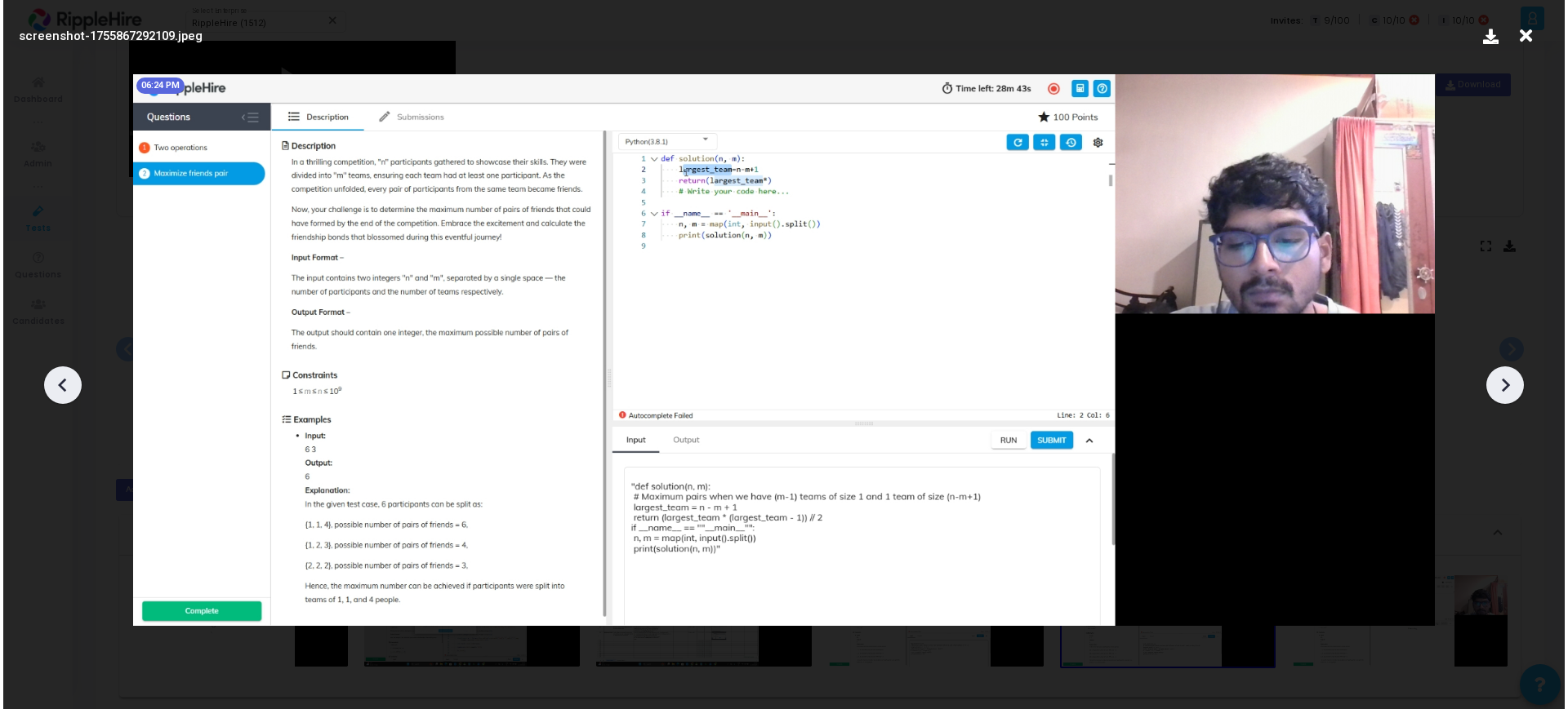
scroll to position [0, 0]
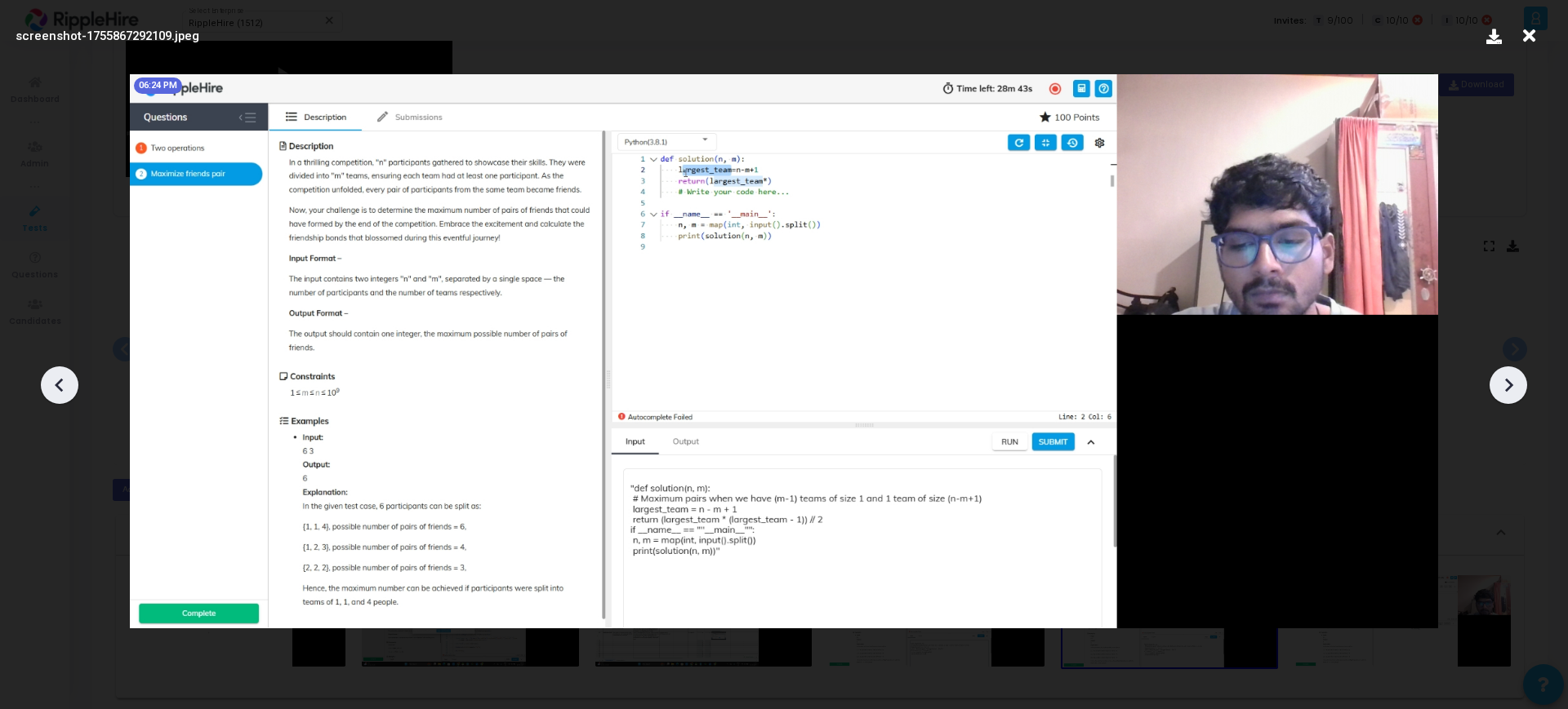
click at [1514, 380] on icon at bounding box center [1508, 385] width 25 height 25
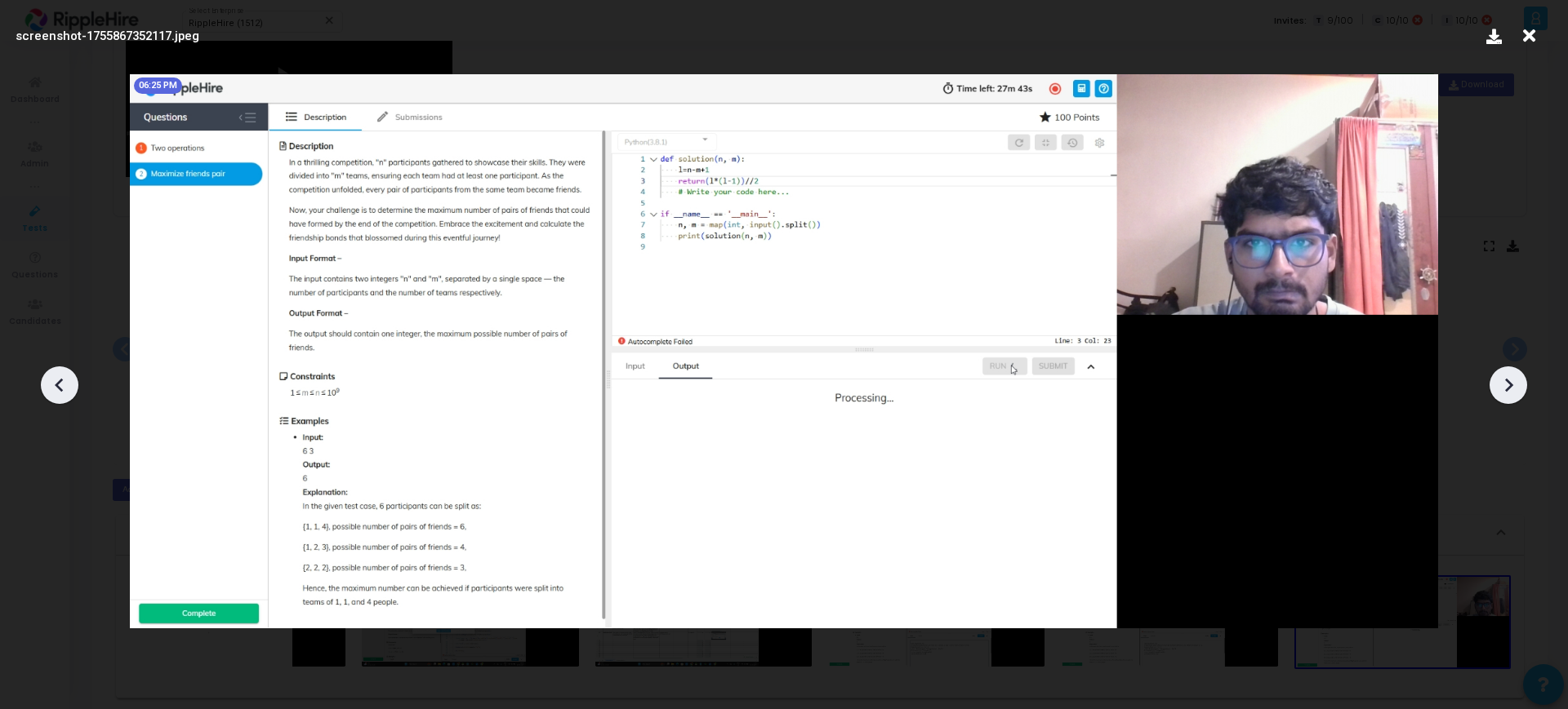
click at [1514, 380] on icon at bounding box center [1508, 385] width 25 height 25
click at [1499, 384] on icon at bounding box center [1508, 385] width 25 height 25
click at [1504, 384] on icon at bounding box center [1508, 385] width 25 height 25
click at [62, 390] on icon at bounding box center [59, 385] width 25 height 25
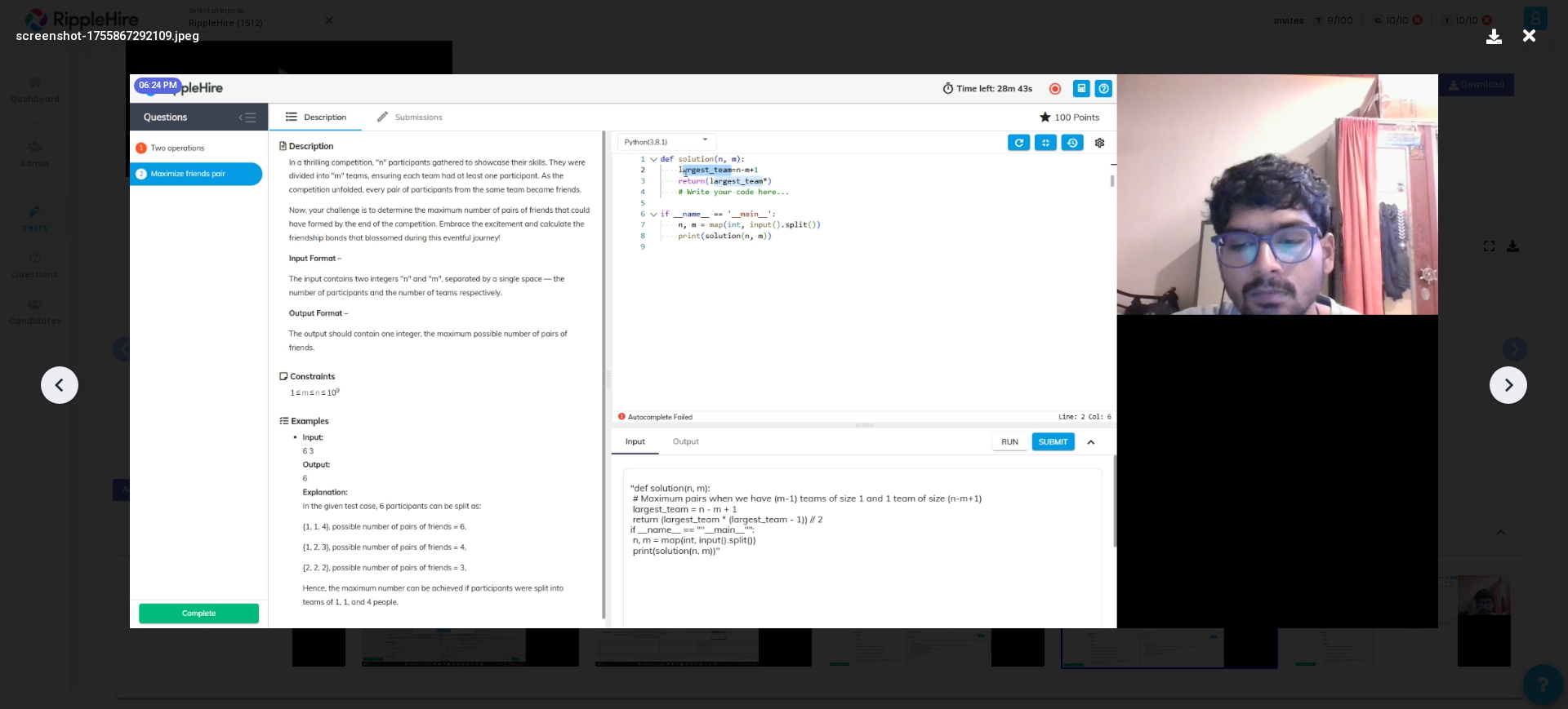
click at [62, 390] on icon at bounding box center [59, 384] width 9 height 14
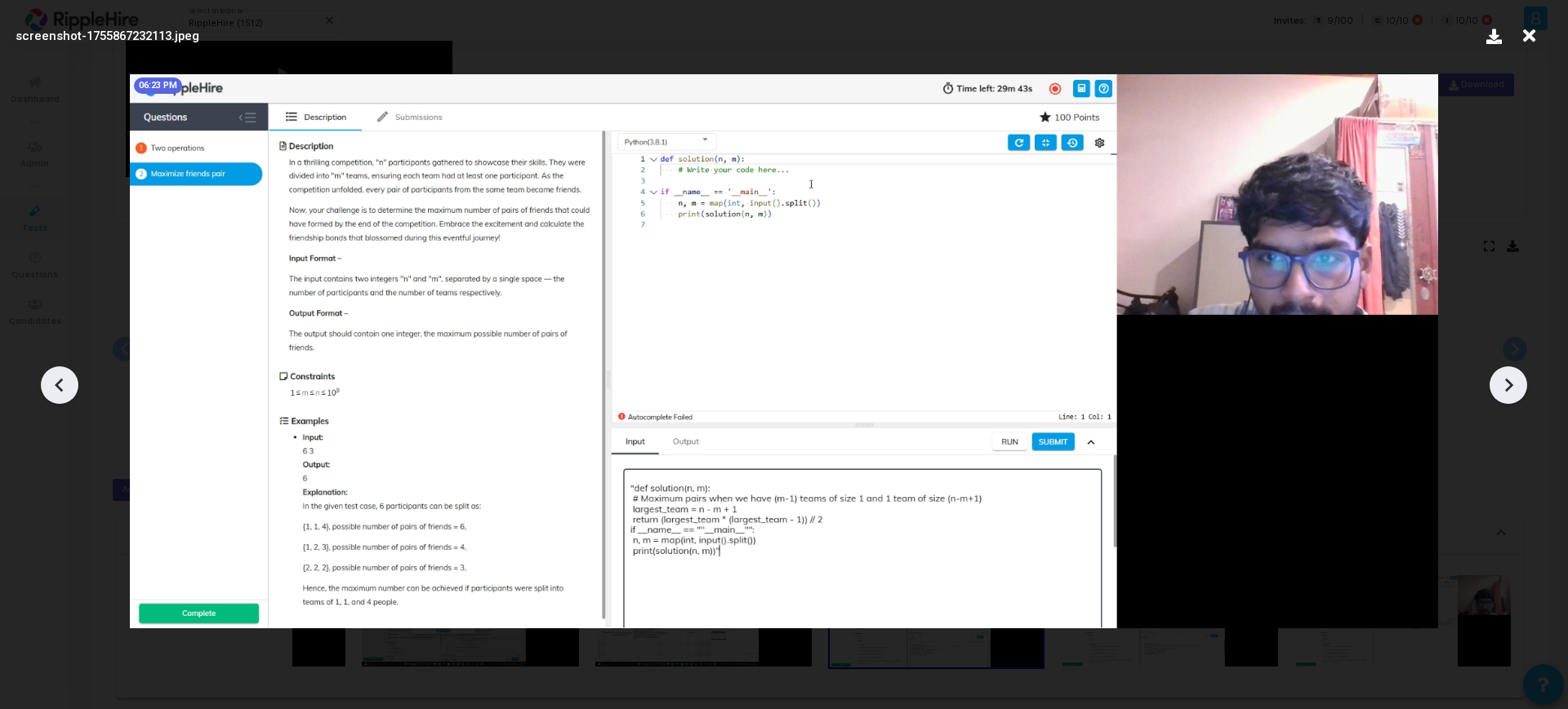
click at [62, 390] on icon at bounding box center [59, 384] width 9 height 14
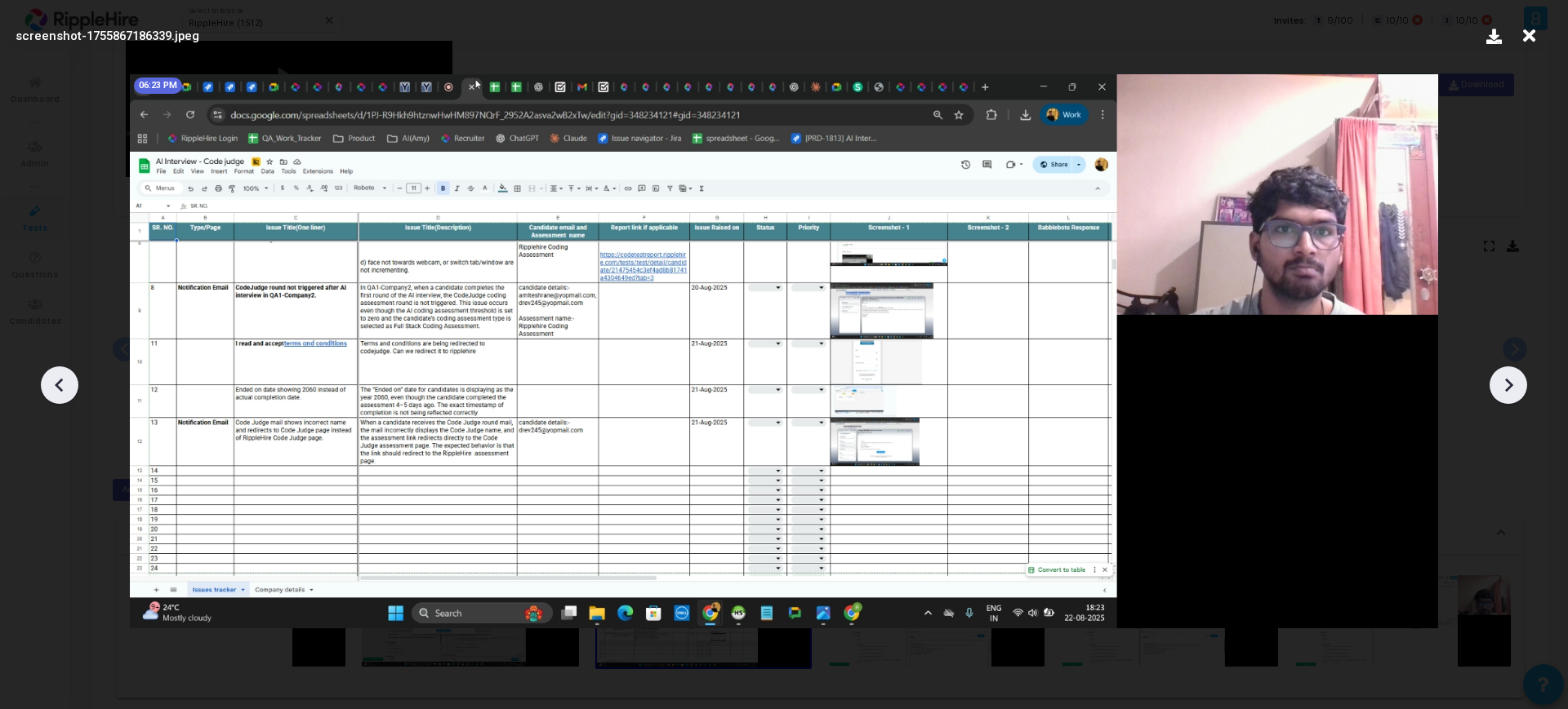
click at [62, 390] on icon at bounding box center [59, 384] width 9 height 14
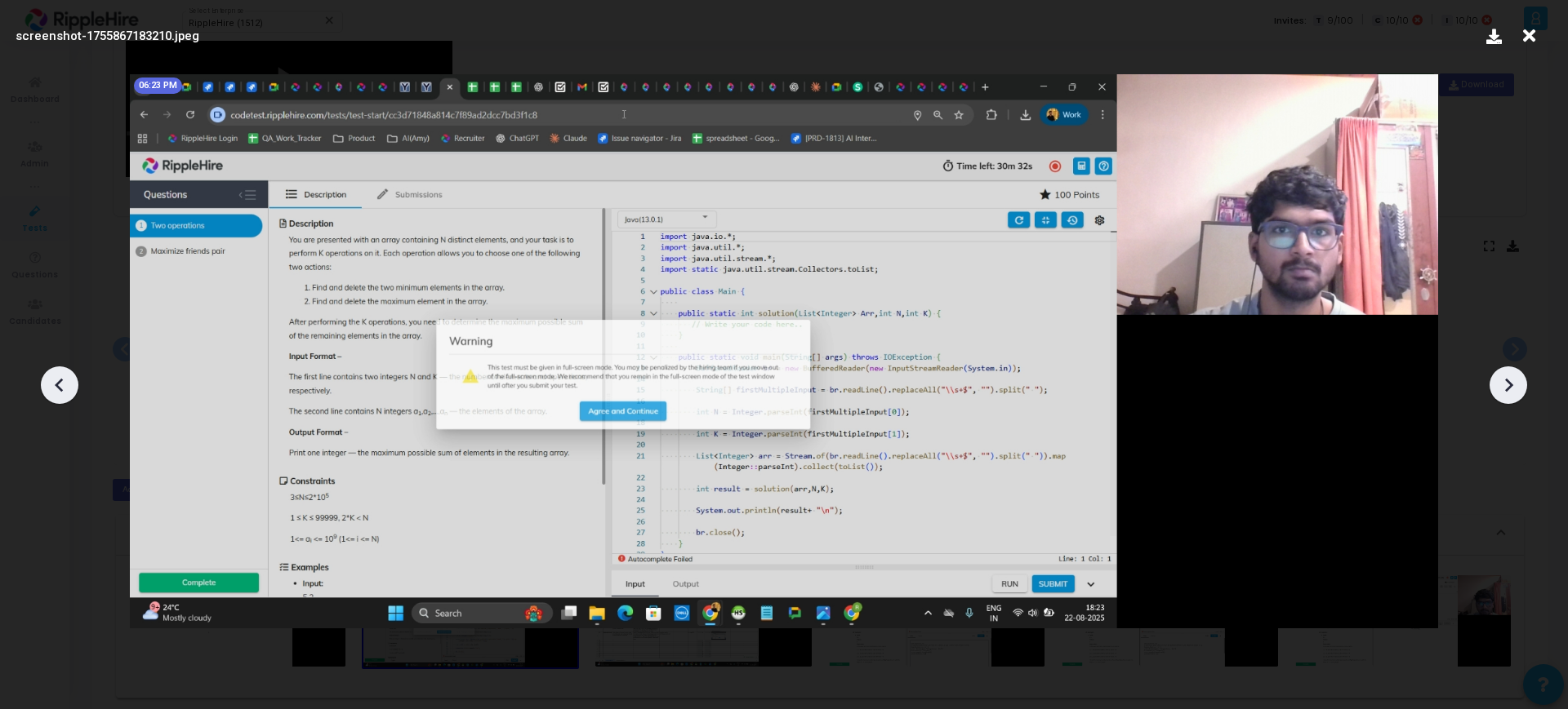
click at [62, 390] on icon at bounding box center [59, 384] width 9 height 14
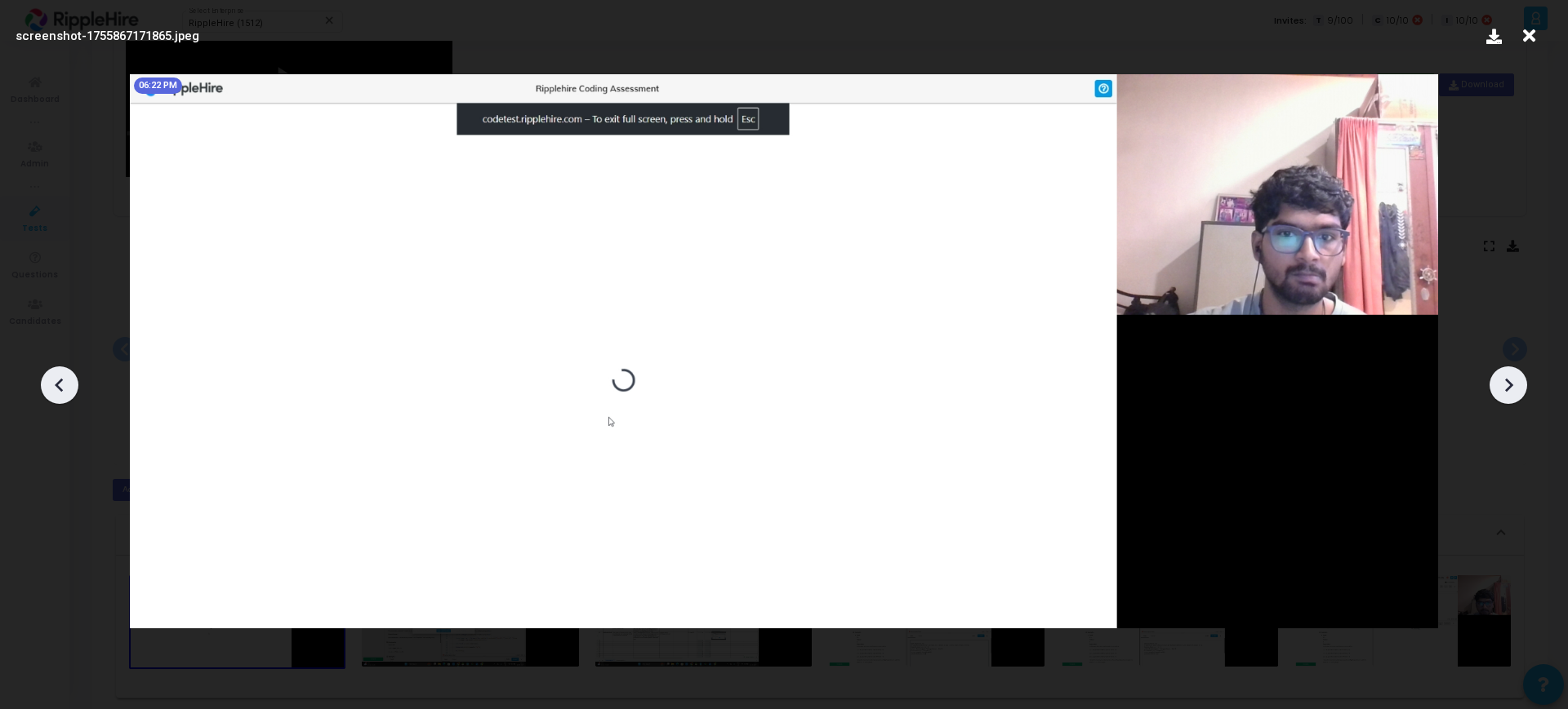
click at [62, 390] on icon at bounding box center [59, 384] width 9 height 14
click at [1510, 376] on icon at bounding box center [1508, 385] width 25 height 25
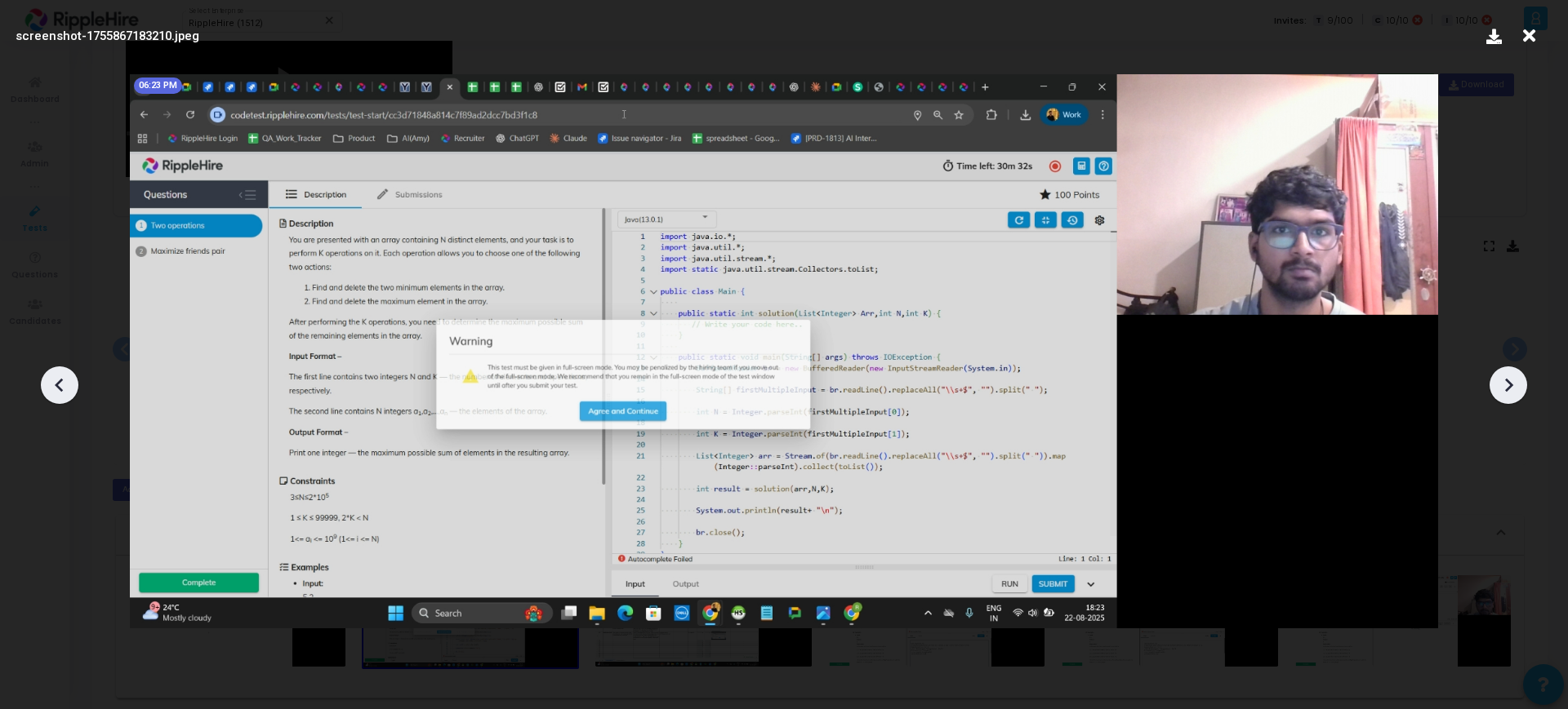
click at [1510, 376] on icon at bounding box center [1508, 385] width 25 height 25
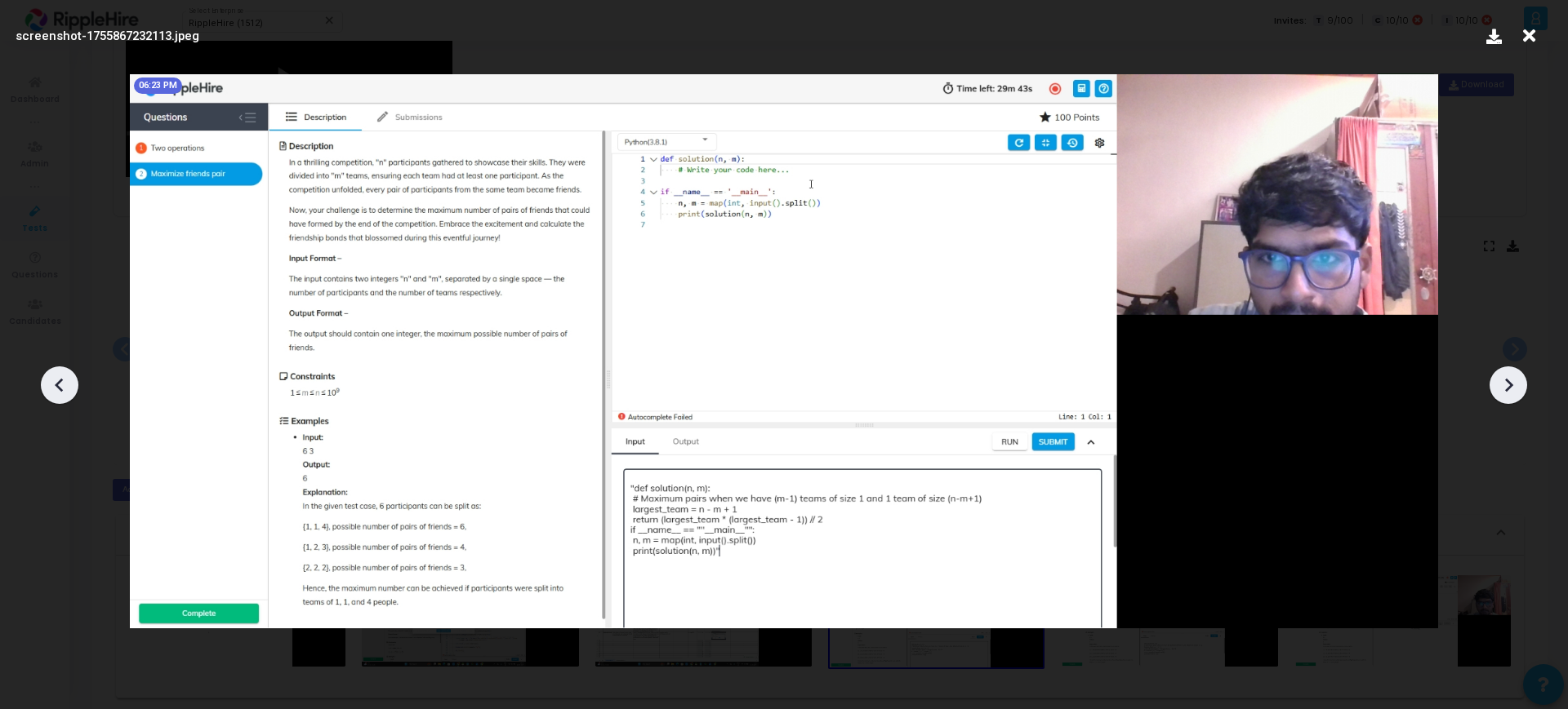
click at [1510, 376] on icon at bounding box center [1508, 385] width 25 height 25
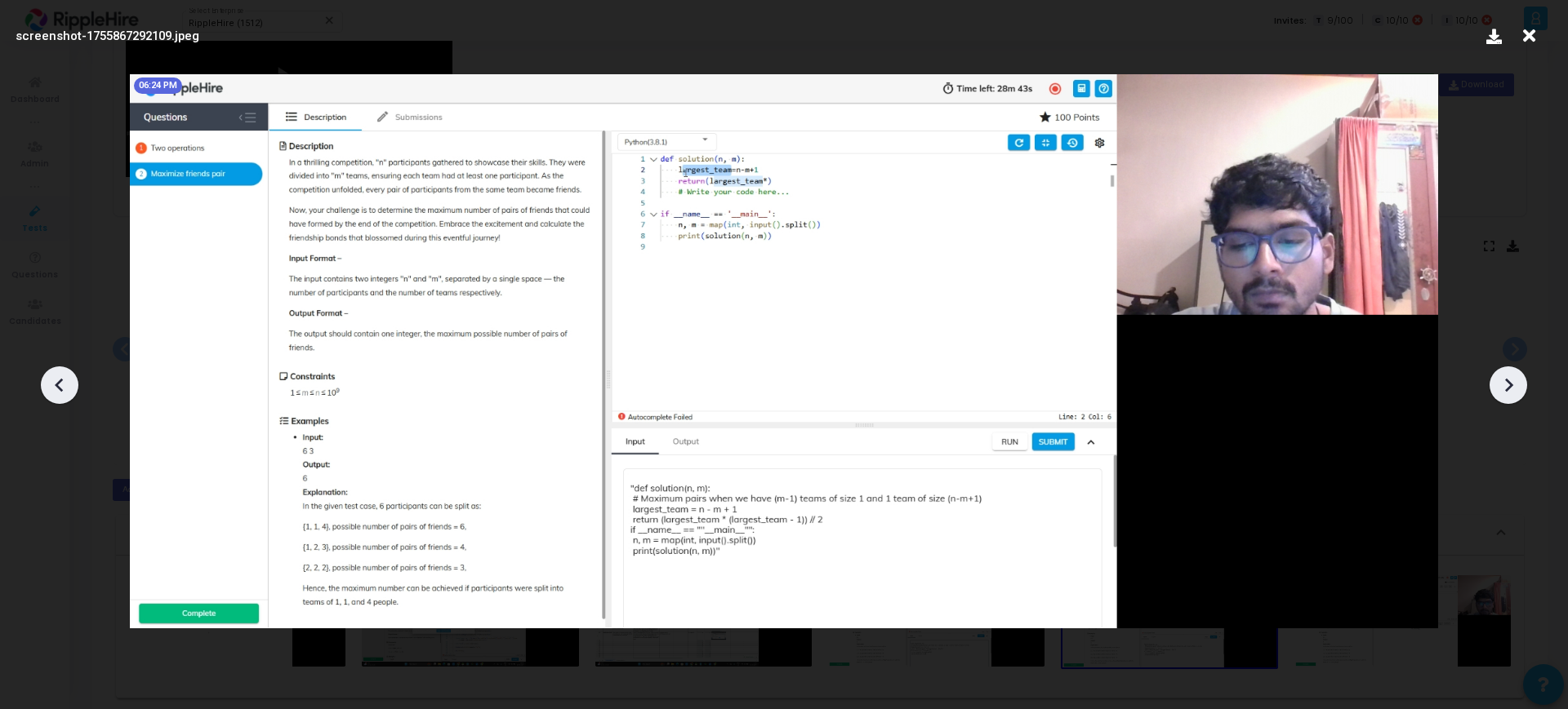
click at [1510, 376] on icon at bounding box center [1508, 385] width 25 height 25
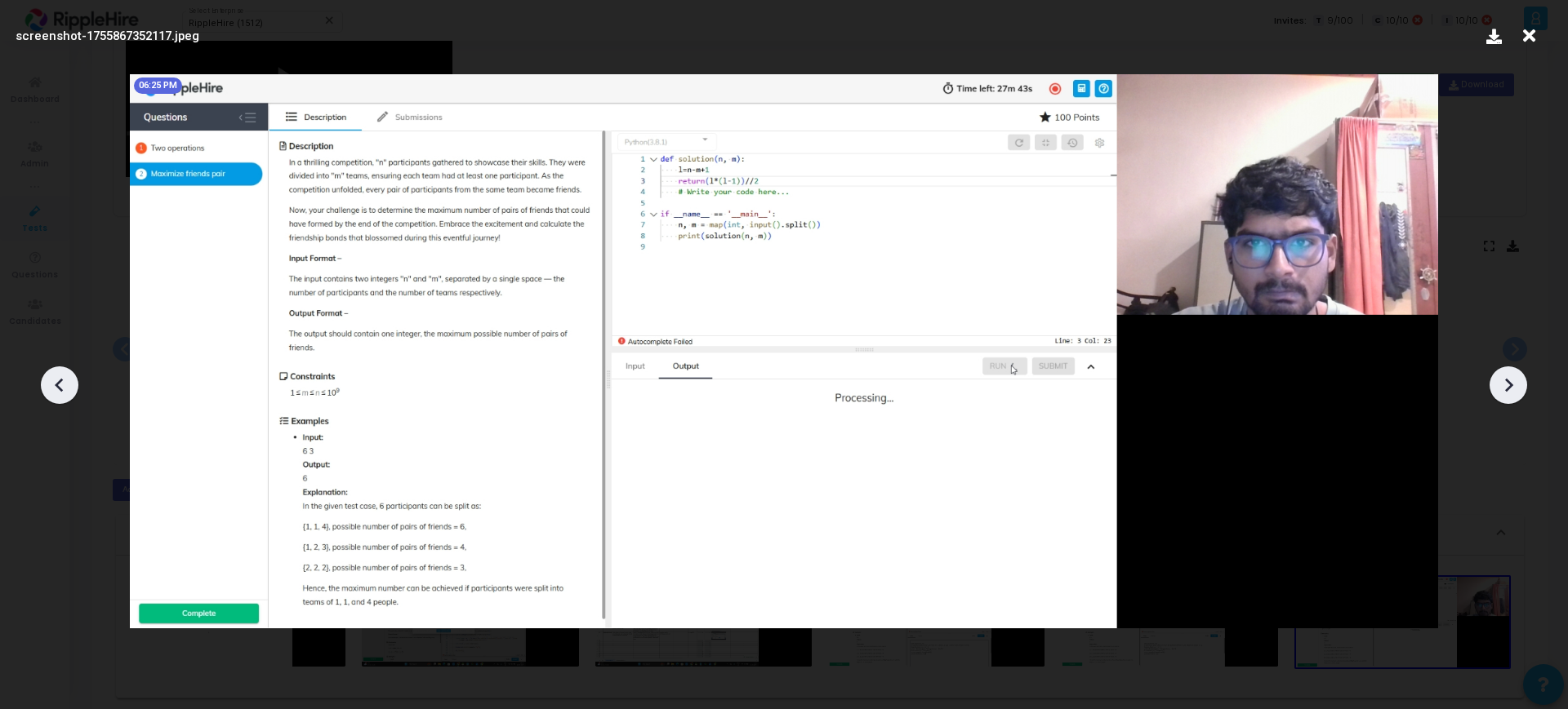
click at [1510, 376] on icon at bounding box center [1508, 385] width 25 height 25
click at [1491, 39] on icon at bounding box center [1493, 36] width 28 height 28
click at [1535, 32] on icon at bounding box center [1529, 36] width 26 height 31
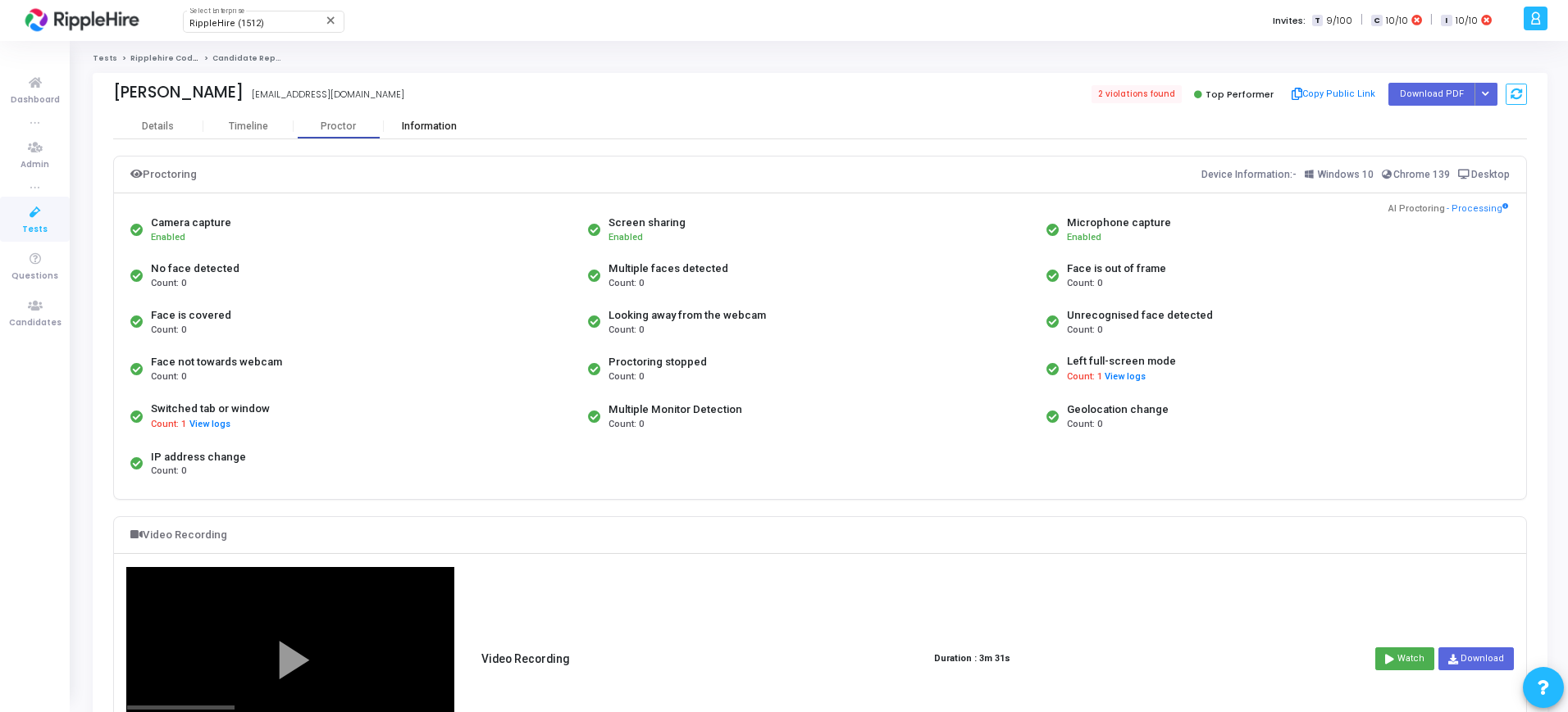
click at [403, 130] on div "Information" at bounding box center [428, 126] width 90 height 12
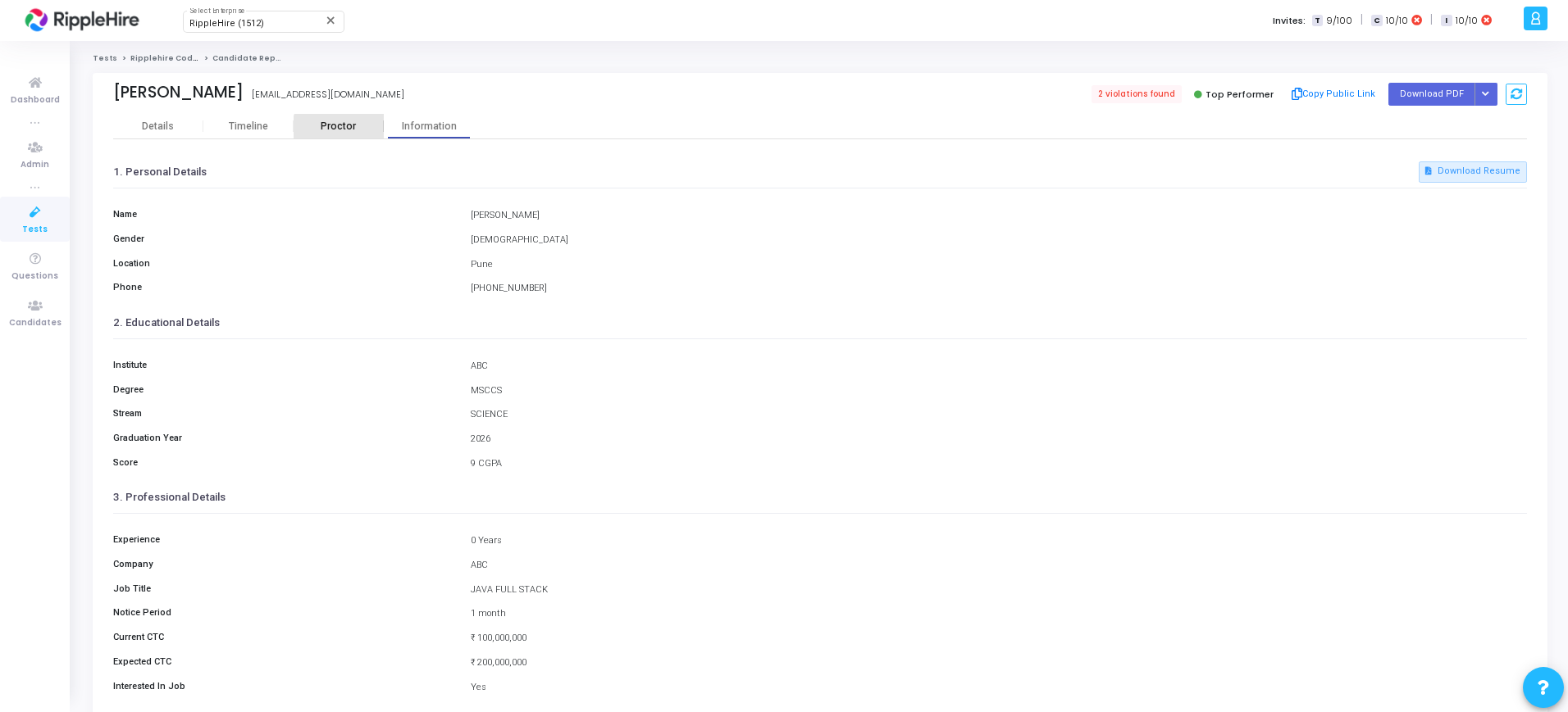
click at [347, 132] on div "Proctor" at bounding box center [338, 126] width 90 height 25
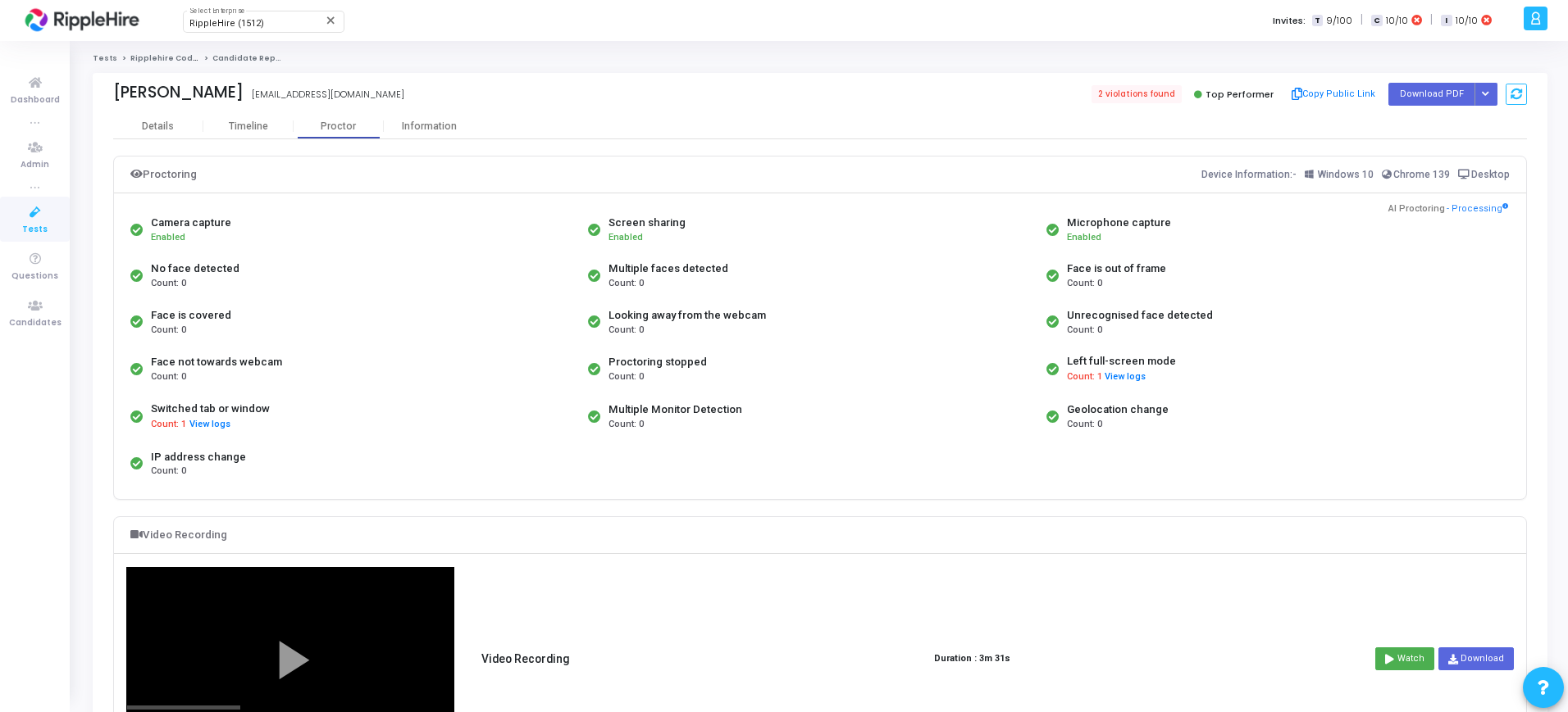
drag, startPoint x: 1202, startPoint y: 173, endPoint x: 1546, endPoint y: 152, distance: 344.6
click at [1546, 152] on kt-portlet-body "Details Timeline [PERSON_NAME] Information Proctoring Device Information:- Wind…" at bounding box center [820, 709] width 1454 height 1189
click at [435, 125] on div "Information" at bounding box center [428, 126] width 90 height 12
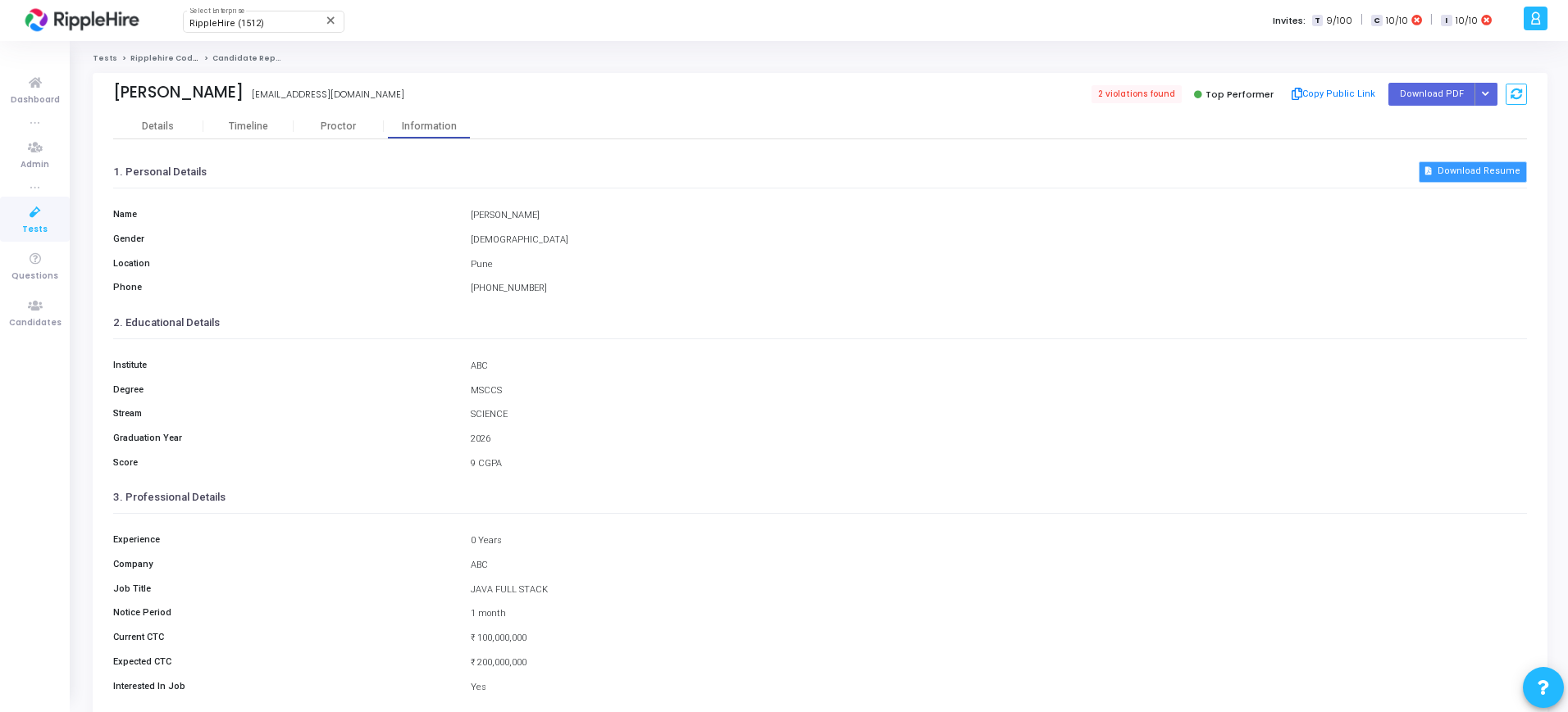
click at [1507, 173] on button "Download Resume" at bounding box center [1473, 172] width 108 height 21
